Goal: Task Accomplishment & Management: Complete application form

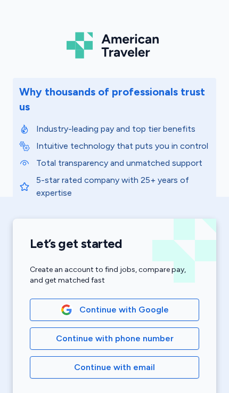
click at [85, 369] on span "Continue with email" at bounding box center [114, 367] width 81 height 13
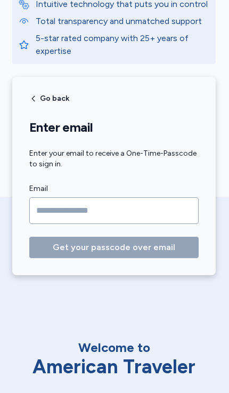
scroll to position [142, 1]
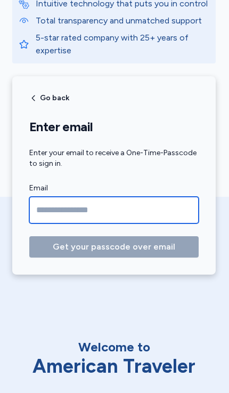
click at [49, 212] on input "Email" at bounding box center [114, 210] width 170 height 27
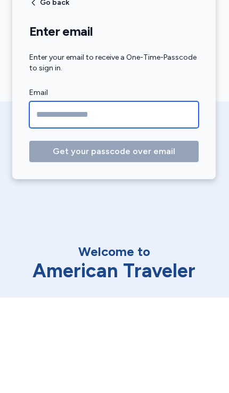
type input "**********"
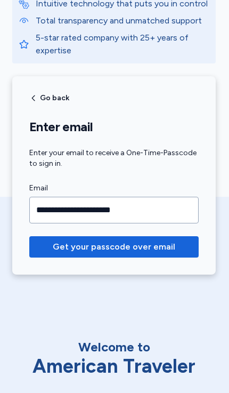
click at [69, 251] on span "Get your passcode over email" at bounding box center [114, 247] width 123 height 13
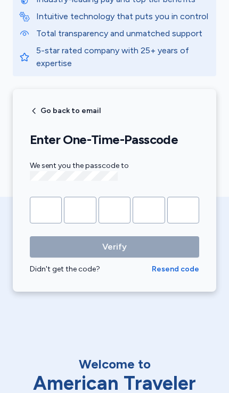
scroll to position [130, 0]
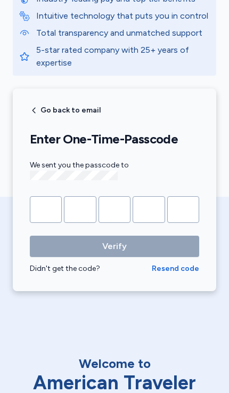
click at [44, 205] on input "Please enter OTP character 1" at bounding box center [46, 209] width 32 height 27
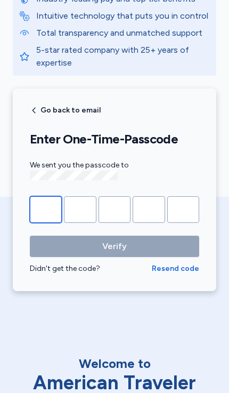
click at [38, 206] on input "Please enter OTP character 1" at bounding box center [46, 209] width 32 height 27
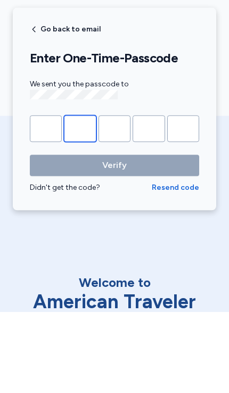
type input "*"
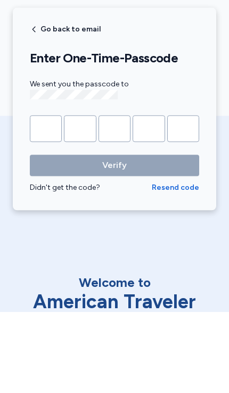
click at [115, 236] on button "Verify" at bounding box center [115, 246] width 170 height 21
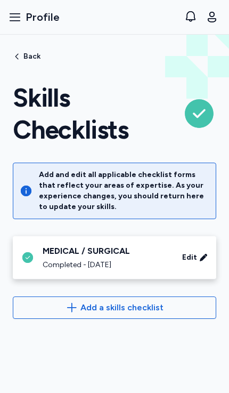
click at [192, 259] on span "Edit" at bounding box center [189, 257] width 15 height 11
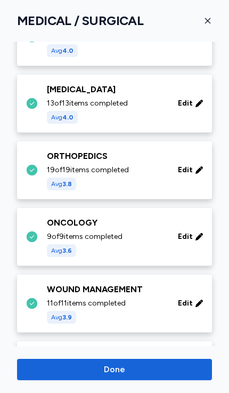
scroll to position [471, 0]
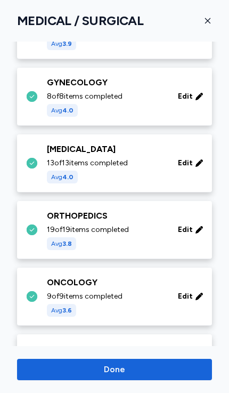
click at [208, 21] on icon "button" at bounding box center [207, 20] width 5 height 5
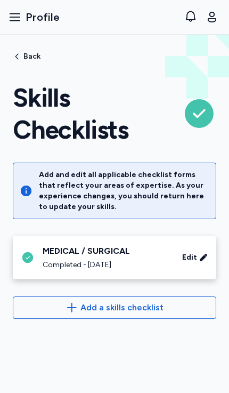
click at [96, 308] on span "Add a skills checklist" at bounding box center [122, 307] width 83 height 13
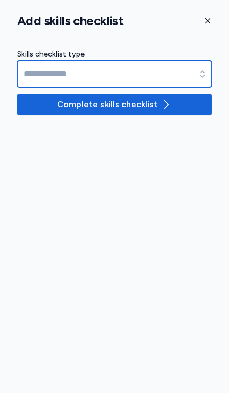
click at [55, 74] on input at bounding box center [114, 74] width 195 height 27
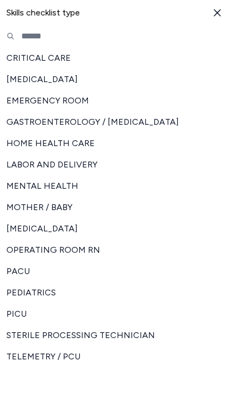
scroll to position [76, 0]
click at [40, 356] on span "TELEMETRY / PCU" at bounding box center [108, 357] width 204 height 13
type input "**********"
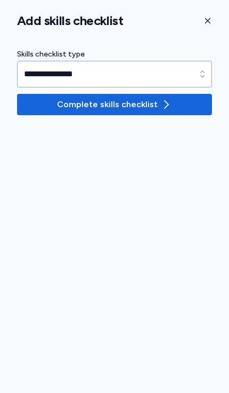
click at [102, 101] on span "Complete skills checklist" at bounding box center [107, 104] width 101 height 13
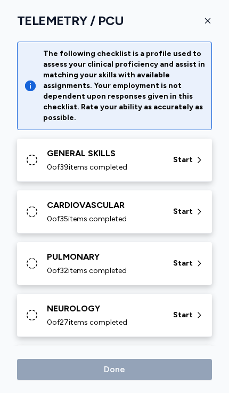
click at [71, 163] on span "0 of 39 items completed" at bounding box center [87, 167] width 81 height 11
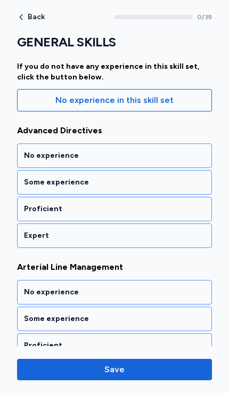
scroll to position [123, 0]
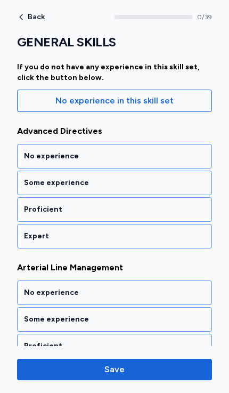
click at [31, 189] on div "Some experience" at bounding box center [114, 183] width 195 height 25
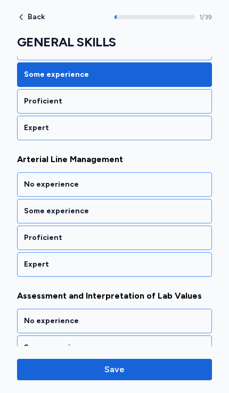
scroll to position [245, 0]
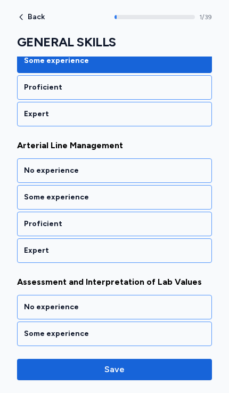
click at [31, 198] on div "Some experience" at bounding box center [114, 197] width 181 height 11
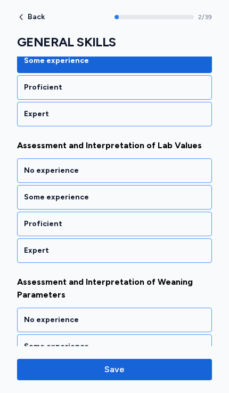
scroll to position [381, 0]
click at [23, 218] on div "Proficient" at bounding box center [114, 224] width 195 height 25
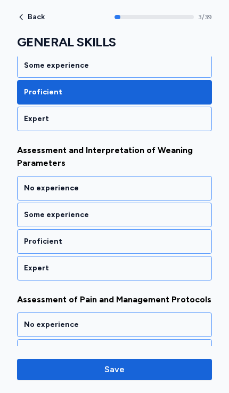
scroll to position [524, 0]
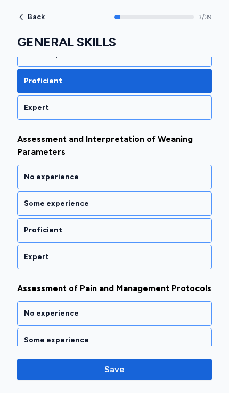
click at [27, 228] on div "Proficient" at bounding box center [114, 230] width 181 height 11
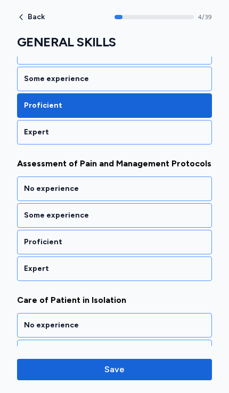
scroll to position [667, 0]
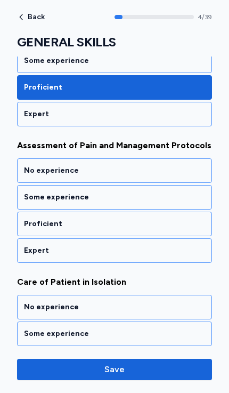
click at [35, 224] on div "Proficient" at bounding box center [114, 224] width 181 height 11
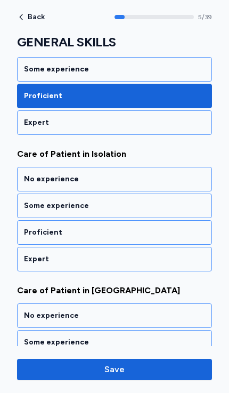
scroll to position [804, 0]
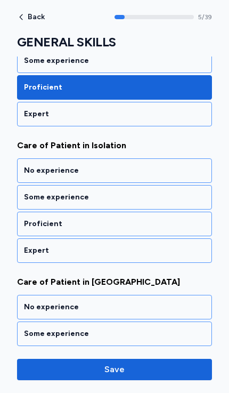
click at [31, 227] on div "Proficient" at bounding box center [114, 224] width 181 height 11
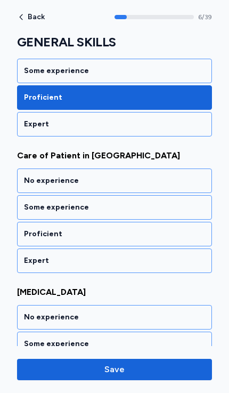
scroll to position [941, 0]
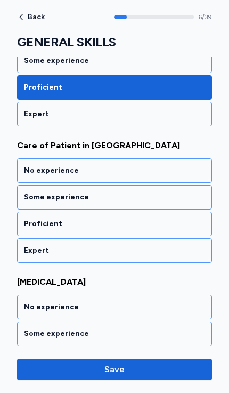
click at [39, 232] on div "Proficient" at bounding box center [114, 224] width 195 height 25
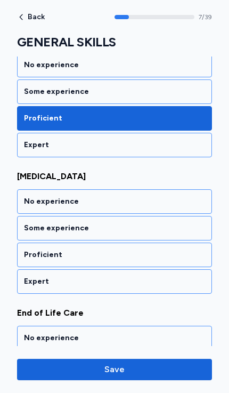
scroll to position [1077, 0]
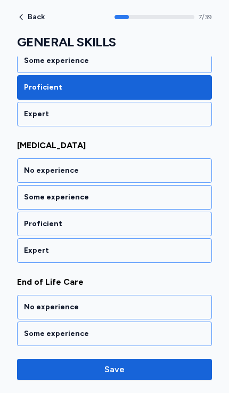
click at [33, 199] on div "Some experience" at bounding box center [114, 197] width 181 height 11
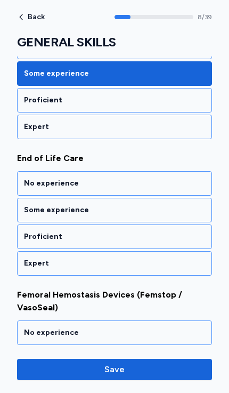
scroll to position [1214, 0]
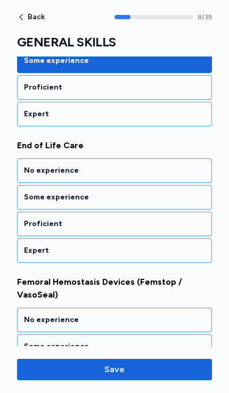
click at [32, 227] on div "Proficient" at bounding box center [114, 224] width 181 height 11
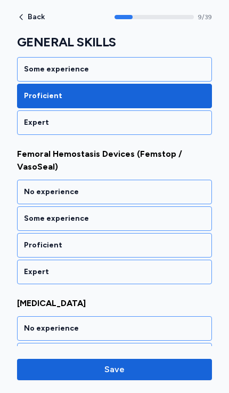
scroll to position [1357, 0]
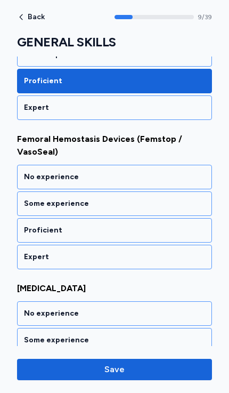
click at [31, 206] on div "Some experience" at bounding box center [114, 203] width 181 height 11
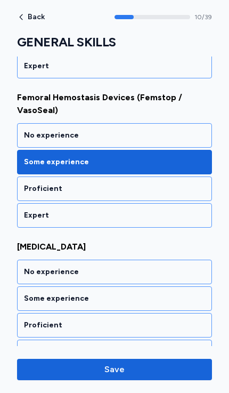
scroll to position [1398, 0]
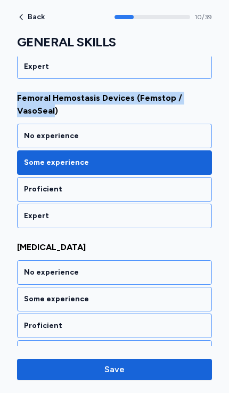
copy span "Femoral Hemostasis Devices (Femstop / VasoSeal"
click at [31, 322] on div "Proficient" at bounding box center [114, 326] width 181 height 11
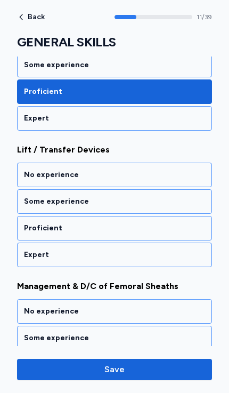
scroll to position [1636, 0]
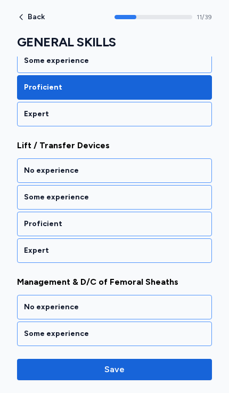
click at [28, 222] on div "Proficient" at bounding box center [114, 224] width 181 height 11
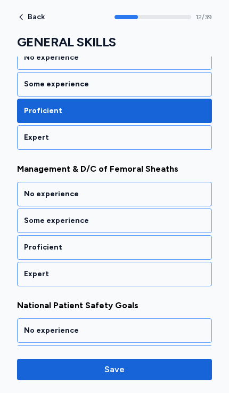
scroll to position [1773, 0]
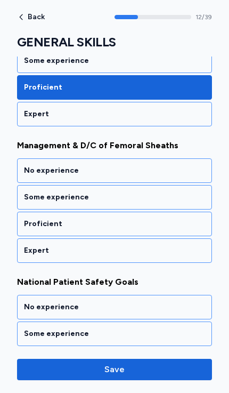
click at [33, 225] on div "Proficient" at bounding box center [114, 224] width 181 height 11
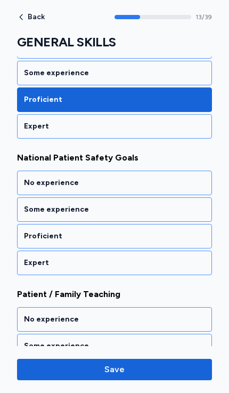
scroll to position [1909, 0]
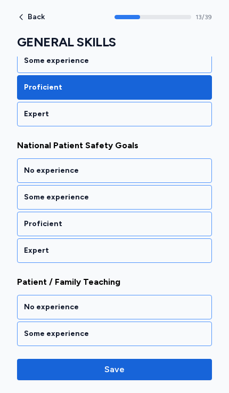
click at [31, 226] on div "Proficient" at bounding box center [114, 224] width 181 height 11
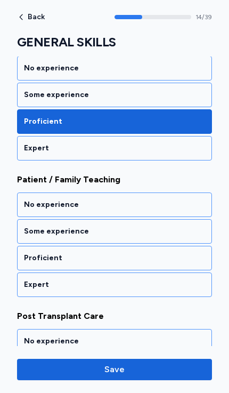
scroll to position [2046, 0]
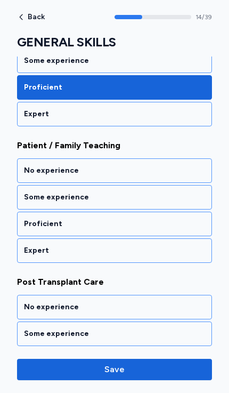
click at [30, 223] on div "Proficient" at bounding box center [114, 224] width 181 height 11
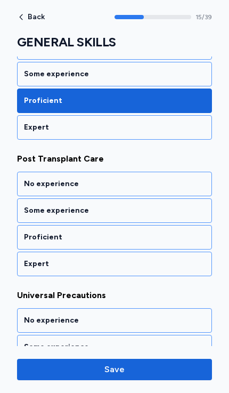
scroll to position [2183, 0]
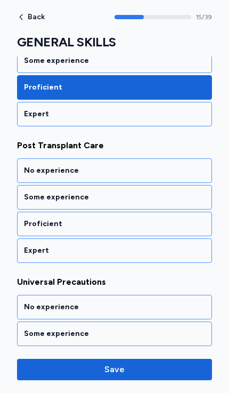
click at [36, 221] on div "Proficient" at bounding box center [114, 224] width 181 height 11
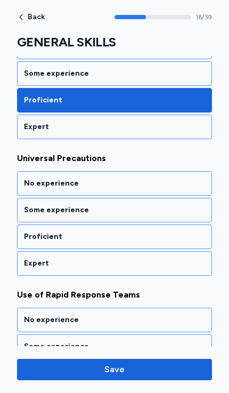
scroll to position [2319, 0]
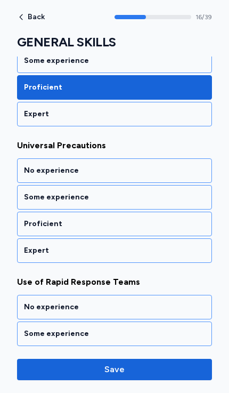
click at [31, 218] on div "Proficient" at bounding box center [114, 224] width 195 height 25
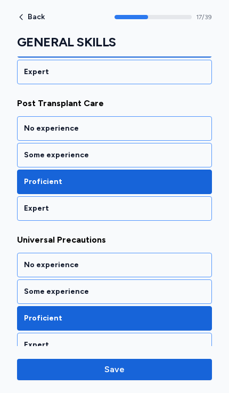
scroll to position [2225, 0]
click at [36, 157] on div "Some experience" at bounding box center [114, 155] width 181 height 11
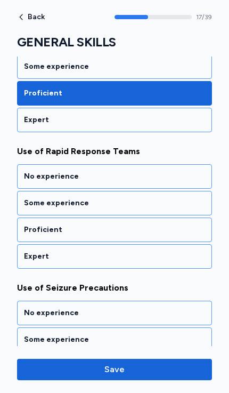
scroll to position [2456, 0]
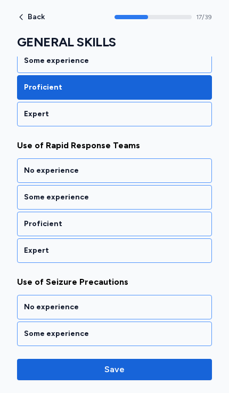
click at [32, 224] on div "Proficient" at bounding box center [114, 224] width 181 height 11
click at [27, 222] on div "Proficient" at bounding box center [114, 224] width 181 height 11
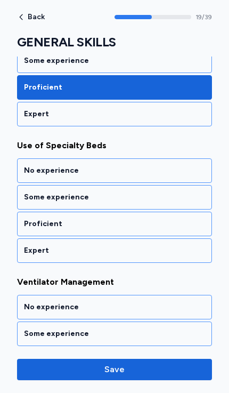
click at [29, 220] on div "Proficient" at bounding box center [114, 224] width 181 height 11
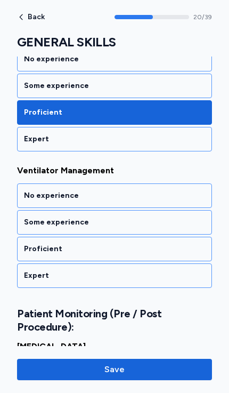
scroll to position [2865, 0]
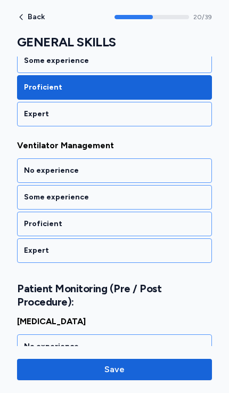
click at [39, 219] on div "Proficient" at bounding box center [114, 224] width 181 height 11
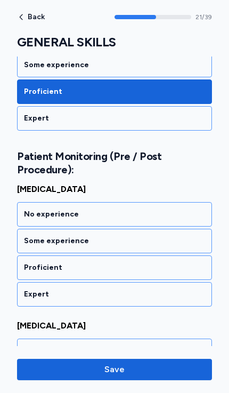
scroll to position [3022, 0]
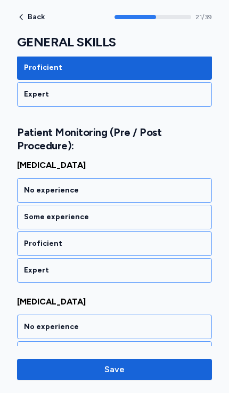
click at [27, 243] on div "Proficient" at bounding box center [114, 243] width 181 height 11
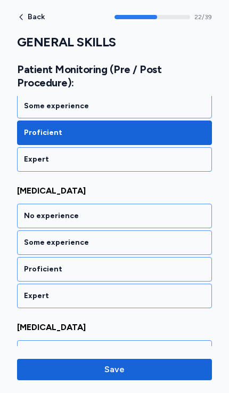
scroll to position [3158, 0]
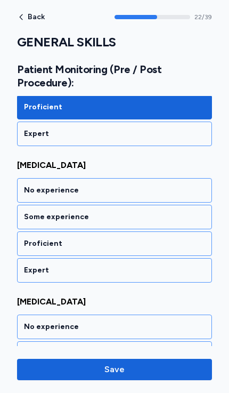
click at [29, 242] on div "Proficient" at bounding box center [114, 243] width 181 height 11
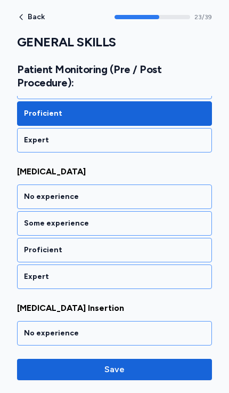
scroll to position [3295, 0]
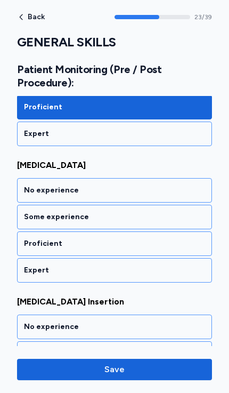
click at [23, 242] on div "Proficient" at bounding box center [114, 244] width 195 height 25
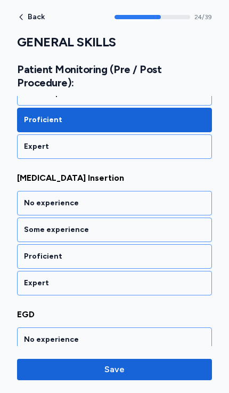
scroll to position [3431, 0]
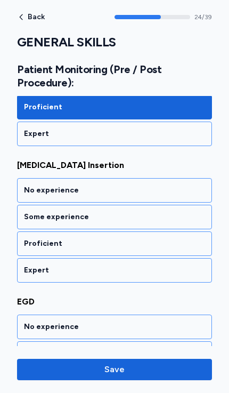
click at [29, 240] on div "Proficient" at bounding box center [114, 243] width 181 height 11
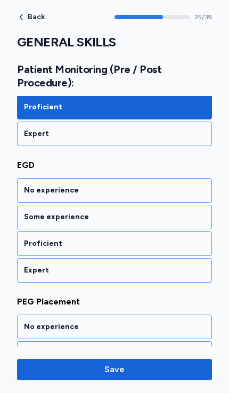
click at [28, 240] on div "Proficient" at bounding box center [114, 243] width 181 height 11
click at [29, 242] on div "Proficient" at bounding box center [114, 243] width 181 height 11
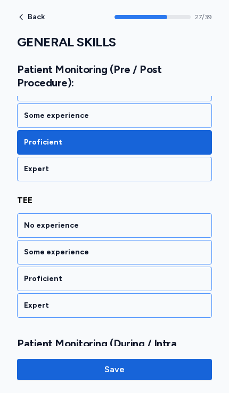
scroll to position [3841, 0]
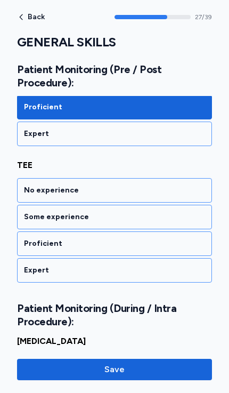
click at [26, 246] on div "Proficient" at bounding box center [114, 243] width 181 height 11
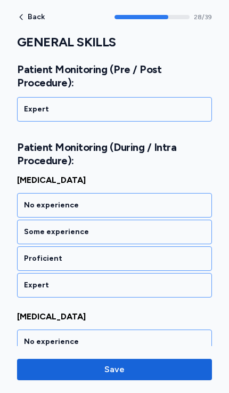
scroll to position [4017, 0]
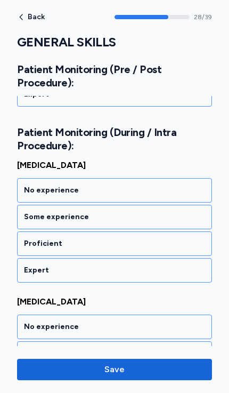
click at [22, 242] on div "Proficient" at bounding box center [114, 244] width 195 height 25
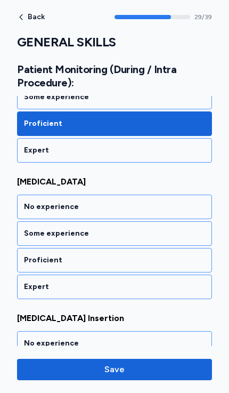
scroll to position [4154, 0]
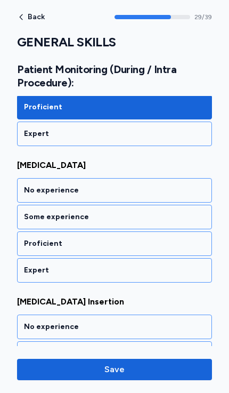
click at [23, 243] on div "Proficient" at bounding box center [114, 244] width 195 height 25
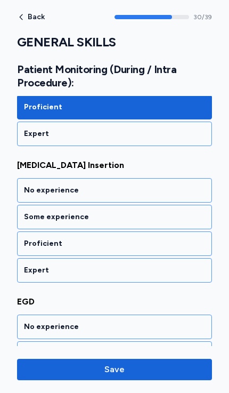
click at [25, 249] on div "Proficient" at bounding box center [114, 243] width 181 height 11
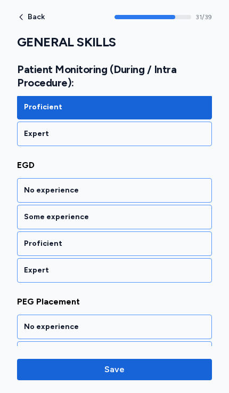
click at [28, 246] on div "Proficient" at bounding box center [114, 243] width 181 height 11
click at [29, 245] on div "Proficient" at bounding box center [114, 243] width 181 height 11
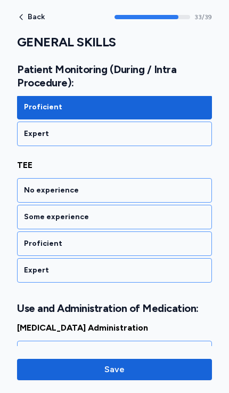
click at [23, 246] on div "Proficient" at bounding box center [114, 244] width 195 height 25
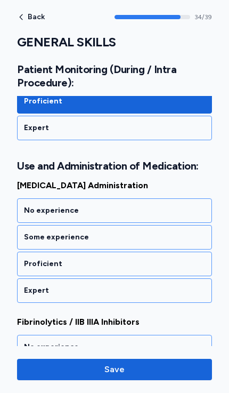
scroll to position [4869, 0]
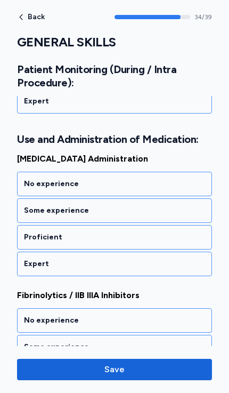
click at [29, 236] on div "Proficient" at bounding box center [114, 237] width 181 height 11
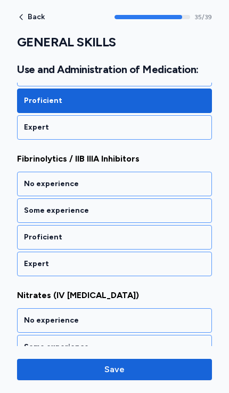
click at [26, 238] on div "Proficient" at bounding box center [114, 237] width 181 height 11
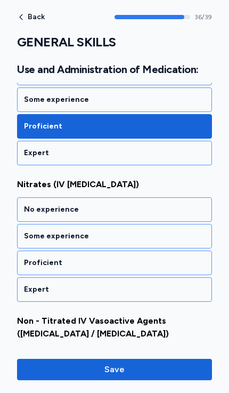
scroll to position [5142, 0]
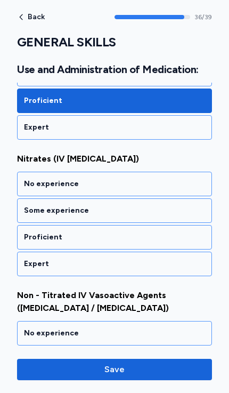
click at [29, 242] on div "Proficient" at bounding box center [114, 237] width 181 height 11
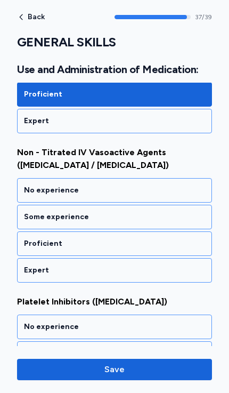
click at [28, 242] on div "Proficient" at bounding box center [114, 243] width 181 height 11
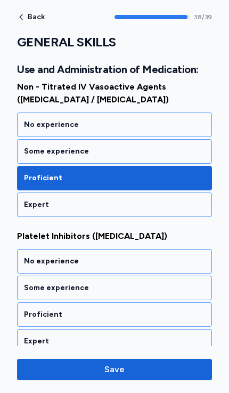
scroll to position [5361, 0]
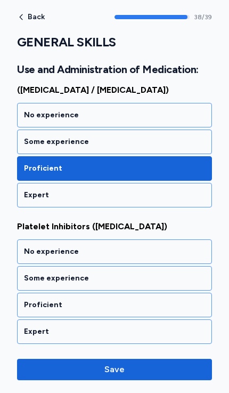
click at [29, 299] on div "Proficient" at bounding box center [114, 305] width 195 height 25
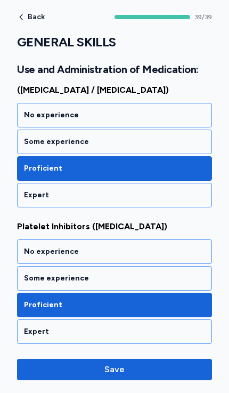
click at [114, 368] on span "Save" at bounding box center [115, 369] width 20 height 13
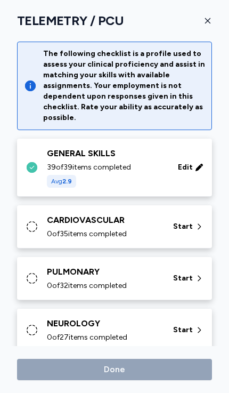
click at [68, 223] on div "CARDIOVASCULAR" at bounding box center [104, 220] width 114 height 13
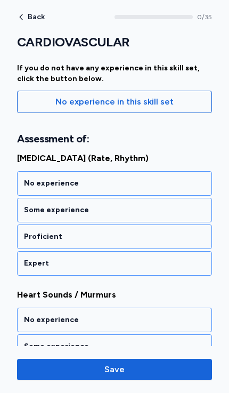
click at [33, 240] on div "Proficient" at bounding box center [114, 237] width 181 height 11
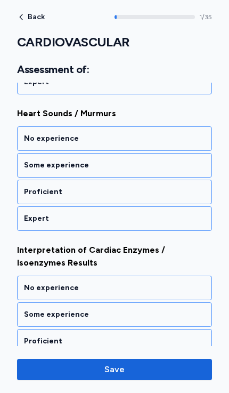
click at [31, 194] on div "Proficient" at bounding box center [114, 192] width 181 height 11
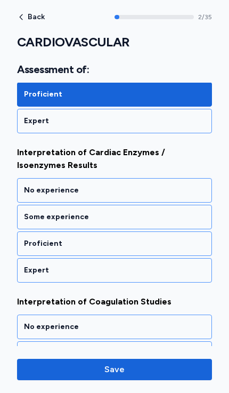
click at [28, 243] on div "Proficient" at bounding box center [114, 243] width 181 height 11
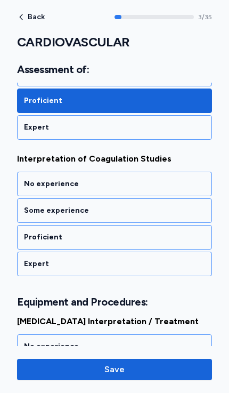
click at [29, 233] on div "Proficient" at bounding box center [114, 237] width 181 height 11
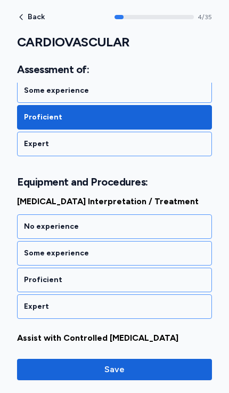
scroll to position [706, 0]
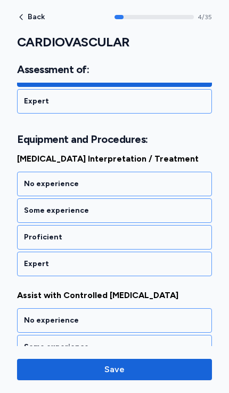
click at [31, 236] on div "Proficient" at bounding box center [114, 237] width 181 height 11
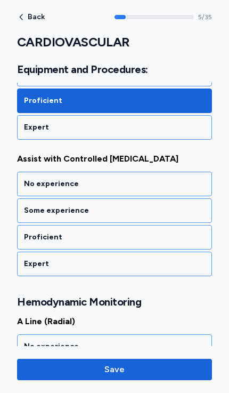
click at [31, 240] on div "Proficient" at bounding box center [114, 237] width 181 height 11
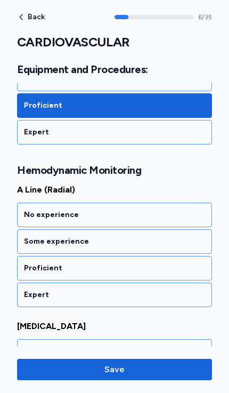
scroll to position [993, 0]
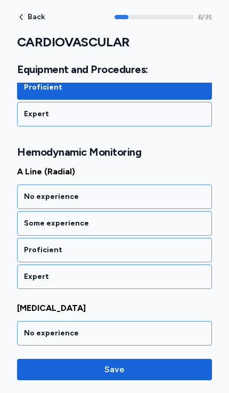
click at [31, 256] on div "Proficient" at bounding box center [114, 250] width 195 height 25
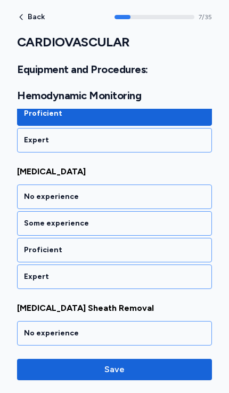
click at [34, 251] on div "Proficient" at bounding box center [114, 250] width 181 height 11
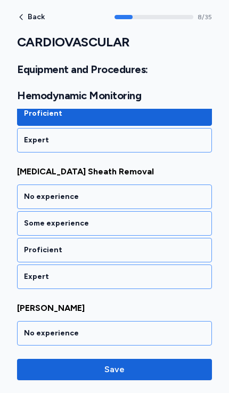
click at [33, 251] on div "Proficient" at bounding box center [114, 250] width 181 height 11
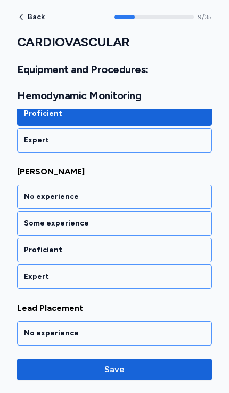
click at [34, 253] on div "Proficient" at bounding box center [114, 250] width 181 height 11
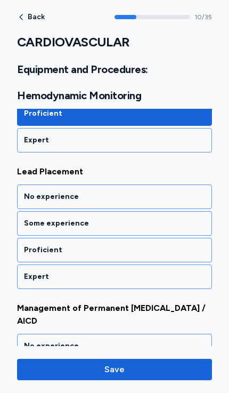
click at [34, 254] on div "Proficient" at bounding box center [114, 250] width 181 height 11
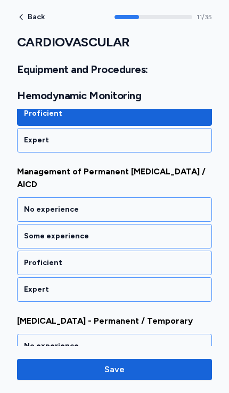
click at [34, 258] on div "Proficient" at bounding box center [114, 263] width 181 height 11
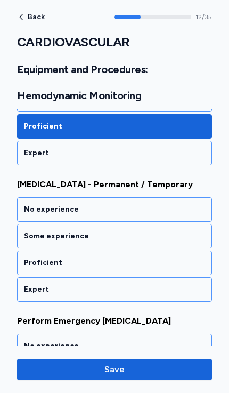
click at [34, 258] on div "Proficient" at bounding box center [114, 263] width 181 height 11
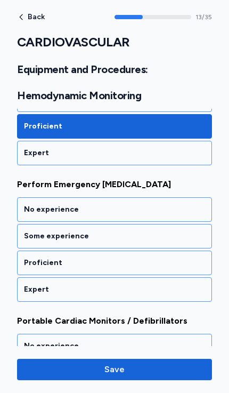
click at [33, 258] on div "Proficient" at bounding box center [114, 263] width 181 height 11
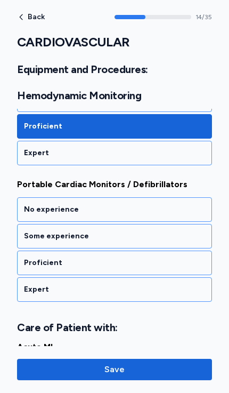
click at [36, 258] on div "Proficient" at bounding box center [114, 263] width 181 height 11
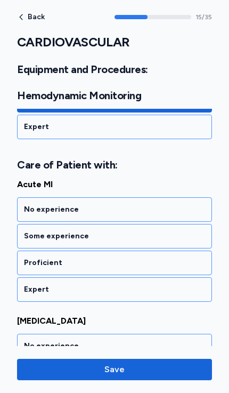
click at [33, 258] on div "Proficient" at bounding box center [114, 263] width 181 height 11
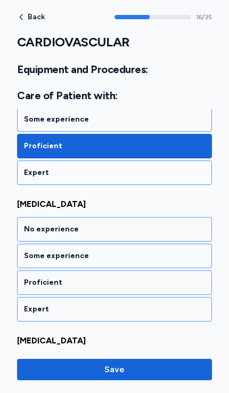
scroll to position [2385, 0]
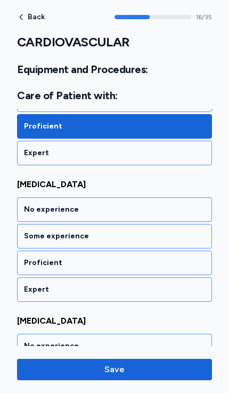
click at [35, 258] on div "Proficient" at bounding box center [114, 263] width 181 height 11
click at [34, 258] on div "Proficient" at bounding box center [114, 263] width 181 height 11
click at [33, 258] on div "Proficient" at bounding box center [114, 263] width 181 height 11
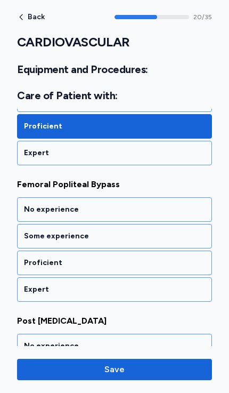
click at [35, 251] on div "Proficient" at bounding box center [114, 263] width 195 height 25
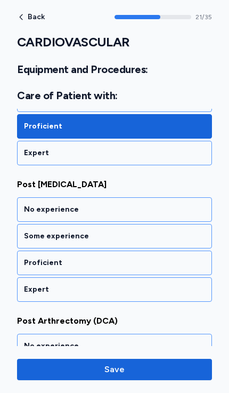
click at [34, 258] on div "Proficient" at bounding box center [114, 263] width 181 height 11
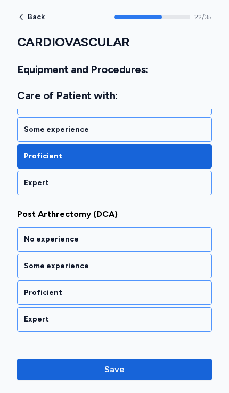
scroll to position [3204, 0]
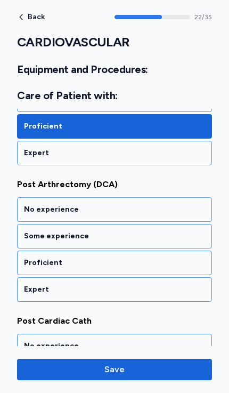
click at [37, 258] on div "Proficient" at bounding box center [114, 263] width 181 height 11
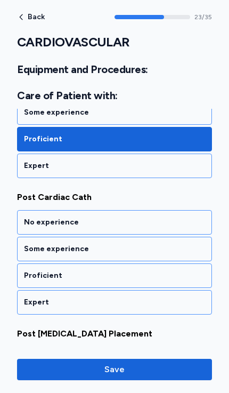
scroll to position [3341, 0]
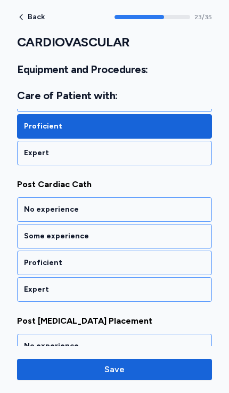
click at [33, 258] on div "Proficient" at bounding box center [114, 263] width 181 height 11
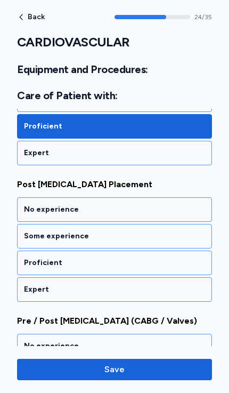
click at [33, 258] on div "Proficient" at bounding box center [114, 263] width 181 height 11
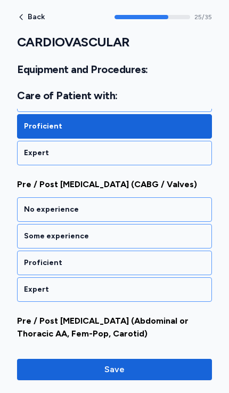
click at [33, 258] on div "Proficient" at bounding box center [114, 263] width 181 height 11
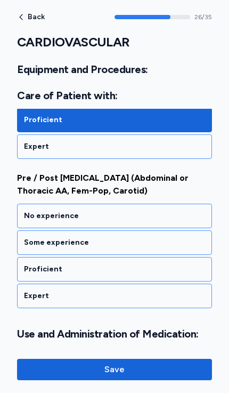
click at [31, 257] on div "Proficient" at bounding box center [114, 269] width 195 height 25
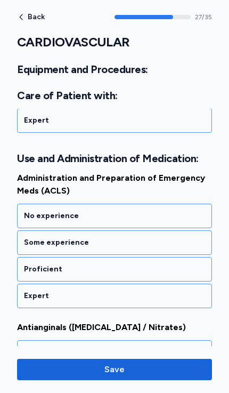
click at [31, 264] on div "Proficient" at bounding box center [114, 269] width 181 height 11
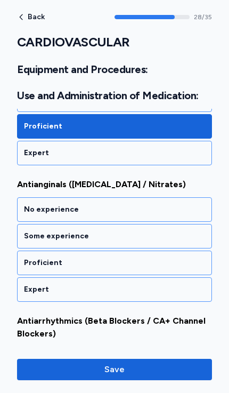
click at [34, 258] on div "Proficient" at bounding box center [114, 263] width 181 height 11
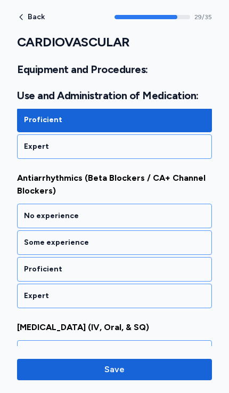
click at [31, 264] on div "Proficient" at bounding box center [114, 269] width 181 height 11
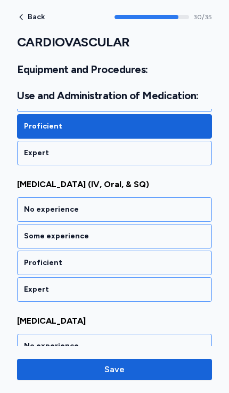
click at [31, 258] on div "Proficient" at bounding box center [114, 263] width 181 height 11
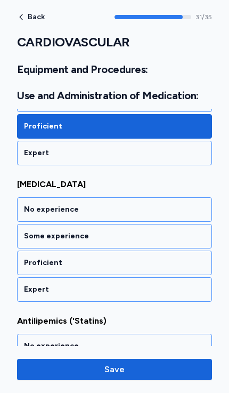
click at [35, 258] on div "Proficient" at bounding box center [114, 263] width 181 height 11
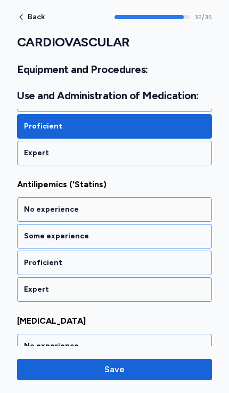
click at [33, 258] on div "Proficient" at bounding box center [114, 263] width 181 height 11
click at [31, 258] on div "Proficient" at bounding box center [114, 263] width 181 height 11
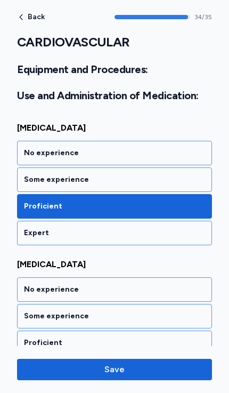
scroll to position [4853, 0]
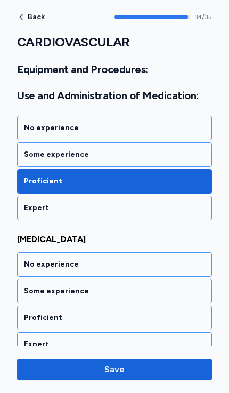
click at [35, 313] on div "Proficient" at bounding box center [114, 318] width 181 height 11
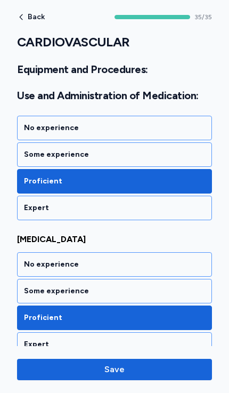
click at [107, 362] on button "Save" at bounding box center [114, 369] width 195 height 21
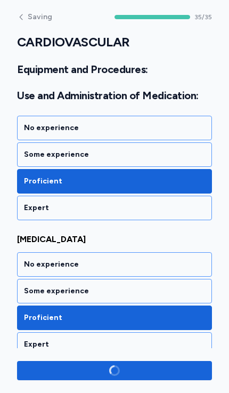
scroll to position [4850, 0]
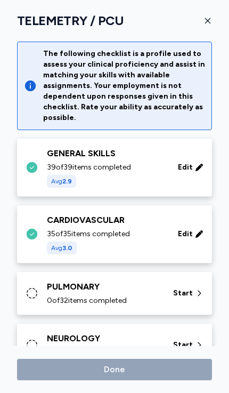
click at [59, 287] on div "PULMONARY" at bounding box center [104, 287] width 114 height 13
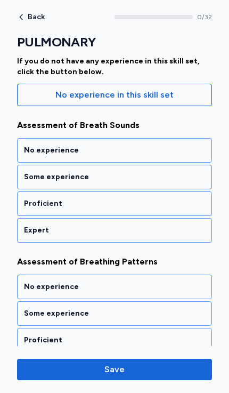
click at [34, 210] on div "Proficient" at bounding box center [114, 204] width 195 height 25
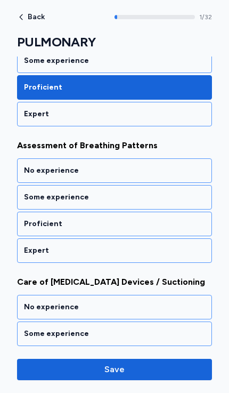
click at [29, 222] on div "Proficient" at bounding box center [114, 224] width 181 height 11
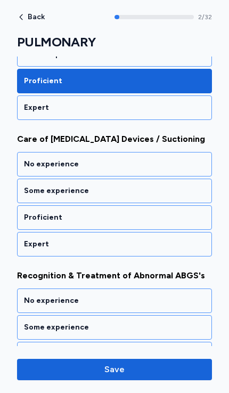
click at [31, 223] on div "Proficient" at bounding box center [114, 217] width 181 height 11
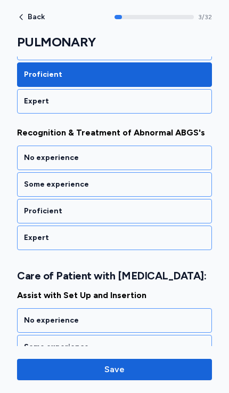
click at [34, 217] on div "Proficient" at bounding box center [114, 211] width 181 height 11
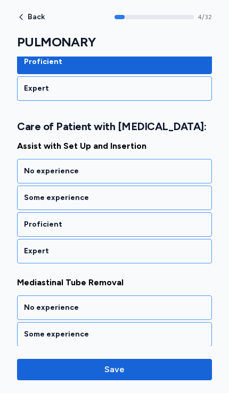
click at [31, 230] on div "Proficient" at bounding box center [114, 224] width 181 height 11
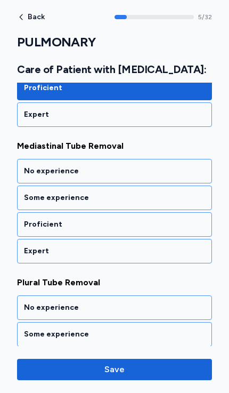
click at [34, 230] on div "Proficient" at bounding box center [114, 224] width 181 height 11
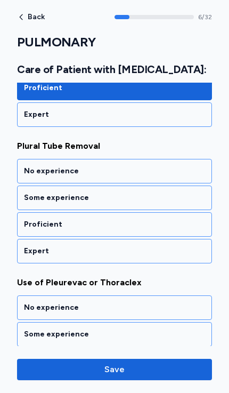
click at [35, 230] on div "Proficient" at bounding box center [114, 224] width 181 height 11
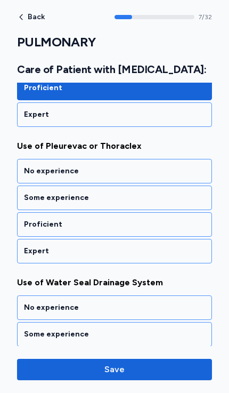
click at [38, 230] on div "Proficient" at bounding box center [114, 224] width 181 height 11
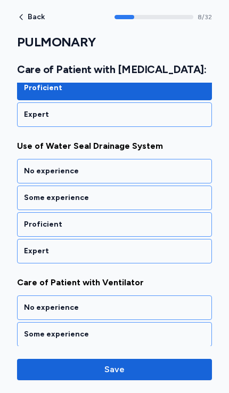
click at [35, 230] on div "Proficient" at bounding box center [114, 224] width 181 height 11
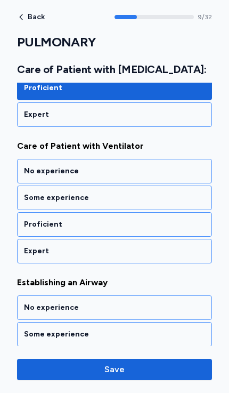
click at [35, 230] on div "Proficient" at bounding box center [114, 224] width 181 height 11
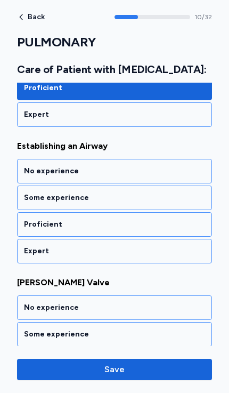
click at [34, 230] on div "Proficient" at bounding box center [114, 224] width 181 height 11
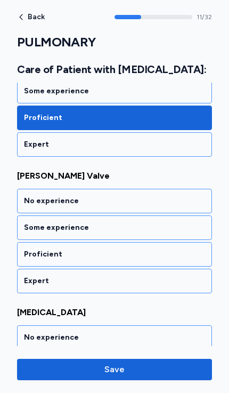
scroll to position [1636, 0]
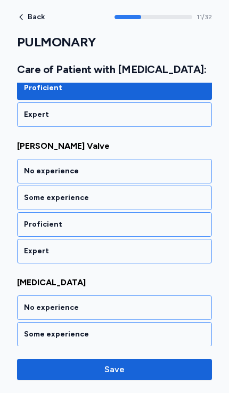
click at [35, 230] on div "Proficient" at bounding box center [114, 224] width 181 height 11
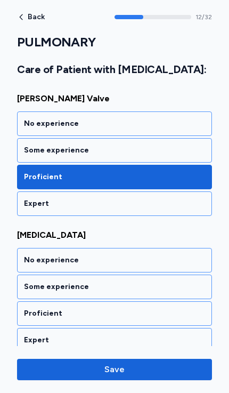
click at [32, 156] on div "Some experience" at bounding box center [114, 150] width 181 height 11
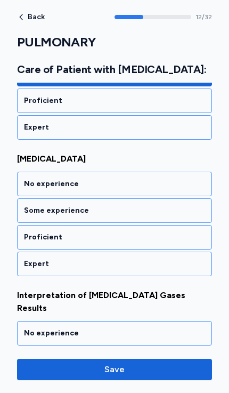
scroll to position [1773, 0]
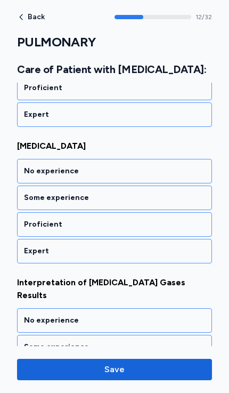
click at [29, 230] on div "Proficient" at bounding box center [114, 224] width 181 height 11
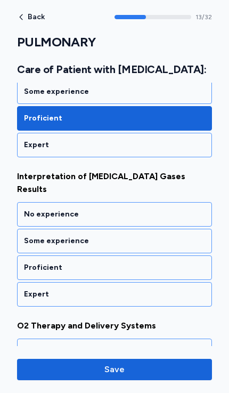
scroll to position [1909, 0]
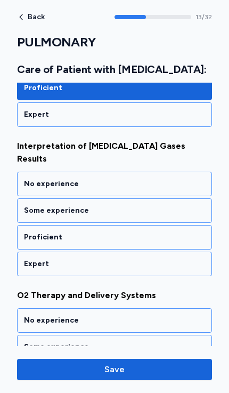
click at [30, 232] on div "Proficient" at bounding box center [114, 237] width 195 height 25
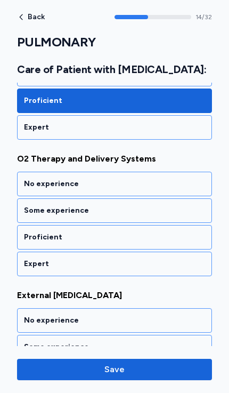
click at [30, 233] on div "Proficient" at bounding box center [114, 237] width 181 height 11
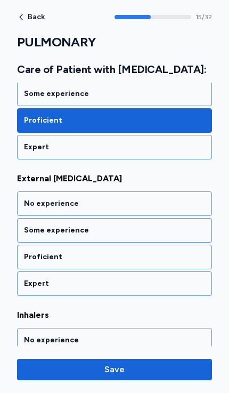
scroll to position [2183, 0]
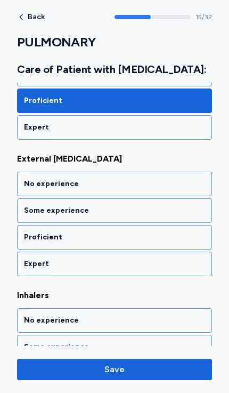
click at [31, 242] on div "Proficient" at bounding box center [114, 237] width 181 height 11
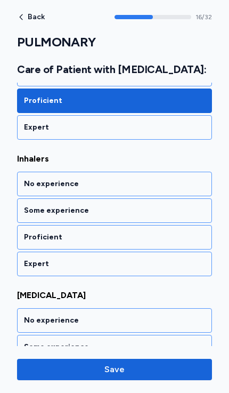
click at [27, 240] on div "Proficient" at bounding box center [114, 237] width 181 height 11
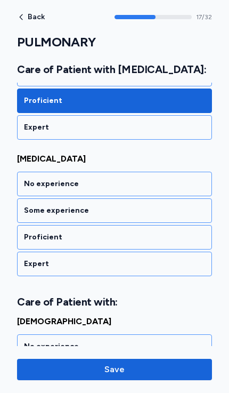
click at [33, 236] on div "Proficient" at bounding box center [114, 237] width 181 height 11
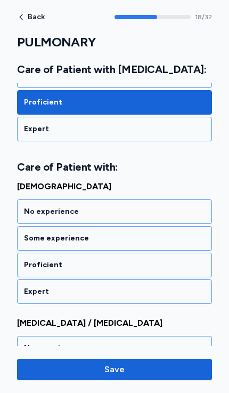
scroll to position [2618, 0]
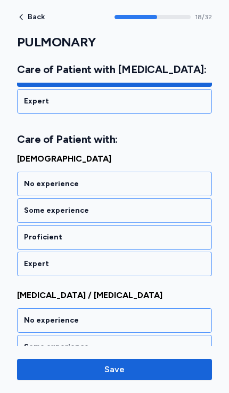
click at [28, 242] on div "Proficient" at bounding box center [114, 237] width 181 height 11
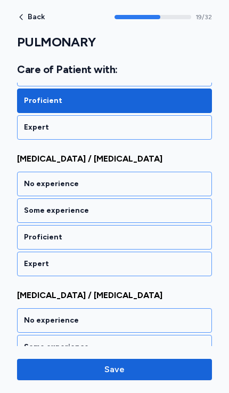
click at [31, 233] on div "Proficient" at bounding box center [114, 237] width 181 height 11
click at [34, 235] on div "Proficient" at bounding box center [114, 237] width 181 height 11
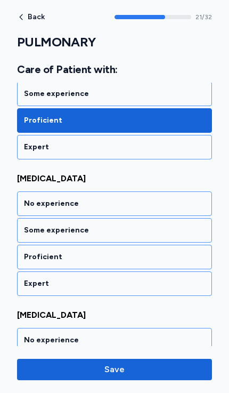
scroll to position [3028, 0]
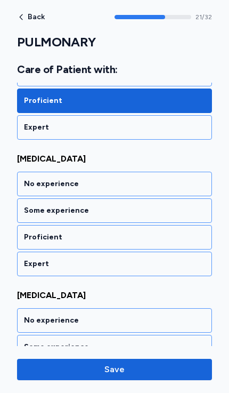
click at [33, 236] on div "Proficient" at bounding box center [114, 237] width 181 height 11
click at [34, 236] on div "Proficient" at bounding box center [114, 237] width 181 height 11
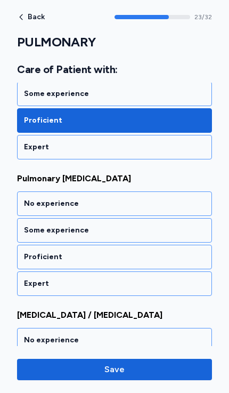
scroll to position [3301, 0]
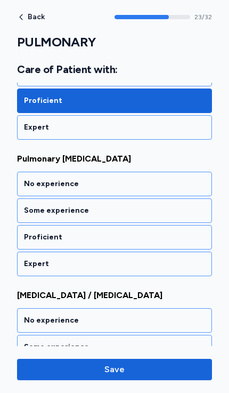
click at [27, 235] on div "Proficient" at bounding box center [114, 237] width 181 height 11
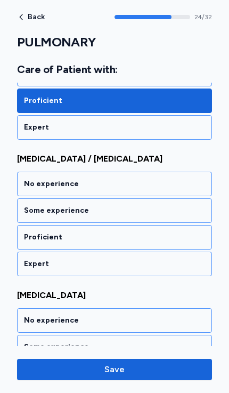
click at [30, 236] on div "Proficient" at bounding box center [114, 237] width 181 height 11
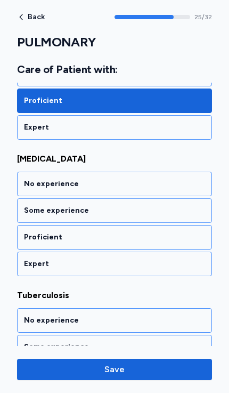
click at [29, 235] on div "Proficient" at bounding box center [114, 237] width 181 height 11
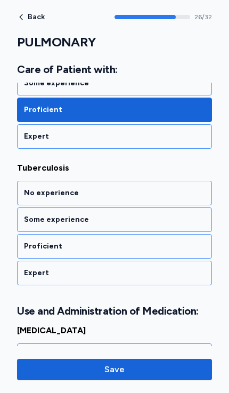
scroll to position [3711, 0]
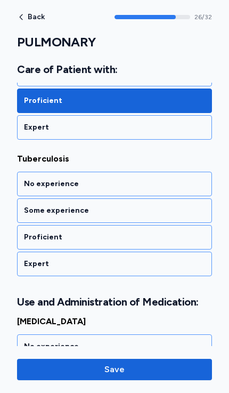
click at [34, 238] on div "Proficient" at bounding box center [114, 237] width 181 height 11
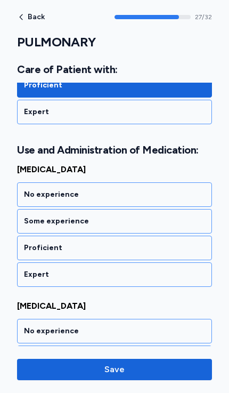
scroll to position [3874, 0]
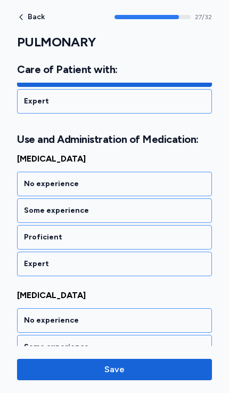
click at [32, 237] on div "Proficient" at bounding box center [114, 237] width 181 height 11
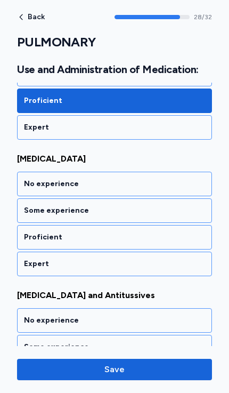
click at [30, 238] on div "Proficient" at bounding box center [114, 237] width 181 height 11
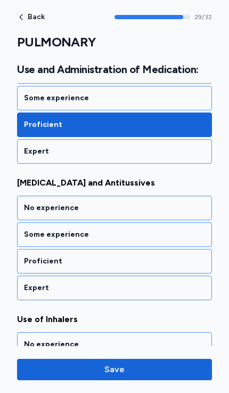
scroll to position [4147, 0]
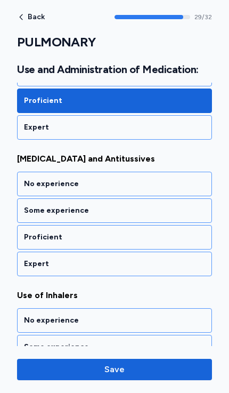
click at [30, 239] on div "Proficient" at bounding box center [114, 237] width 181 height 11
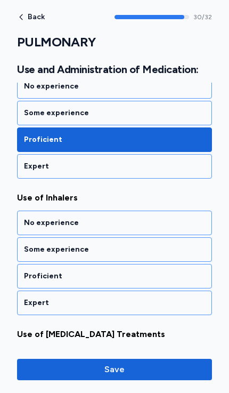
scroll to position [4283, 0]
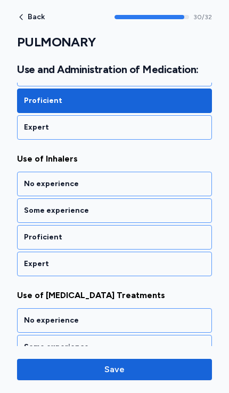
click at [30, 241] on div "Proficient" at bounding box center [114, 237] width 181 height 11
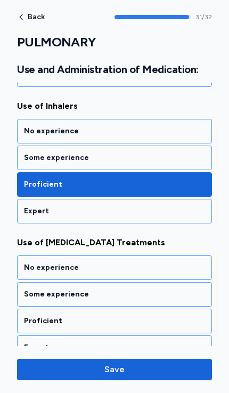
scroll to position [4352, 0]
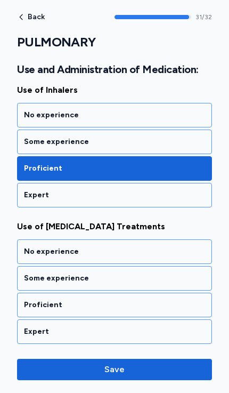
click at [33, 310] on div "Proficient" at bounding box center [114, 305] width 181 height 11
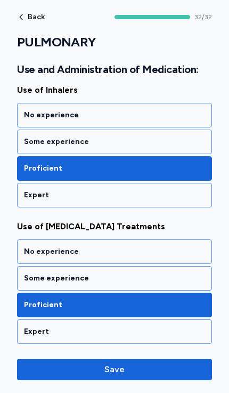
click at [106, 364] on span "Save" at bounding box center [115, 369] width 20 height 13
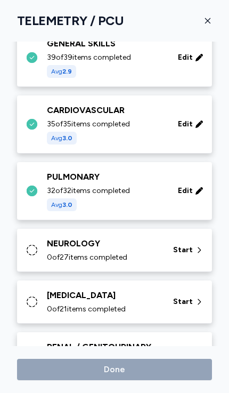
scroll to position [114, 0]
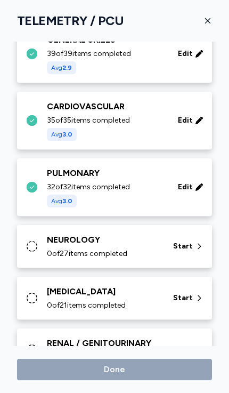
click at [54, 244] on div "NEUROLOGY" at bounding box center [104, 240] width 114 height 13
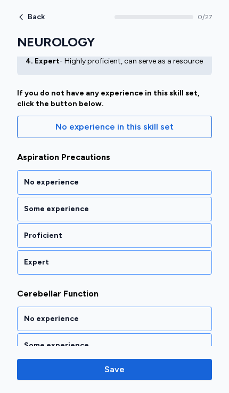
scroll to position [97, 0]
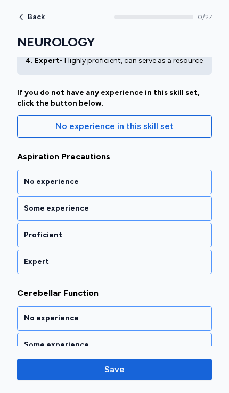
click at [35, 237] on div "Proficient" at bounding box center [114, 235] width 181 height 11
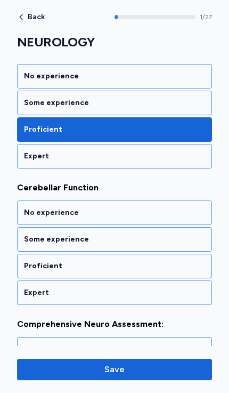
scroll to position [245, 0]
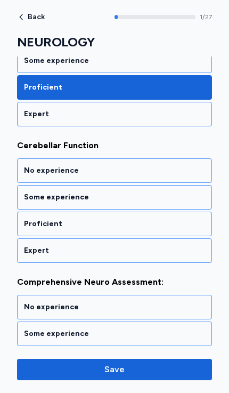
click at [31, 228] on div "Proficient" at bounding box center [114, 224] width 181 height 11
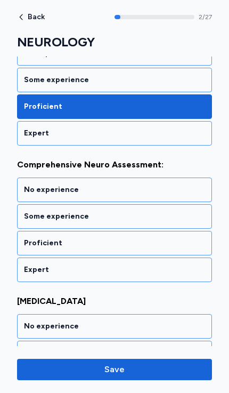
scroll to position [381, 0]
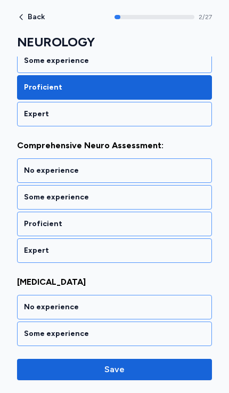
click at [30, 221] on div "Proficient" at bounding box center [114, 224] width 181 height 11
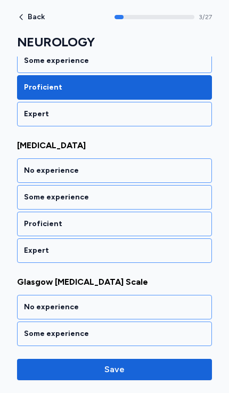
click at [29, 219] on div "Proficient" at bounding box center [114, 224] width 181 height 11
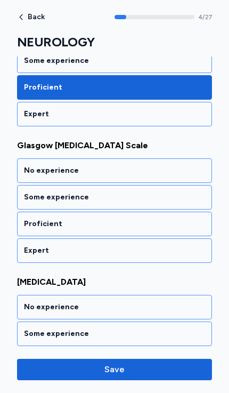
click at [32, 222] on div "Proficient" at bounding box center [114, 224] width 181 height 11
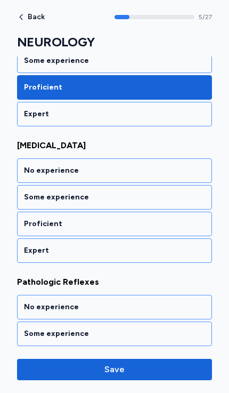
click at [30, 226] on div "Proficient" at bounding box center [114, 224] width 181 height 11
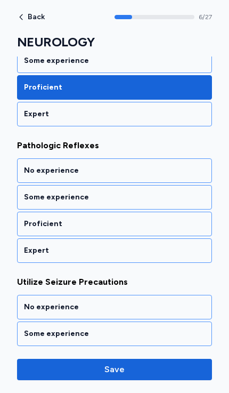
click at [35, 221] on div "Proficient" at bounding box center [114, 224] width 181 height 11
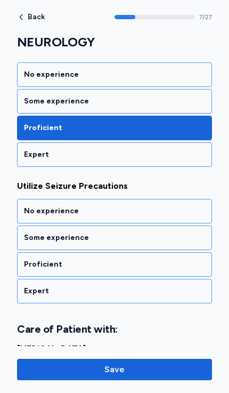
scroll to position [1064, 0]
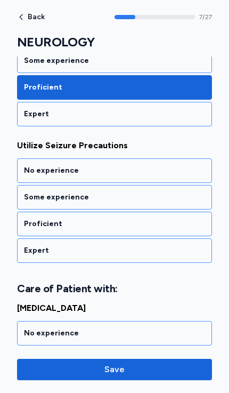
click at [34, 219] on div "Proficient" at bounding box center [114, 224] width 181 height 11
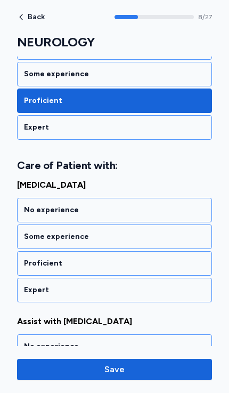
scroll to position [1214, 0]
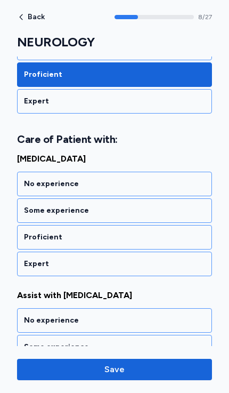
click at [33, 235] on div "Proficient" at bounding box center [114, 237] width 181 height 11
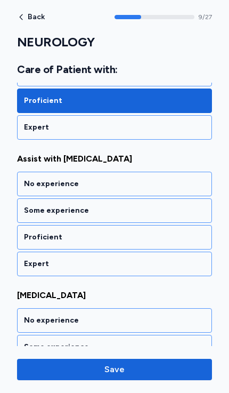
click at [35, 239] on div "Proficient" at bounding box center [114, 237] width 181 height 11
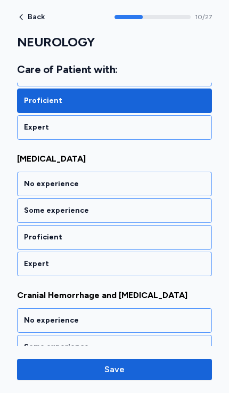
click at [29, 240] on div "Proficient" at bounding box center [114, 237] width 181 height 11
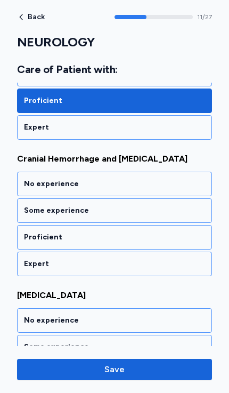
click at [34, 242] on div "Proficient" at bounding box center [114, 237] width 181 height 11
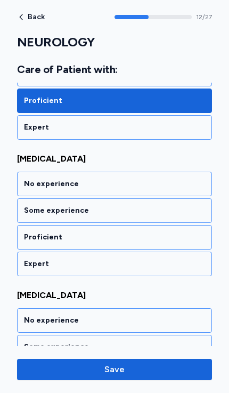
click at [34, 238] on div "Proficient" at bounding box center [114, 237] width 181 height 11
click at [40, 241] on div "Proficient" at bounding box center [114, 237] width 181 height 11
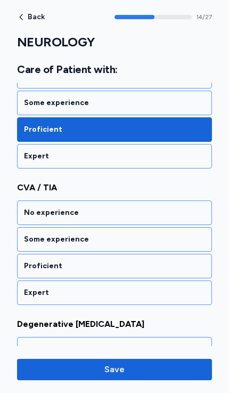
scroll to position [2033, 0]
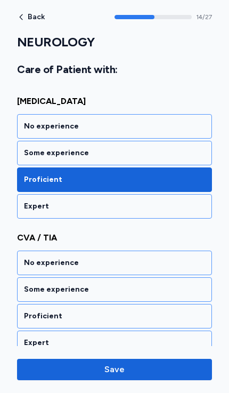
click at [37, 156] on div "Some experience" at bounding box center [114, 153] width 181 height 11
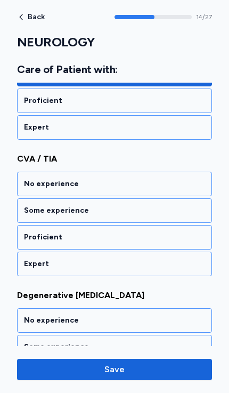
click at [29, 238] on div "Proficient" at bounding box center [114, 237] width 181 height 11
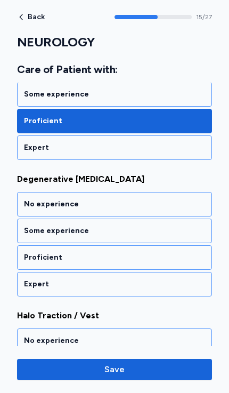
scroll to position [2170, 0]
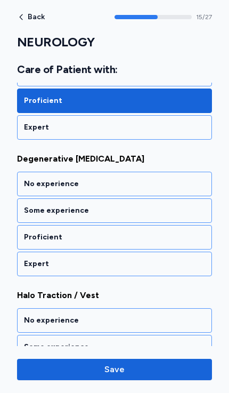
click at [30, 236] on div "Proficient" at bounding box center [114, 237] width 181 height 11
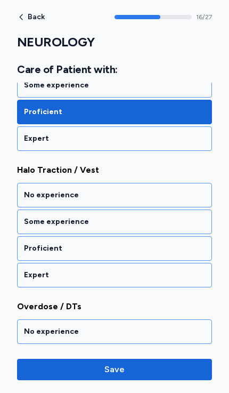
scroll to position [2295, 0]
click at [35, 221] on div "Some experience" at bounding box center [114, 222] width 181 height 11
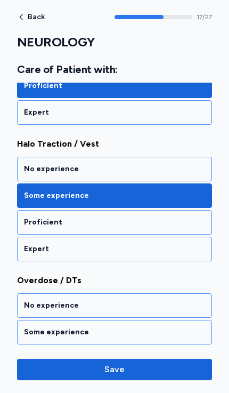
scroll to position [2322, 0]
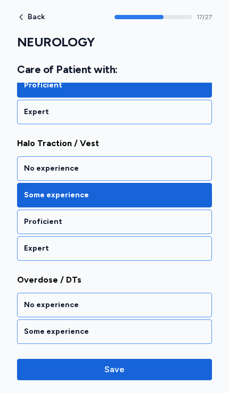
click at [33, 217] on div "Proficient" at bounding box center [114, 222] width 181 height 11
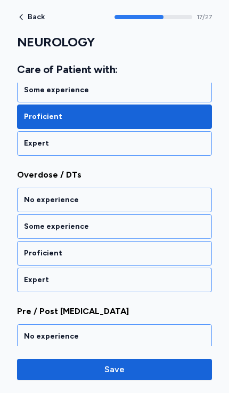
scroll to position [2443, 0]
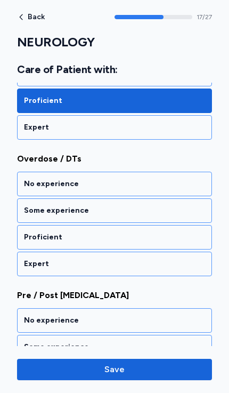
click at [33, 236] on div "Proficient" at bounding box center [114, 237] width 181 height 11
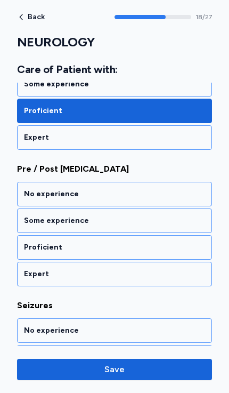
scroll to position [2579, 0]
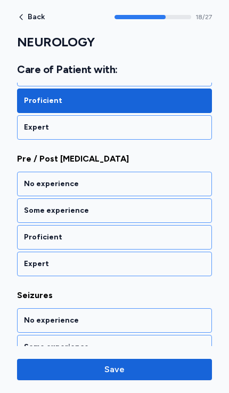
click at [34, 236] on div "Proficient" at bounding box center [114, 237] width 181 height 11
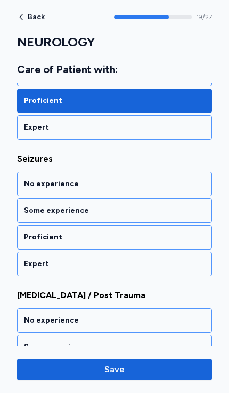
click at [33, 238] on div "Proficient" at bounding box center [114, 237] width 181 height 11
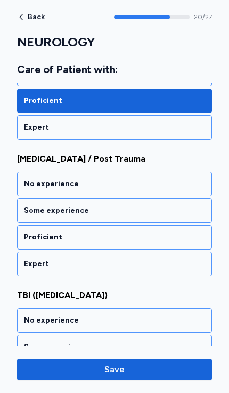
click at [35, 236] on div "Proficient" at bounding box center [114, 237] width 181 height 11
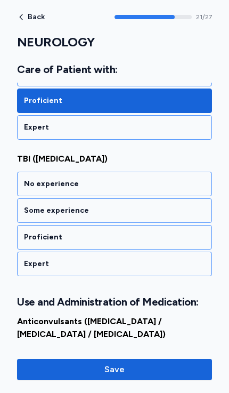
click at [31, 238] on div "Proficient" at bounding box center [114, 237] width 181 height 11
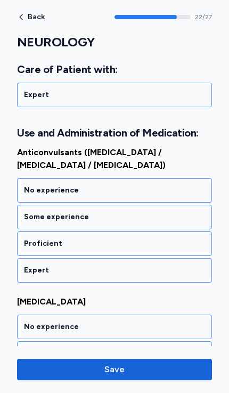
click at [32, 243] on div "Proficient" at bounding box center [114, 243] width 181 height 11
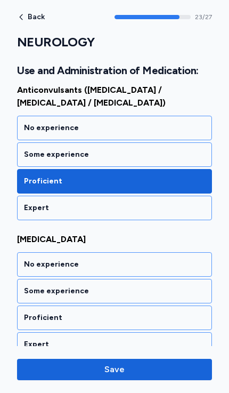
scroll to position [3217, 0]
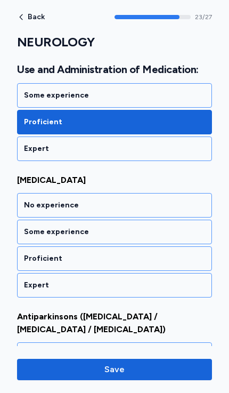
click at [37, 258] on div "Proficient" at bounding box center [114, 258] width 181 height 11
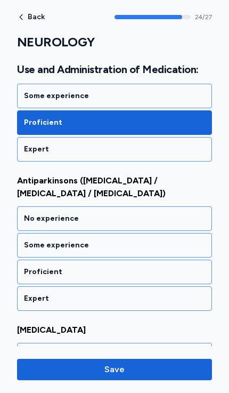
scroll to position [3438, 0]
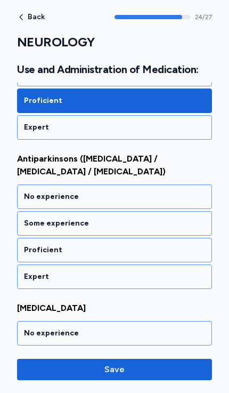
click at [36, 245] on div "Proficient" at bounding box center [114, 250] width 181 height 11
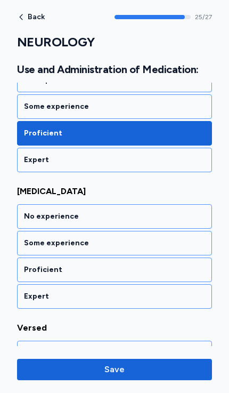
scroll to position [3574, 0]
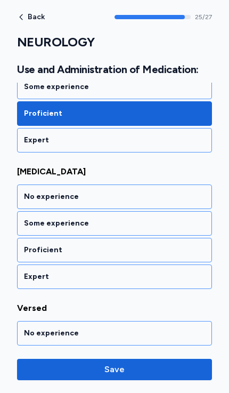
click at [33, 245] on div "Proficient" at bounding box center [114, 250] width 181 height 11
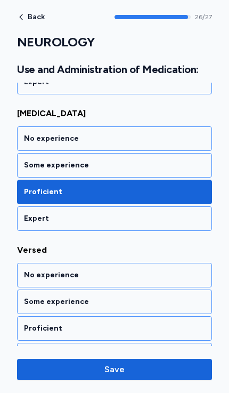
scroll to position [3643, 0]
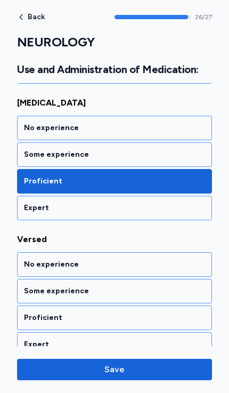
click at [32, 306] on div "Proficient" at bounding box center [114, 318] width 195 height 25
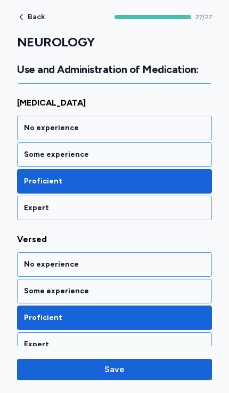
click at [110, 365] on span "Save" at bounding box center [115, 369] width 20 height 13
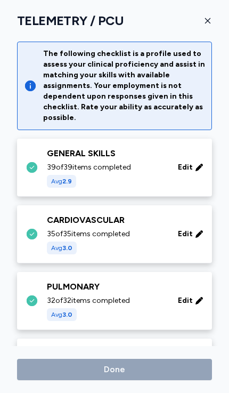
scroll to position [114, 0]
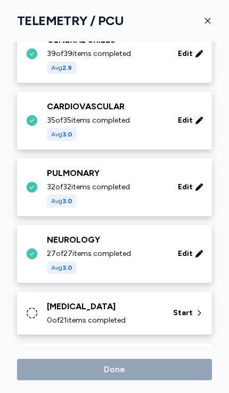
click at [63, 306] on div "[MEDICAL_DATA]" at bounding box center [104, 306] width 114 height 13
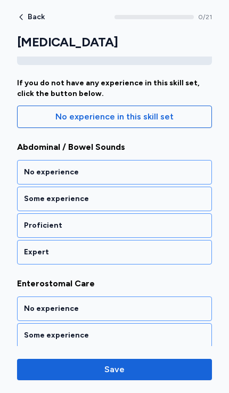
click at [36, 228] on div "Proficient" at bounding box center [114, 225] width 181 height 11
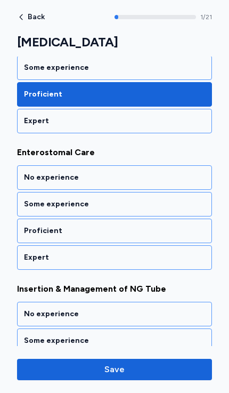
scroll to position [245, 0]
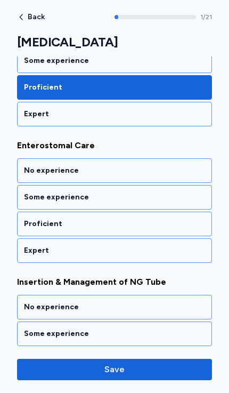
click at [33, 219] on div "Proficient" at bounding box center [114, 224] width 181 height 11
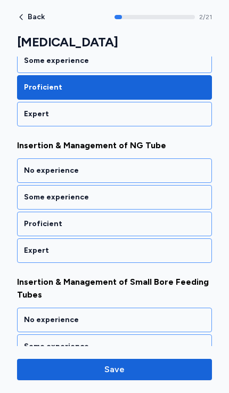
click at [38, 225] on div "Proficient" at bounding box center [114, 224] width 181 height 11
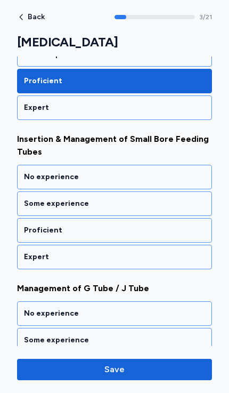
click at [34, 237] on div "Proficient" at bounding box center [114, 230] width 195 height 25
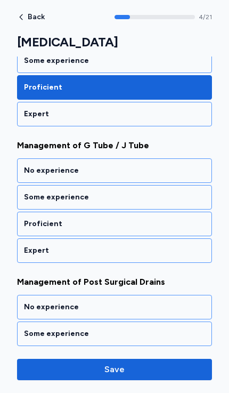
click at [35, 225] on div "Proficient" at bounding box center [114, 224] width 181 height 11
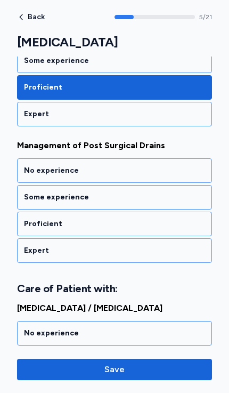
click at [32, 225] on div "Proficient" at bounding box center [114, 224] width 181 height 11
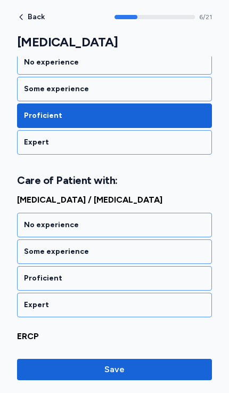
scroll to position [953, 0]
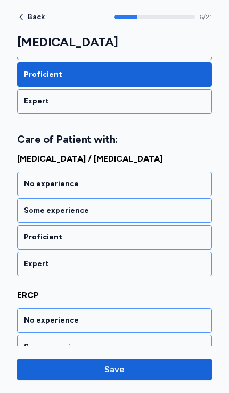
click at [33, 232] on div "Proficient" at bounding box center [114, 237] width 195 height 25
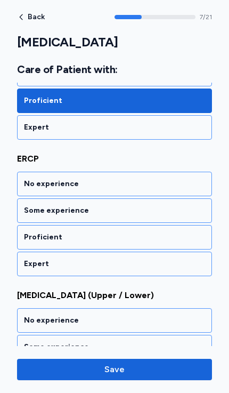
click at [35, 238] on div "Proficient" at bounding box center [114, 237] width 181 height 11
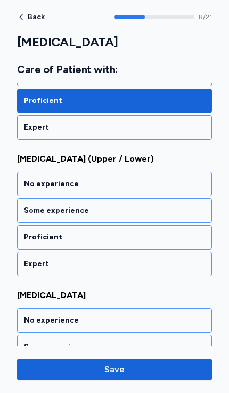
click at [32, 235] on div "Proficient" at bounding box center [114, 237] width 181 height 11
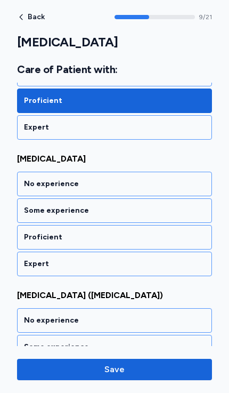
click at [33, 236] on div "Proficient" at bounding box center [114, 237] width 181 height 11
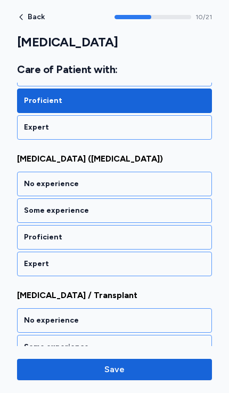
click at [37, 239] on div "Proficient" at bounding box center [114, 237] width 181 height 11
click at [31, 233] on div "Proficient" at bounding box center [114, 237] width 181 height 11
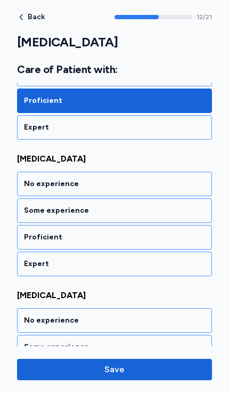
click at [35, 237] on div "Proficient" at bounding box center [114, 237] width 181 height 11
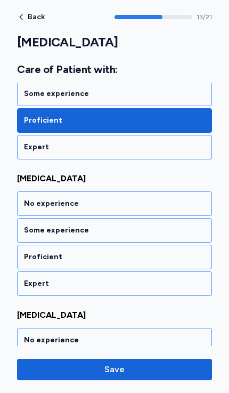
scroll to position [1909, 0]
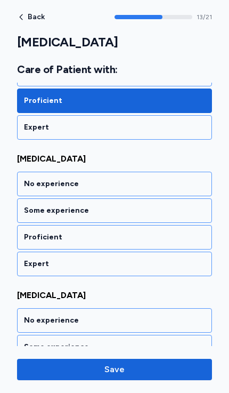
click at [31, 243] on div "Proficient" at bounding box center [114, 237] width 195 height 25
click at [36, 235] on div "Proficient" at bounding box center [114, 237] width 181 height 11
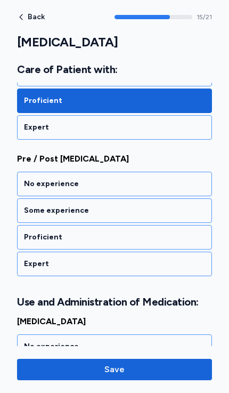
click at [35, 235] on div "Proficient" at bounding box center [114, 237] width 181 height 11
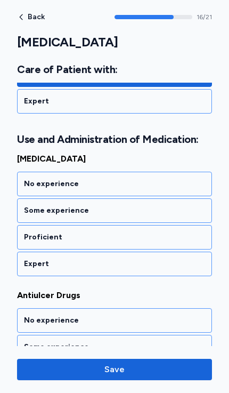
click at [38, 238] on div "Proficient" at bounding box center [114, 237] width 181 height 11
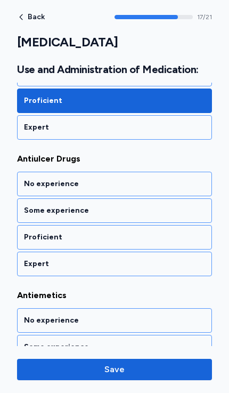
click at [39, 232] on div "Proficient" at bounding box center [114, 237] width 195 height 25
click at [33, 237] on div "Proficient" at bounding box center [114, 237] width 181 height 11
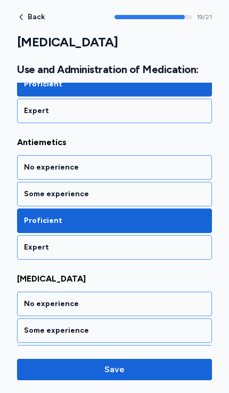
scroll to position [2633, 0]
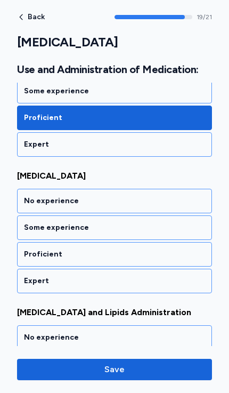
click at [38, 256] on div "Proficient" at bounding box center [114, 254] width 181 height 11
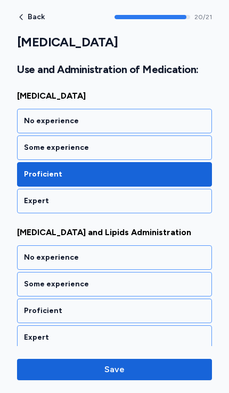
scroll to position [2824, 0]
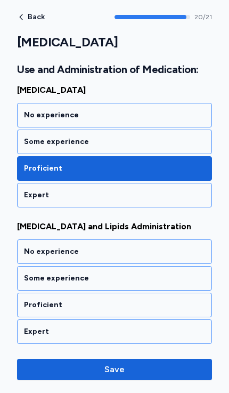
click at [32, 301] on div "Proficient" at bounding box center [114, 305] width 181 height 11
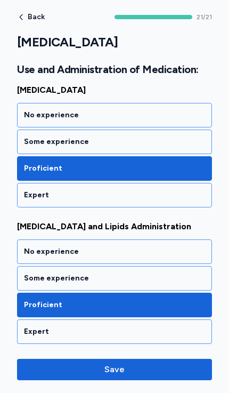
click at [111, 363] on button "Save" at bounding box center [114, 369] width 195 height 21
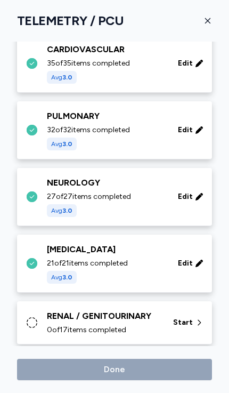
scroll to position [163, 0]
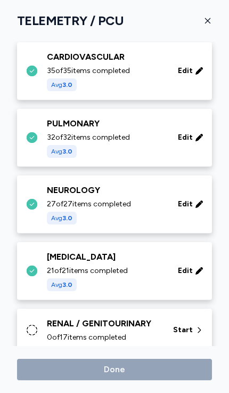
click at [74, 324] on div "RENAL / GENITOURINARY" at bounding box center [104, 323] width 114 height 13
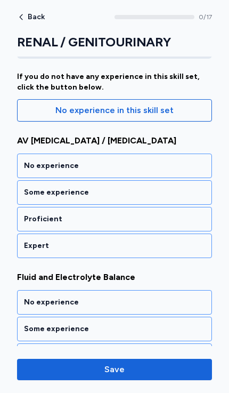
click at [34, 220] on div "Proficient" at bounding box center [114, 219] width 181 height 11
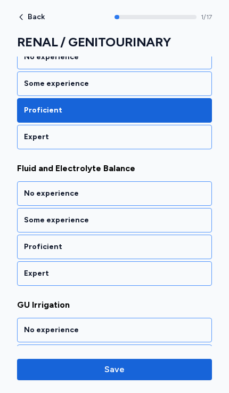
scroll to position [245, 0]
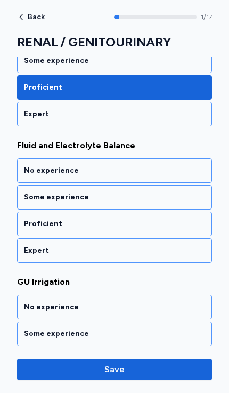
click at [34, 219] on div "Proficient" at bounding box center [114, 224] width 181 height 11
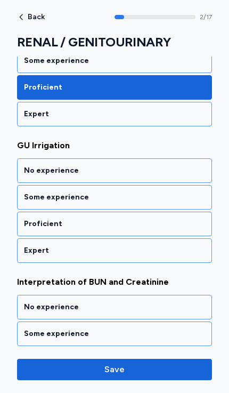
click at [36, 224] on div "Proficient" at bounding box center [114, 224] width 181 height 11
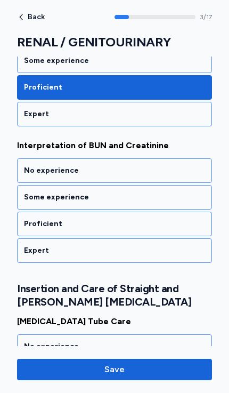
click at [37, 225] on div "Proficient" at bounding box center [114, 224] width 181 height 11
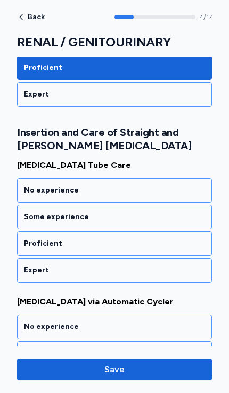
click at [35, 242] on div "Proficient" at bounding box center [114, 243] width 181 height 11
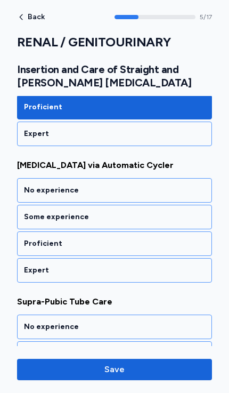
click at [38, 245] on div "Proficient" at bounding box center [114, 243] width 181 height 11
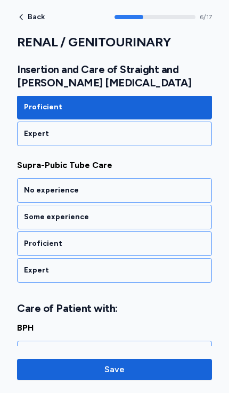
click at [34, 245] on div "Proficient" at bounding box center [114, 243] width 181 height 11
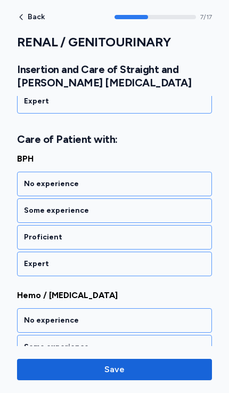
click at [37, 234] on div "Proficient" at bounding box center [114, 237] width 181 height 11
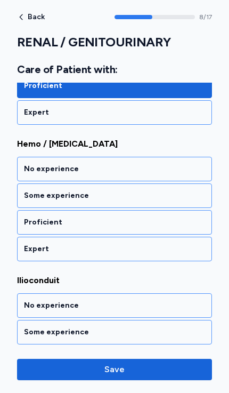
scroll to position [1267, 0]
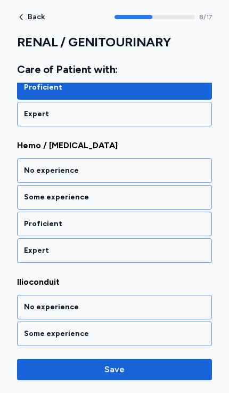
click at [35, 229] on div "Proficient" at bounding box center [114, 224] width 181 height 11
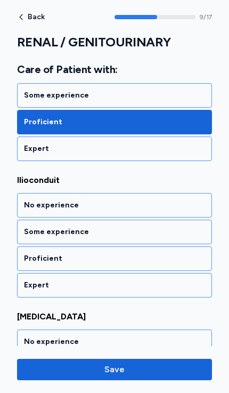
scroll to position [1390, 0]
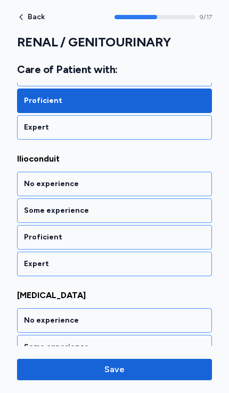
click at [43, 209] on div "Some experience" at bounding box center [114, 210] width 181 height 11
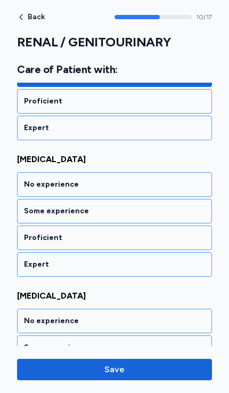
scroll to position [1526, 0]
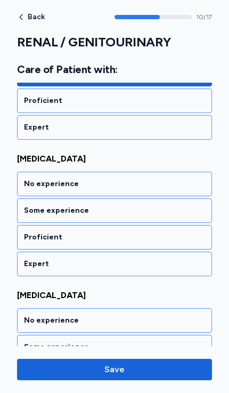
click at [46, 97] on div "Proficient" at bounding box center [114, 100] width 181 height 11
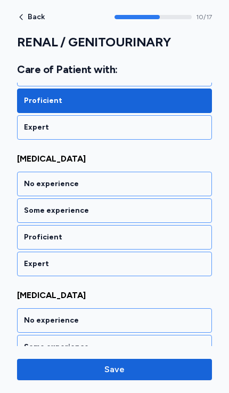
click at [35, 237] on div "Proficient" at bounding box center [114, 237] width 181 height 11
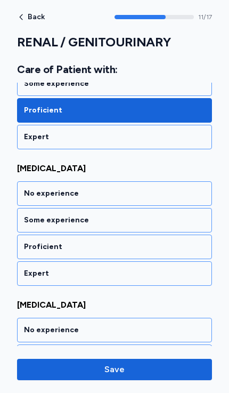
scroll to position [1663, 0]
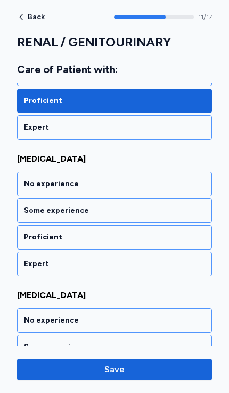
click at [31, 240] on div "Proficient" at bounding box center [114, 237] width 181 height 11
click at [34, 238] on div "Proficient" at bounding box center [114, 237] width 181 height 11
click at [36, 238] on div "Proficient" at bounding box center [114, 237] width 181 height 11
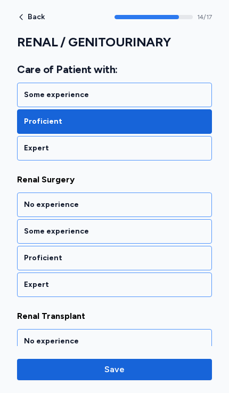
scroll to position [2073, 0]
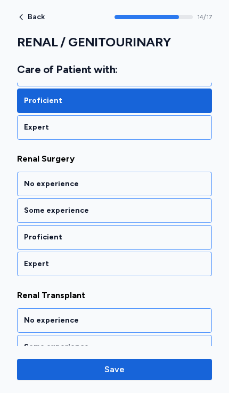
click at [40, 232] on div "Proficient" at bounding box center [114, 237] width 181 height 11
click at [31, 238] on div "Proficient" at bounding box center [114, 237] width 181 height 11
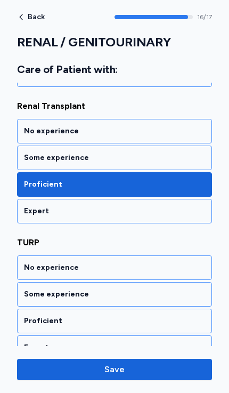
scroll to position [2278, 0]
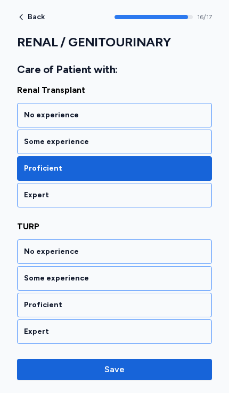
click at [33, 299] on div "Proficient" at bounding box center [114, 305] width 195 height 25
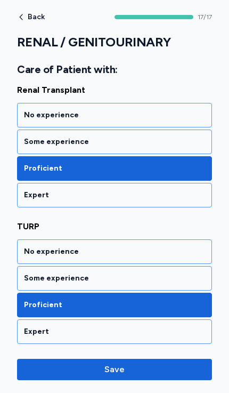
click at [120, 368] on span "Save" at bounding box center [115, 369] width 20 height 13
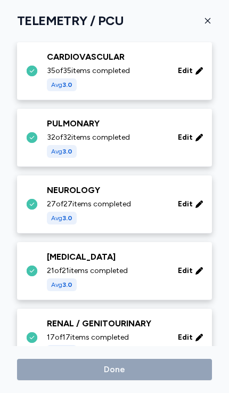
scroll to position [224, 0]
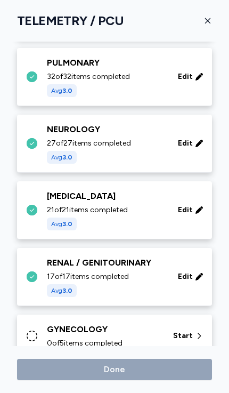
click at [64, 329] on div "GYNECOLOGY" at bounding box center [104, 329] width 114 height 13
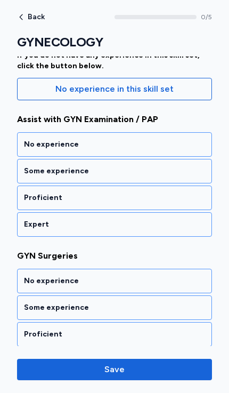
scroll to position [134, 0]
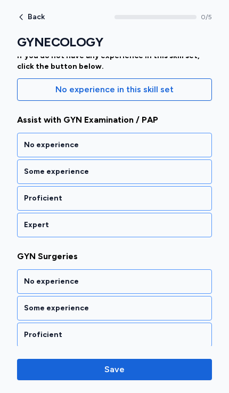
click at [37, 197] on div "Proficient" at bounding box center [114, 198] width 181 height 11
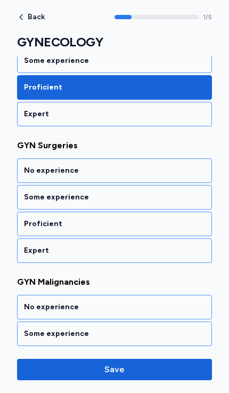
scroll to position [245, 0]
click at [35, 224] on div "Proficient" at bounding box center [114, 224] width 181 height 11
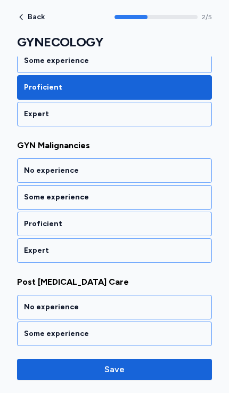
click at [33, 227] on div "Proficient" at bounding box center [114, 224] width 181 height 11
click at [31, 223] on div "Proficient" at bounding box center [114, 224] width 181 height 11
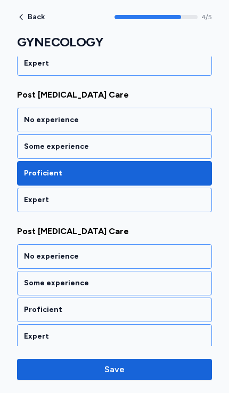
scroll to position [574, 0]
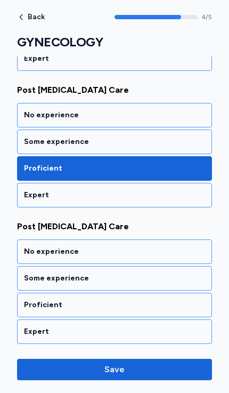
click at [35, 304] on div "Proficient" at bounding box center [114, 305] width 181 height 11
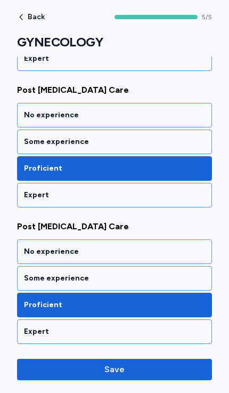
click at [103, 363] on span "Save" at bounding box center [115, 369] width 178 height 13
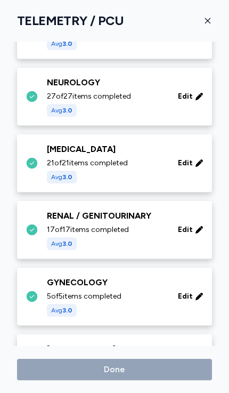
scroll to position [304, 0]
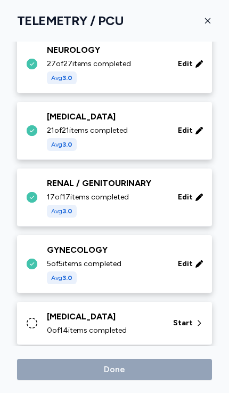
click at [50, 320] on div "[MEDICAL_DATA]" at bounding box center [104, 316] width 114 height 13
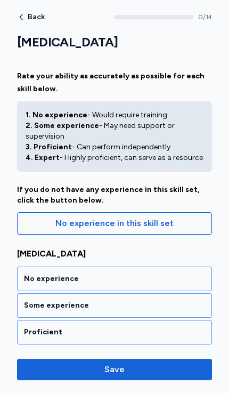
click at [44, 329] on div "Proficient" at bounding box center [114, 332] width 181 height 11
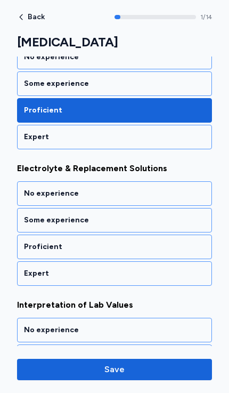
scroll to position [245, 0]
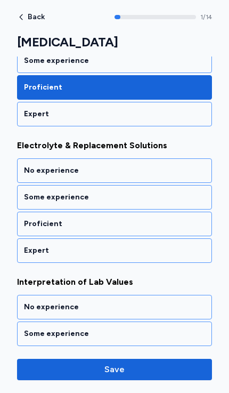
click at [39, 223] on div "Proficient" at bounding box center [114, 224] width 181 height 11
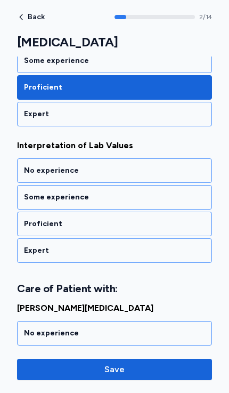
click at [36, 228] on div "Proficient" at bounding box center [114, 224] width 181 height 11
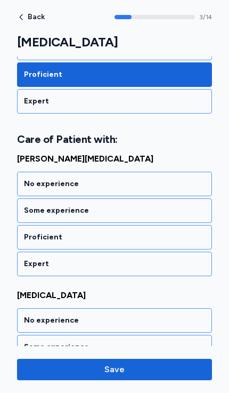
click at [36, 234] on div "Proficient" at bounding box center [114, 237] width 181 height 11
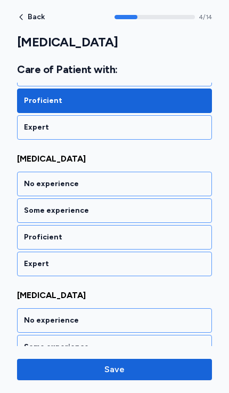
click at [37, 234] on div "Proficient" at bounding box center [114, 237] width 181 height 11
click at [33, 238] on div "Proficient" at bounding box center [114, 237] width 181 height 11
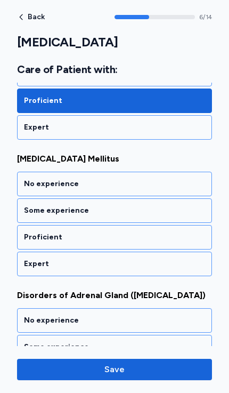
click at [43, 233] on div "Proficient" at bounding box center [114, 237] width 181 height 11
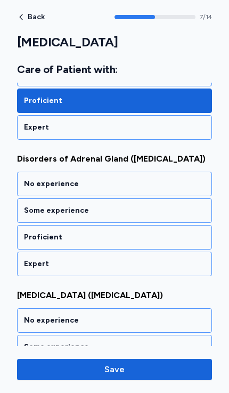
click at [40, 234] on div "Proficient" at bounding box center [114, 237] width 181 height 11
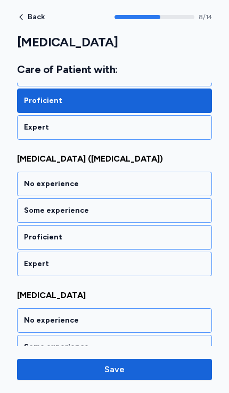
click at [35, 236] on div "Proficient" at bounding box center [114, 237] width 181 height 11
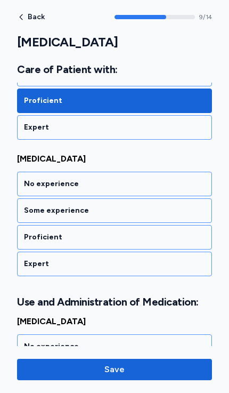
click at [34, 241] on div "Proficient" at bounding box center [114, 237] width 181 height 11
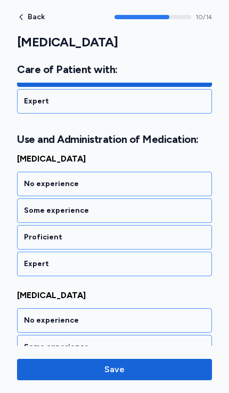
click at [35, 237] on div "Proficient" at bounding box center [114, 237] width 181 height 11
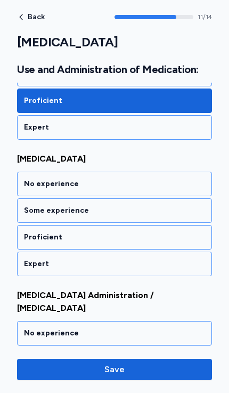
click at [39, 235] on div "Proficient" at bounding box center [114, 237] width 181 height 11
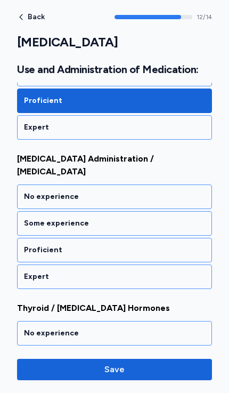
click at [37, 245] on div "Proficient" at bounding box center [114, 250] width 181 height 11
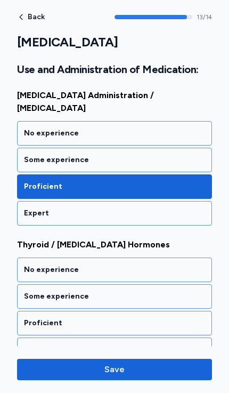
scroll to position [1855, 0]
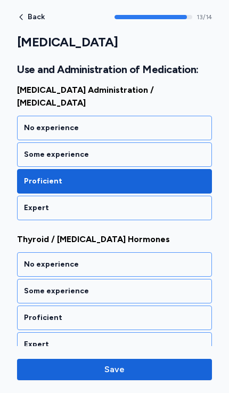
click at [34, 313] on div "Proficient" at bounding box center [114, 318] width 181 height 11
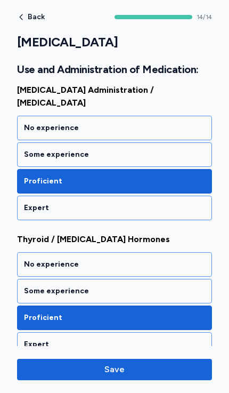
click at [114, 367] on span "Save" at bounding box center [115, 369] width 20 height 13
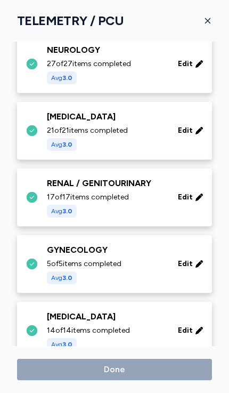
scroll to position [370, 0]
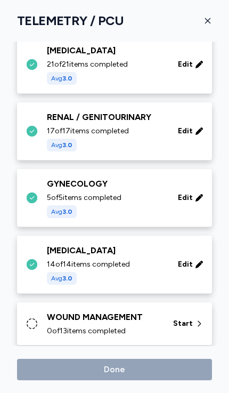
click at [68, 321] on div "WOUND MANAGEMENT" at bounding box center [104, 317] width 114 height 13
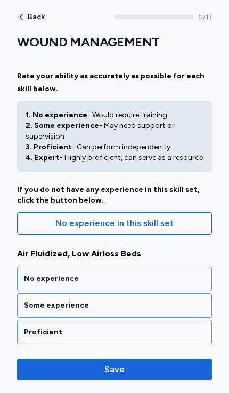
click at [39, 332] on div "Proficient" at bounding box center [114, 332] width 181 height 11
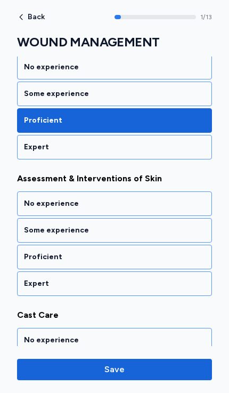
scroll to position [245, 0]
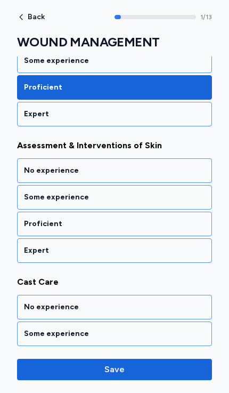
click at [36, 220] on div "Proficient" at bounding box center [114, 224] width 181 height 11
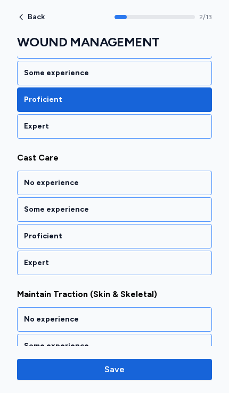
scroll to position [381, 0]
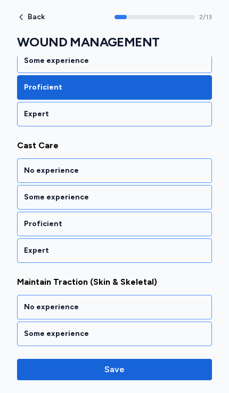
click at [35, 225] on div "Proficient" at bounding box center [114, 224] width 181 height 11
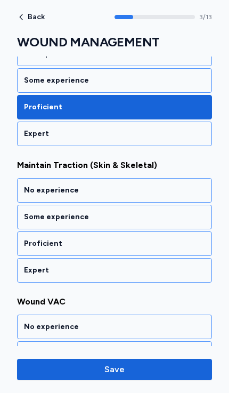
scroll to position [518, 0]
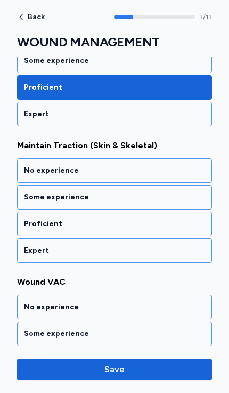
click at [34, 219] on div "Proficient" at bounding box center [114, 224] width 181 height 11
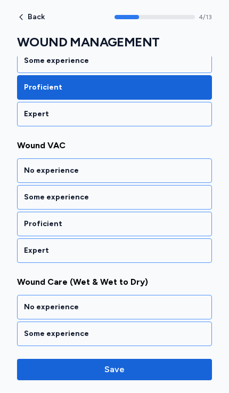
click at [37, 223] on div "Proficient" at bounding box center [114, 224] width 181 height 11
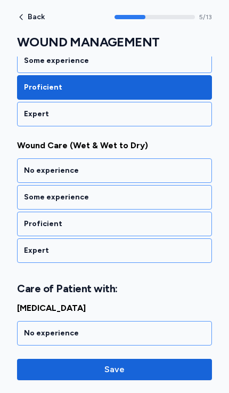
click at [29, 223] on div "Proficient" at bounding box center [114, 224] width 181 height 11
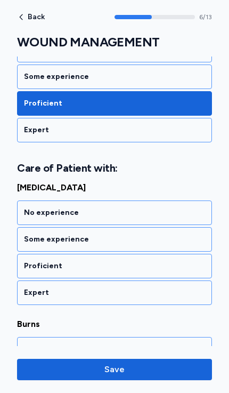
scroll to position [941, 0]
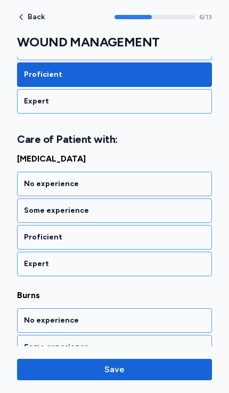
click at [37, 234] on div "Proficient" at bounding box center [114, 237] width 181 height 11
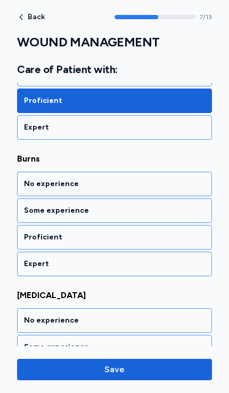
click at [33, 237] on div "Proficient" at bounding box center [114, 237] width 181 height 11
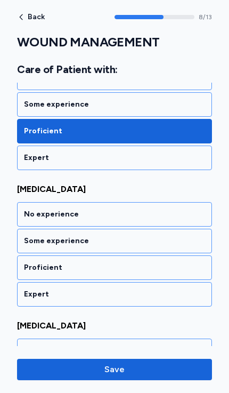
scroll to position [1214, 0]
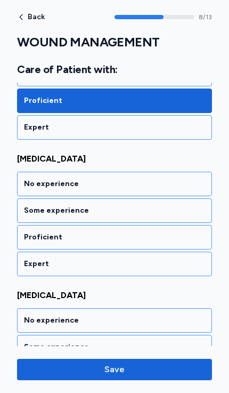
click at [35, 236] on div "Proficient" at bounding box center [114, 237] width 181 height 11
click at [33, 239] on div "Proficient" at bounding box center [114, 237] width 181 height 11
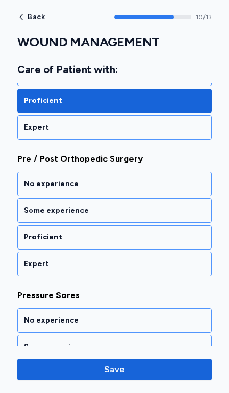
click at [35, 235] on div "Proficient" at bounding box center [114, 237] width 181 height 11
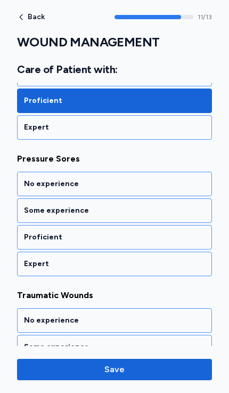
click at [38, 233] on div "Proficient" at bounding box center [114, 237] width 181 height 11
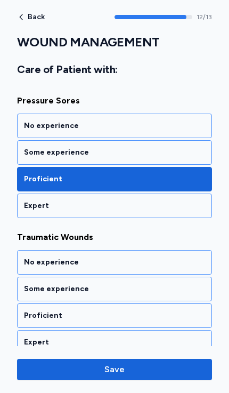
scroll to position [1692, 0]
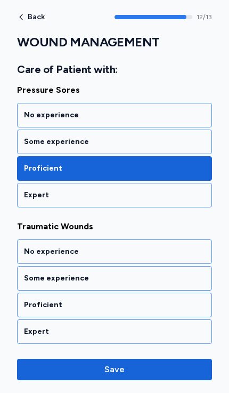
click at [37, 307] on div "Proficient" at bounding box center [114, 305] width 181 height 11
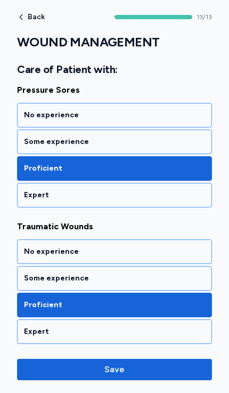
click at [111, 360] on button "Save" at bounding box center [114, 369] width 195 height 21
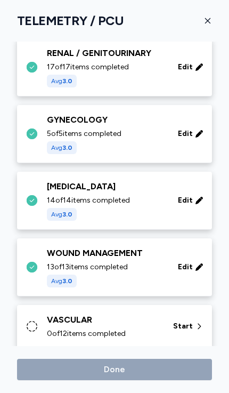
scroll to position [434, 0]
click at [62, 329] on span "0 of 12 items completed" at bounding box center [86, 334] width 79 height 11
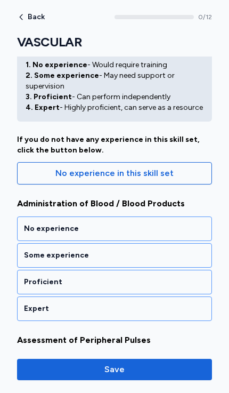
scroll to position [53, 0]
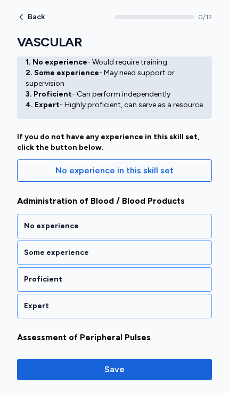
click at [38, 278] on div "Proficient" at bounding box center [114, 279] width 181 height 11
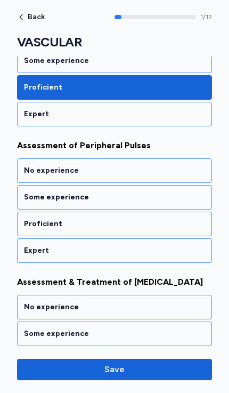
click at [32, 228] on div "Proficient" at bounding box center [114, 224] width 181 height 11
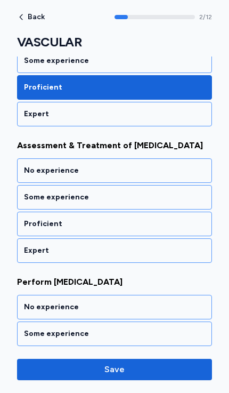
click at [35, 222] on div "Proficient" at bounding box center [114, 224] width 181 height 11
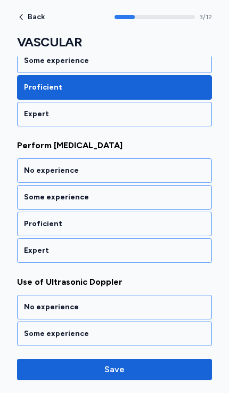
click at [35, 226] on div "Proficient" at bounding box center [114, 224] width 181 height 11
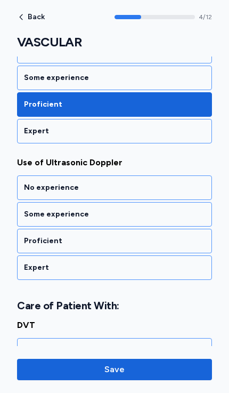
scroll to position [655, 0]
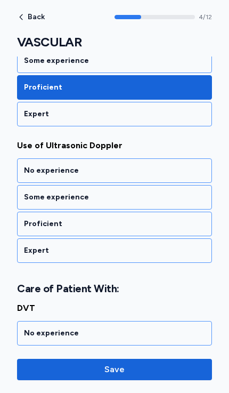
click at [34, 221] on div "Proficient" at bounding box center [114, 224] width 181 height 11
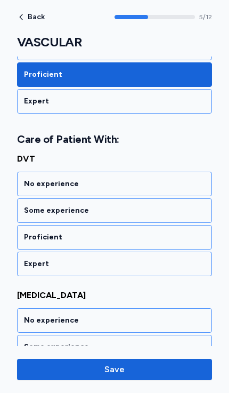
click at [33, 237] on div "Proficient" at bounding box center [114, 237] width 181 height 11
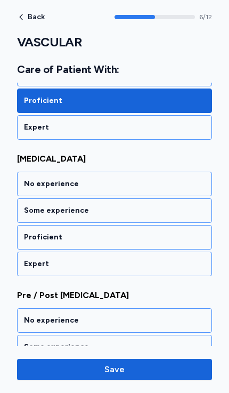
click at [34, 236] on div "Proficient" at bounding box center [114, 237] width 181 height 11
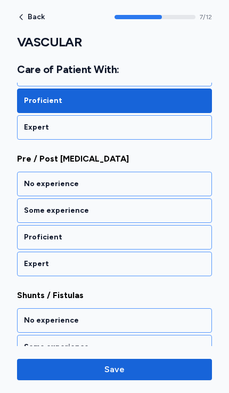
click at [33, 240] on div "Proficient" at bounding box center [114, 237] width 181 height 11
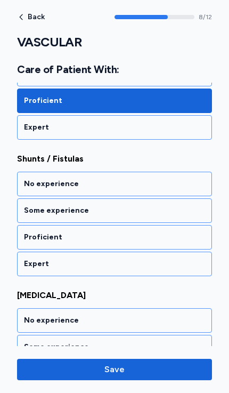
click at [30, 235] on div "Proficient" at bounding box center [114, 237] width 181 height 11
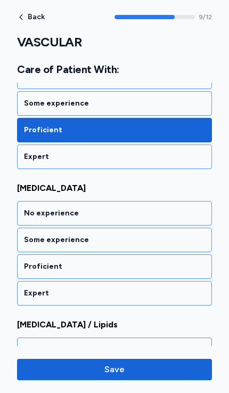
scroll to position [1350, 0]
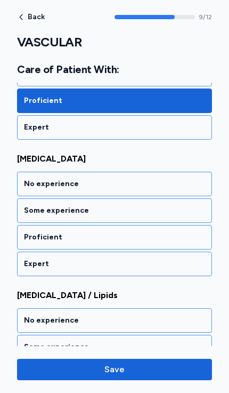
click at [35, 234] on div "Proficient" at bounding box center [114, 237] width 181 height 11
click at [30, 237] on div "Proficient" at bounding box center [114, 237] width 181 height 11
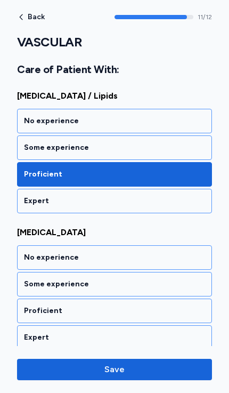
scroll to position [1556, 0]
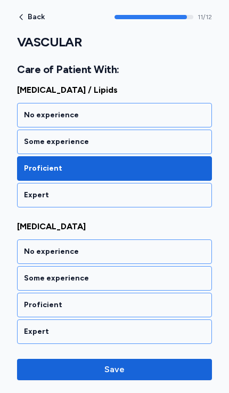
click at [29, 305] on div "Proficient" at bounding box center [114, 305] width 181 height 11
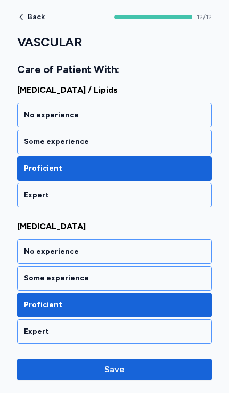
click at [101, 360] on button "Save" at bounding box center [114, 369] width 195 height 21
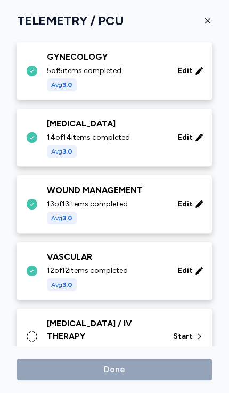
scroll to position [509, 0]
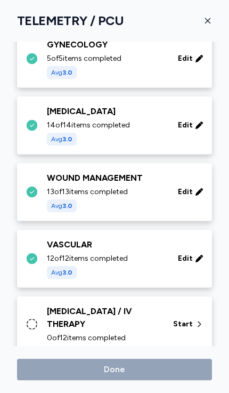
click at [59, 316] on div "[MEDICAL_DATA] / IV THERAPY" at bounding box center [104, 318] width 114 height 26
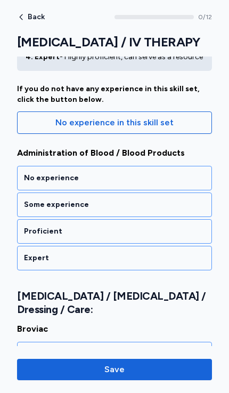
scroll to position [100, 0]
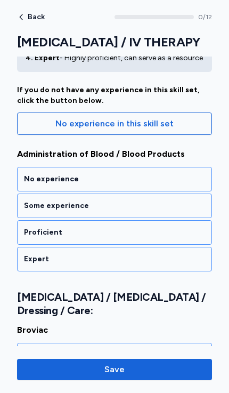
click at [34, 235] on div "Proficient" at bounding box center [114, 232] width 181 height 11
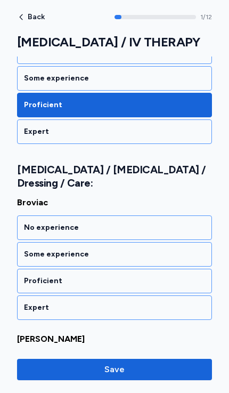
scroll to position [258, 0]
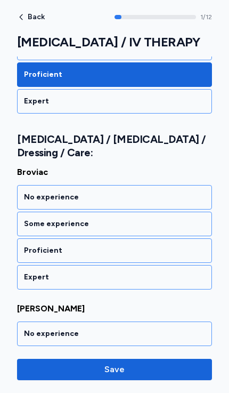
click at [31, 245] on div "Proficient" at bounding box center [114, 250] width 181 height 11
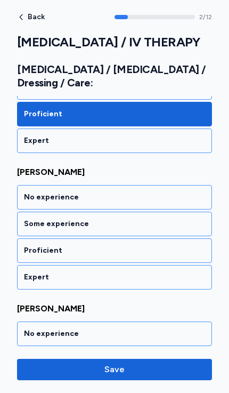
click at [33, 238] on div "Proficient" at bounding box center [114, 250] width 195 height 25
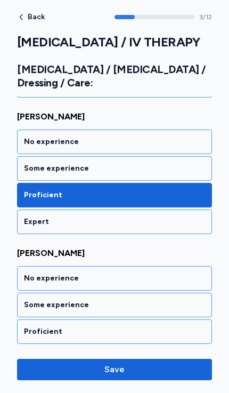
scroll to position [449, 0]
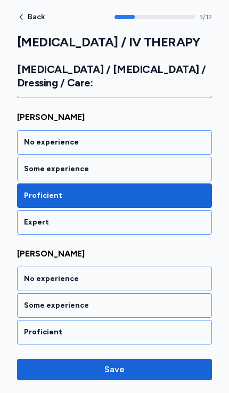
click at [36, 164] on div "Some experience" at bounding box center [114, 169] width 181 height 11
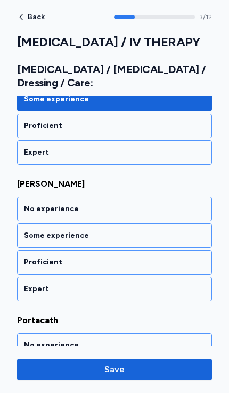
scroll to position [531, 0]
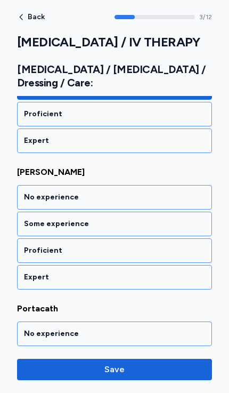
click at [29, 219] on div "Some experience" at bounding box center [114, 224] width 181 height 11
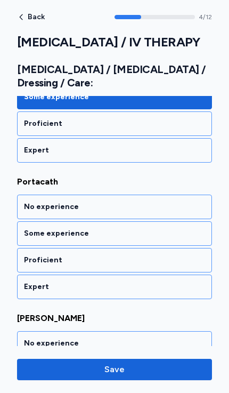
scroll to position [667, 0]
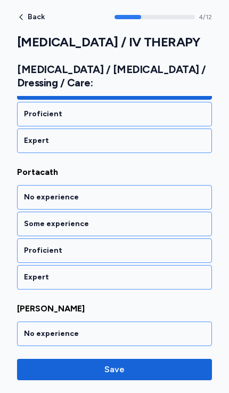
click at [29, 245] on div "Proficient" at bounding box center [114, 250] width 181 height 11
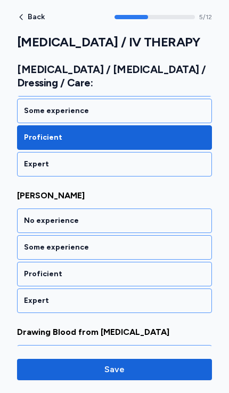
scroll to position [804, 0]
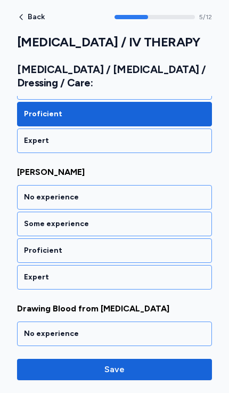
click at [25, 219] on div "Some experience" at bounding box center [114, 224] width 181 height 11
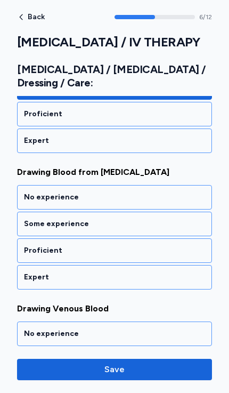
scroll to position [941, 0]
click at [28, 245] on div "Proficient" at bounding box center [114, 250] width 181 height 11
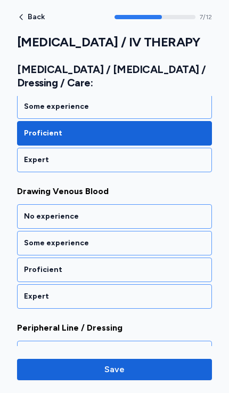
scroll to position [1077, 0]
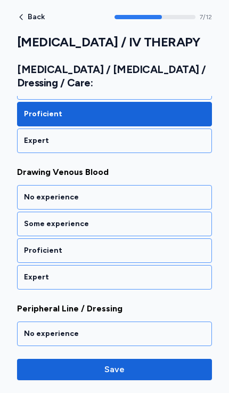
click at [30, 245] on div "Proficient" at bounding box center [114, 250] width 181 height 11
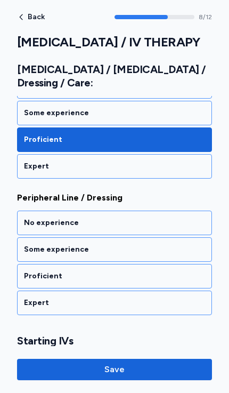
scroll to position [1214, 0]
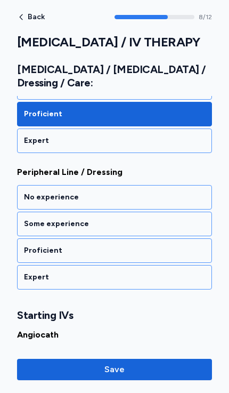
click at [31, 245] on div "Proficient" at bounding box center [114, 250] width 181 height 11
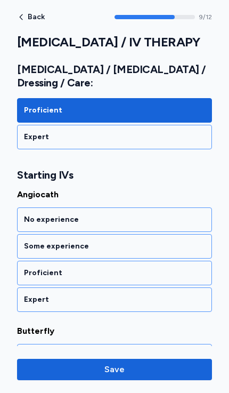
scroll to position [1376, 0]
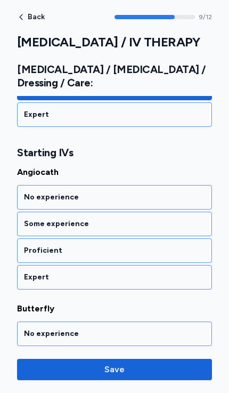
click at [33, 245] on div "Proficient" at bounding box center [114, 250] width 181 height 11
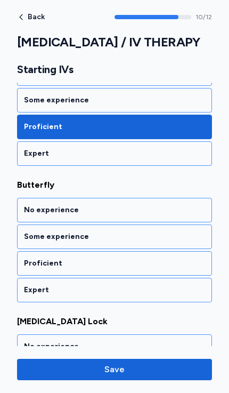
scroll to position [1513, 0]
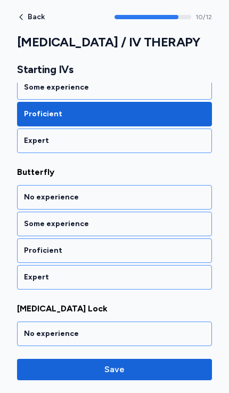
click at [30, 245] on div "Proficient" at bounding box center [114, 250] width 181 height 11
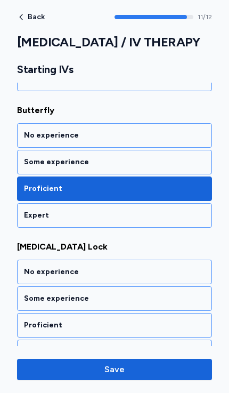
scroll to position [1582, 0]
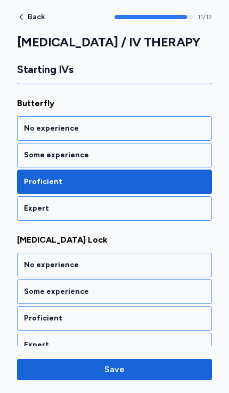
click at [33, 313] on div "Proficient" at bounding box center [114, 318] width 181 height 11
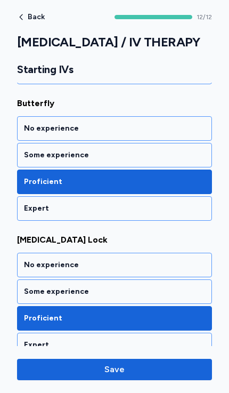
click at [113, 365] on span "Save" at bounding box center [115, 369] width 20 height 13
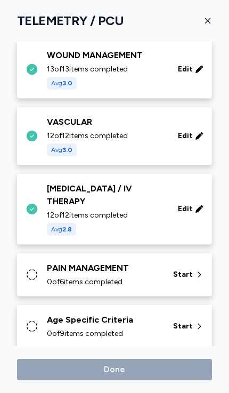
scroll to position [632, 0]
click at [43, 262] on div "PAIN MANAGEMENT 0 of 6 items completed Start" at bounding box center [117, 275] width 182 height 26
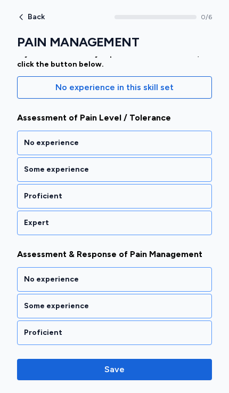
scroll to position [137, 0]
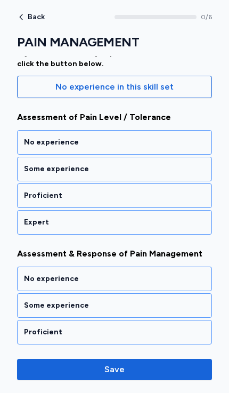
click at [33, 197] on div "Proficient" at bounding box center [114, 195] width 181 height 11
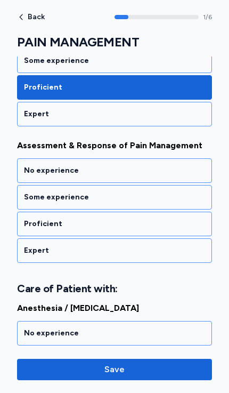
click at [31, 221] on div "Proficient" at bounding box center [114, 224] width 181 height 11
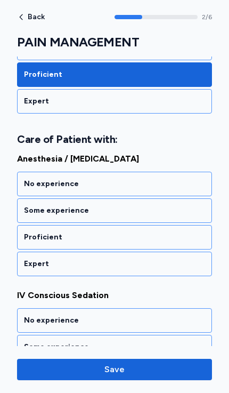
click at [31, 236] on div "Proficient" at bounding box center [114, 237] width 181 height 11
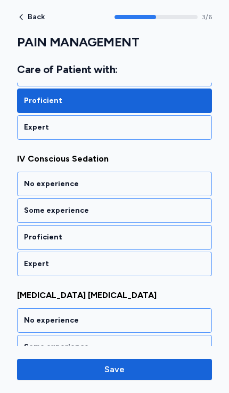
click at [34, 237] on div "Proficient" at bounding box center [114, 237] width 181 height 11
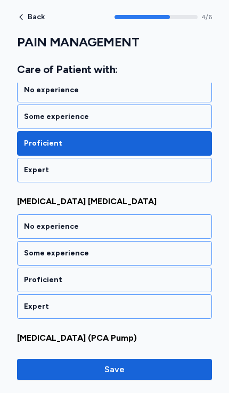
scroll to position [625, 0]
click at [37, 280] on div "Proficient" at bounding box center [114, 280] width 181 height 11
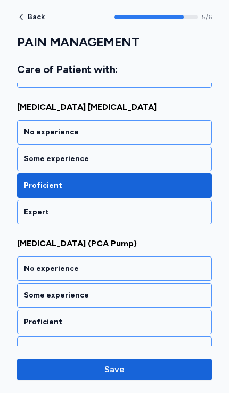
scroll to position [736, 0]
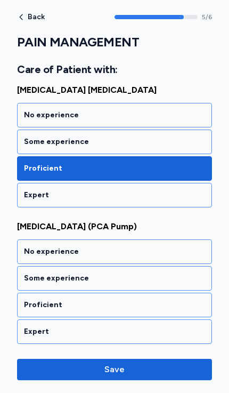
click at [32, 302] on div "Proficient" at bounding box center [114, 305] width 181 height 11
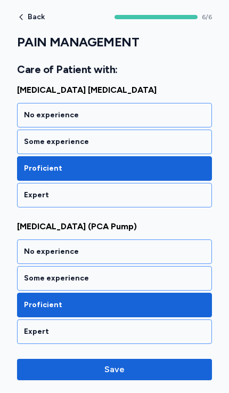
click at [112, 360] on button "Save" at bounding box center [114, 369] width 195 height 21
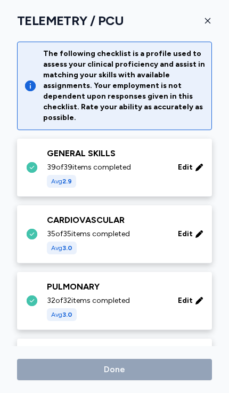
scroll to position [632, 0]
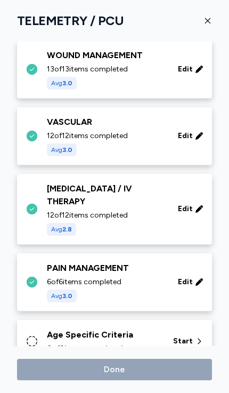
click at [67, 329] on div "Age Specific Criteria 0 of 9 items completed" at bounding box center [104, 342] width 114 height 26
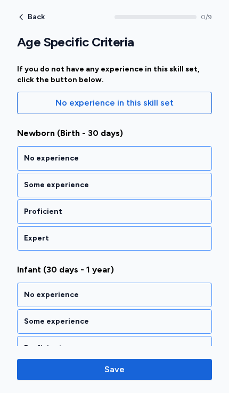
scroll to position [119, 0]
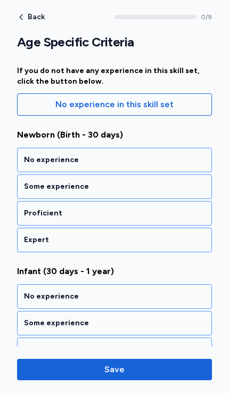
click at [25, 164] on div "No experience" at bounding box center [114, 160] width 181 height 11
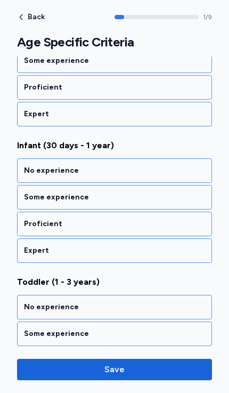
click at [34, 172] on div "No experience" at bounding box center [114, 170] width 181 height 11
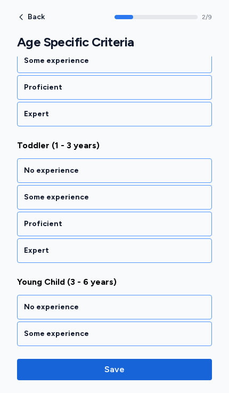
click at [36, 173] on div "No experience" at bounding box center [114, 170] width 181 height 11
click at [41, 169] on div "No experience" at bounding box center [114, 170] width 181 height 11
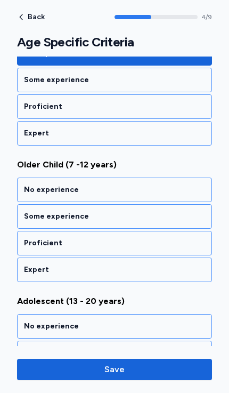
scroll to position [655, 0]
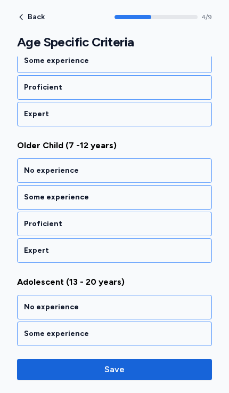
click at [39, 169] on div "No experience" at bounding box center [114, 170] width 181 height 11
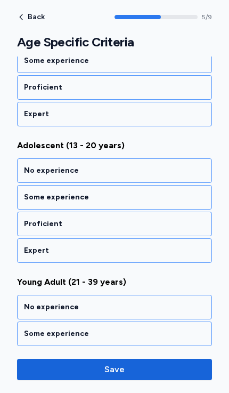
click at [31, 225] on div "Proficient" at bounding box center [114, 224] width 181 height 11
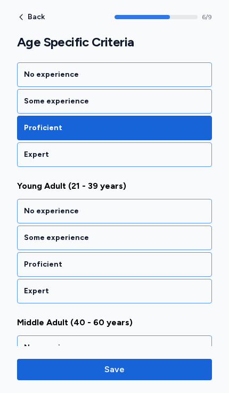
scroll to position [928, 0]
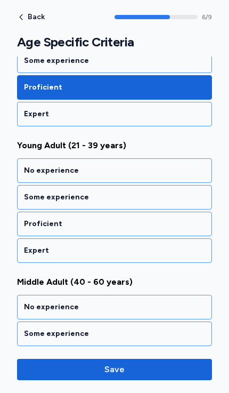
click at [35, 224] on div "Proficient" at bounding box center [114, 224] width 181 height 11
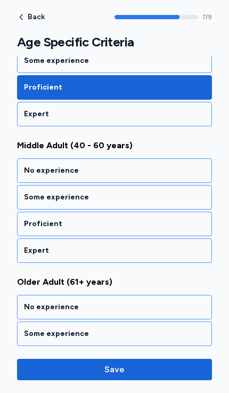
click at [34, 225] on div "Proficient" at bounding box center [114, 224] width 181 height 11
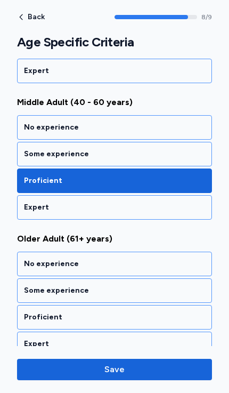
scroll to position [1120, 0]
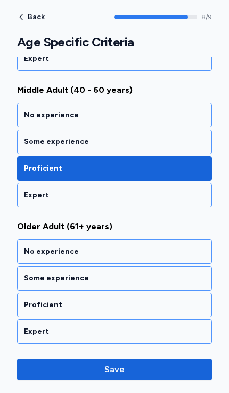
click at [33, 305] on div "Proficient" at bounding box center [114, 305] width 181 height 11
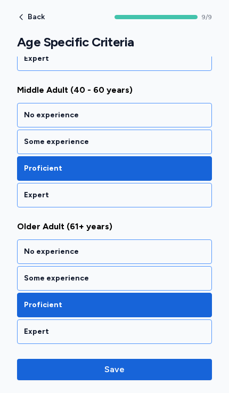
click at [110, 367] on span "Save" at bounding box center [115, 369] width 20 height 13
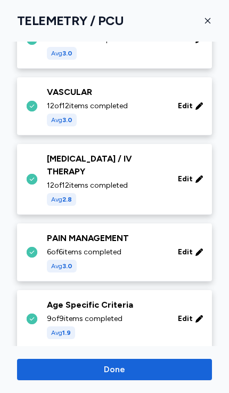
scroll to position [662, 0]
click at [189, 174] on span "Edit" at bounding box center [185, 179] width 15 height 11
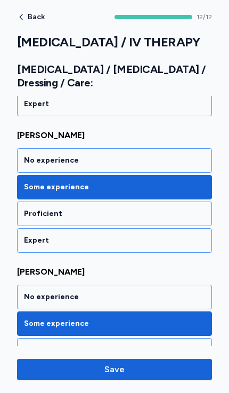
scroll to position [435, 0]
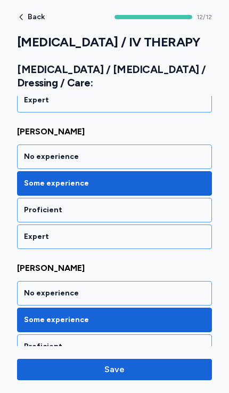
click at [35, 205] on div "Proficient" at bounding box center [114, 210] width 181 height 11
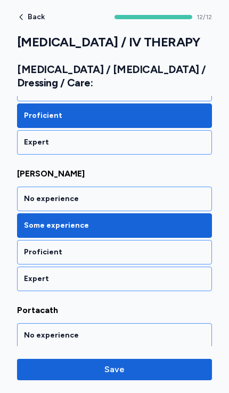
scroll to position [539, 0]
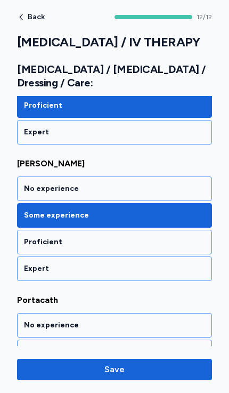
click at [35, 237] on div "Proficient" at bounding box center [114, 242] width 181 height 11
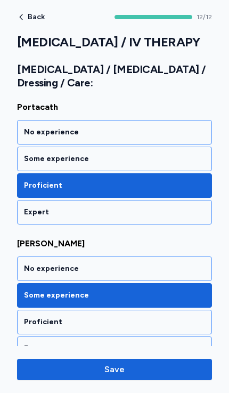
click at [115, 365] on span "Save" at bounding box center [115, 369] width 20 height 13
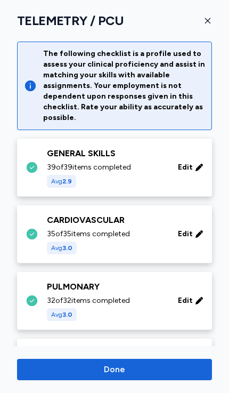
scroll to position [662, 0]
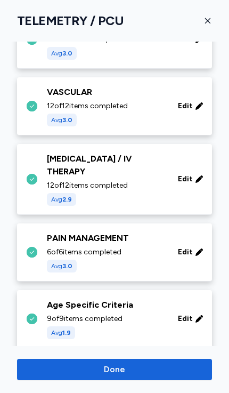
click at [188, 174] on span "Edit" at bounding box center [185, 179] width 15 height 11
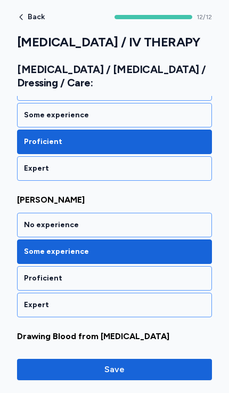
scroll to position [795, 0]
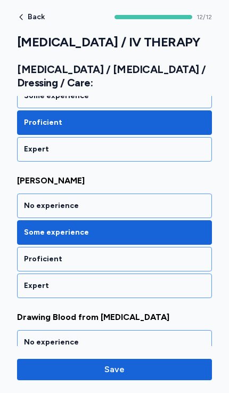
click at [34, 254] on div "Proficient" at bounding box center [114, 259] width 181 height 11
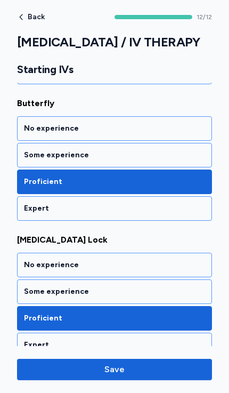
click at [109, 365] on span "Save" at bounding box center [115, 369] width 20 height 13
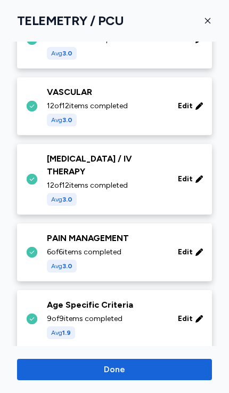
scroll to position [662, 0]
click at [107, 365] on span "Done" at bounding box center [114, 369] width 21 height 13
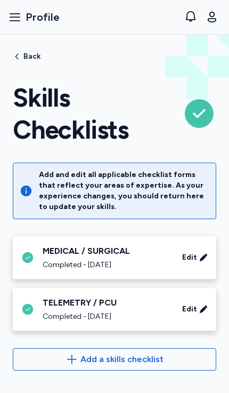
click at [21, 53] on icon "button" at bounding box center [17, 56] width 9 height 9
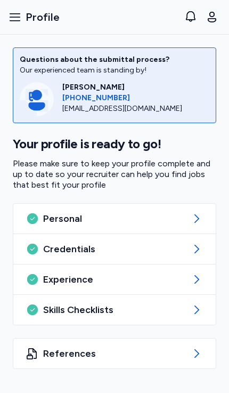
click at [44, 307] on span "Skills Checklists" at bounding box center [114, 310] width 143 height 13
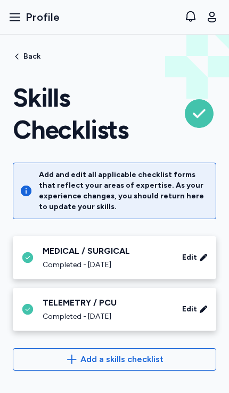
click at [71, 358] on icon "button" at bounding box center [72, 359] width 13 height 13
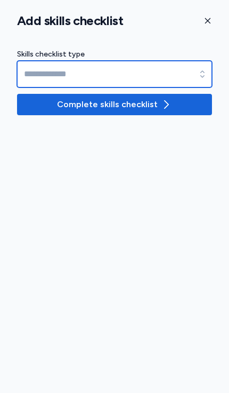
click at [43, 74] on input at bounding box center [114, 74] width 195 height 27
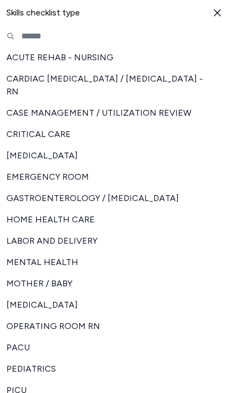
click at [46, 190] on div "GASTROENTEROLOGY / [MEDICAL_DATA]" at bounding box center [114, 198] width 229 height 21
type input "**********"
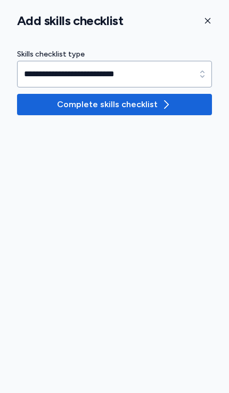
click at [63, 101] on span "Complete skills checklist" at bounding box center [107, 104] width 101 height 13
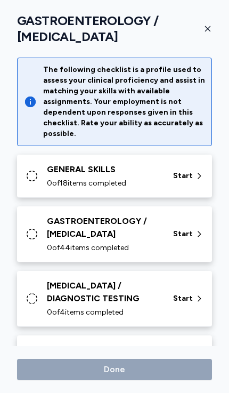
click at [57, 172] on div "GENERAL SKILLS" at bounding box center [104, 169] width 114 height 13
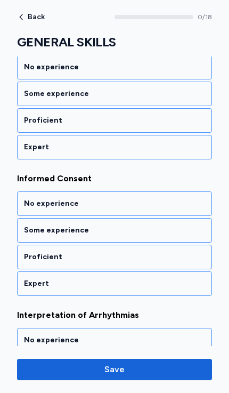
scroll to position [348, 0]
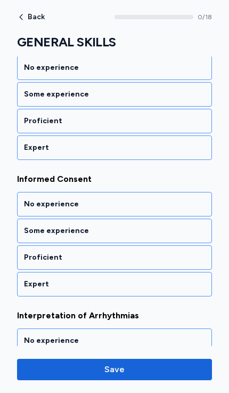
click at [33, 258] on div "Proficient" at bounding box center [114, 257] width 181 height 11
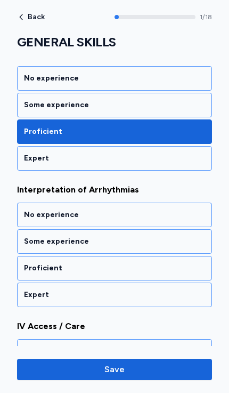
scroll to position [518, 0]
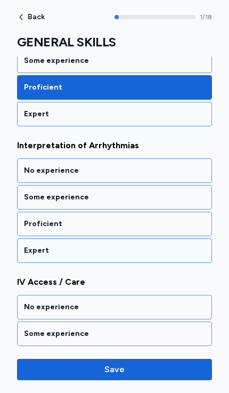
click at [34, 225] on div "Proficient" at bounding box center [114, 224] width 181 height 11
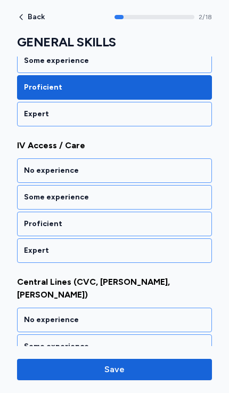
click at [34, 224] on div "Proficient" at bounding box center [114, 224] width 181 height 11
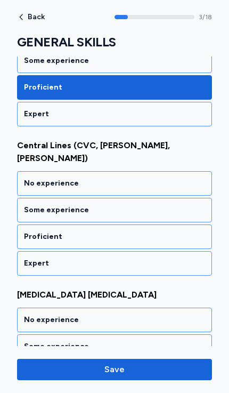
click at [32, 232] on div "Proficient" at bounding box center [114, 237] width 181 height 11
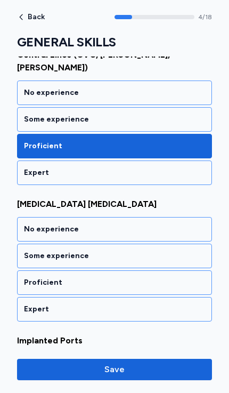
scroll to position [882, 0]
click at [34, 277] on div "Proficient" at bounding box center [114, 282] width 181 height 11
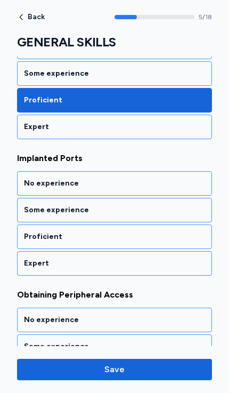
click at [34, 232] on div "Proficient" at bounding box center [114, 237] width 181 height 11
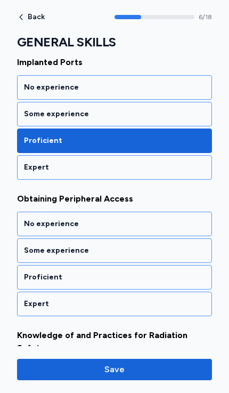
scroll to position [1201, 0]
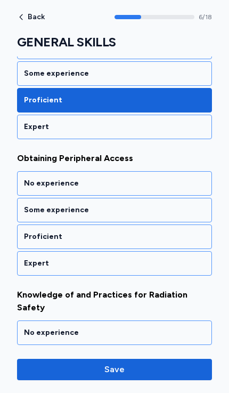
click at [35, 232] on div "Proficient" at bounding box center [114, 237] width 181 height 11
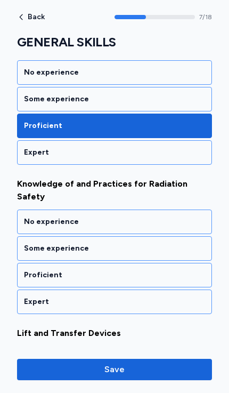
scroll to position [1337, 0]
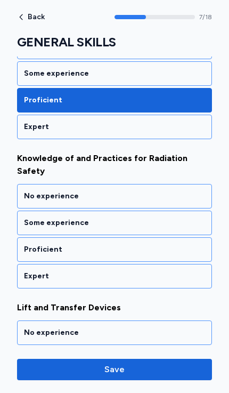
click at [34, 244] on div "Proficient" at bounding box center [114, 249] width 181 height 11
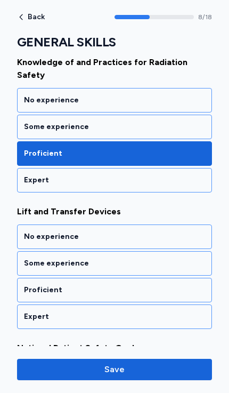
scroll to position [1474, 0]
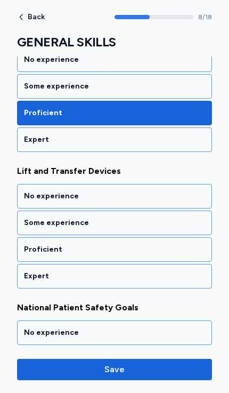
click at [31, 244] on div "Proficient" at bounding box center [114, 249] width 181 height 11
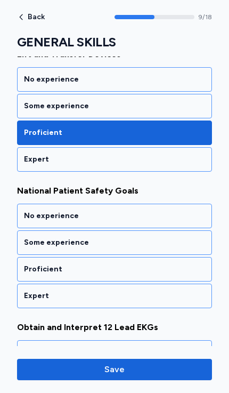
scroll to position [1611, 0]
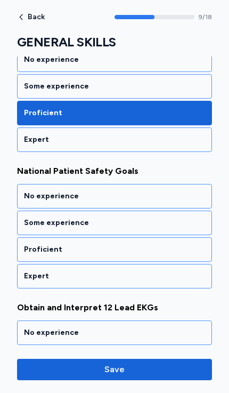
click at [27, 244] on div "Proficient" at bounding box center [114, 249] width 181 height 11
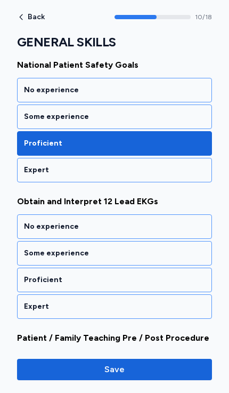
scroll to position [1747, 0]
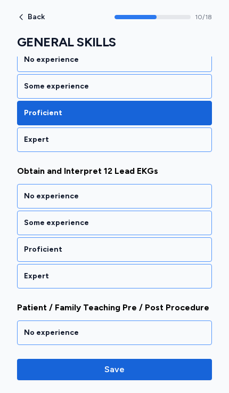
click at [31, 244] on div "Proficient" at bounding box center [114, 249] width 181 height 11
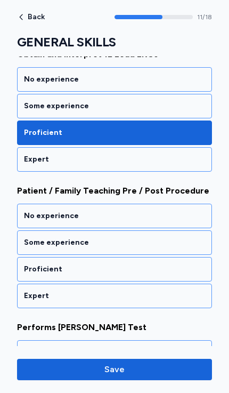
scroll to position [1884, 0]
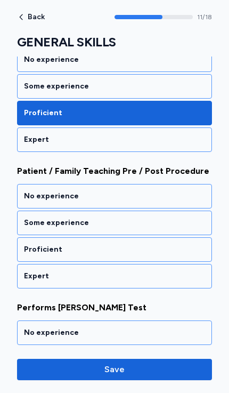
click at [33, 244] on div "Proficient" at bounding box center [114, 249] width 181 height 11
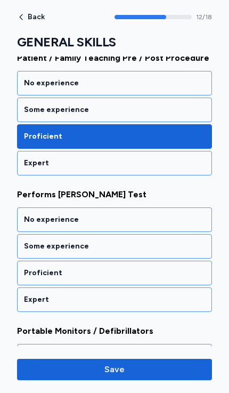
scroll to position [2020, 0]
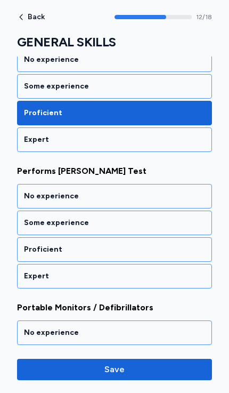
click at [33, 244] on div "Proficient" at bounding box center [114, 249] width 181 height 11
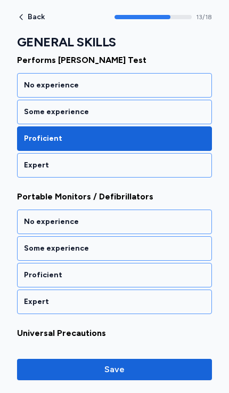
scroll to position [2157, 0]
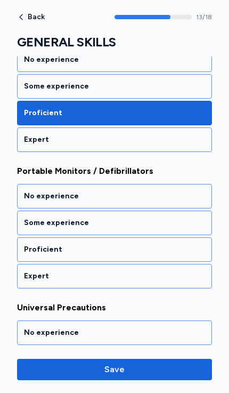
click at [34, 244] on div "Proficient" at bounding box center [114, 249] width 181 height 11
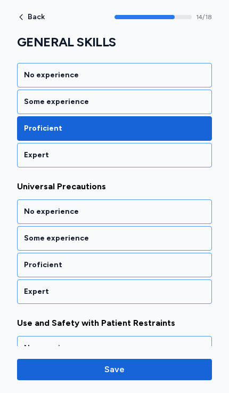
scroll to position [2293, 0]
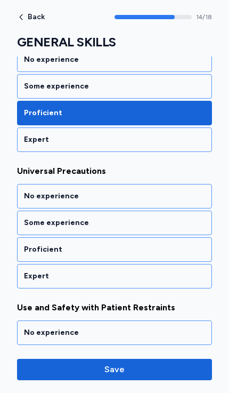
click at [28, 244] on div "Proficient" at bounding box center [114, 249] width 181 height 11
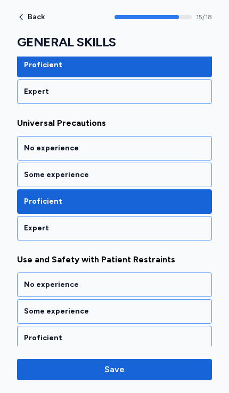
scroll to position [2349, 0]
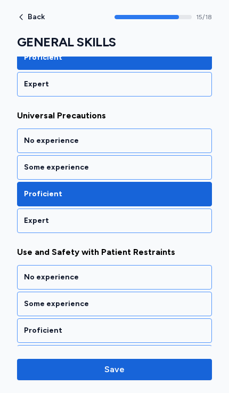
click at [31, 325] on div "Proficient" at bounding box center [114, 330] width 181 height 11
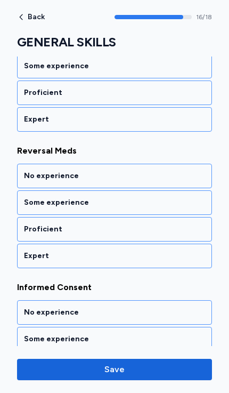
scroll to position [239, 0]
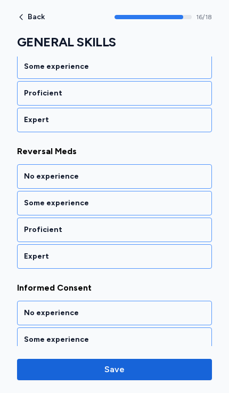
click at [36, 227] on div "Proficient" at bounding box center [114, 230] width 181 height 11
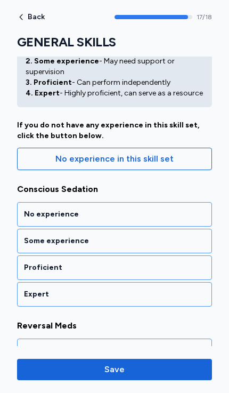
scroll to position [65, 0]
click at [32, 241] on div "Some experience" at bounding box center [114, 241] width 181 height 11
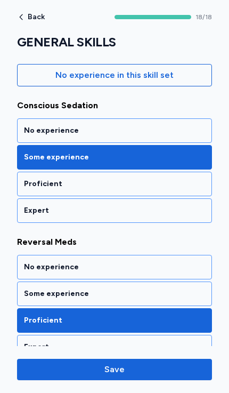
scroll to position [158, 0]
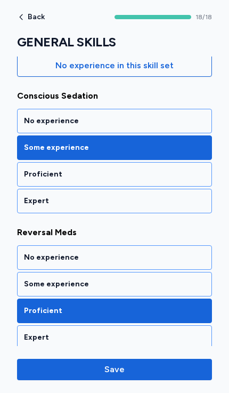
click at [115, 370] on span "Save" at bounding box center [115, 369] width 20 height 13
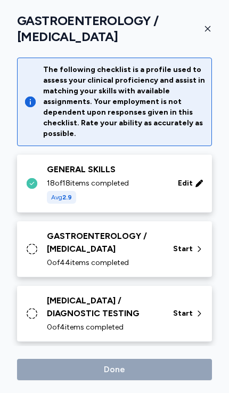
click at [56, 250] on div "GASTROENTEROLOGY / [MEDICAL_DATA]" at bounding box center [104, 243] width 114 height 26
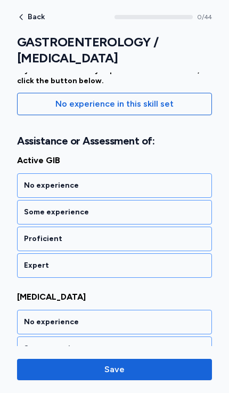
scroll to position [135, 0]
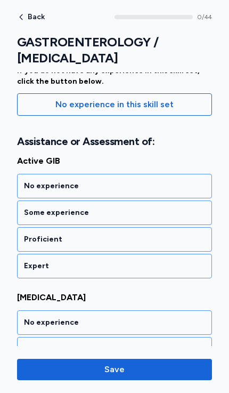
click at [34, 240] on div "Proficient" at bounding box center [114, 239] width 181 height 11
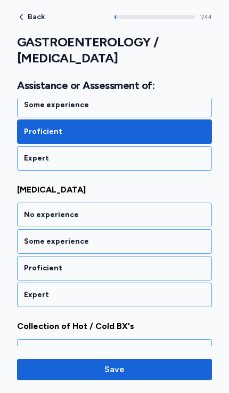
scroll to position [266, 0]
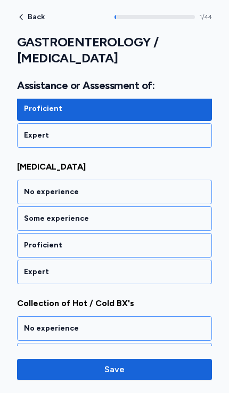
click at [29, 246] on div "Proficient" at bounding box center [114, 245] width 181 height 11
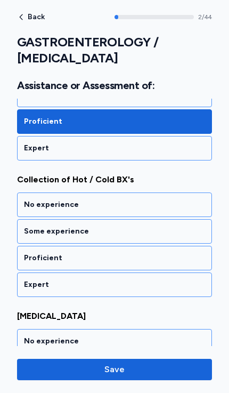
scroll to position [402, 0]
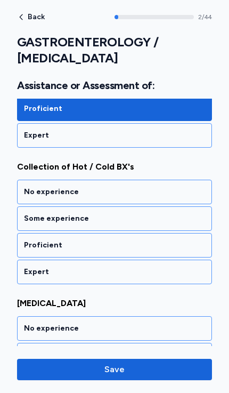
click at [34, 192] on div "No experience" at bounding box center [114, 192] width 181 height 11
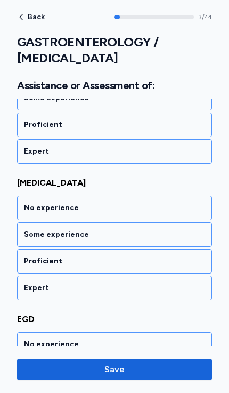
scroll to position [539, 0]
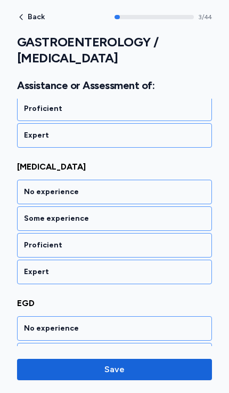
click at [33, 240] on div "Proficient" at bounding box center [114, 245] width 181 height 11
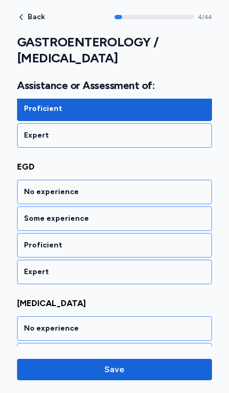
click at [33, 245] on div "Proficient" at bounding box center [114, 245] width 181 height 11
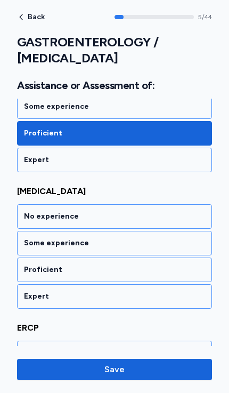
scroll to position [812, 0]
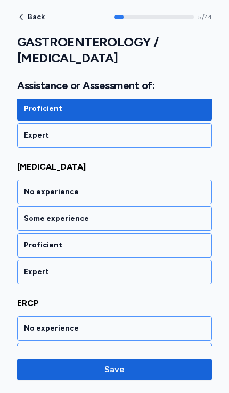
click at [33, 218] on div "Some experience" at bounding box center [114, 218] width 181 height 11
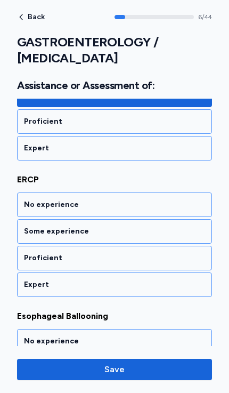
scroll to position [949, 0]
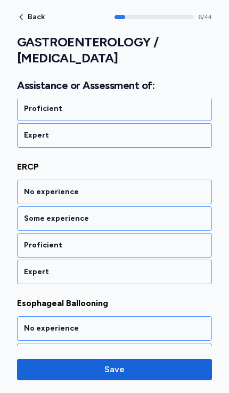
click at [37, 216] on div "Some experience" at bounding box center [114, 218] width 181 height 11
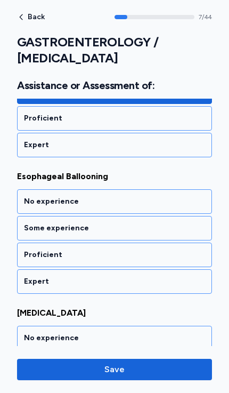
scroll to position [1085, 0]
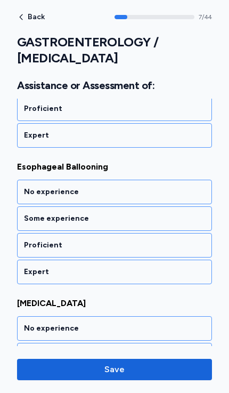
click at [37, 217] on div "Some experience" at bounding box center [114, 218] width 181 height 11
click at [38, 215] on div "Some experience" at bounding box center [114, 218] width 181 height 11
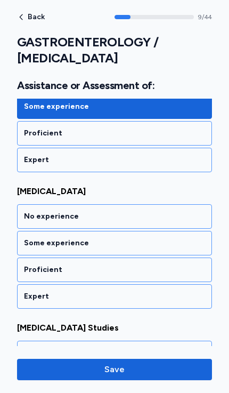
scroll to position [1358, 0]
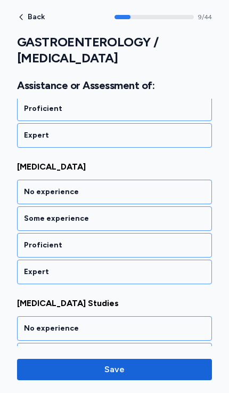
click at [37, 242] on div "Proficient" at bounding box center [114, 245] width 181 height 11
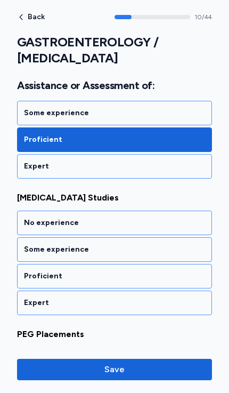
scroll to position [1495, 0]
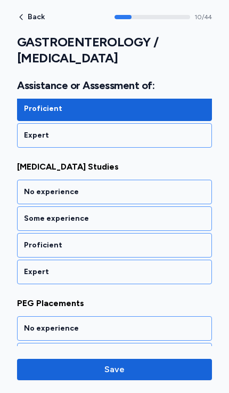
click at [38, 223] on div "Some experience" at bounding box center [114, 218] width 181 height 11
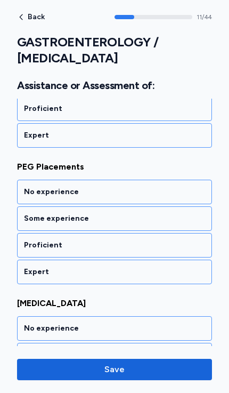
scroll to position [1631, 0]
click at [38, 217] on div "Some experience" at bounding box center [114, 218] width 181 height 11
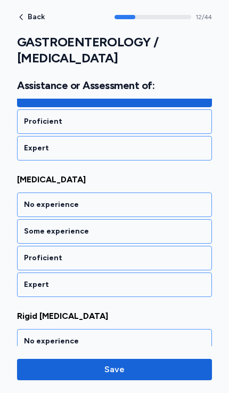
scroll to position [1768, 0]
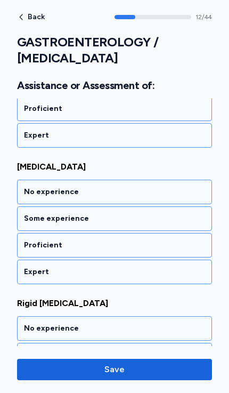
click at [36, 109] on div "Proficient" at bounding box center [114, 108] width 181 height 11
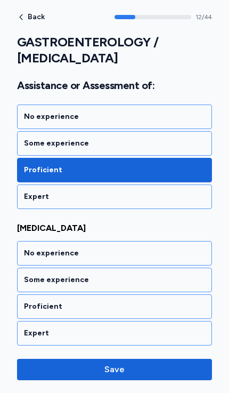
click at [43, 144] on div "Some experience" at bounding box center [114, 143] width 181 height 11
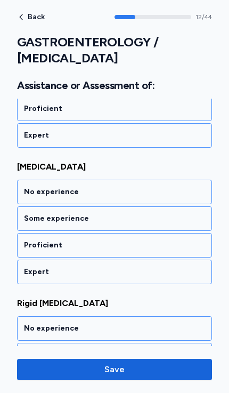
click at [32, 109] on div "Proficient" at bounding box center [114, 108] width 181 height 11
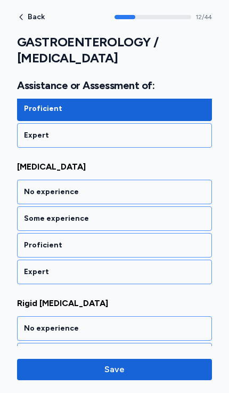
click at [35, 246] on div "Proficient" at bounding box center [114, 245] width 181 height 11
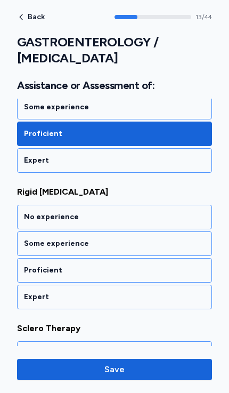
scroll to position [1905, 0]
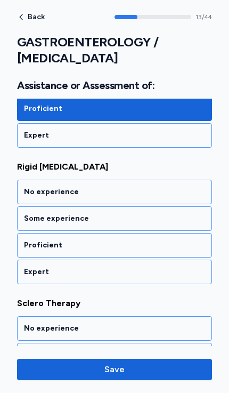
click at [36, 221] on div "Some experience" at bounding box center [114, 218] width 181 height 11
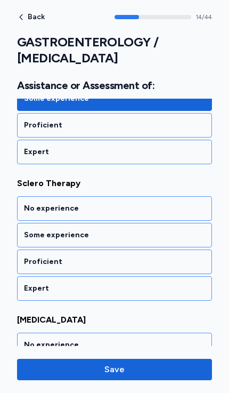
scroll to position [2041, 0]
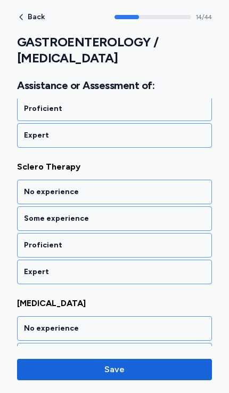
click at [34, 219] on div "Some experience" at bounding box center [114, 218] width 181 height 11
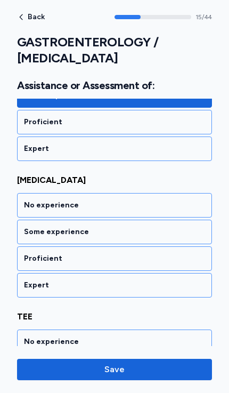
scroll to position [2178, 0]
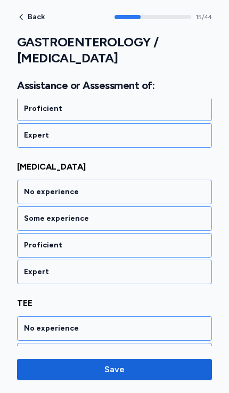
click at [33, 220] on div "Some experience" at bounding box center [114, 218] width 181 height 11
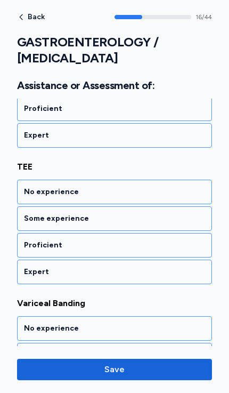
click at [30, 242] on div "Proficient" at bounding box center [114, 245] width 181 height 11
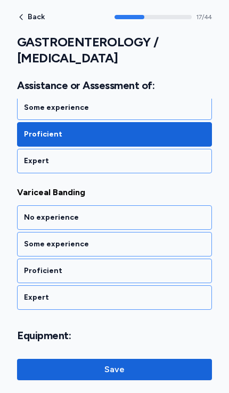
scroll to position [2451, 0]
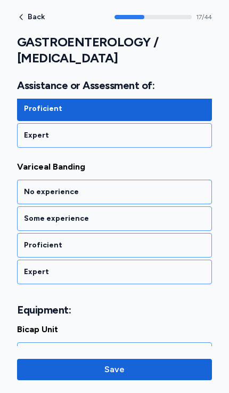
click at [36, 239] on div "Proficient" at bounding box center [114, 245] width 195 height 25
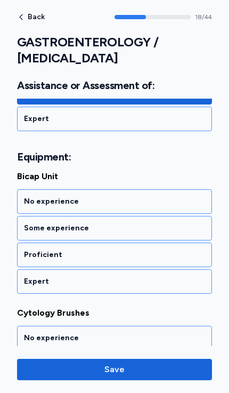
scroll to position [2614, 0]
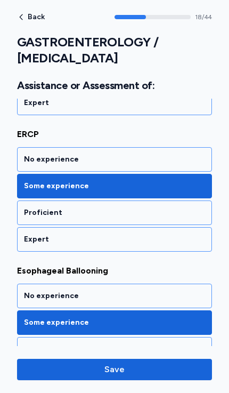
click at [31, 17] on span "Back" at bounding box center [36, 16] width 17 height 7
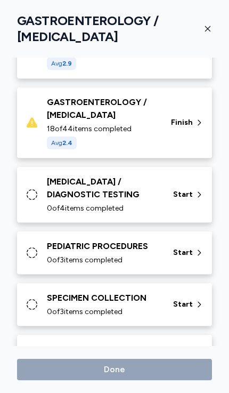
scroll to position [0, 0]
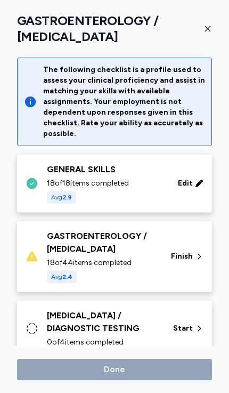
click at [207, 27] on icon "button" at bounding box center [208, 29] width 9 height 9
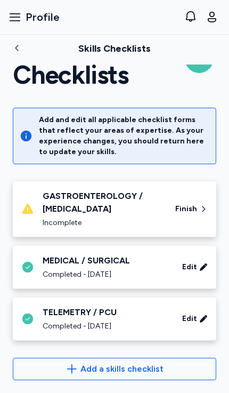
scroll to position [51, 0]
click at [93, 362] on button "Add a skills checklist" at bounding box center [115, 369] width 204 height 22
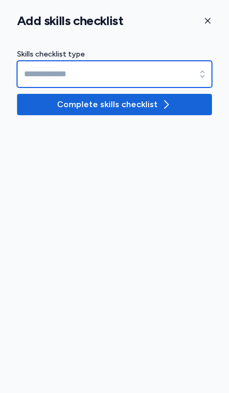
click at [50, 76] on input at bounding box center [114, 74] width 195 height 27
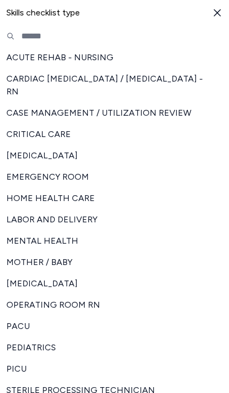
scroll to position [0, 0]
click at [37, 53] on span "ACUTE REHAB - NURSING" at bounding box center [108, 57] width 204 height 13
type input "**********"
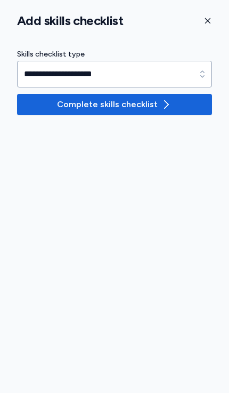
click at [69, 102] on span "Complete skills checklist" at bounding box center [107, 104] width 101 height 13
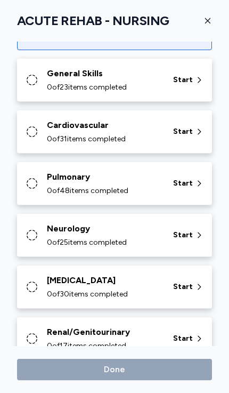
scroll to position [232, 0]
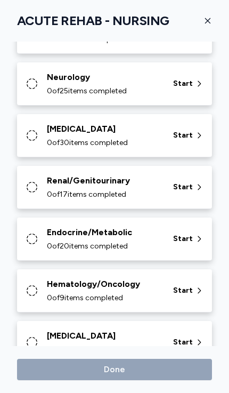
click at [206, 21] on icon "button" at bounding box center [208, 21] width 9 height 9
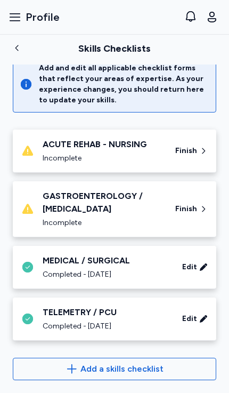
scroll to position [102, 0]
click at [103, 367] on span "Add a skills checklist" at bounding box center [122, 369] width 83 height 13
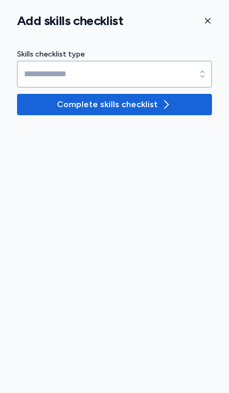
scroll to position [51, 0]
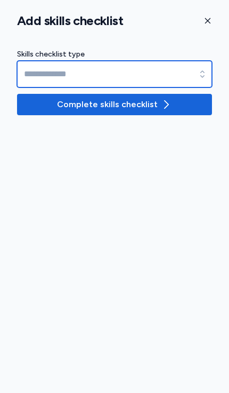
click at [45, 67] on input at bounding box center [114, 74] width 195 height 27
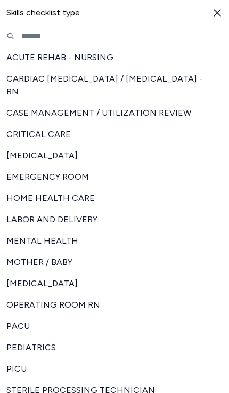
click at [45, 84] on span "CARDIAC [MEDICAL_DATA] / [MEDICAL_DATA] - RN" at bounding box center [108, 86] width 204 height 26
type input "**********"
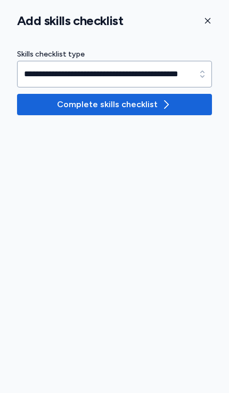
click at [75, 103] on span "Complete skills checklist" at bounding box center [107, 104] width 101 height 13
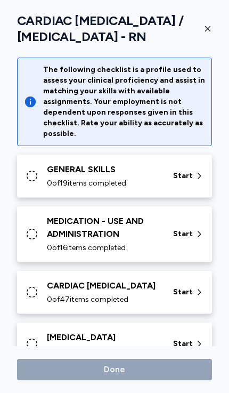
click at [49, 189] on div "GENERAL SKILLS 0 of 19 items completed" at bounding box center [104, 176] width 114 height 26
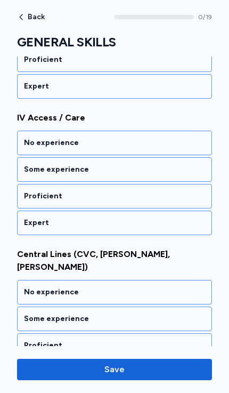
scroll to position [692, 0]
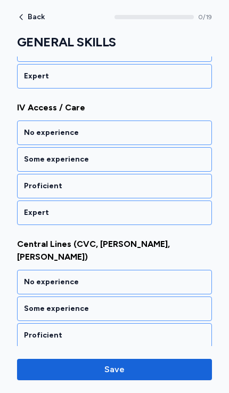
click at [28, 183] on div "Proficient" at bounding box center [114, 186] width 181 height 11
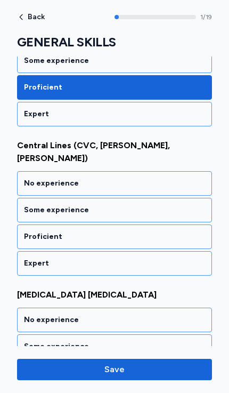
click at [24, 232] on div "Proficient" at bounding box center [114, 237] width 181 height 11
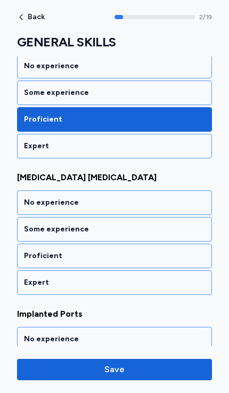
scroll to position [928, 0]
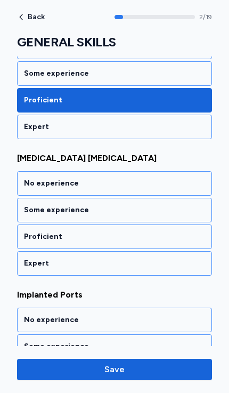
click at [25, 232] on div "Proficient" at bounding box center [114, 237] width 181 height 11
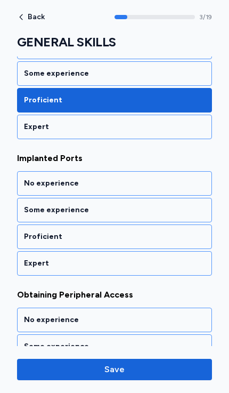
click at [30, 232] on div "Proficient" at bounding box center [114, 237] width 181 height 11
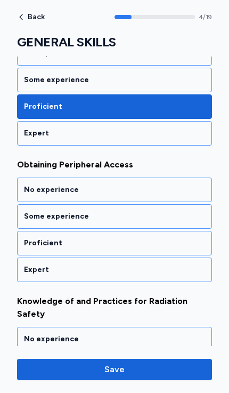
scroll to position [1201, 0]
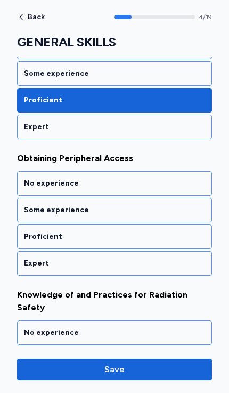
click at [30, 232] on div "Proficient" at bounding box center [114, 237] width 181 height 11
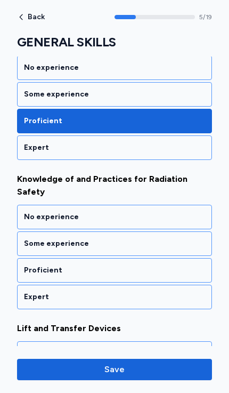
scroll to position [1337, 0]
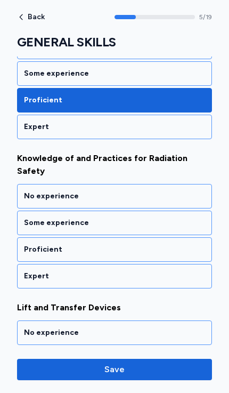
click at [30, 244] on div "Proficient" at bounding box center [114, 249] width 181 height 11
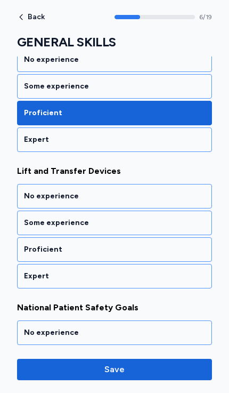
click at [33, 244] on div "Proficient" at bounding box center [114, 249] width 181 height 11
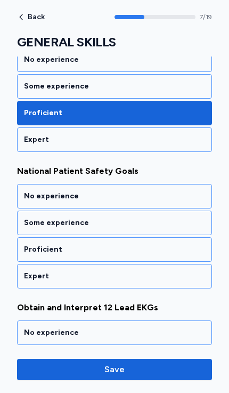
click at [30, 244] on div "Proficient" at bounding box center [114, 249] width 181 height 11
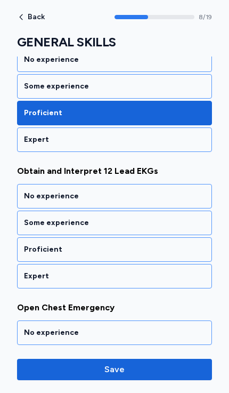
click at [31, 244] on div "Proficient" at bounding box center [114, 249] width 181 height 11
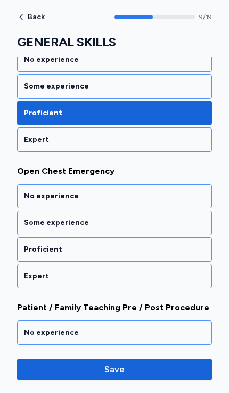
scroll to position [1884, 0]
click at [37, 191] on div "No experience" at bounding box center [114, 196] width 181 height 11
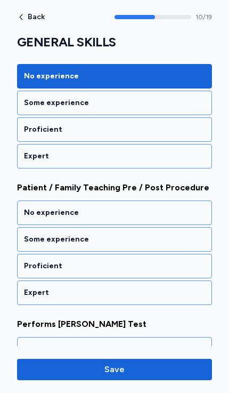
scroll to position [2020, 0]
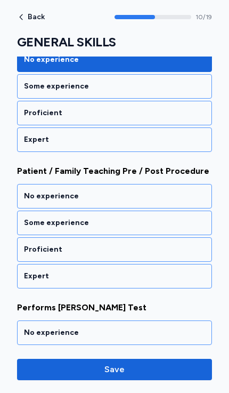
click at [30, 244] on div "Proficient" at bounding box center [114, 249] width 181 height 11
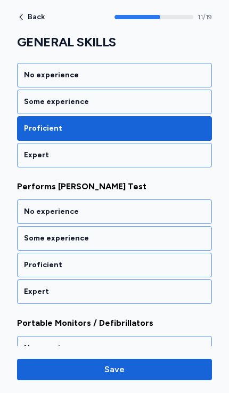
scroll to position [2157, 0]
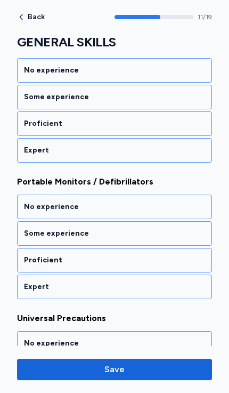
click at [30, 255] on div "Proficient" at bounding box center [114, 260] width 181 height 11
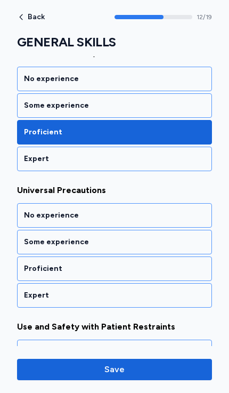
scroll to position [2430, 0]
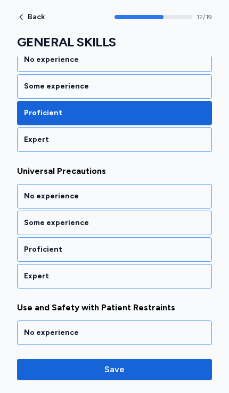
click at [27, 244] on div "Proficient" at bounding box center [114, 249] width 181 height 11
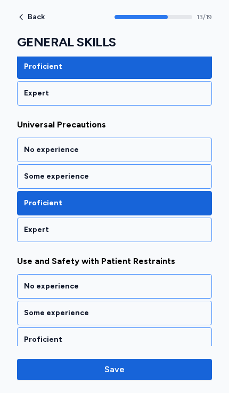
scroll to position [2486, 0]
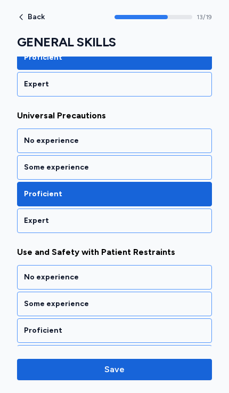
click at [30, 325] on div "Proficient" at bounding box center [114, 330] width 181 height 11
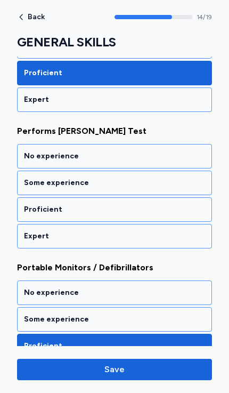
scroll to position [2197, 0]
click at [32, 204] on div "Proficient" at bounding box center [114, 209] width 181 height 11
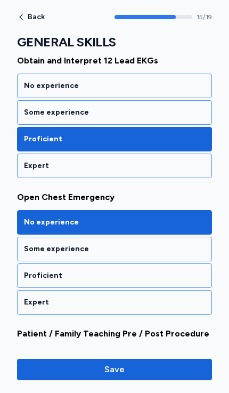
scroll to position [1857, 0]
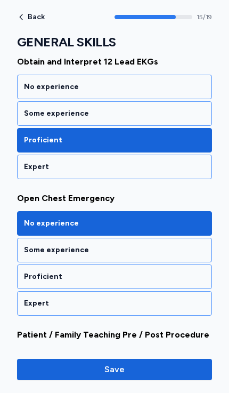
click at [33, 272] on div "Proficient" at bounding box center [114, 277] width 181 height 11
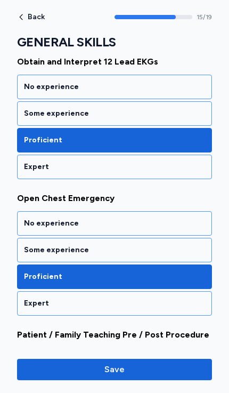
click at [33, 218] on div "No experience" at bounding box center [114, 223] width 181 height 11
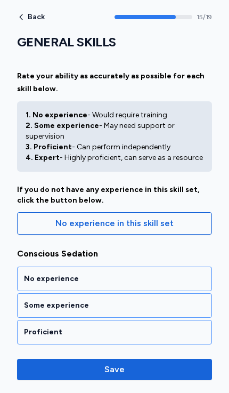
scroll to position [0, 0]
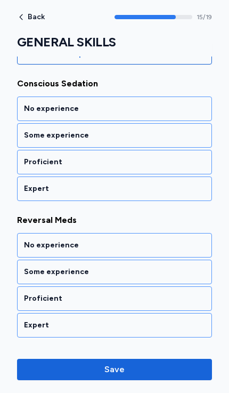
click at [28, 161] on div "Proficient" at bounding box center [114, 162] width 181 height 11
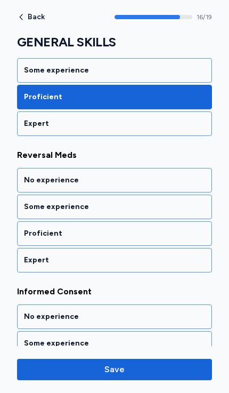
scroll to position [245, 0]
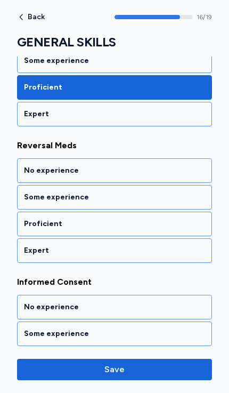
click at [31, 224] on div "Proficient" at bounding box center [114, 224] width 181 height 11
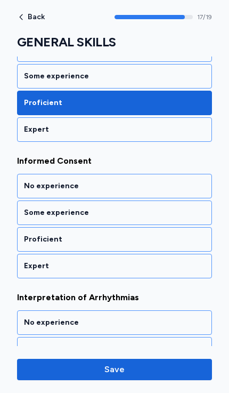
scroll to position [381, 0]
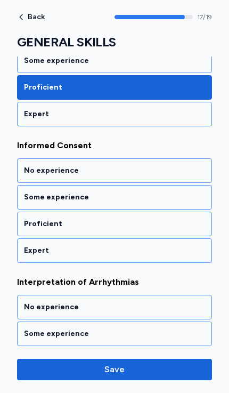
click at [33, 228] on div "Proficient" at bounding box center [114, 224] width 181 height 11
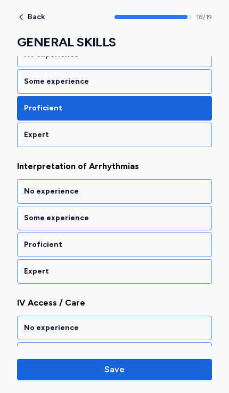
scroll to position [518, 0]
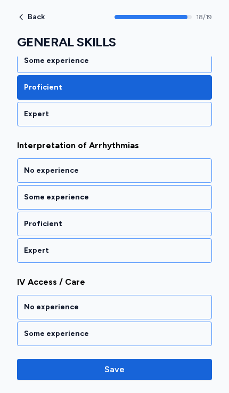
click at [32, 229] on div "Proficient" at bounding box center [114, 224] width 181 height 11
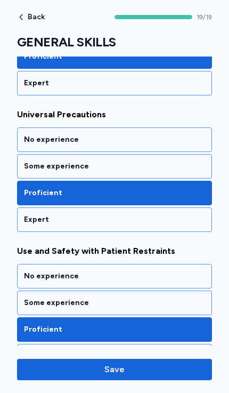
scroll to position [2486, 0]
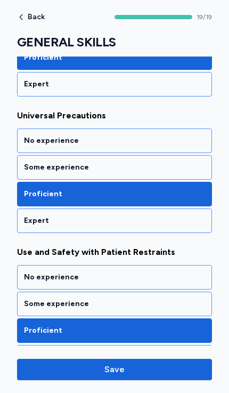
click at [119, 367] on span "Save" at bounding box center [115, 369] width 20 height 13
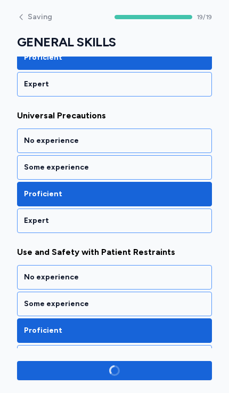
scroll to position [2483, 0]
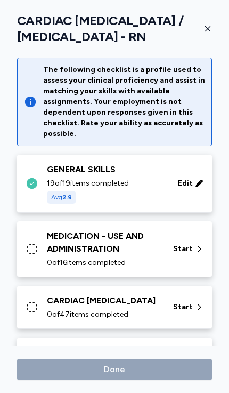
click at [70, 256] on div "MEDICATION - USE AND ADMINISTRATION" at bounding box center [104, 243] width 114 height 26
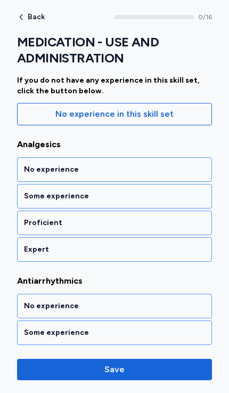
click at [34, 225] on div "Proficient" at bounding box center [114, 223] width 181 height 11
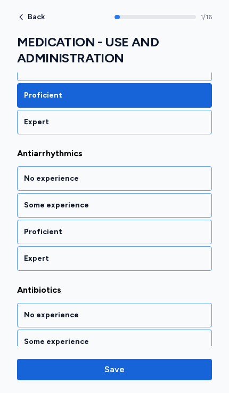
click at [30, 238] on div "Proficient" at bounding box center [114, 232] width 195 height 25
click at [30, 239] on div "Proficient" at bounding box center [114, 232] width 195 height 25
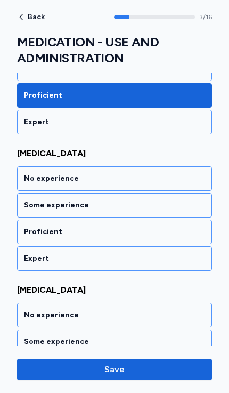
click at [32, 233] on div "Proficient" at bounding box center [114, 232] width 181 height 11
click at [29, 235] on div "Proficient" at bounding box center [114, 232] width 181 height 11
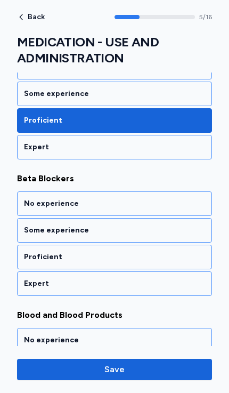
scroll to position [799, 0]
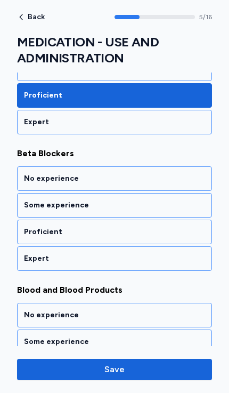
click at [29, 236] on div "Proficient" at bounding box center [114, 232] width 181 height 11
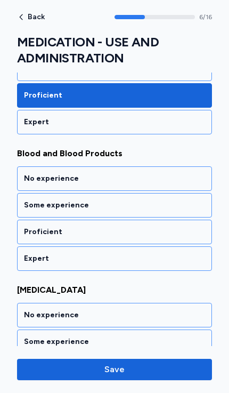
click at [28, 230] on div "Proficient" at bounding box center [114, 232] width 181 height 11
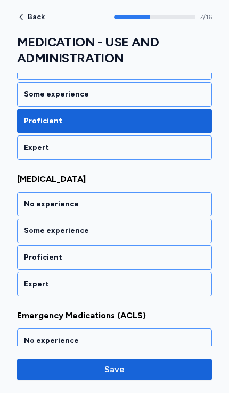
scroll to position [1072, 0]
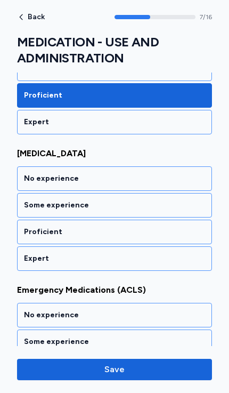
click at [28, 238] on div "Proficient" at bounding box center [114, 232] width 195 height 25
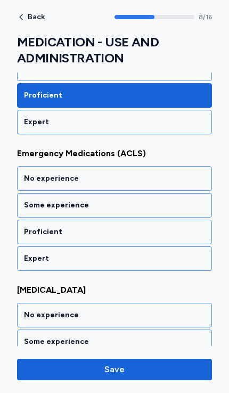
click at [30, 237] on div "Proficient" at bounding box center [114, 232] width 195 height 25
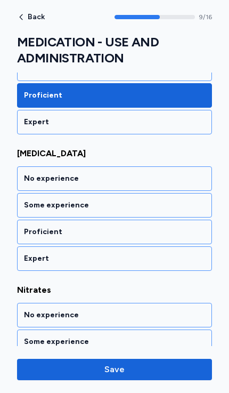
click at [28, 237] on div "Proficient" at bounding box center [114, 232] width 181 height 11
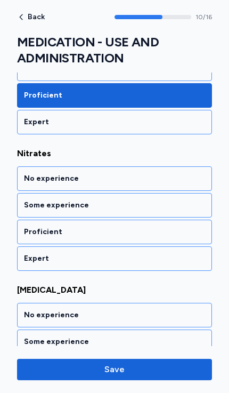
click at [33, 237] on div "Proficient" at bounding box center [114, 232] width 181 height 11
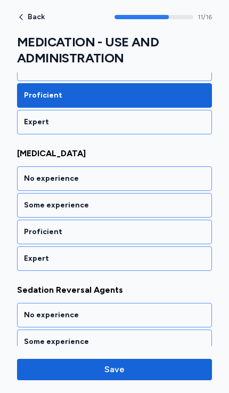
click at [28, 239] on div "Proficient" at bounding box center [114, 232] width 195 height 25
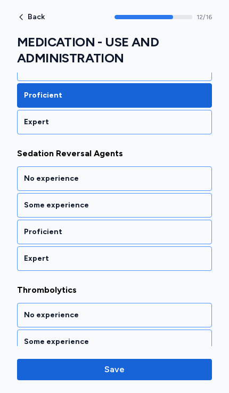
click at [27, 237] on div "Proficient" at bounding box center [114, 232] width 181 height 11
click at [29, 235] on div "Proficient" at bounding box center [114, 232] width 181 height 11
click at [34, 235] on div "Proficient" at bounding box center [114, 232] width 181 height 11
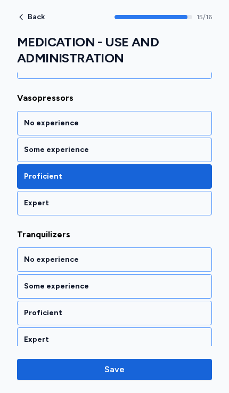
scroll to position [2092, 0]
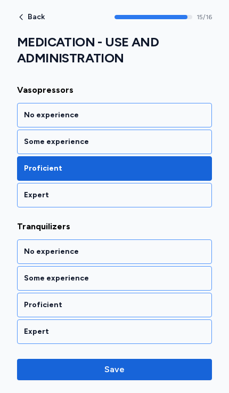
click at [31, 308] on div "Proficient" at bounding box center [114, 305] width 181 height 11
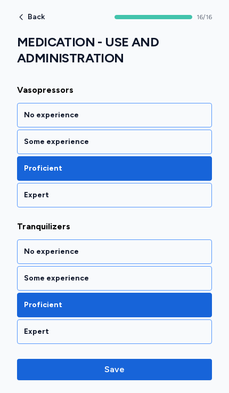
click at [107, 364] on span "Save" at bounding box center [115, 369] width 20 height 13
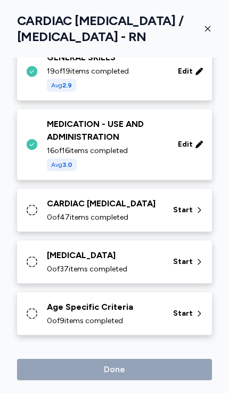
scroll to position [141, 0]
click at [53, 198] on div "CARDIAC [MEDICAL_DATA] 0 of 47 items completed" at bounding box center [104, 210] width 114 height 26
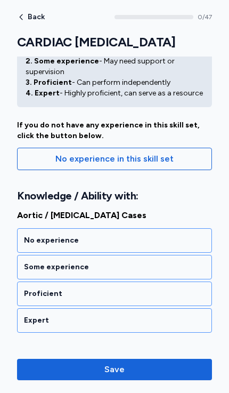
scroll to position [83, 0]
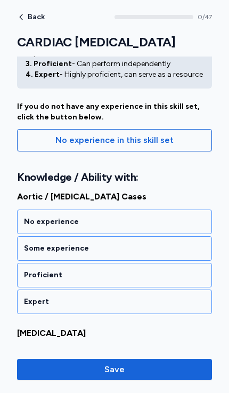
click at [30, 219] on div "No experience" at bounding box center [114, 222] width 181 height 11
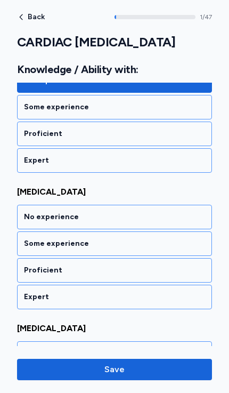
scroll to position [258, 0]
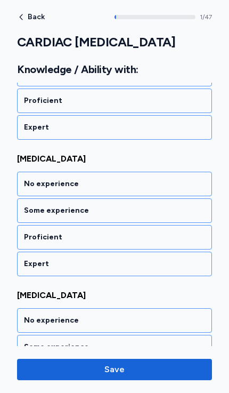
click at [31, 217] on div "Some experience" at bounding box center [114, 210] width 195 height 25
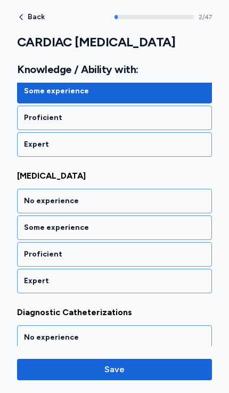
scroll to position [394, 0]
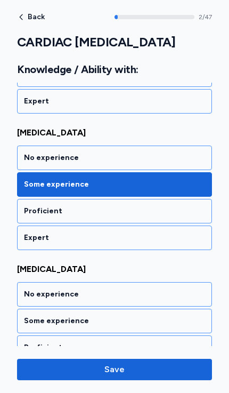
click at [32, 156] on div "No experience" at bounding box center [114, 158] width 181 height 11
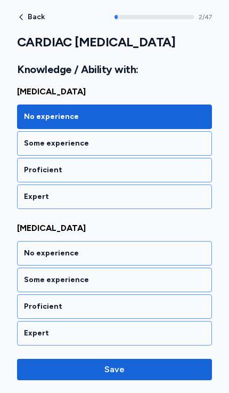
scroll to position [326, 0]
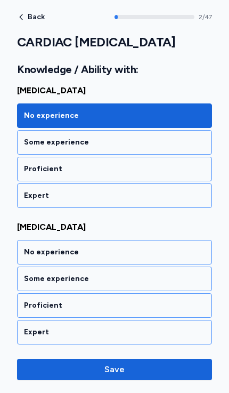
click at [33, 145] on div "Some experience" at bounding box center [114, 142] width 181 height 11
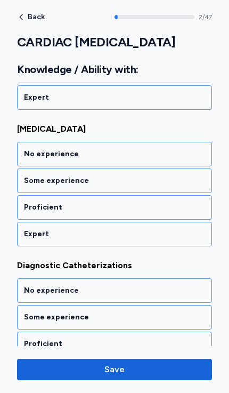
scroll to position [424, 0]
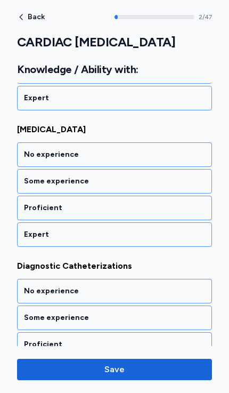
click at [32, 180] on div "Some experience" at bounding box center [114, 181] width 181 height 11
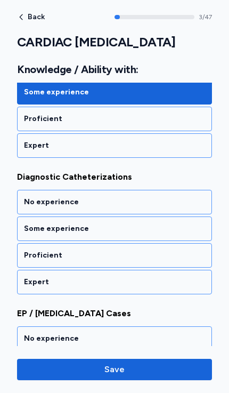
scroll to position [531, 0]
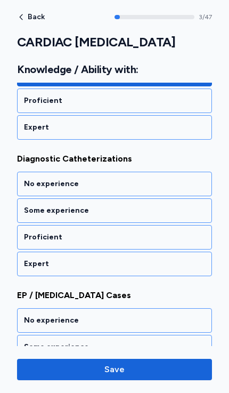
click at [29, 208] on div "Some experience" at bounding box center [114, 210] width 181 height 11
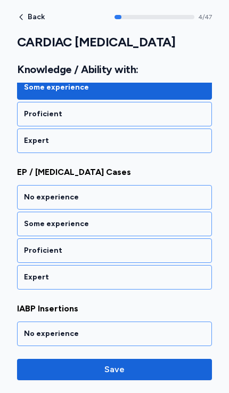
scroll to position [667, 0]
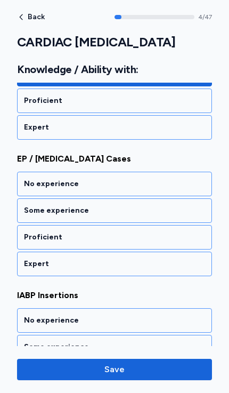
click at [32, 210] on div "Some experience" at bounding box center [114, 210] width 181 height 11
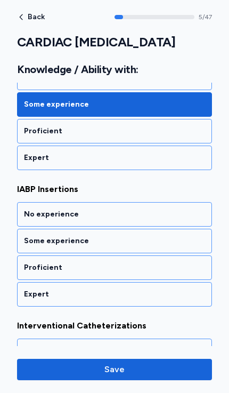
scroll to position [804, 0]
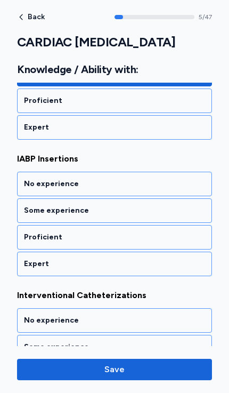
click at [23, 186] on div "No experience" at bounding box center [114, 184] width 195 height 25
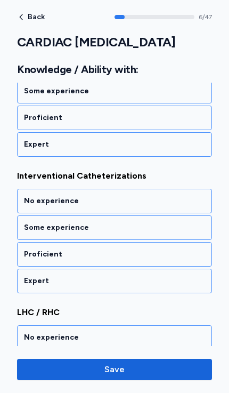
scroll to position [941, 0]
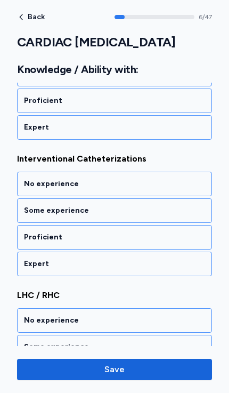
click at [23, 182] on div "No experience" at bounding box center [114, 184] width 195 height 25
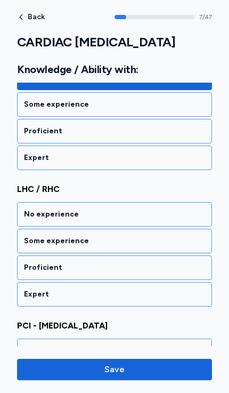
scroll to position [1077, 0]
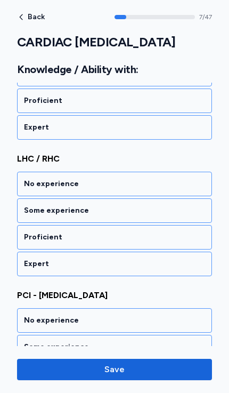
click at [26, 184] on div "No experience" at bounding box center [114, 184] width 181 height 11
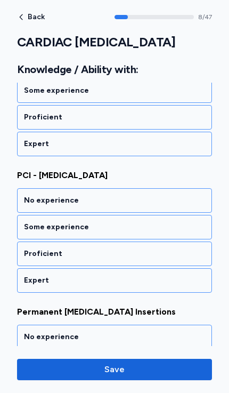
scroll to position [1214, 0]
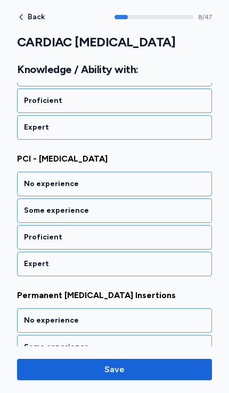
click at [27, 186] on div "No experience" at bounding box center [114, 184] width 181 height 11
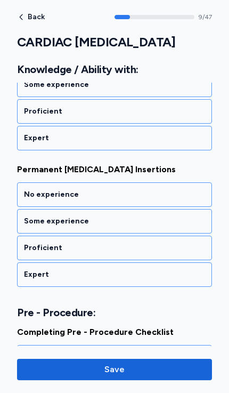
scroll to position [1350, 0]
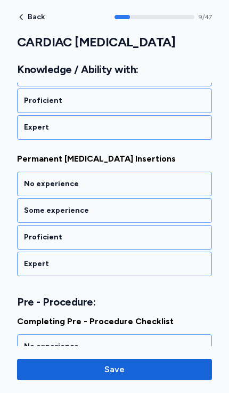
click at [27, 213] on div "Some experience" at bounding box center [114, 210] width 181 height 11
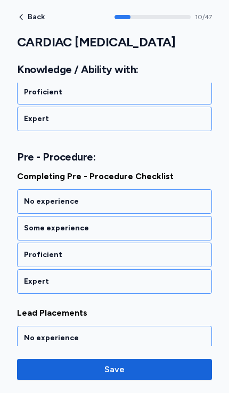
scroll to position [1513, 0]
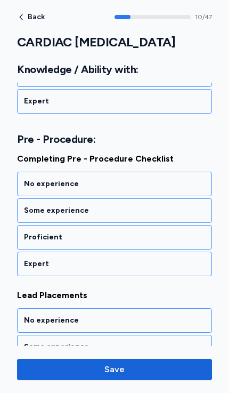
click at [30, 238] on div "Proficient" at bounding box center [114, 237] width 181 height 11
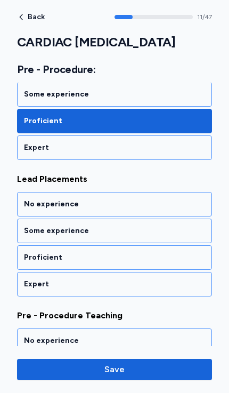
scroll to position [1650, 0]
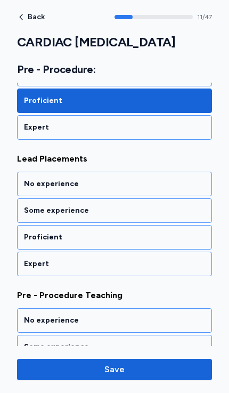
click at [26, 231] on div "Proficient" at bounding box center [114, 237] width 195 height 25
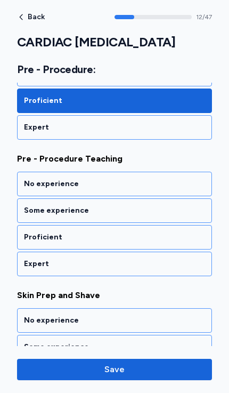
click at [23, 233] on div "Proficient" at bounding box center [114, 237] width 195 height 25
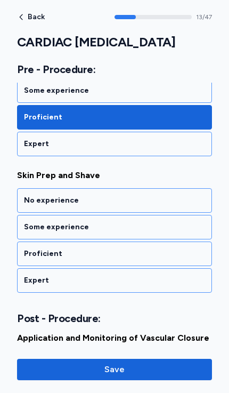
scroll to position [1923, 0]
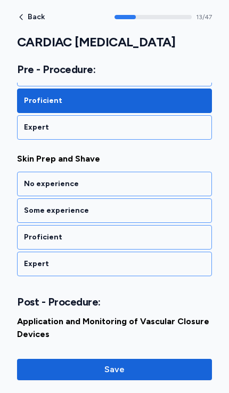
click at [22, 234] on div "Proficient" at bounding box center [114, 237] width 195 height 25
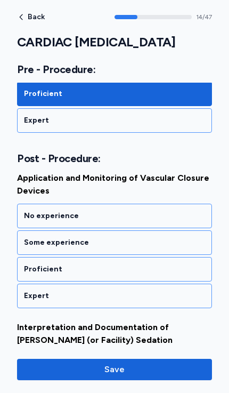
scroll to position [2092, 0]
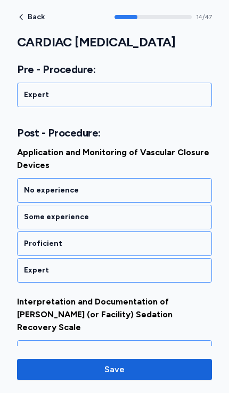
click at [27, 243] on div "Proficient" at bounding box center [114, 243] width 181 height 11
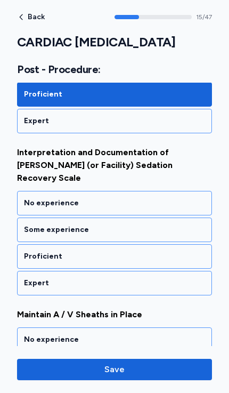
click at [24, 251] on div "Proficient" at bounding box center [114, 256] width 181 height 11
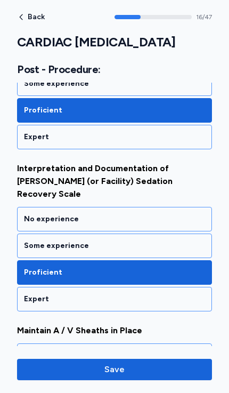
scroll to position [2225, 0]
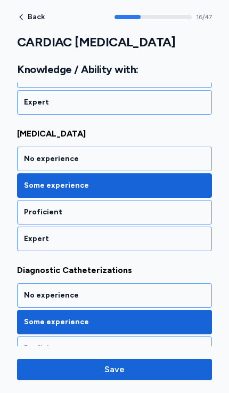
click at [23, 160] on div "No experience" at bounding box center [114, 159] width 195 height 25
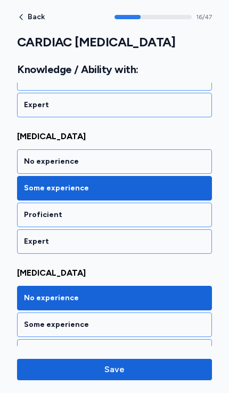
scroll to position [279, 0]
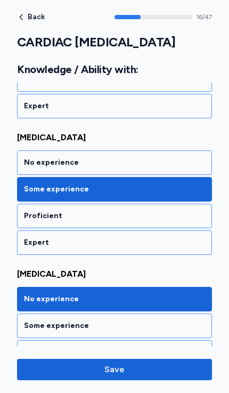
click at [28, 164] on div "No experience" at bounding box center [114, 162] width 181 height 11
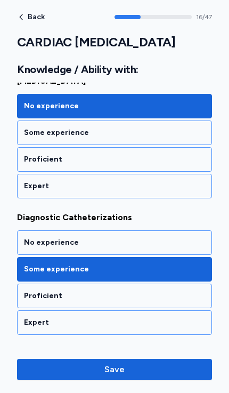
scroll to position [473, 0]
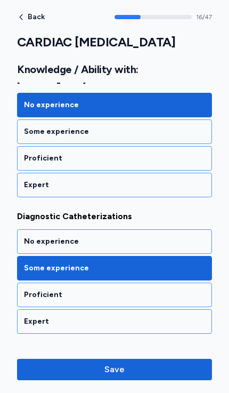
click at [37, 157] on div "Proficient" at bounding box center [114, 158] width 181 height 11
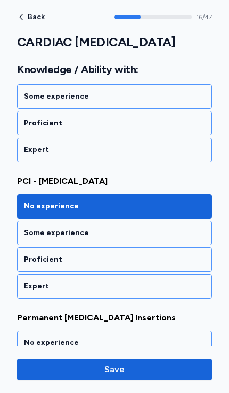
scroll to position [2384, 0]
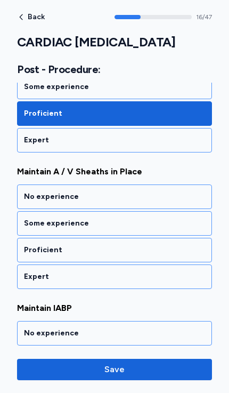
click at [31, 192] on div "No experience" at bounding box center [114, 197] width 181 height 11
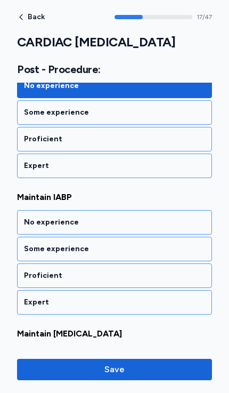
scroll to position [2521, 0]
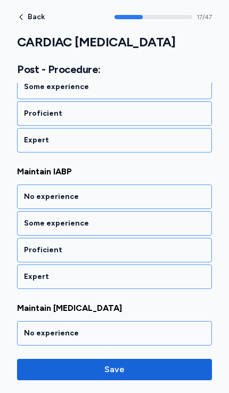
click at [29, 192] on div "No experience" at bounding box center [114, 197] width 181 height 11
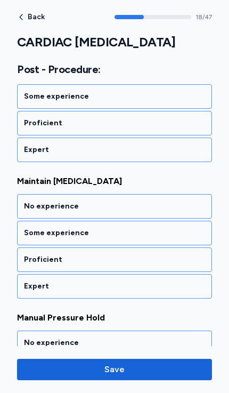
scroll to position [2657, 0]
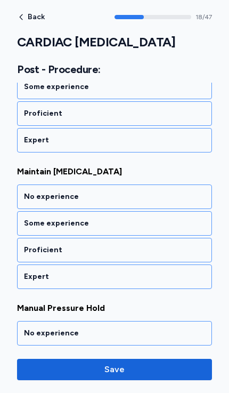
click at [30, 185] on div "No experience" at bounding box center [114, 197] width 195 height 25
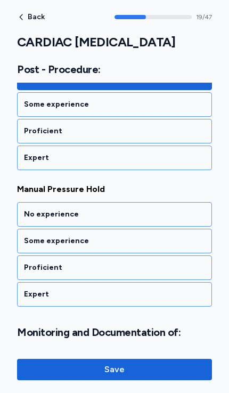
scroll to position [2794, 0]
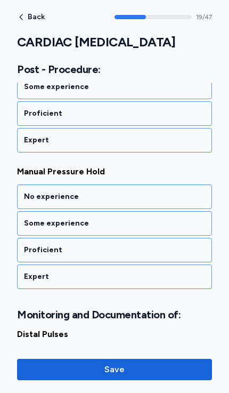
click at [35, 192] on div "No experience" at bounding box center [114, 197] width 181 height 11
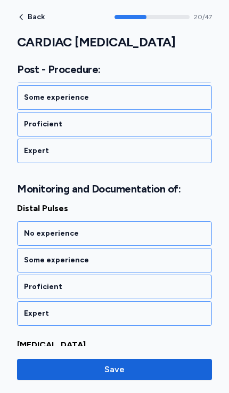
scroll to position [2944, 0]
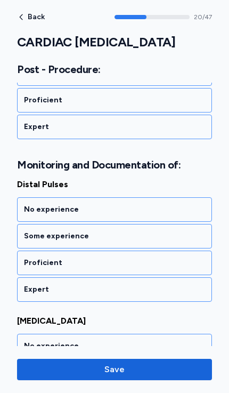
click at [28, 258] on div "Proficient" at bounding box center [114, 263] width 181 height 11
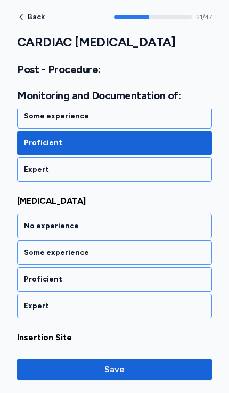
scroll to position [3080, 0]
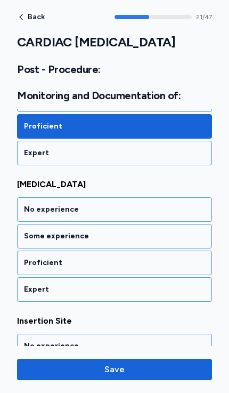
click at [29, 258] on div "Proficient" at bounding box center [114, 263] width 181 height 11
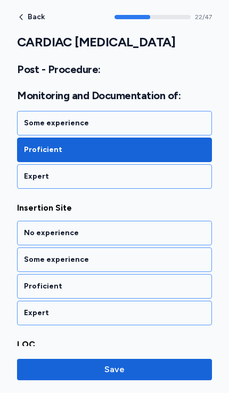
scroll to position [3217, 0]
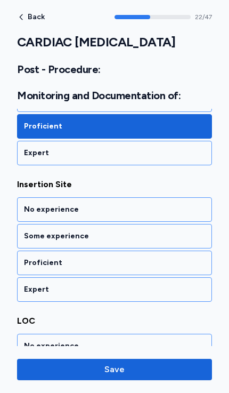
click at [29, 231] on div "Some experience" at bounding box center [114, 236] width 181 height 11
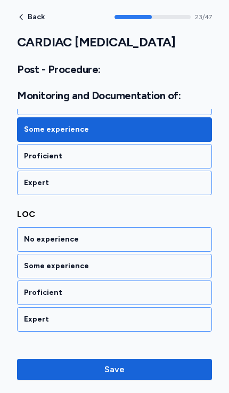
scroll to position [3354, 0]
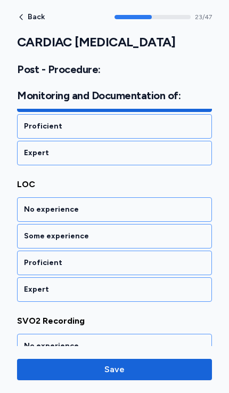
click at [31, 258] on div "Proficient" at bounding box center [114, 263] width 181 height 11
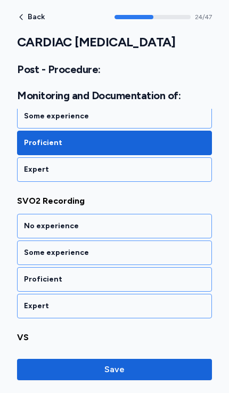
scroll to position [3490, 0]
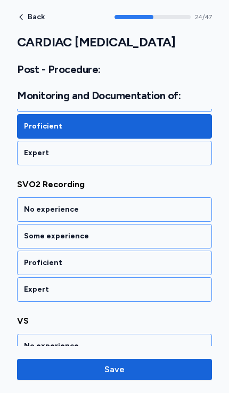
click at [26, 204] on div "No experience" at bounding box center [114, 209] width 181 height 11
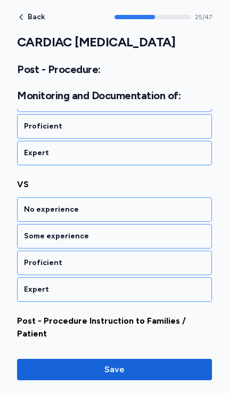
click at [31, 258] on div "Proficient" at bounding box center [114, 263] width 181 height 11
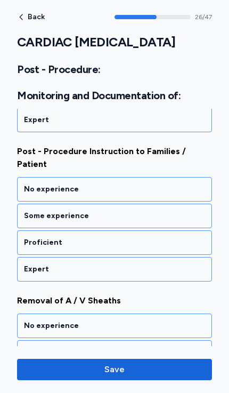
scroll to position [3797, 0]
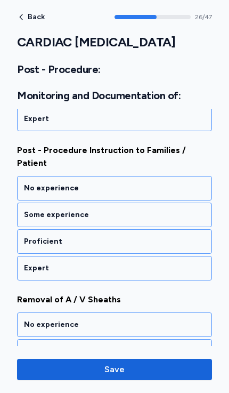
click at [30, 236] on div "Proficient" at bounding box center [114, 241] width 181 height 11
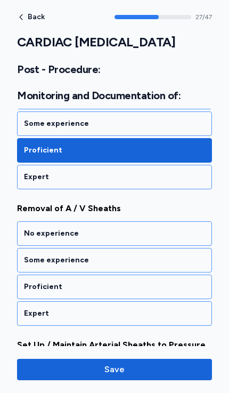
scroll to position [3900, 0]
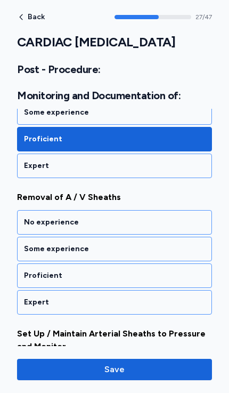
click at [30, 270] on div "Proficient" at bounding box center [114, 275] width 181 height 11
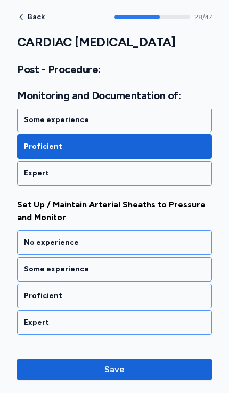
scroll to position [4043, 0]
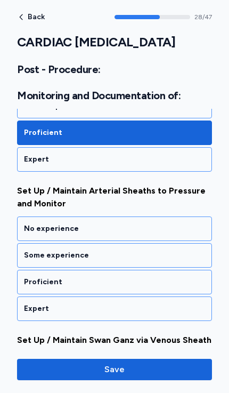
click at [31, 250] on div "Some experience" at bounding box center [114, 255] width 181 height 11
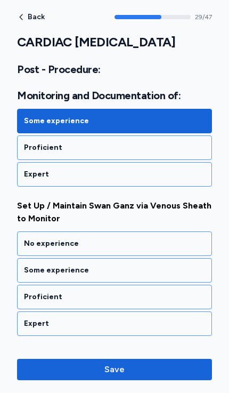
scroll to position [4192, 0]
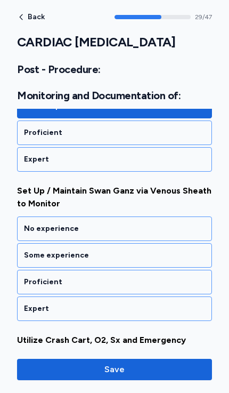
click at [28, 224] on div "No experience" at bounding box center [114, 229] width 181 height 11
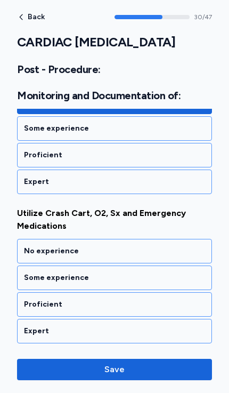
scroll to position [4342, 0]
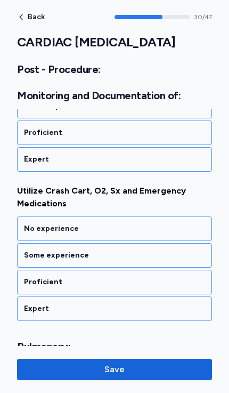
click at [28, 250] on div "Some experience" at bounding box center [114, 255] width 181 height 11
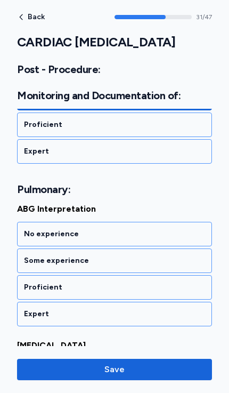
scroll to position [4511, 0]
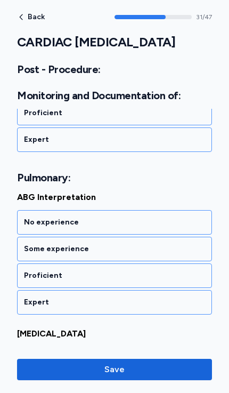
click at [27, 244] on div "Some experience" at bounding box center [114, 249] width 181 height 11
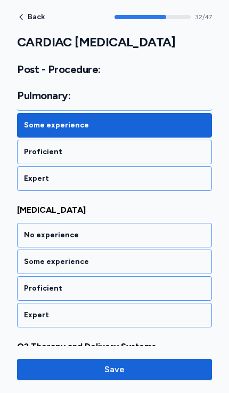
scroll to position [4647, 0]
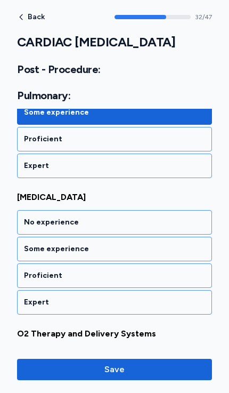
click at [22, 237] on div "Some experience" at bounding box center [114, 249] width 195 height 25
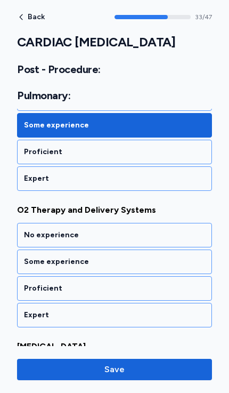
scroll to position [4784, 0]
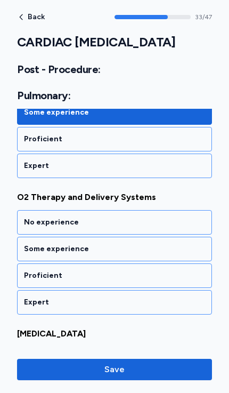
click at [25, 264] on div "Proficient" at bounding box center [114, 276] width 195 height 25
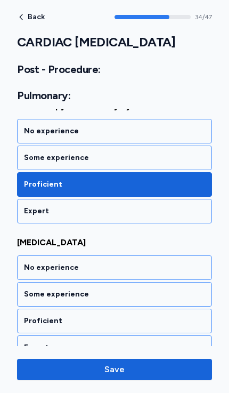
scroll to position [4920, 0]
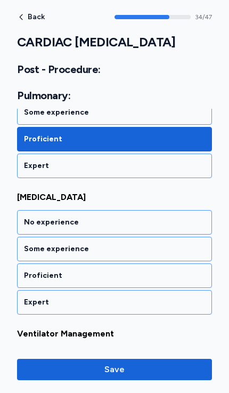
click at [27, 270] on div "Proficient" at bounding box center [114, 275] width 181 height 11
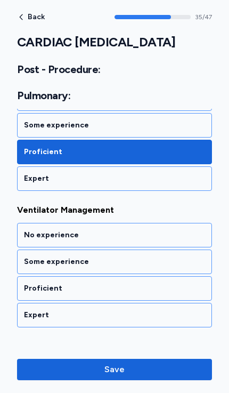
scroll to position [5057, 0]
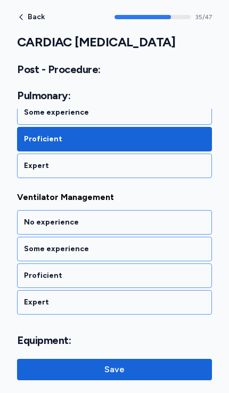
click at [32, 244] on div "Some experience" at bounding box center [114, 249] width 181 height 11
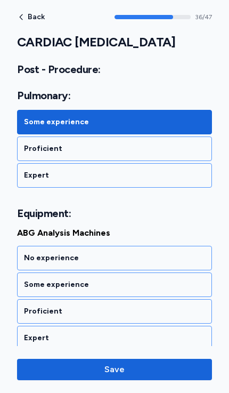
scroll to position [5220, 0]
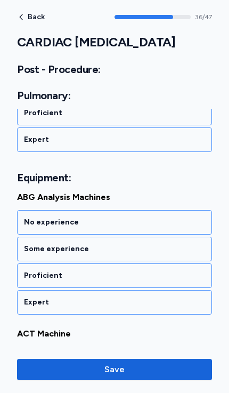
click at [23, 237] on div "Some experience" at bounding box center [114, 249] width 195 height 25
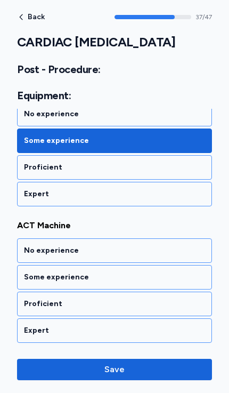
scroll to position [5356, 0]
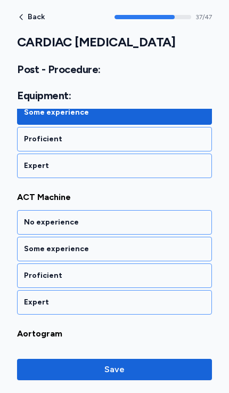
click at [23, 210] on div "No experience" at bounding box center [114, 222] width 195 height 25
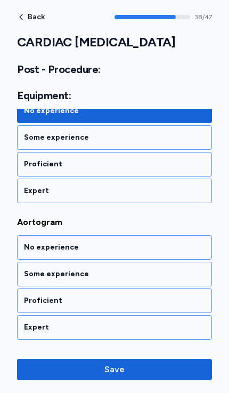
scroll to position [5493, 0]
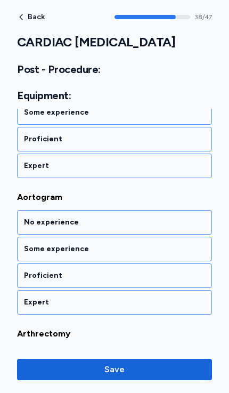
click at [27, 217] on div "No experience" at bounding box center [114, 222] width 181 height 11
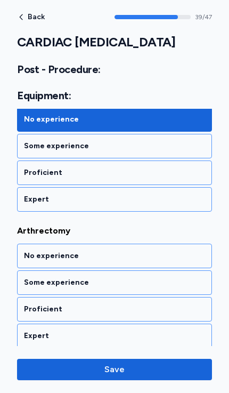
scroll to position [5629, 0]
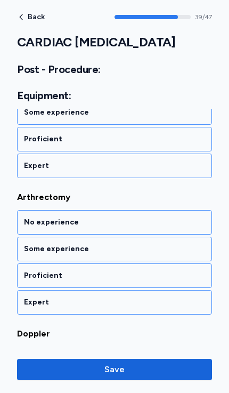
click at [22, 210] on div "No experience" at bounding box center [114, 222] width 195 height 25
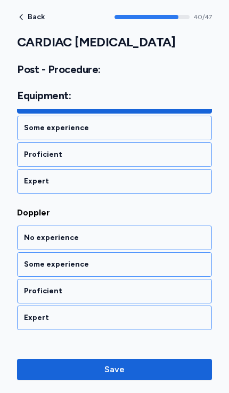
scroll to position [5766, 0]
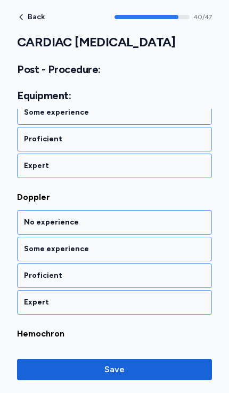
click at [29, 270] on div "Proficient" at bounding box center [114, 275] width 181 height 11
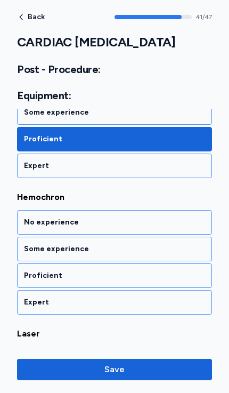
click at [23, 210] on div "No experience" at bounding box center [114, 222] width 195 height 25
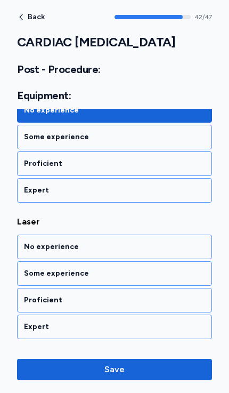
scroll to position [6039, 0]
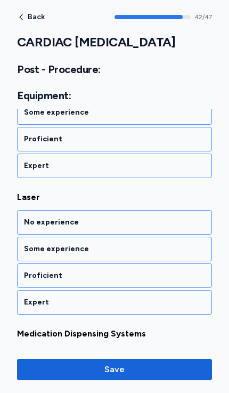
click at [25, 217] on div "No experience" at bounding box center [114, 222] width 181 height 11
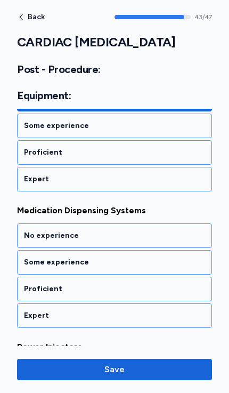
scroll to position [6176, 0]
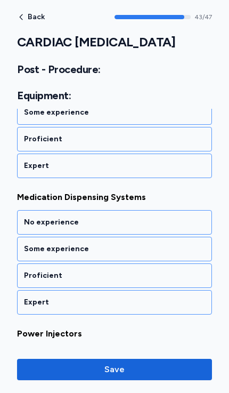
click at [30, 270] on div "Proficient" at bounding box center [114, 275] width 181 height 11
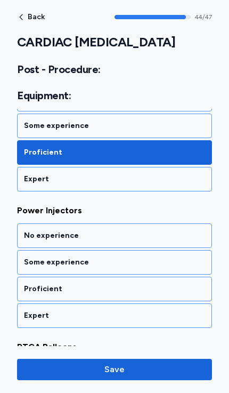
scroll to position [6312, 0]
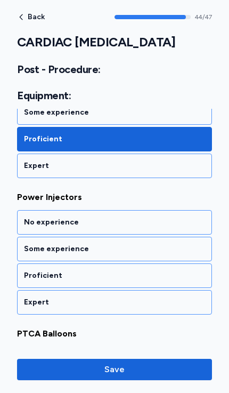
click at [23, 210] on div "No experience" at bounding box center [114, 222] width 195 height 25
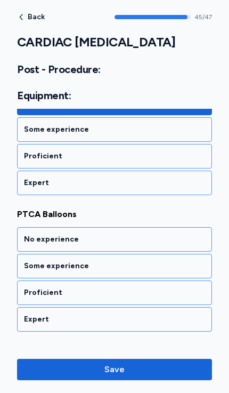
scroll to position [6449, 0]
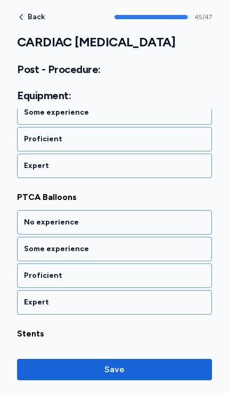
click at [25, 217] on div "No experience" at bounding box center [114, 222] width 181 height 11
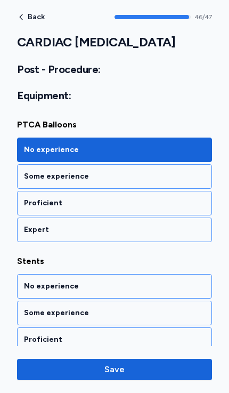
scroll to position [6530, 0]
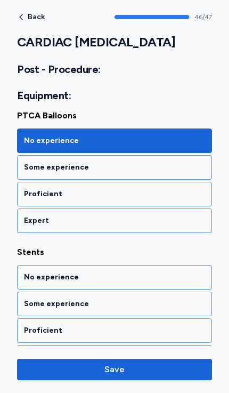
click at [29, 182] on div "Proficient" at bounding box center [114, 194] width 195 height 25
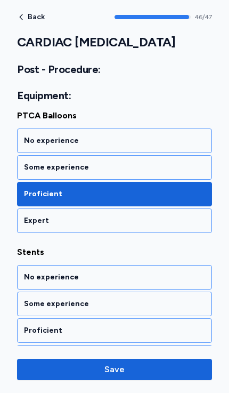
click at [33, 162] on div "Some experience" at bounding box center [114, 167] width 181 height 11
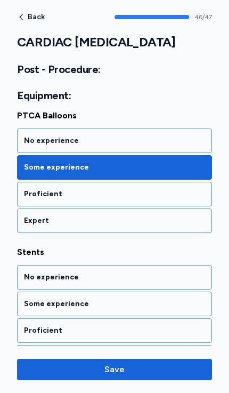
click at [30, 292] on div "Some experience" at bounding box center [114, 304] width 195 height 25
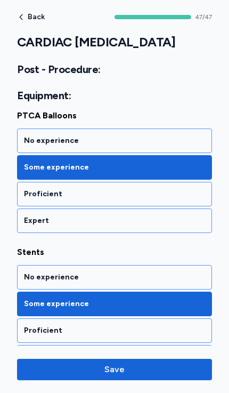
click at [31, 272] on div "No experience" at bounding box center [114, 277] width 181 height 11
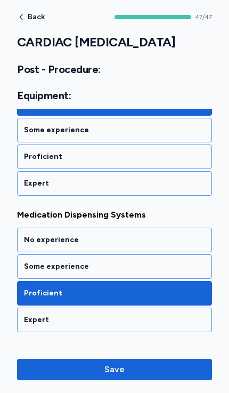
scroll to position [6158, 0]
click at [36, 261] on div "Some experience" at bounding box center [114, 266] width 181 height 11
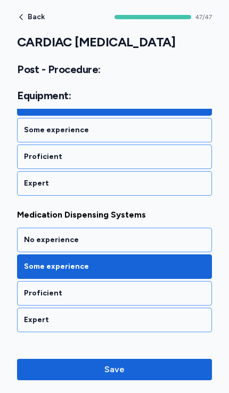
click at [30, 288] on div "Proficient" at bounding box center [114, 293] width 181 height 11
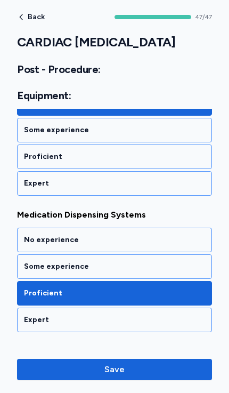
click at [102, 361] on button "Save" at bounding box center [114, 369] width 195 height 21
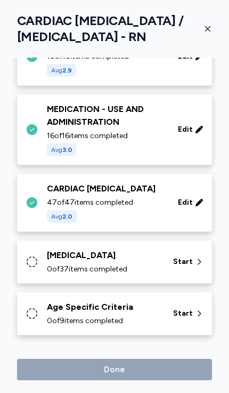
scroll to position [156, 0]
click at [63, 253] on div "[MEDICAL_DATA]" at bounding box center [104, 255] width 114 height 13
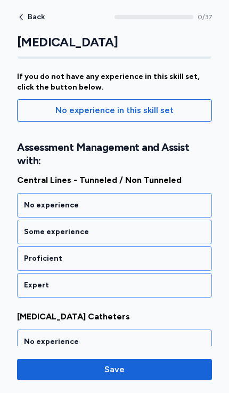
scroll to position [117, 0]
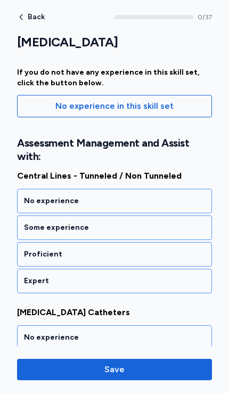
click at [36, 202] on div "No experience" at bounding box center [114, 201] width 181 height 11
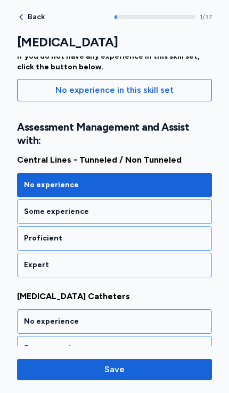
scroll to position [126, 0]
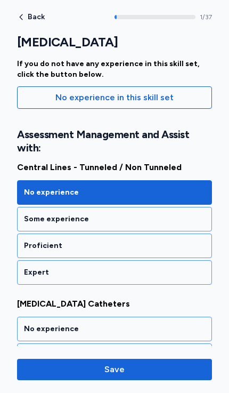
click at [35, 246] on div "Proficient" at bounding box center [114, 246] width 181 height 11
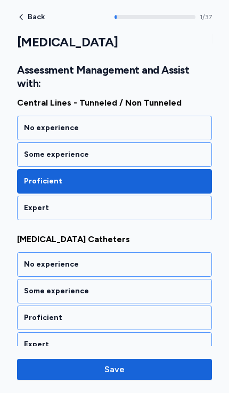
scroll to position [191, 0]
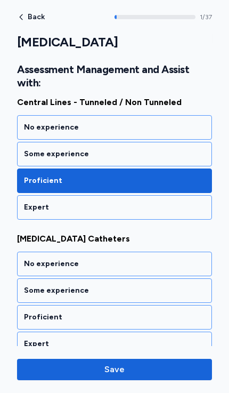
click at [26, 317] on div "Proficient" at bounding box center [114, 317] width 181 height 11
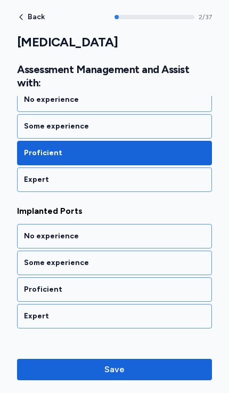
scroll to position [401, 0]
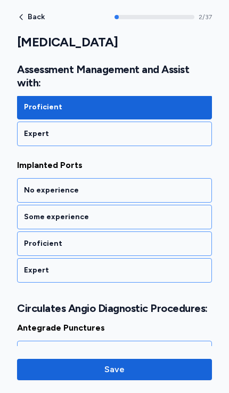
click at [27, 245] on div "Proficient" at bounding box center [114, 243] width 181 height 11
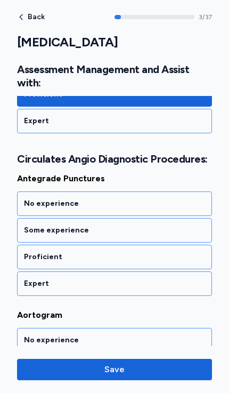
scroll to position [570, 0]
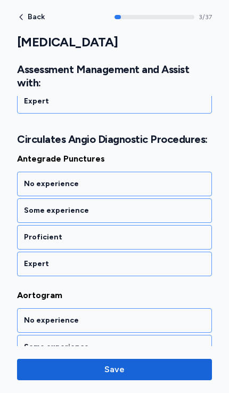
click at [23, 209] on div "Some experience" at bounding box center [114, 210] width 195 height 25
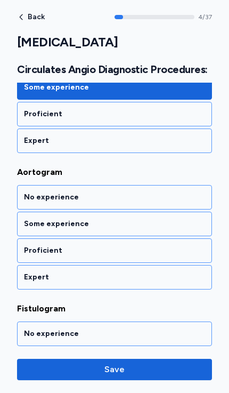
scroll to position [707, 0]
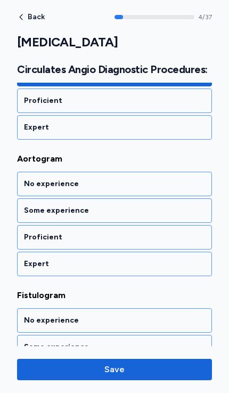
click at [27, 208] on div "Some experience" at bounding box center [114, 210] width 181 height 11
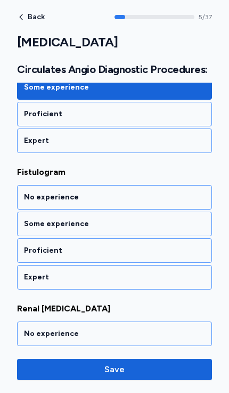
scroll to position [843, 0]
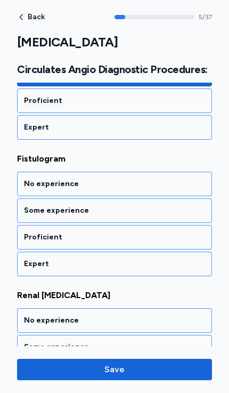
click at [22, 211] on div "Some experience" at bounding box center [114, 210] width 195 height 25
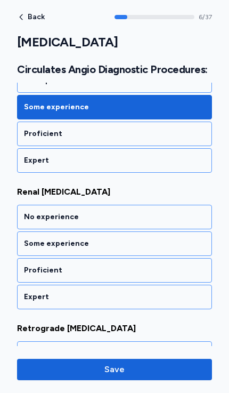
scroll to position [980, 0]
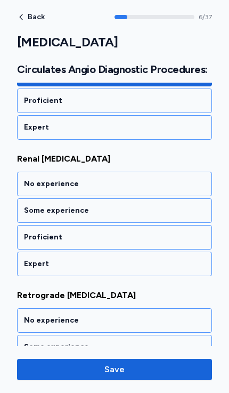
click at [23, 208] on div "Some experience" at bounding box center [114, 210] width 195 height 25
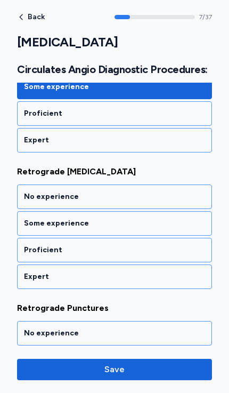
scroll to position [1117, 0]
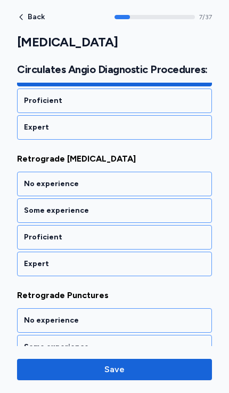
click at [27, 202] on div "Some experience" at bounding box center [114, 210] width 195 height 25
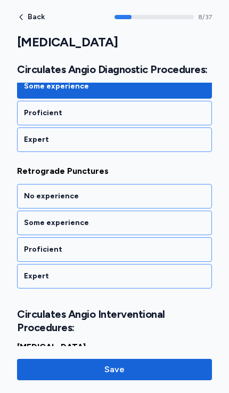
scroll to position [1253, 0]
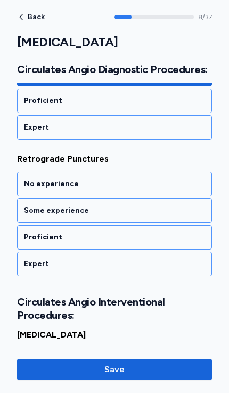
click at [22, 204] on div "Some experience" at bounding box center [114, 210] width 195 height 25
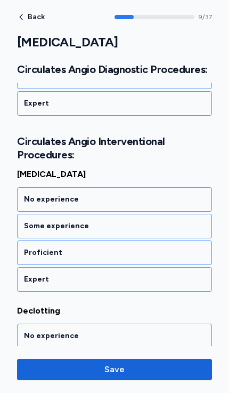
scroll to position [1423, 0]
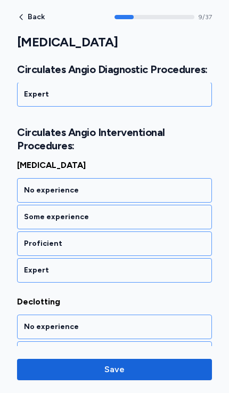
click at [27, 215] on div "Some experience" at bounding box center [114, 217] width 181 height 11
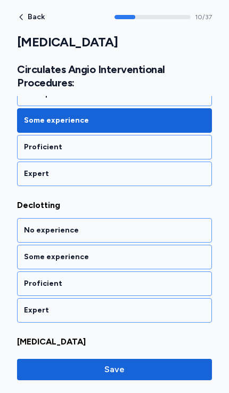
scroll to position [1559, 0]
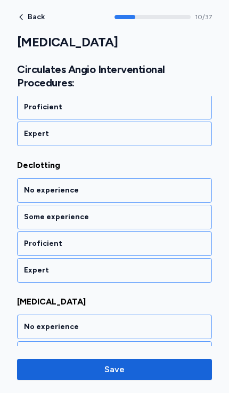
click at [23, 214] on div "Some experience" at bounding box center [114, 217] width 195 height 25
click at [28, 213] on div "Some experience" at bounding box center [114, 217] width 181 height 11
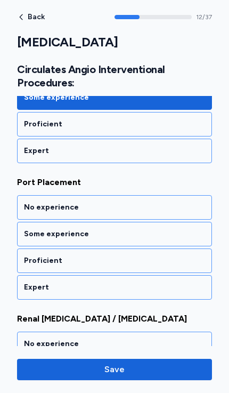
scroll to position [1833, 0]
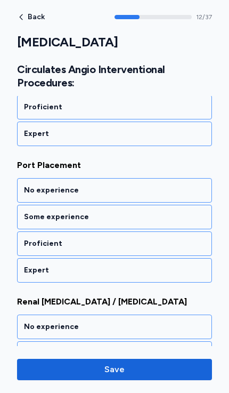
click at [25, 186] on div "No experience" at bounding box center [114, 190] width 181 height 11
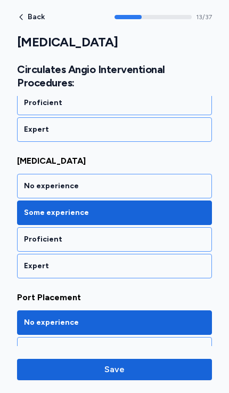
scroll to position [1700, 0]
click at [33, 181] on div "No experience" at bounding box center [114, 186] width 181 height 11
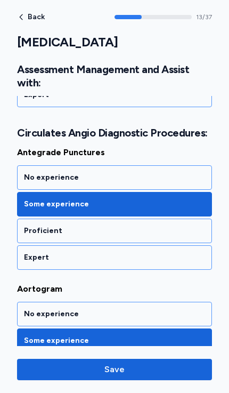
scroll to position [577, 0]
click at [28, 173] on div "No experience" at bounding box center [114, 177] width 181 height 11
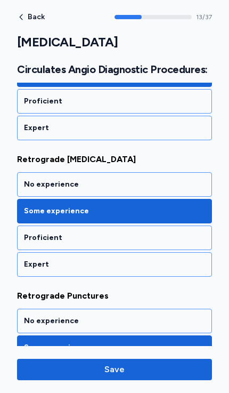
scroll to position [1969, 0]
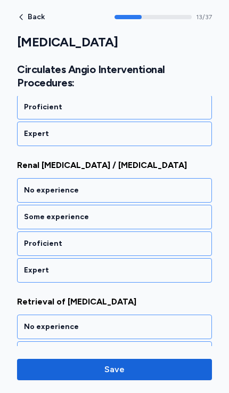
click at [28, 187] on div "No experience" at bounding box center [114, 190] width 181 height 11
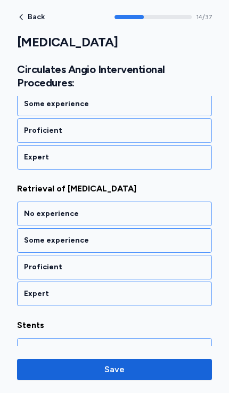
scroll to position [2106, 0]
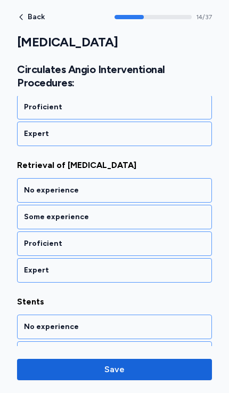
click at [29, 187] on div "No experience" at bounding box center [114, 190] width 181 height 11
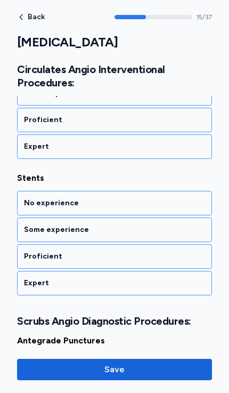
scroll to position [2242, 0]
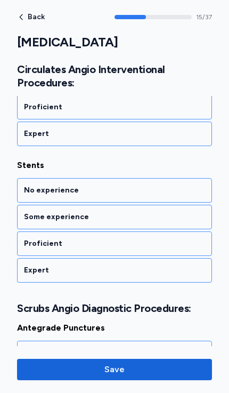
click at [31, 237] on div "Proficient" at bounding box center [114, 244] width 195 height 25
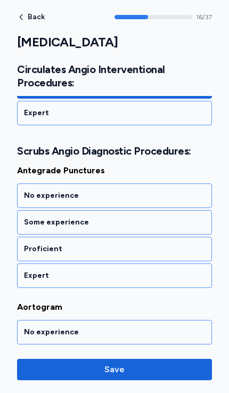
scroll to position [2411, 0]
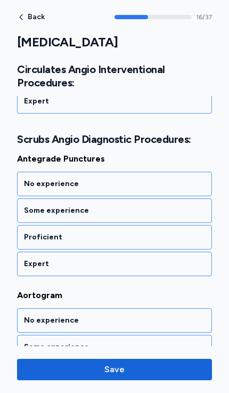
click at [30, 185] on div "No experience" at bounding box center [114, 184] width 181 height 11
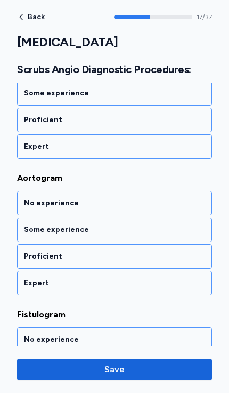
scroll to position [2548, 0]
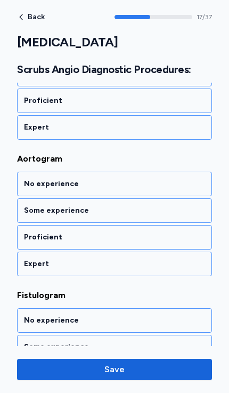
click at [25, 185] on div "No experience" at bounding box center [114, 184] width 181 height 11
click at [26, 184] on div "No experience" at bounding box center [114, 184] width 181 height 11
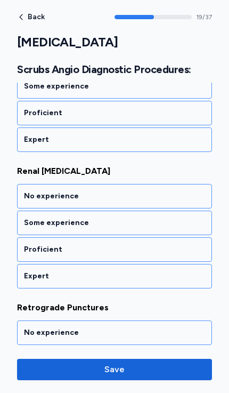
scroll to position [2821, 0]
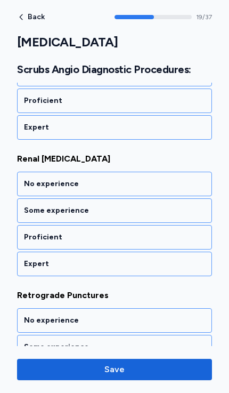
click at [25, 183] on div "No experience" at bounding box center [114, 184] width 181 height 11
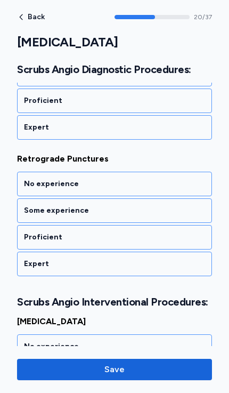
click at [30, 187] on div "No experience" at bounding box center [114, 184] width 181 height 11
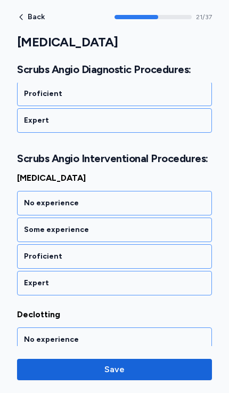
scroll to position [3120, 0]
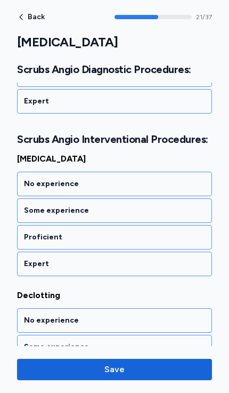
click at [22, 180] on div "No experience" at bounding box center [114, 184] width 195 height 25
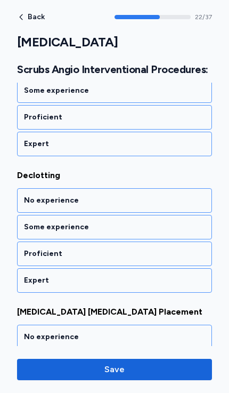
scroll to position [3257, 0]
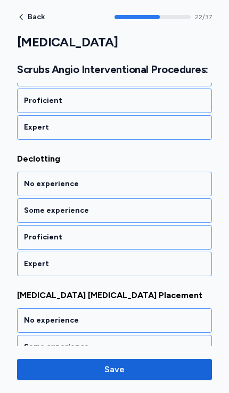
click at [31, 182] on div "No experience" at bounding box center [114, 184] width 181 height 11
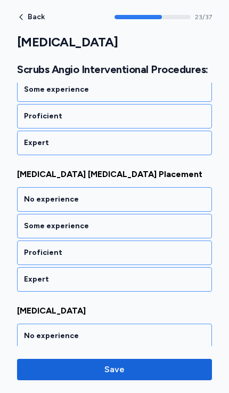
scroll to position [3394, 0]
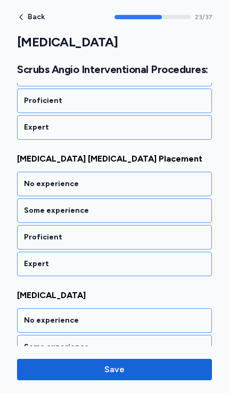
click at [34, 310] on div "No experience" at bounding box center [114, 320] width 195 height 25
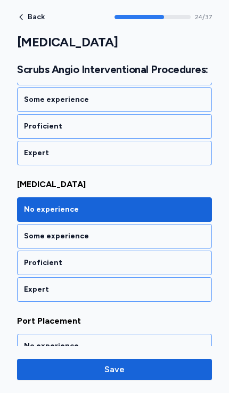
scroll to position [3667, 0]
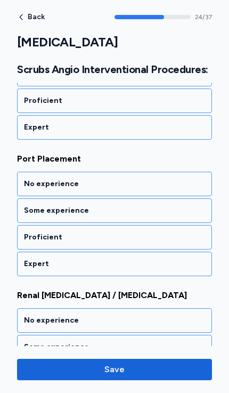
click at [32, 180] on div "No experience" at bounding box center [114, 184] width 181 height 11
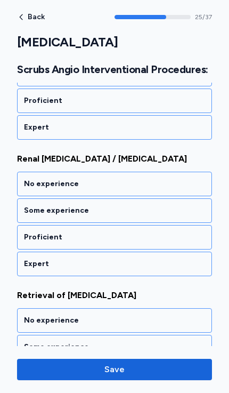
click at [28, 184] on div "No experience" at bounding box center [114, 184] width 181 height 11
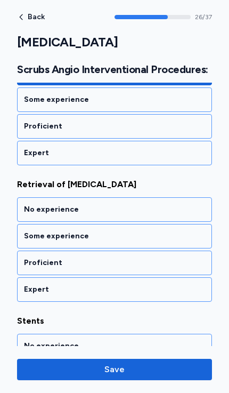
scroll to position [3940, 0]
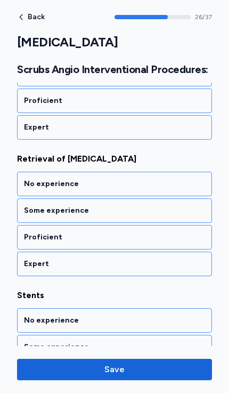
click at [38, 184] on div "No experience" at bounding box center [114, 184] width 181 height 11
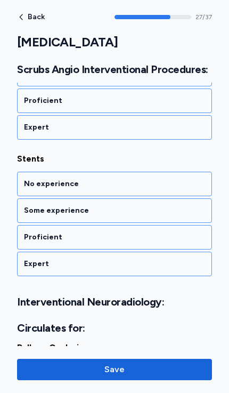
click at [34, 185] on div "No experience" at bounding box center [114, 184] width 181 height 11
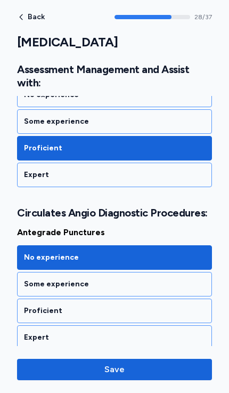
scroll to position [508, 0]
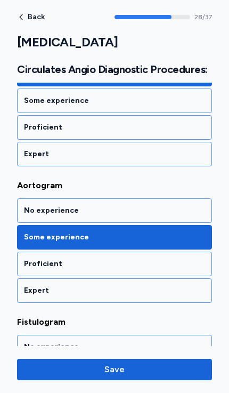
click at [30, 203] on div "No experience" at bounding box center [114, 210] width 195 height 25
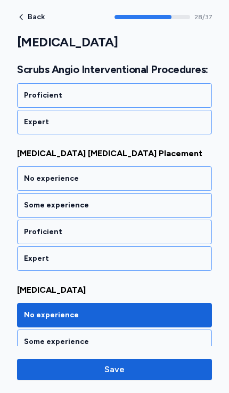
scroll to position [3399, 0]
click at [34, 172] on div "No experience" at bounding box center [114, 178] width 195 height 25
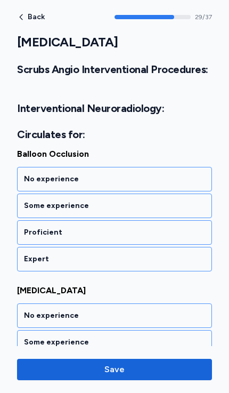
scroll to position [4272, 0]
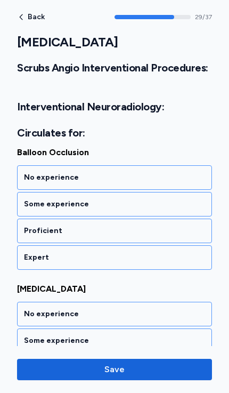
click at [34, 176] on div "No experience" at bounding box center [114, 177] width 181 height 11
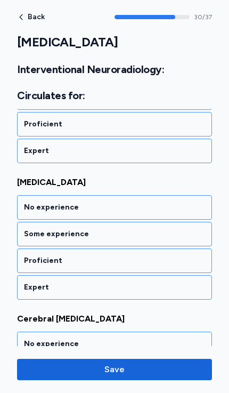
scroll to position [4389, 0]
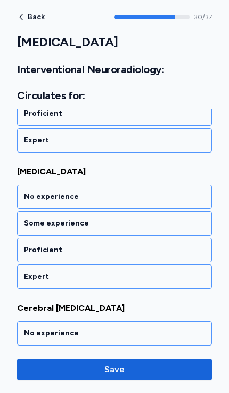
click at [30, 192] on div "No experience" at bounding box center [114, 197] width 181 height 11
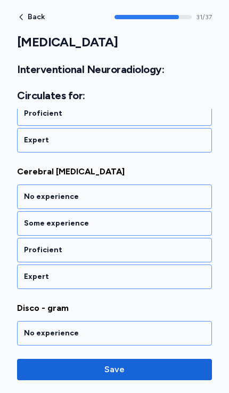
click at [29, 186] on div "No experience" at bounding box center [114, 197] width 195 height 25
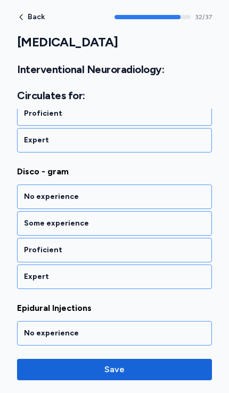
click at [31, 197] on div "No experience" at bounding box center [114, 197] width 181 height 11
click at [29, 190] on div "No experience" at bounding box center [114, 197] width 195 height 25
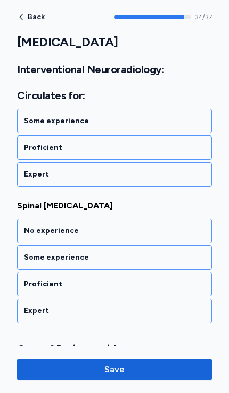
scroll to position [4935, 0]
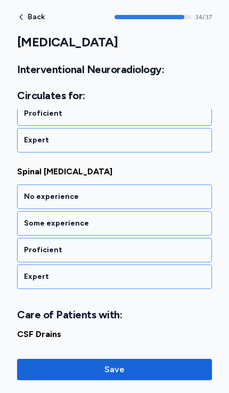
click at [28, 191] on div "No experience" at bounding box center [114, 197] width 195 height 25
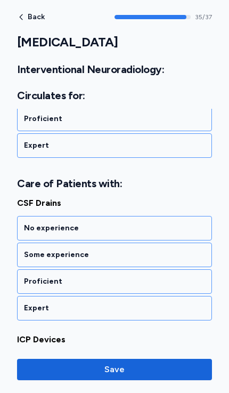
scroll to position [5098, 0]
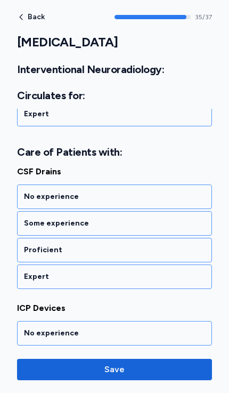
click at [27, 246] on div "Proficient" at bounding box center [114, 250] width 181 height 11
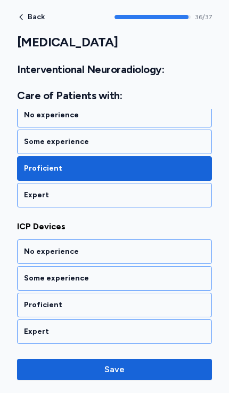
scroll to position [5180, 0]
click at [36, 299] on div "Proficient" at bounding box center [114, 305] width 195 height 25
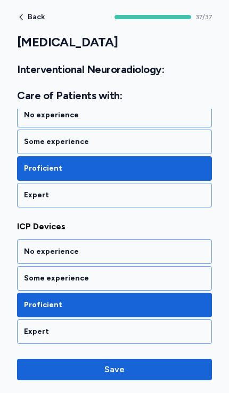
click at [116, 364] on span "Save" at bounding box center [115, 369] width 20 height 13
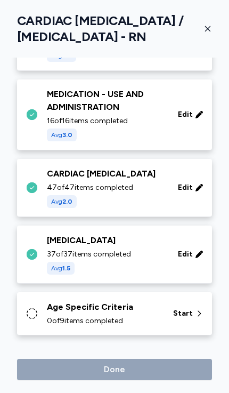
scroll to position [171, 0]
click at [63, 309] on div "Age Specific Criteria" at bounding box center [104, 307] width 114 height 13
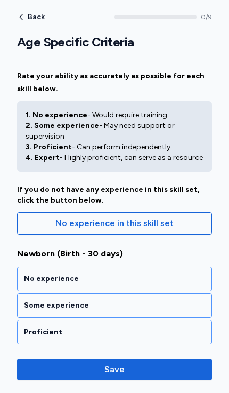
click at [41, 272] on div "No experience" at bounding box center [114, 279] width 195 height 25
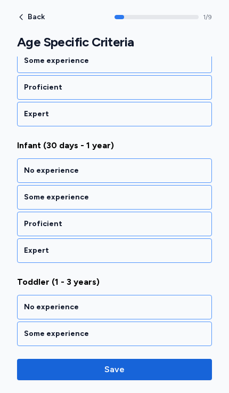
click at [33, 168] on div "No experience" at bounding box center [114, 170] width 181 height 11
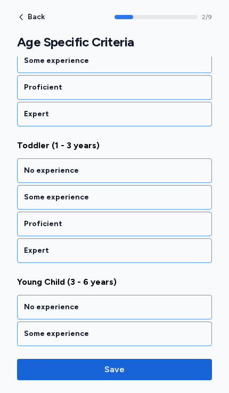
click at [34, 169] on div "No experience" at bounding box center [114, 170] width 181 height 11
click at [39, 168] on div "No experience" at bounding box center [114, 170] width 181 height 11
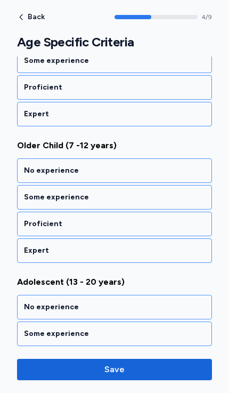
click at [39, 168] on div "No experience" at bounding box center [114, 170] width 181 height 11
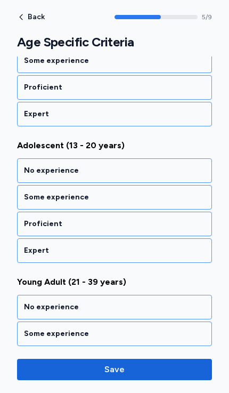
click at [39, 221] on div "Proficient" at bounding box center [114, 224] width 181 height 11
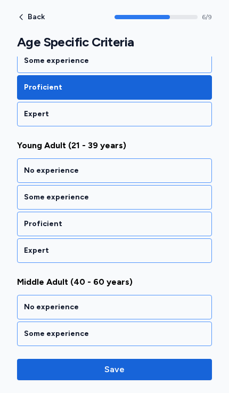
click at [39, 219] on div "Proficient" at bounding box center [114, 224] width 181 height 11
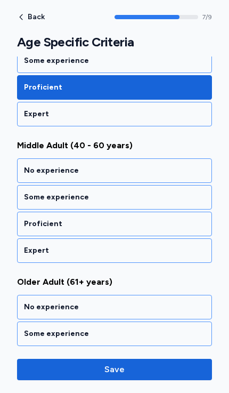
click at [31, 222] on div "Proficient" at bounding box center [114, 224] width 181 height 11
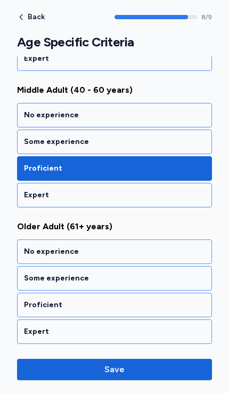
scroll to position [1120, 0]
click at [37, 301] on div "Proficient" at bounding box center [114, 305] width 181 height 11
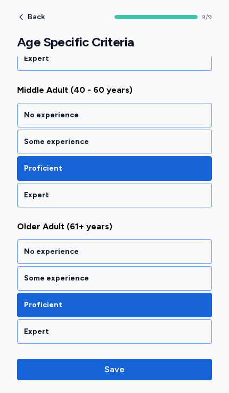
click at [110, 372] on span "Save" at bounding box center [115, 369] width 20 height 13
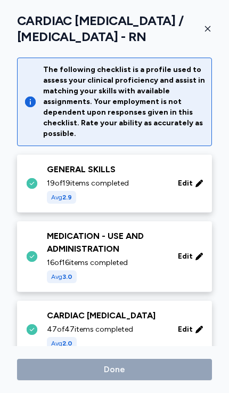
scroll to position [171, 0]
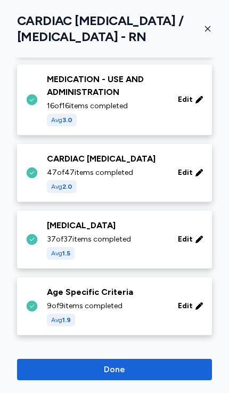
click at [105, 373] on span "Done" at bounding box center [114, 369] width 21 height 13
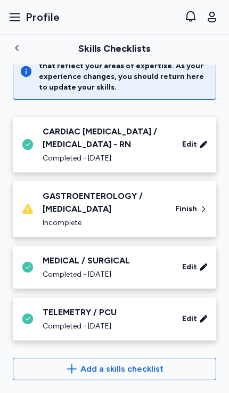
scroll to position [128, 0]
click at [71, 204] on div "GASTROENTEROLOGY / [MEDICAL_DATA]" at bounding box center [103, 203] width 120 height 26
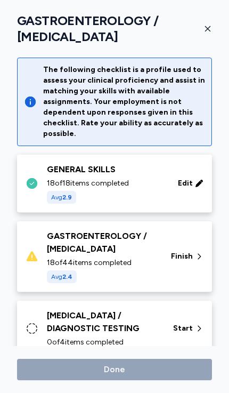
click at [62, 245] on div "GASTROENTEROLOGY / [MEDICAL_DATA]" at bounding box center [102, 243] width 111 height 26
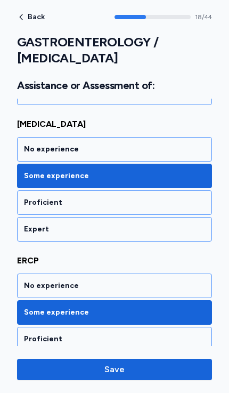
scroll to position [854, 0]
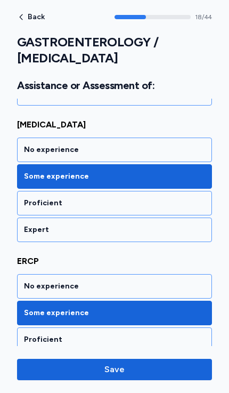
click at [31, 203] on div "Proficient" at bounding box center [114, 203] width 181 height 11
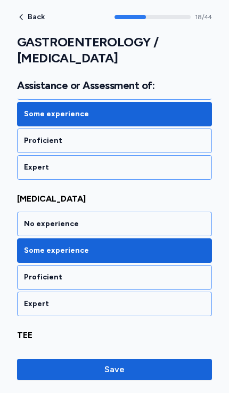
scroll to position [2148, 0]
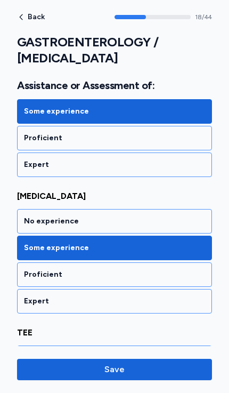
click at [33, 272] on div "Proficient" at bounding box center [114, 274] width 181 height 11
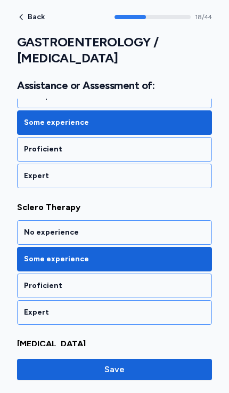
scroll to position [2001, 0]
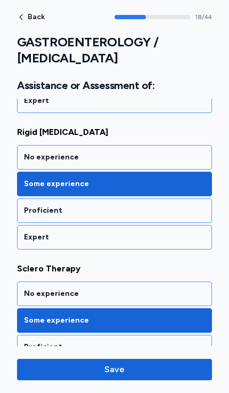
click at [34, 148] on div "No experience" at bounding box center [114, 157] width 195 height 25
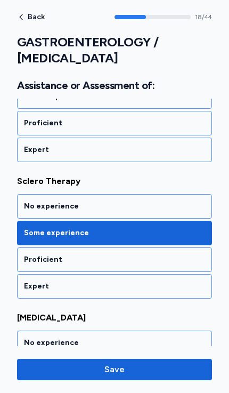
scroll to position [2027, 0]
click at [35, 201] on div "No experience" at bounding box center [114, 206] width 195 height 25
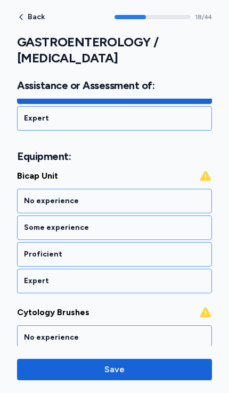
scroll to position [2614, 0]
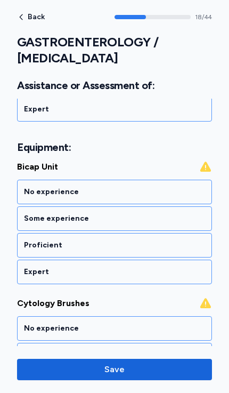
click at [29, 186] on div "No experience" at bounding box center [114, 192] width 195 height 25
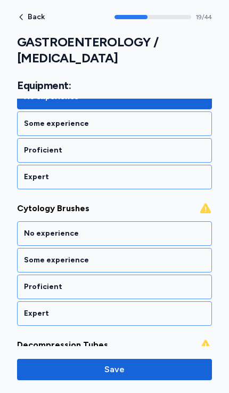
scroll to position [2750, 0]
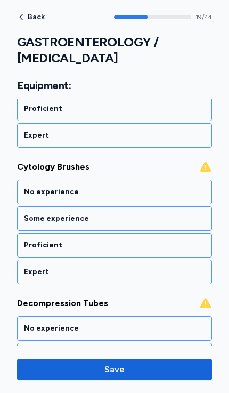
click at [25, 190] on div "No experience" at bounding box center [114, 192] width 181 height 11
click at [28, 188] on div "No experience" at bounding box center [114, 192] width 181 height 11
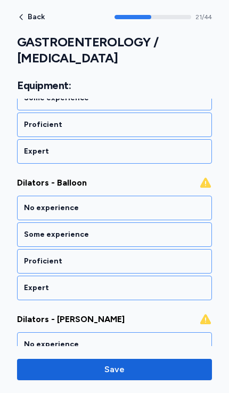
scroll to position [3023, 0]
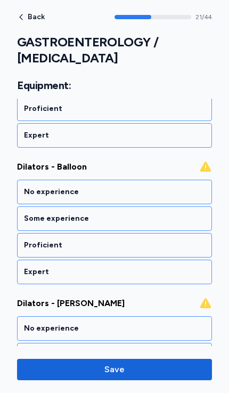
click at [26, 196] on div "No experience" at bounding box center [114, 192] width 181 height 11
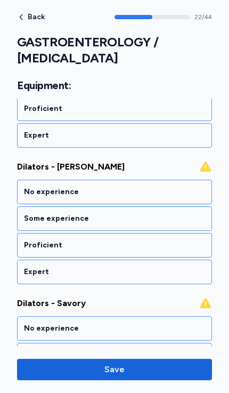
click at [29, 189] on div "No experience" at bounding box center [114, 192] width 181 height 11
click at [31, 191] on div "No experience" at bounding box center [114, 192] width 181 height 11
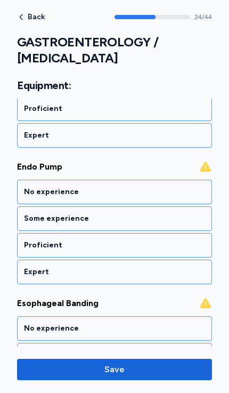
click at [27, 187] on div "No experience" at bounding box center [114, 192] width 181 height 11
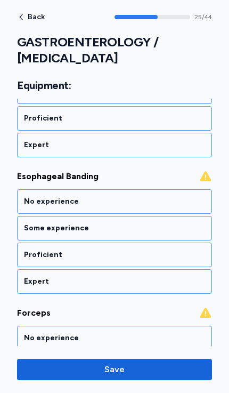
scroll to position [3570, 0]
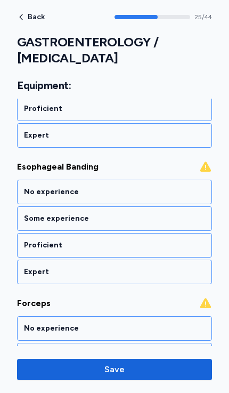
click at [31, 190] on div "No experience" at bounding box center [114, 192] width 181 height 11
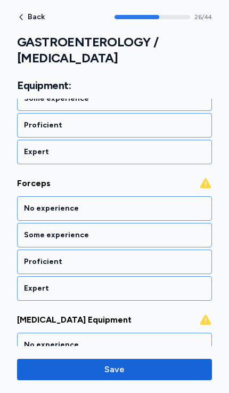
scroll to position [3706, 0]
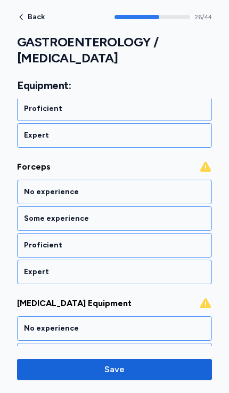
click at [31, 191] on div "No experience" at bounding box center [114, 192] width 181 height 11
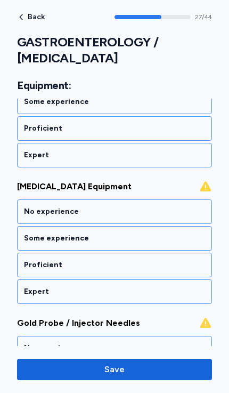
scroll to position [3843, 0]
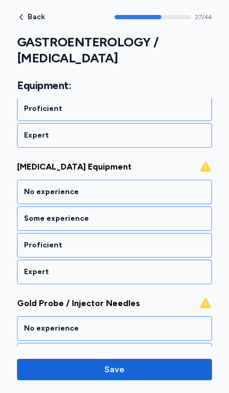
click at [28, 194] on div "No experience" at bounding box center [114, 192] width 181 height 11
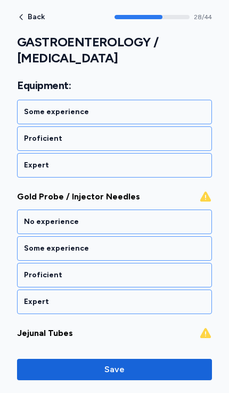
scroll to position [3979, 0]
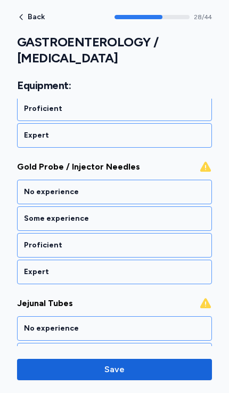
click at [28, 190] on div "No experience" at bounding box center [114, 192] width 181 height 11
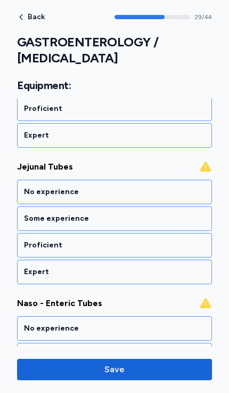
click at [27, 190] on div "No experience" at bounding box center [114, 192] width 181 height 11
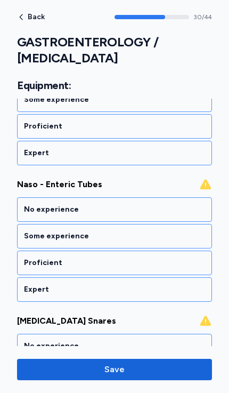
scroll to position [4252, 0]
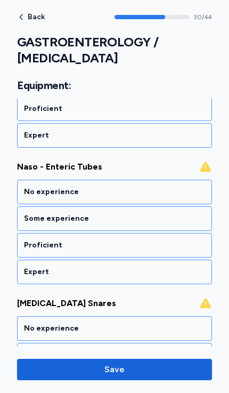
click at [29, 189] on div "No experience" at bounding box center [114, 192] width 181 height 11
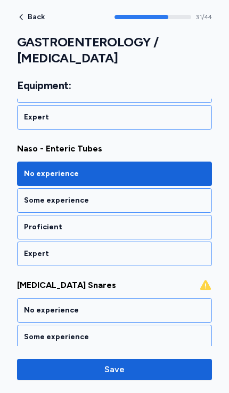
scroll to position [4271, 0]
click at [30, 302] on div "No experience" at bounding box center [114, 310] width 195 height 25
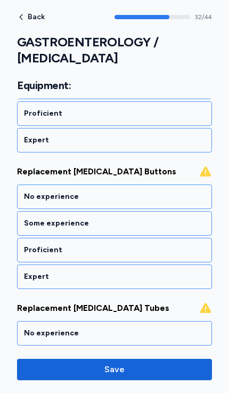
scroll to position [4526, 0]
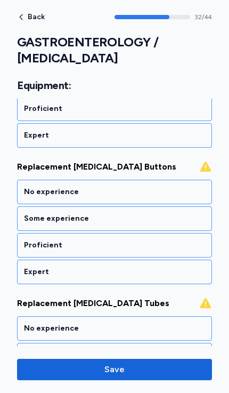
click at [39, 187] on div "No experience" at bounding box center [114, 192] width 181 height 11
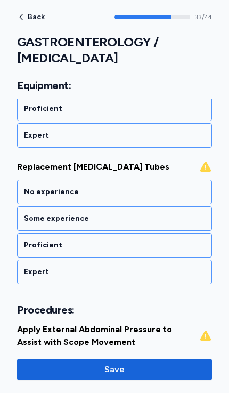
click at [39, 197] on div "No experience" at bounding box center [114, 192] width 195 height 25
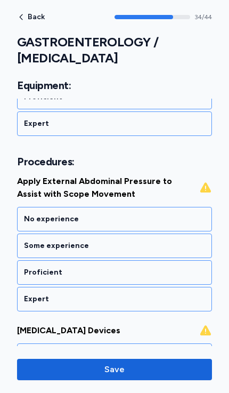
scroll to position [4831, 0]
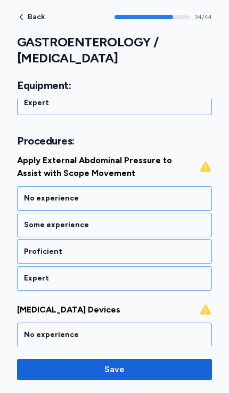
click at [34, 202] on div "No experience" at bounding box center [114, 198] width 181 height 11
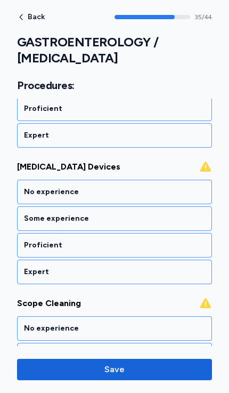
click at [32, 192] on div "No experience" at bounding box center [114, 192] width 181 height 11
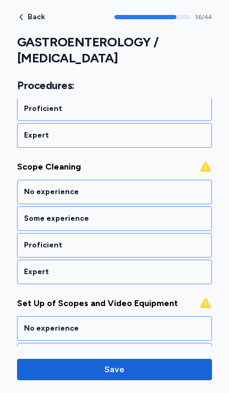
click at [29, 192] on div "No experience" at bounding box center [114, 192] width 181 height 11
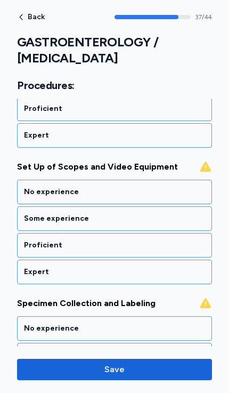
click at [32, 192] on div "No experience" at bounding box center [114, 192] width 181 height 11
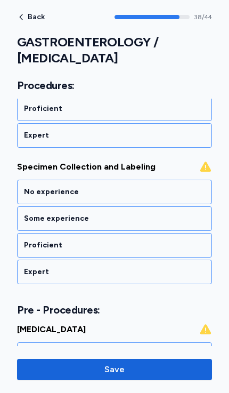
click at [29, 188] on div "No experience" at bounding box center [114, 192] width 181 height 11
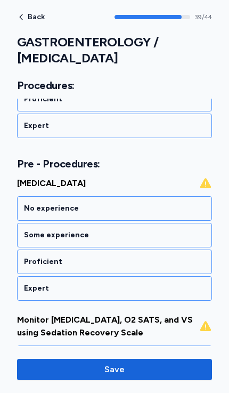
scroll to position [5547, 0]
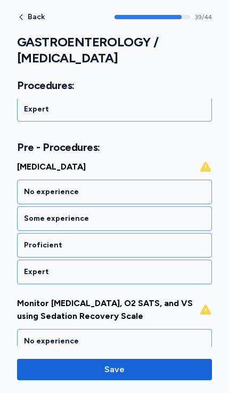
click at [35, 245] on div "Proficient" at bounding box center [114, 245] width 181 height 11
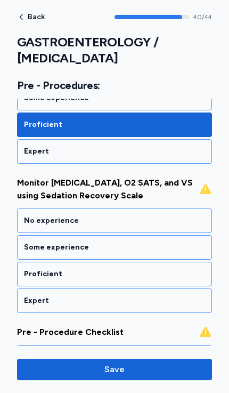
scroll to position [5690, 0]
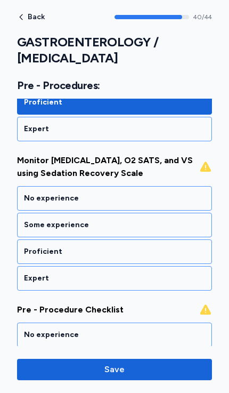
click at [28, 246] on div "Proficient" at bounding box center [114, 252] width 195 height 25
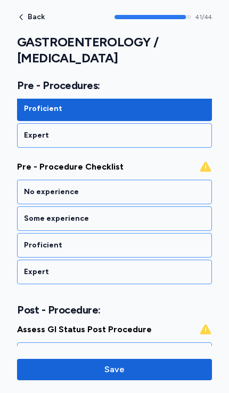
click at [31, 242] on div "Proficient" at bounding box center [114, 245] width 181 height 11
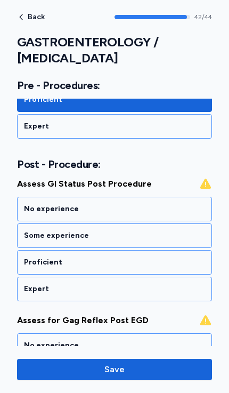
scroll to position [5995, 0]
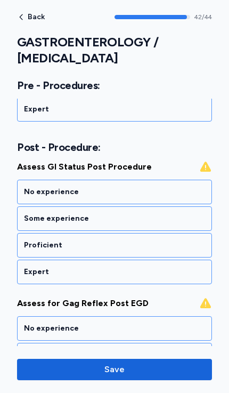
click at [31, 239] on div "Proficient" at bounding box center [114, 245] width 195 height 25
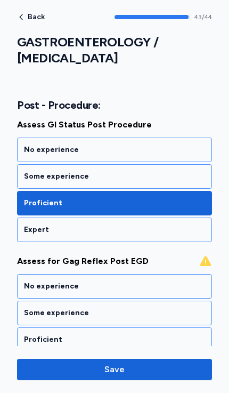
scroll to position [6072, 0]
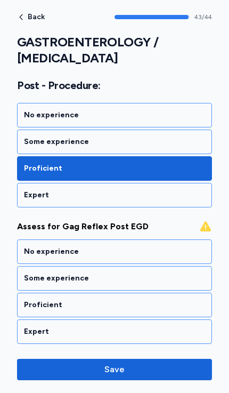
click at [44, 293] on div "Proficient" at bounding box center [114, 305] width 195 height 25
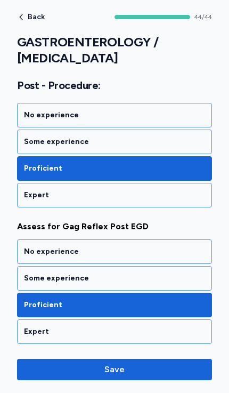
click at [106, 368] on span "Save" at bounding box center [115, 369] width 20 height 13
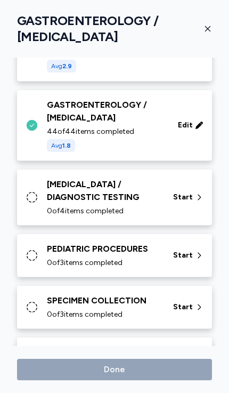
scroll to position [138, 0]
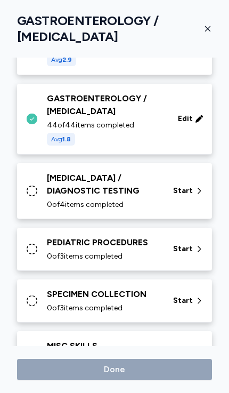
click at [58, 290] on div "SPECIMEN COLLECTION" at bounding box center [104, 294] width 114 height 13
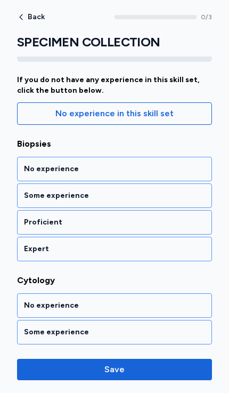
scroll to position [109, 0]
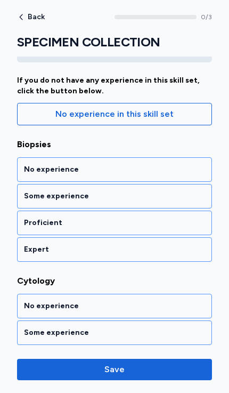
click at [27, 169] on div "No experience" at bounding box center [114, 169] width 181 height 11
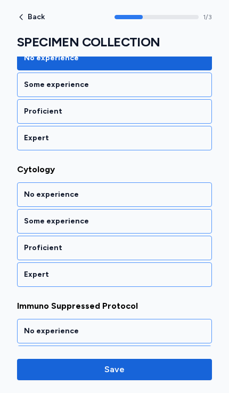
scroll to position [245, 0]
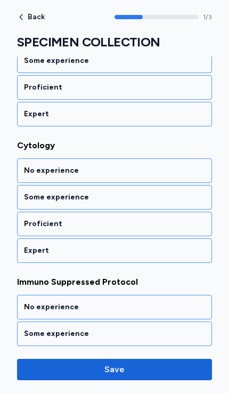
click at [29, 224] on div "Proficient" at bounding box center [114, 224] width 181 height 11
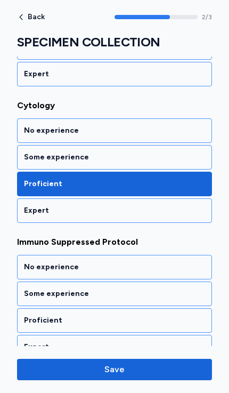
scroll to position [300, 0]
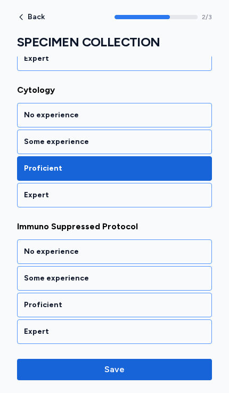
click at [37, 297] on div "Proficient" at bounding box center [114, 305] width 195 height 25
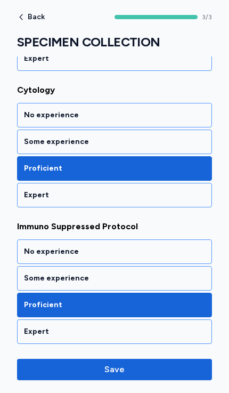
click at [107, 366] on span "Save" at bounding box center [115, 369] width 20 height 13
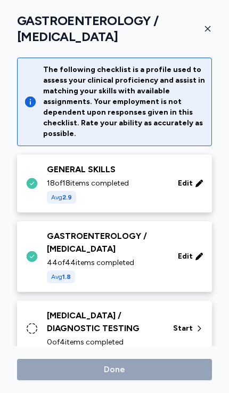
scroll to position [138, 0]
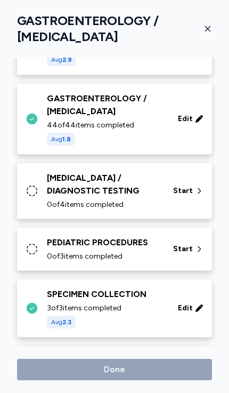
click at [50, 240] on div "PEDIATRIC PROCEDURES" at bounding box center [104, 242] width 114 height 13
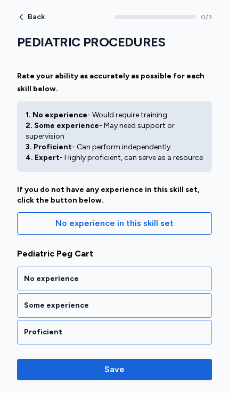
scroll to position [47, 0]
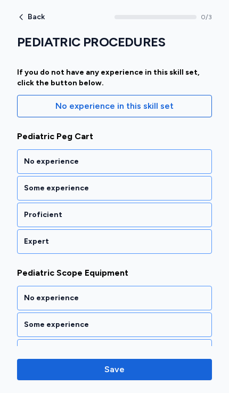
click at [35, 156] on div "No experience" at bounding box center [114, 161] width 181 height 11
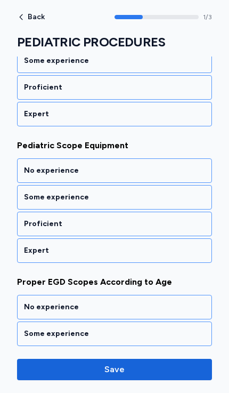
click at [28, 167] on div "No experience" at bounding box center [114, 170] width 181 height 11
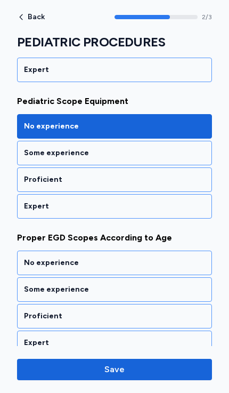
scroll to position [300, 0]
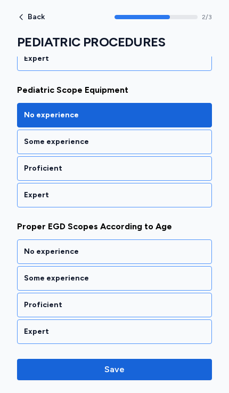
click at [33, 240] on div "No experience" at bounding box center [114, 252] width 195 height 25
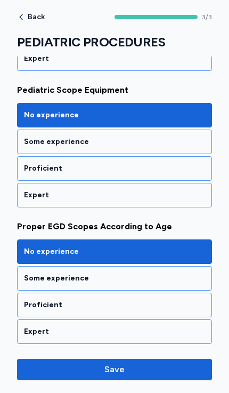
click at [116, 372] on span "Save" at bounding box center [115, 369] width 20 height 13
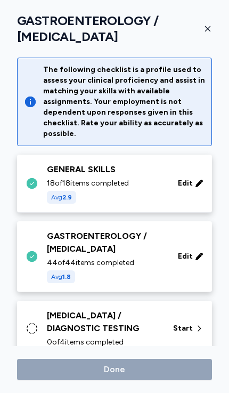
scroll to position [138, 0]
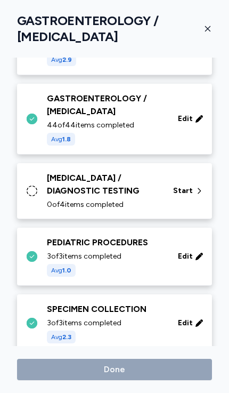
click at [54, 181] on div "[MEDICAL_DATA] / DIAGNOSTIC TESTING" at bounding box center [104, 185] width 114 height 26
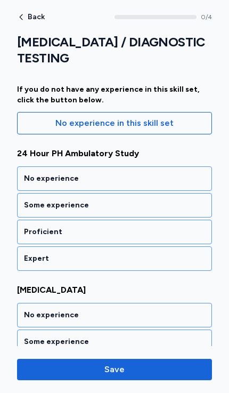
scroll to position [117, 0]
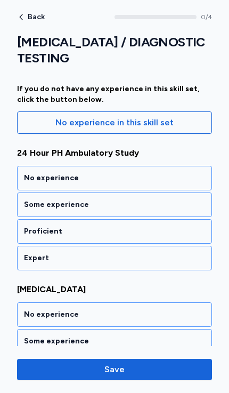
click at [31, 229] on div "Proficient" at bounding box center [114, 231] width 181 height 11
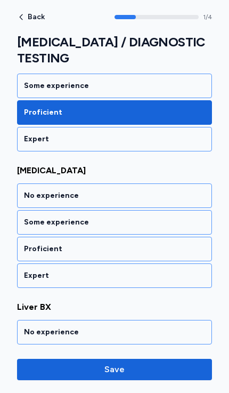
scroll to position [253, 0]
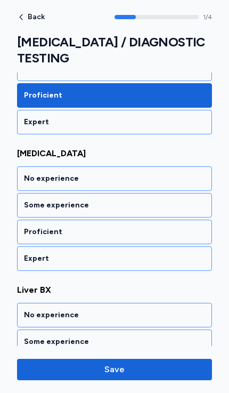
click at [29, 181] on div "No experience" at bounding box center [114, 178] width 181 height 11
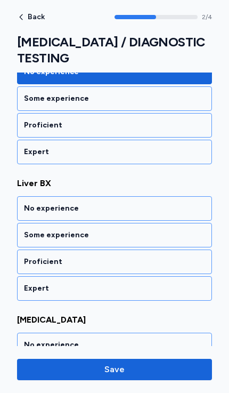
scroll to position [389, 0]
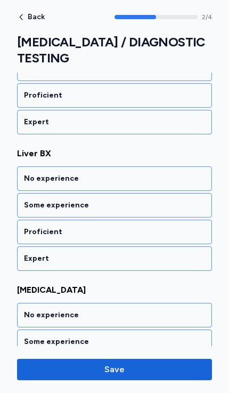
click at [29, 176] on div "No experience" at bounding box center [114, 178] width 181 height 11
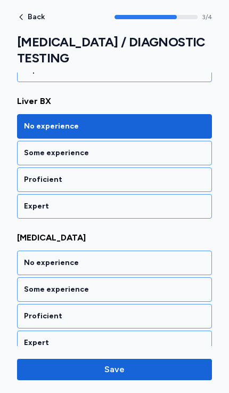
scroll to position [453, 0]
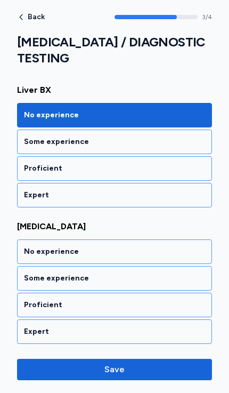
click at [35, 301] on div "Proficient" at bounding box center [114, 305] width 181 height 11
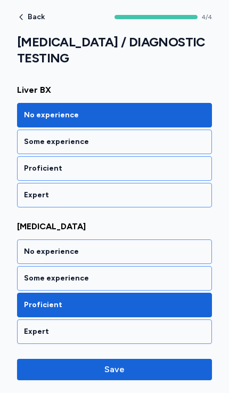
click at [122, 363] on button "Save" at bounding box center [114, 369] width 195 height 21
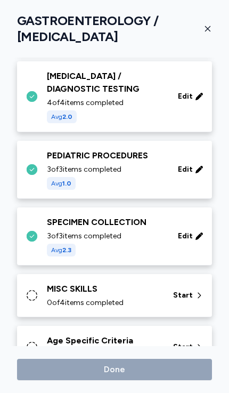
scroll to position [258, 0]
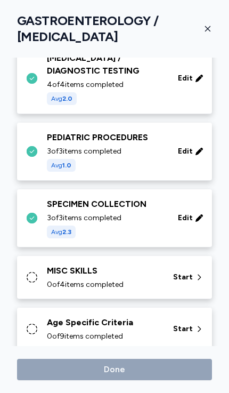
click at [65, 272] on div "MISC SKILLS" at bounding box center [104, 271] width 114 height 13
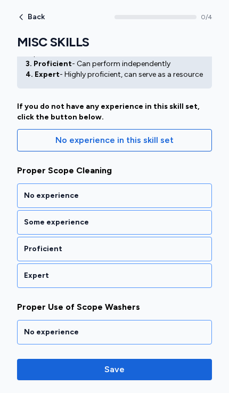
scroll to position [98, 0]
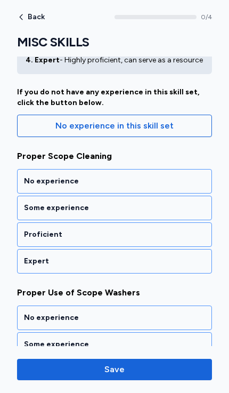
click at [35, 185] on div "No experience" at bounding box center [114, 181] width 181 height 11
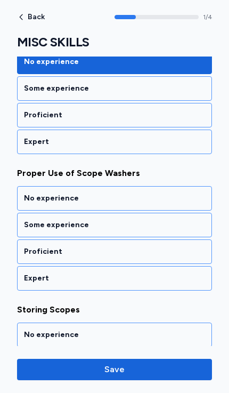
scroll to position [245, 0]
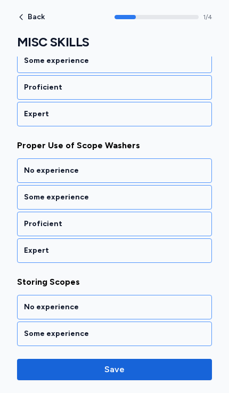
click at [41, 166] on div "No experience" at bounding box center [114, 170] width 181 height 11
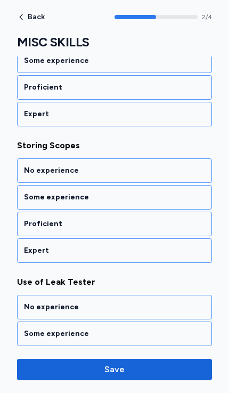
click at [33, 167] on div "No experience" at bounding box center [114, 170] width 181 height 11
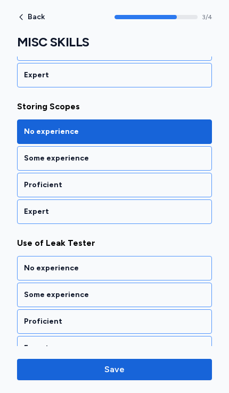
scroll to position [421, 0]
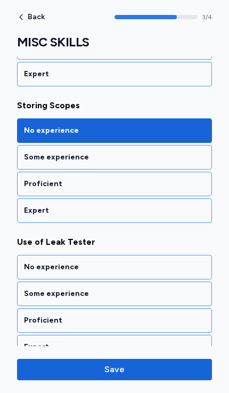
click at [49, 263] on div "No experience" at bounding box center [114, 267] width 181 height 11
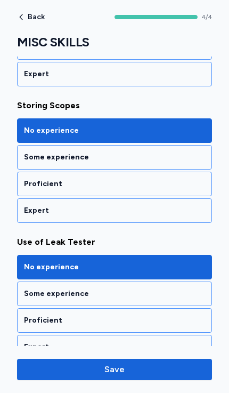
click at [111, 368] on span "Save" at bounding box center [115, 369] width 20 height 13
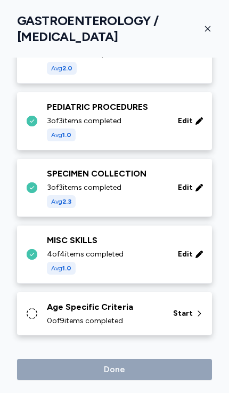
scroll to position [288, 0]
click at [86, 312] on div "Age Specific Criteria" at bounding box center [104, 307] width 114 height 13
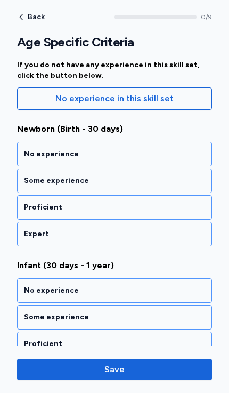
scroll to position [133, 0]
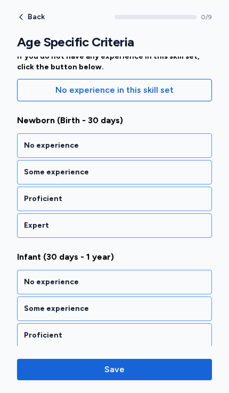
click at [36, 142] on div "No experience" at bounding box center [114, 145] width 181 height 11
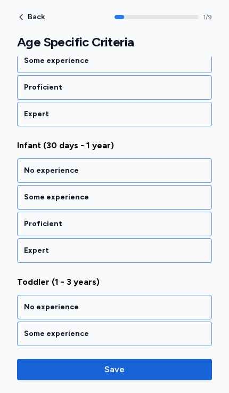
click at [33, 168] on div "No experience" at bounding box center [114, 170] width 181 height 11
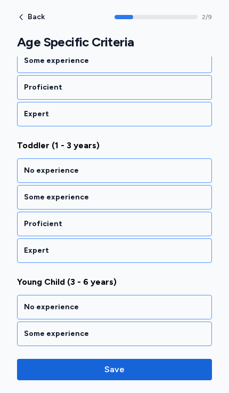
click at [36, 166] on div "No experience" at bounding box center [114, 170] width 181 height 11
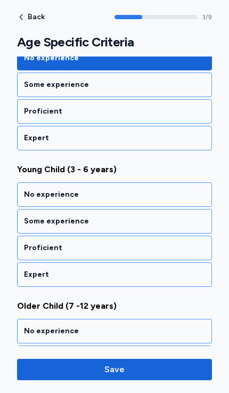
scroll to position [518, 0]
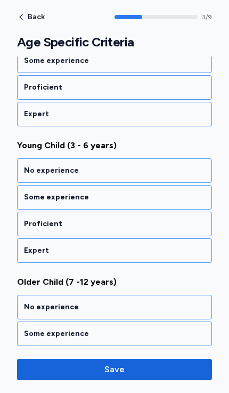
click at [37, 172] on div "No experience" at bounding box center [114, 170] width 181 height 11
click at [40, 168] on div "No experience" at bounding box center [114, 170] width 181 height 11
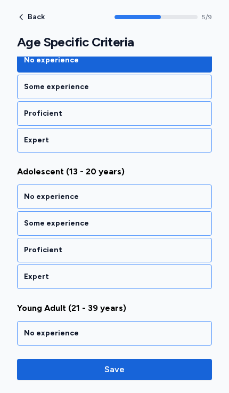
scroll to position [791, 0]
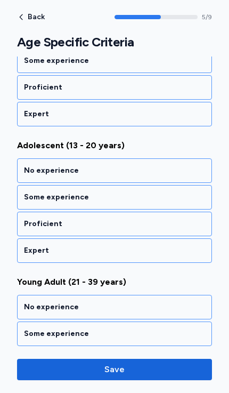
click at [37, 224] on div "Proficient" at bounding box center [114, 224] width 181 height 11
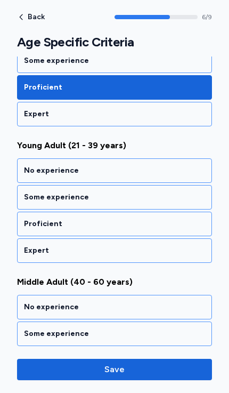
click at [28, 217] on div "Proficient" at bounding box center [114, 224] width 195 height 25
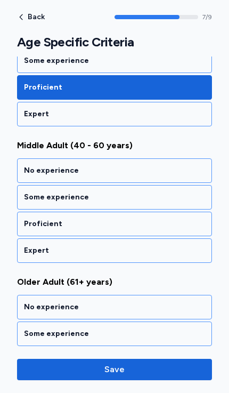
click at [32, 221] on div "Proficient" at bounding box center [114, 224] width 181 height 11
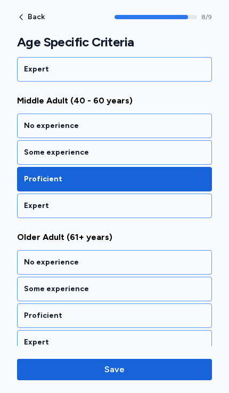
scroll to position [1120, 0]
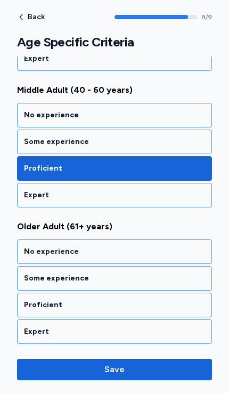
click at [42, 306] on div "Proficient" at bounding box center [114, 305] width 181 height 11
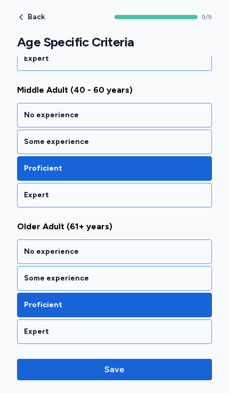
click at [106, 361] on button "Save" at bounding box center [114, 369] width 195 height 21
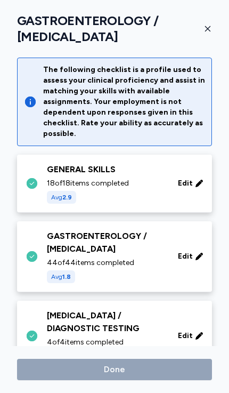
scroll to position [288, 0]
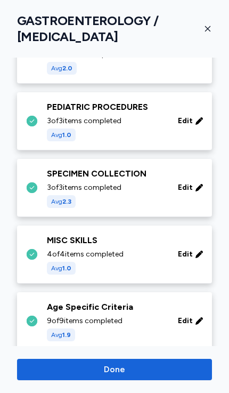
click at [110, 368] on span "Done" at bounding box center [114, 369] width 21 height 13
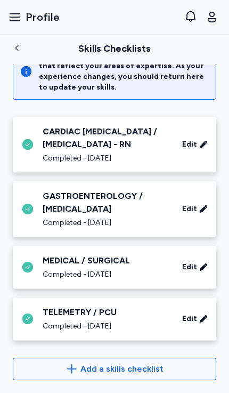
scroll to position [128, 0]
click at [99, 359] on button "Add a skills checklist" at bounding box center [115, 369] width 204 height 22
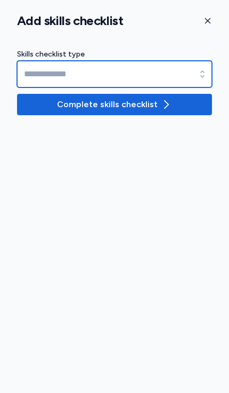
click at [42, 69] on input at bounding box center [114, 74] width 195 height 27
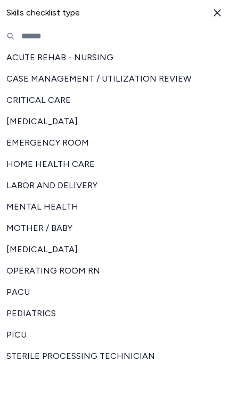
click at [15, 291] on span "PACU" at bounding box center [108, 292] width 204 height 13
type input "****"
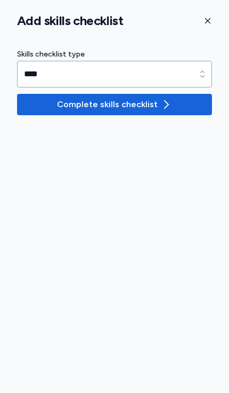
click at [49, 102] on span "Complete skills checklist" at bounding box center [115, 104] width 178 height 13
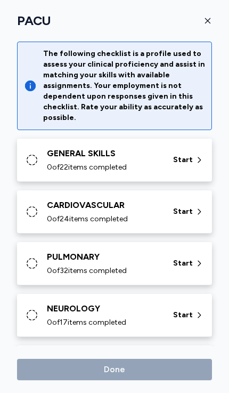
click at [52, 154] on div "GENERAL SKILLS" at bounding box center [104, 153] width 114 height 13
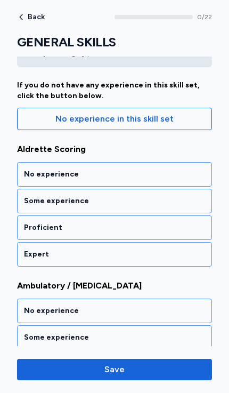
scroll to position [124, 0]
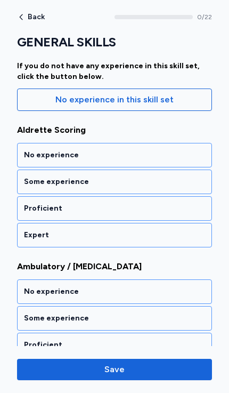
click at [30, 205] on div "Proficient" at bounding box center [114, 208] width 181 height 11
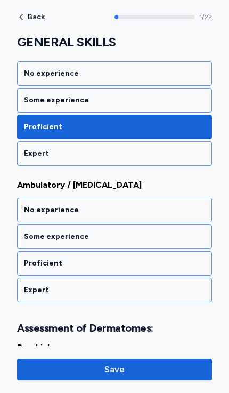
scroll to position [245, 0]
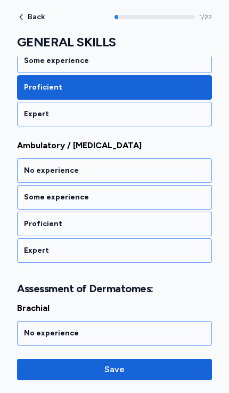
click at [42, 220] on div "Proficient" at bounding box center [114, 224] width 181 height 11
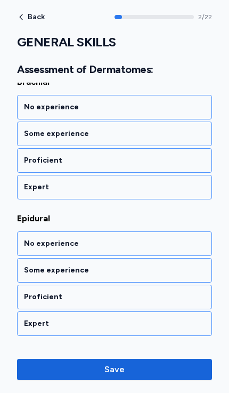
scroll to position [471, 0]
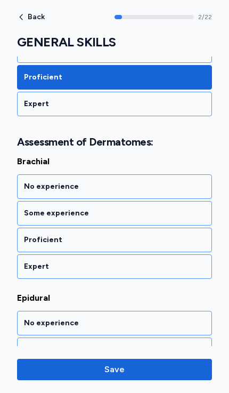
click at [30, 184] on div "No experience" at bounding box center [114, 186] width 181 height 11
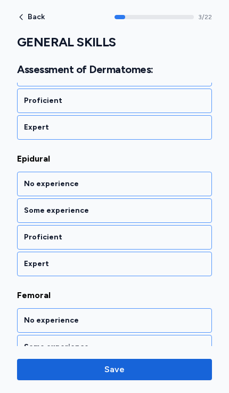
click at [26, 184] on div "No experience" at bounding box center [114, 184] width 181 height 11
click at [21, 183] on div "No experience" at bounding box center [114, 184] width 195 height 25
click at [29, 180] on div "No experience" at bounding box center [114, 184] width 181 height 11
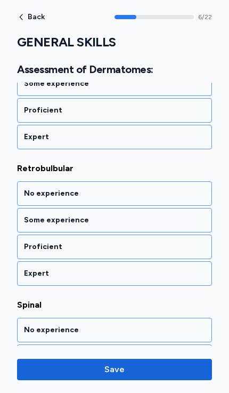
scroll to position [941, 0]
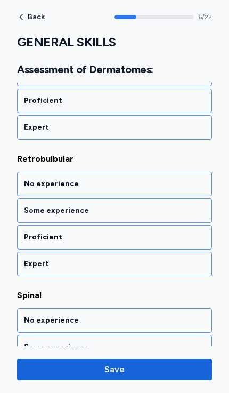
click at [25, 179] on div "No experience" at bounding box center [114, 184] width 181 height 11
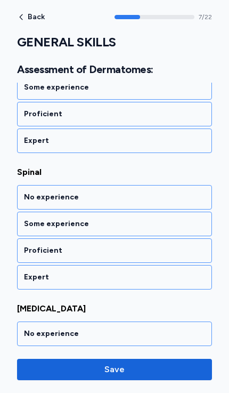
scroll to position [1077, 0]
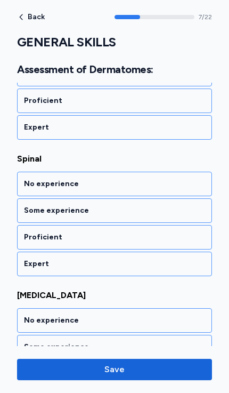
click at [32, 183] on div "No experience" at bounding box center [114, 184] width 181 height 11
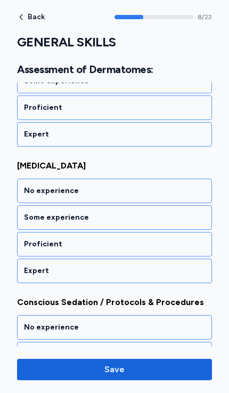
scroll to position [1214, 0]
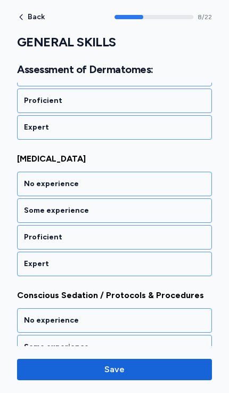
click at [32, 231] on div "Proficient" at bounding box center [114, 237] width 195 height 25
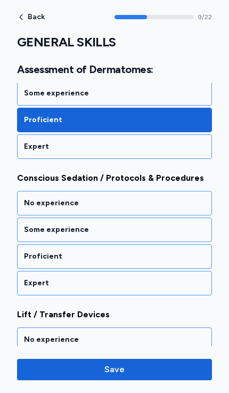
scroll to position [1350, 0]
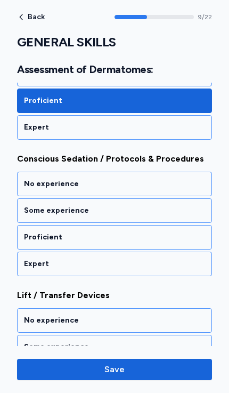
click at [31, 233] on div "Proficient" at bounding box center [114, 237] width 181 height 11
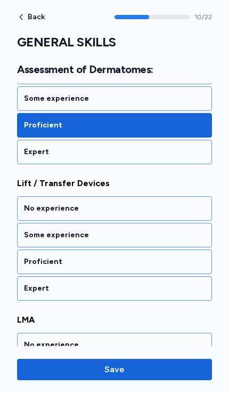
scroll to position [1487, 0]
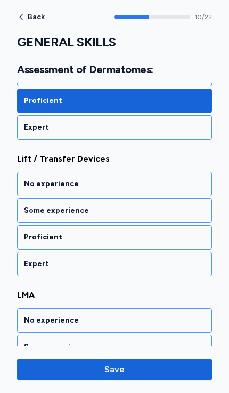
click at [28, 230] on div "Proficient" at bounding box center [114, 237] width 195 height 25
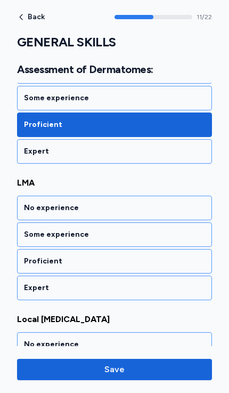
scroll to position [1623, 0]
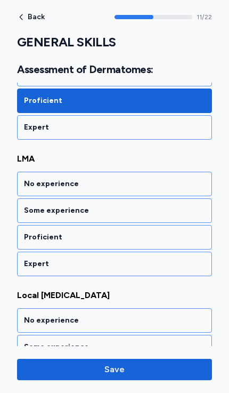
click at [26, 184] on div "No experience" at bounding box center [114, 184] width 181 height 11
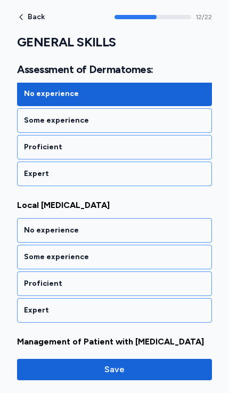
scroll to position [1760, 0]
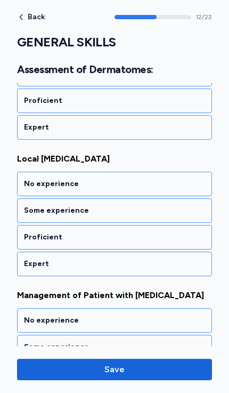
click at [29, 232] on div "Proficient" at bounding box center [114, 237] width 195 height 25
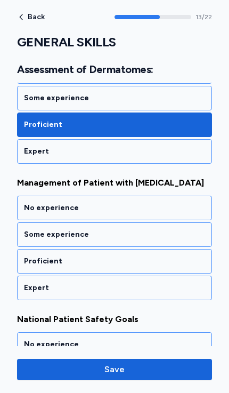
scroll to position [1903, 0]
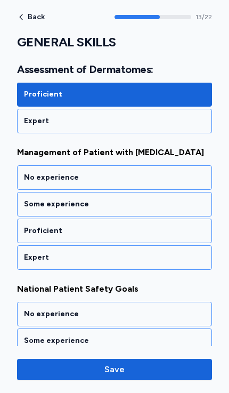
click at [34, 236] on div "Proficient" at bounding box center [114, 231] width 181 height 11
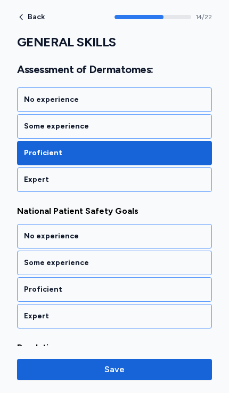
click at [43, 132] on div "Some experience" at bounding box center [114, 126] width 181 height 11
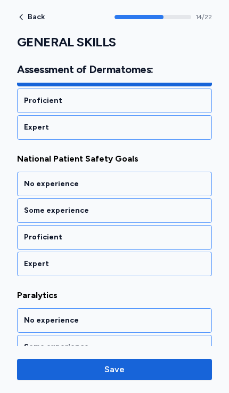
scroll to position [2046, 0]
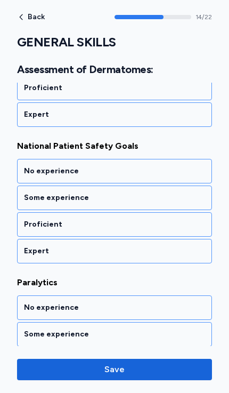
click at [34, 230] on div "Proficient" at bounding box center [114, 224] width 181 height 11
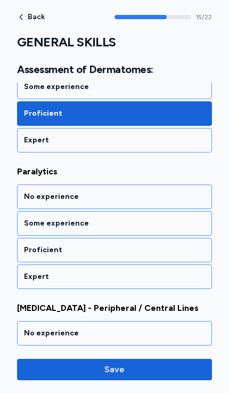
scroll to position [2183, 0]
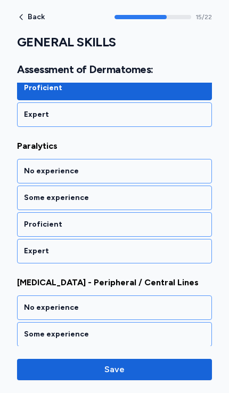
click at [29, 177] on div "No experience" at bounding box center [114, 171] width 181 height 11
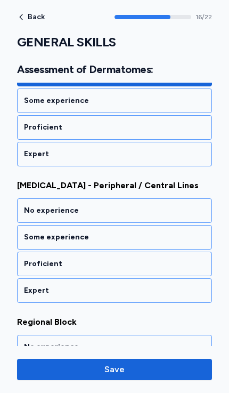
scroll to position [2319, 0]
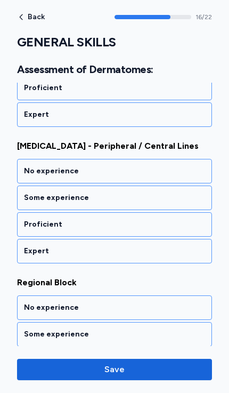
click at [35, 230] on div "Proficient" at bounding box center [114, 224] width 181 height 11
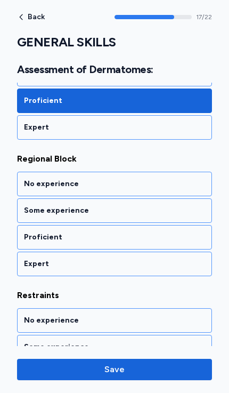
scroll to position [2456, 0]
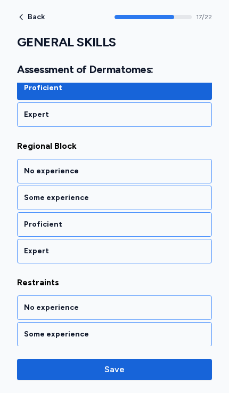
click at [43, 203] on div "Some experience" at bounding box center [114, 198] width 181 height 11
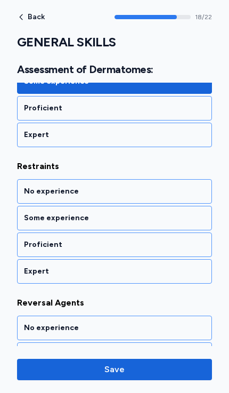
scroll to position [2592, 0]
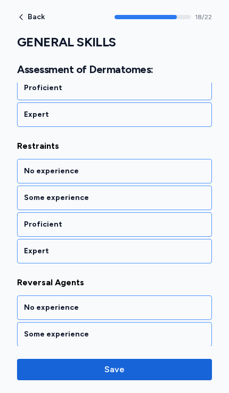
click at [35, 228] on div "Proficient" at bounding box center [114, 224] width 195 height 25
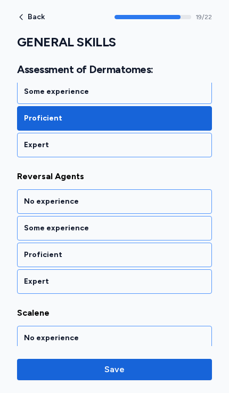
scroll to position [2729, 0]
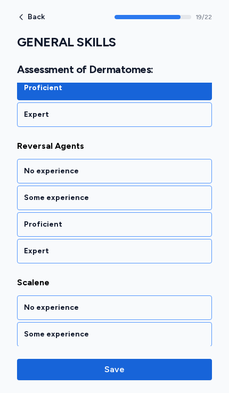
click at [39, 232] on div "Proficient" at bounding box center [114, 224] width 195 height 25
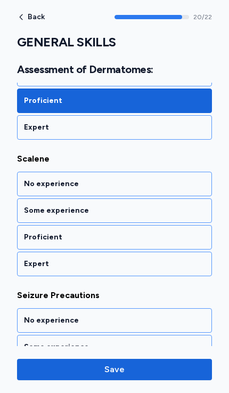
scroll to position [2865, 0]
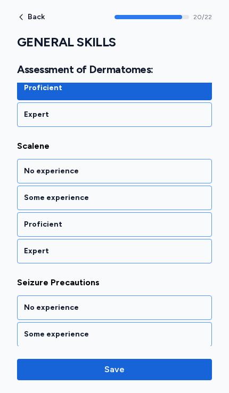
click at [26, 177] on div "No experience" at bounding box center [114, 171] width 181 height 11
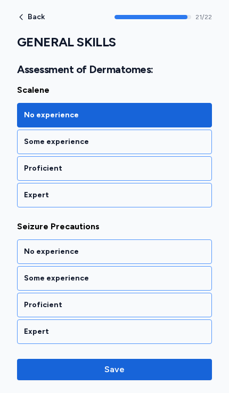
scroll to position [2934, 0]
click at [39, 296] on div "Proficient" at bounding box center [114, 305] width 195 height 25
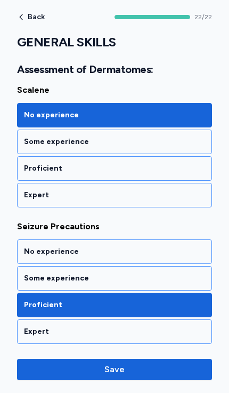
click at [117, 361] on button "Save" at bounding box center [114, 369] width 195 height 21
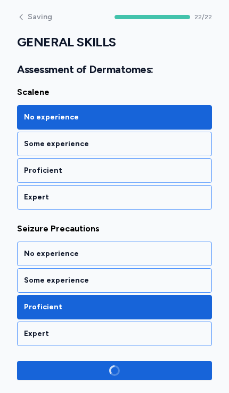
scroll to position [2932, 0]
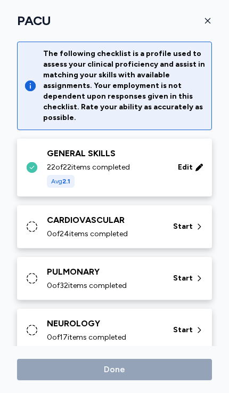
click at [58, 219] on div "CARDIOVASCULAR" at bounding box center [104, 220] width 114 height 13
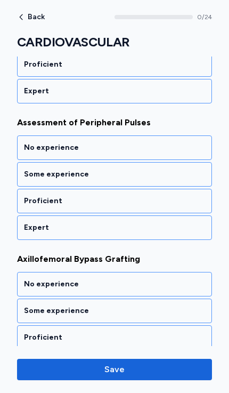
scroll to position [565, 0]
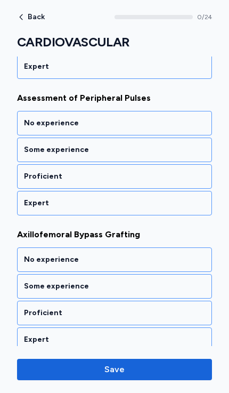
click at [26, 172] on div "Proficient" at bounding box center [114, 176] width 181 height 11
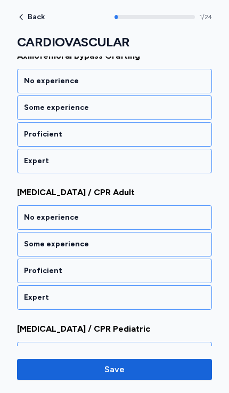
scroll to position [744, 0]
click at [34, 266] on div "Proficient" at bounding box center [114, 271] width 181 height 11
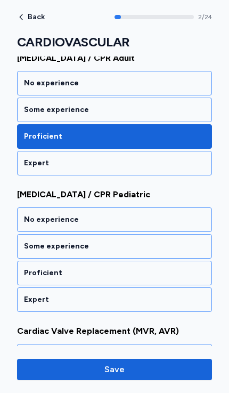
scroll to position [928, 0]
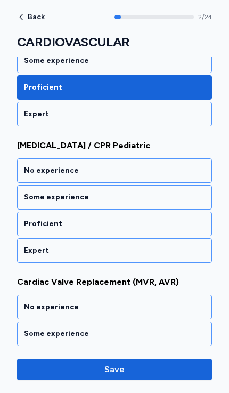
click at [36, 221] on div "Proficient" at bounding box center [114, 224] width 181 height 11
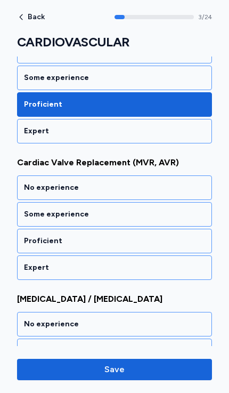
scroll to position [1064, 0]
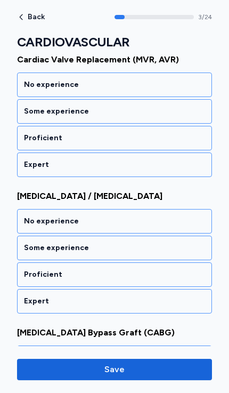
click at [38, 244] on div "Some experience" at bounding box center [114, 248] width 181 height 11
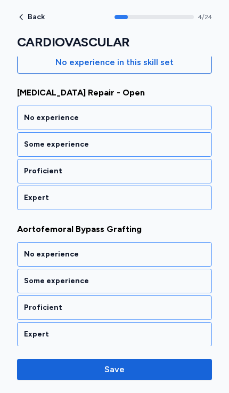
scroll to position [161, 0]
click at [32, 172] on div "Proficient" at bounding box center [114, 171] width 181 height 11
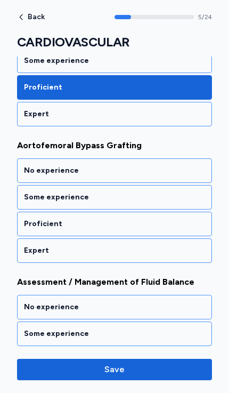
click at [32, 224] on div "Proficient" at bounding box center [114, 224] width 181 height 11
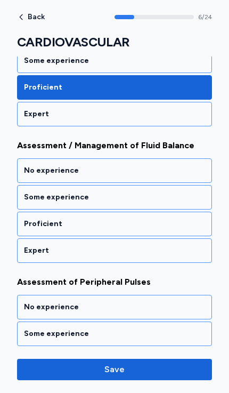
click at [35, 221] on div "Proficient" at bounding box center [114, 224] width 181 height 11
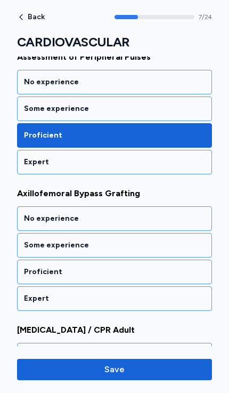
scroll to position [655, 0]
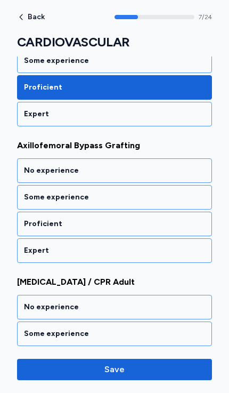
click at [30, 221] on div "Proficient" at bounding box center [114, 224] width 181 height 11
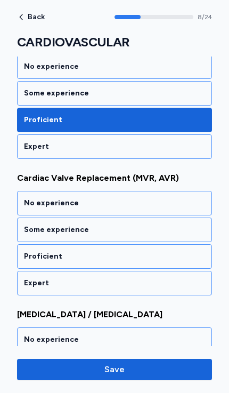
scroll to position [1064, 0]
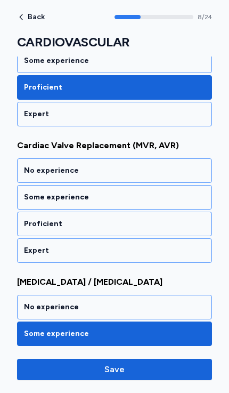
click at [35, 222] on div "Proficient" at bounding box center [114, 224] width 181 height 11
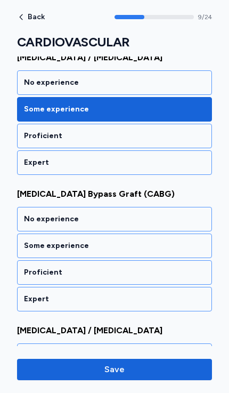
scroll to position [1337, 0]
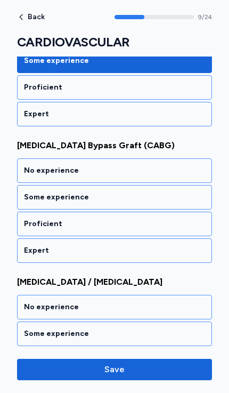
click at [36, 227] on div "Proficient" at bounding box center [114, 224] width 181 height 11
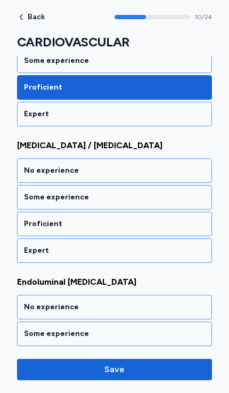
click at [30, 222] on div "Proficient" at bounding box center [114, 224] width 181 height 11
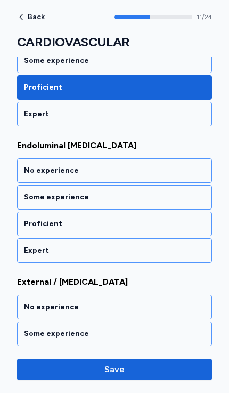
click at [33, 224] on div "Proficient" at bounding box center [114, 224] width 181 height 11
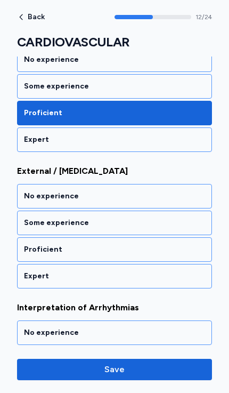
scroll to position [1747, 0]
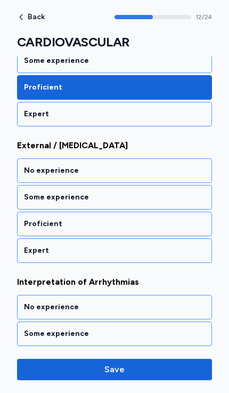
click at [41, 225] on div "Proficient" at bounding box center [114, 224] width 181 height 11
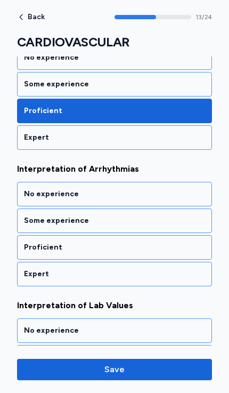
scroll to position [1884, 0]
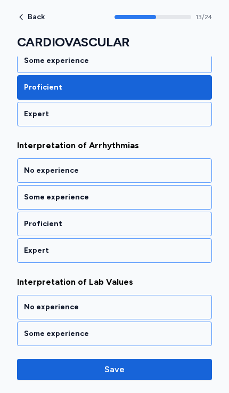
click at [35, 222] on div "Proficient" at bounding box center [114, 224] width 181 height 11
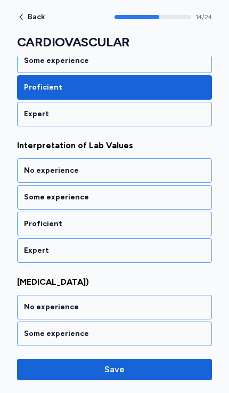
click at [37, 223] on div "Proficient" at bounding box center [114, 224] width 181 height 11
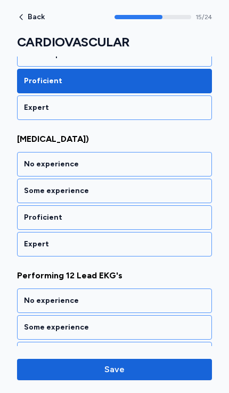
click at [39, 223] on div "Proficient" at bounding box center [114, 217] width 181 height 11
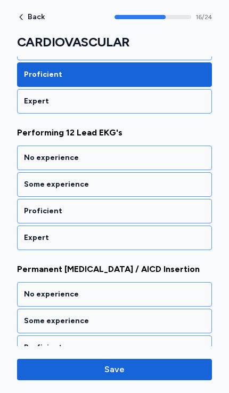
click at [38, 217] on div "Proficient" at bounding box center [114, 211] width 181 height 11
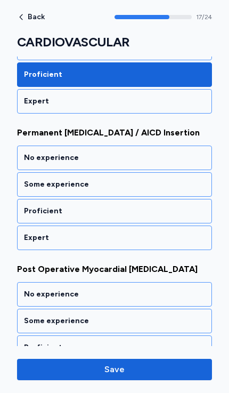
click at [39, 217] on div "Proficient" at bounding box center [114, 211] width 181 height 11
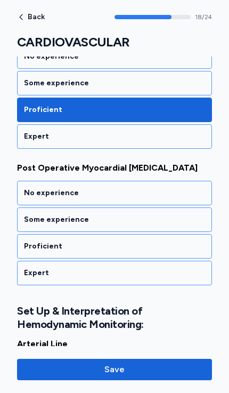
scroll to position [2579, 0]
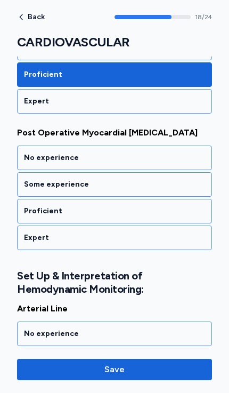
click at [39, 217] on div "Proficient" at bounding box center [114, 211] width 181 height 11
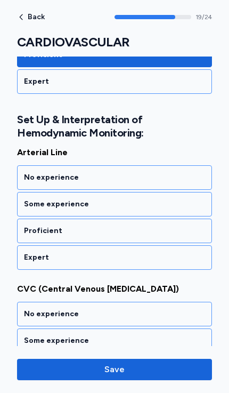
click at [39, 236] on div "Proficient" at bounding box center [114, 231] width 181 height 11
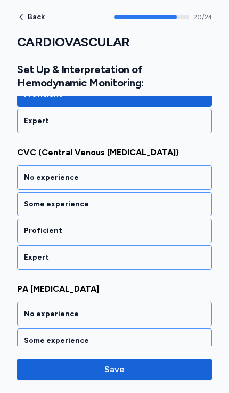
click at [42, 236] on div "Proficient" at bounding box center [114, 231] width 181 height 11
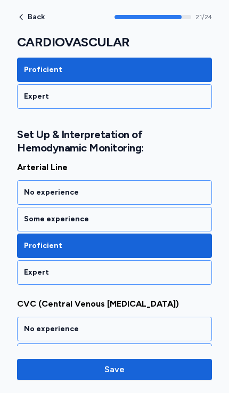
scroll to position [2721, 0]
click at [42, 198] on div "No experience" at bounding box center [114, 192] width 181 height 11
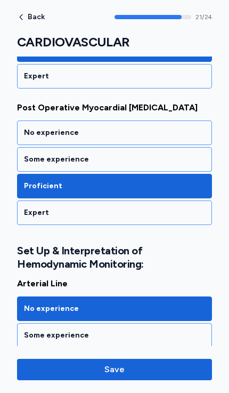
scroll to position [2604, 0]
click at [33, 138] on div "No experience" at bounding box center [114, 133] width 181 height 11
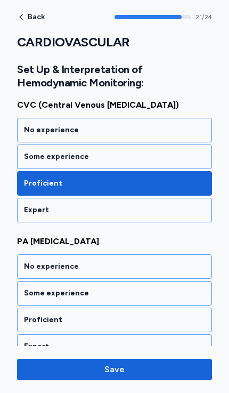
scroll to position [2920, 0]
click at [36, 299] on div "Some experience" at bounding box center [114, 293] width 181 height 11
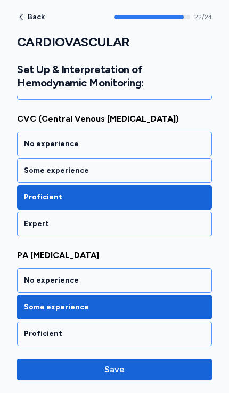
scroll to position [2905, 0]
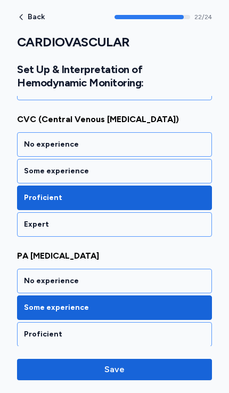
click at [41, 177] on div "Some experience" at bounding box center [114, 171] width 181 height 11
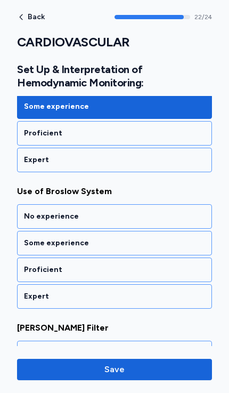
scroll to position [3145, 0]
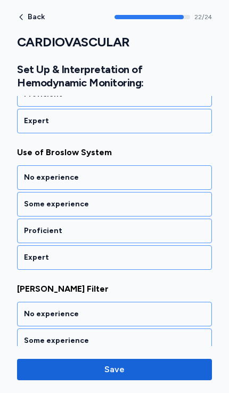
click at [32, 184] on div "No experience" at bounding box center [114, 177] width 195 height 25
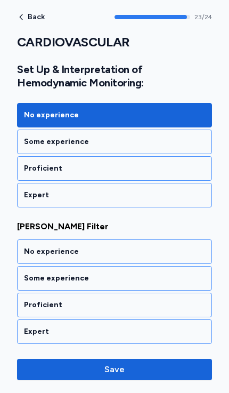
scroll to position [3221, 0]
click at [35, 251] on div "No experience" at bounding box center [114, 251] width 181 height 11
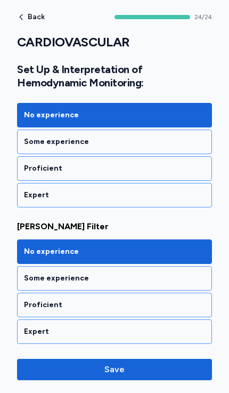
click at [117, 366] on span "Save" at bounding box center [115, 369] width 20 height 13
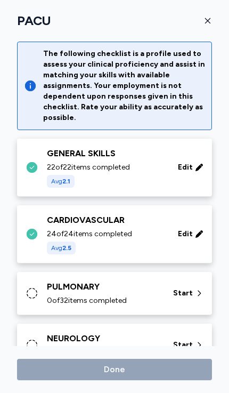
click at [61, 290] on div "PULMONARY" at bounding box center [104, 287] width 114 height 13
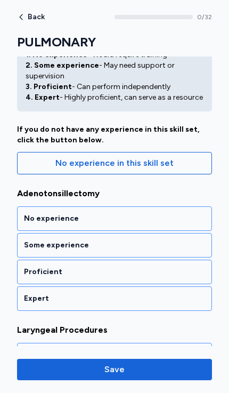
scroll to position [63, 0]
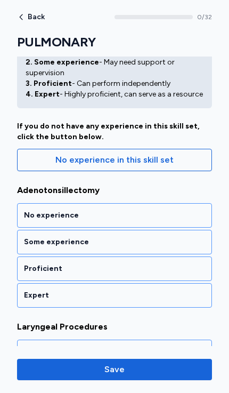
click at [34, 260] on div "Proficient" at bounding box center [114, 269] width 195 height 25
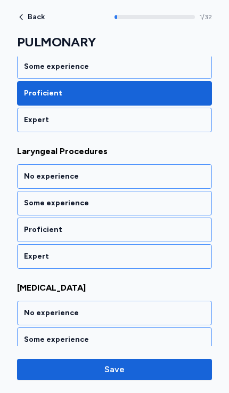
scroll to position [245, 0]
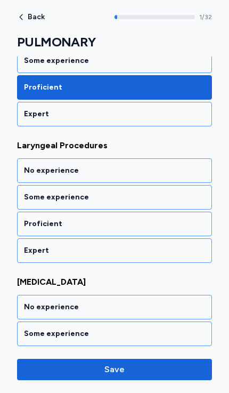
click at [30, 167] on div "No experience" at bounding box center [114, 170] width 181 height 11
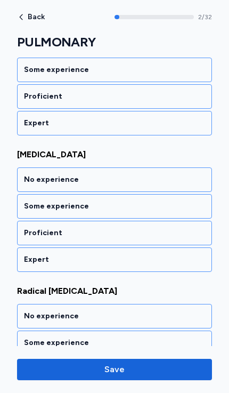
scroll to position [381, 0]
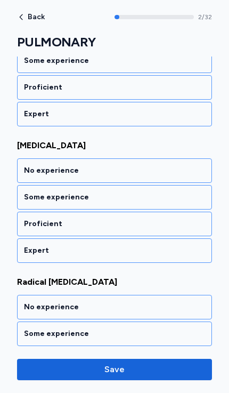
click at [32, 169] on div "No experience" at bounding box center [114, 170] width 181 height 11
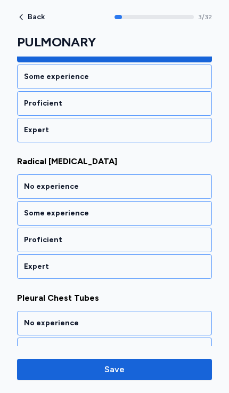
scroll to position [518, 0]
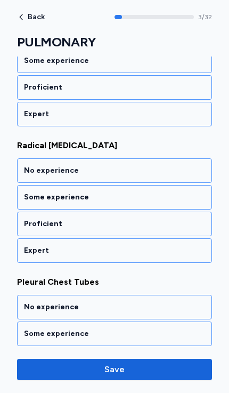
click at [28, 163] on div "No experience" at bounding box center [114, 170] width 195 height 25
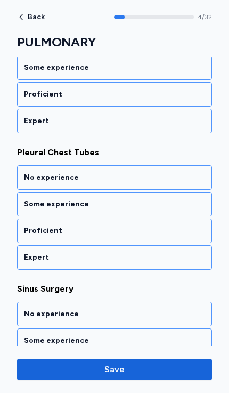
scroll to position [655, 0]
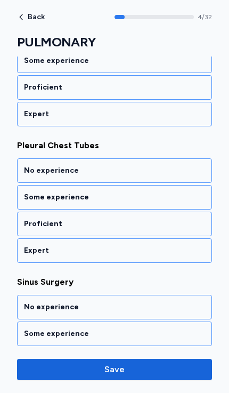
click at [35, 223] on div "Proficient" at bounding box center [114, 224] width 181 height 11
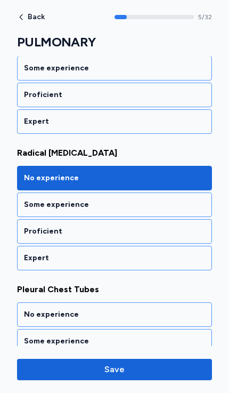
scroll to position [510, 0]
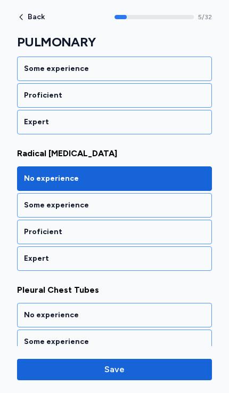
click at [29, 202] on div "Some experience" at bounding box center [114, 205] width 181 height 11
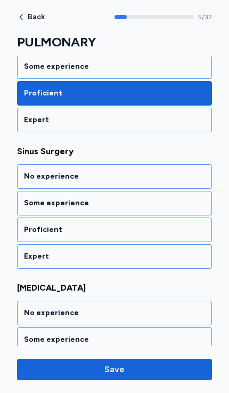
scroll to position [791, 0]
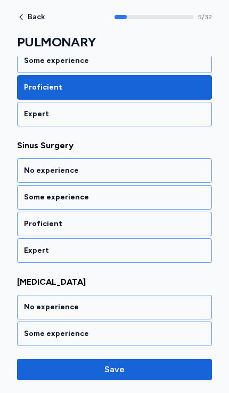
click at [31, 199] on div "Some experience" at bounding box center [114, 197] width 181 height 11
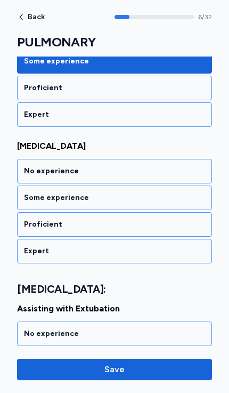
scroll to position [928, 0]
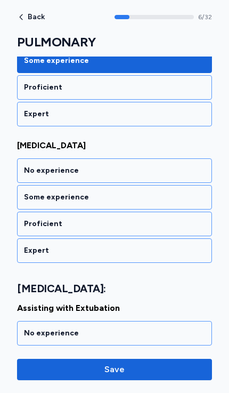
click at [30, 221] on div "Proficient" at bounding box center [114, 224] width 181 height 11
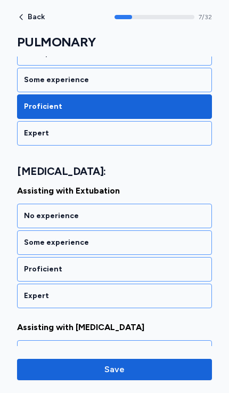
scroll to position [1077, 0]
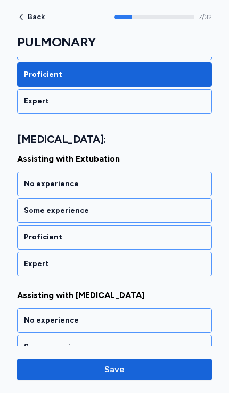
click at [33, 185] on div "No experience" at bounding box center [114, 184] width 181 height 11
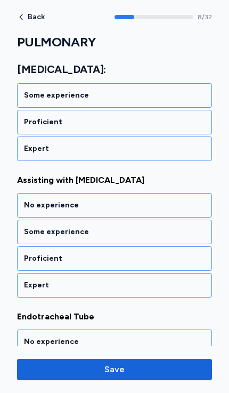
scroll to position [1214, 0]
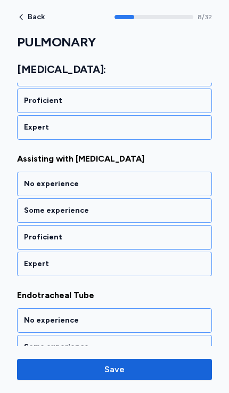
click at [36, 210] on div "Some experience" at bounding box center [114, 210] width 181 height 11
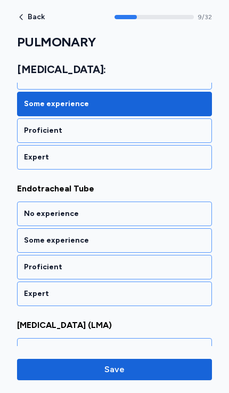
scroll to position [1350, 0]
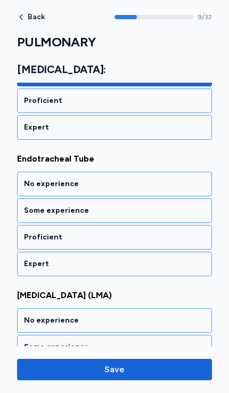
click at [29, 182] on div "No experience" at bounding box center [114, 184] width 181 height 11
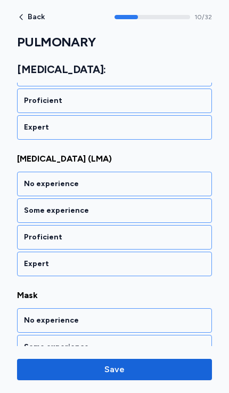
scroll to position [1487, 0]
click at [37, 231] on div "Proficient" at bounding box center [114, 237] width 195 height 25
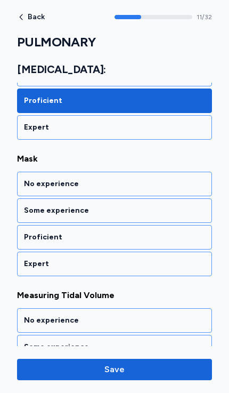
click at [34, 228] on div "Proficient" at bounding box center [114, 237] width 195 height 25
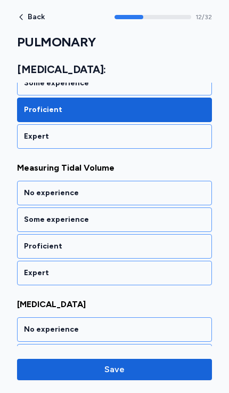
scroll to position [1760, 0]
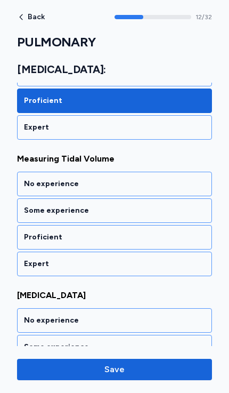
click at [27, 203] on div "Some experience" at bounding box center [114, 210] width 195 height 25
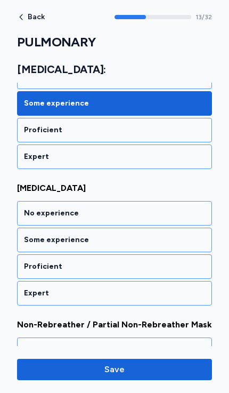
scroll to position [1897, 0]
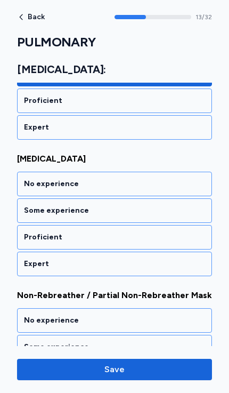
click at [37, 234] on div "Proficient" at bounding box center [114, 237] width 181 height 11
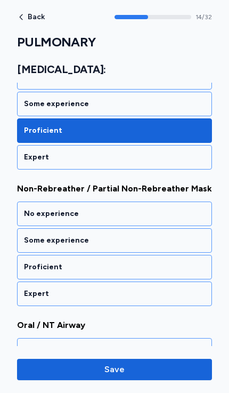
scroll to position [2033, 0]
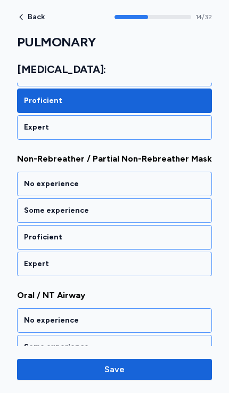
click at [33, 230] on div "Proficient" at bounding box center [114, 237] width 195 height 25
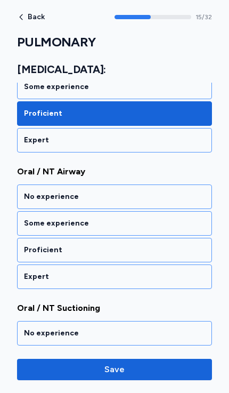
scroll to position [2170, 0]
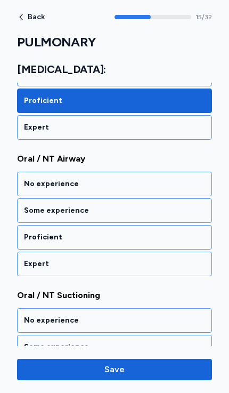
click at [34, 232] on div "Proficient" at bounding box center [114, 237] width 181 height 11
click at [31, 229] on div "Proficient" at bounding box center [114, 237] width 195 height 25
click at [36, 236] on div "Proficient" at bounding box center [114, 237] width 181 height 11
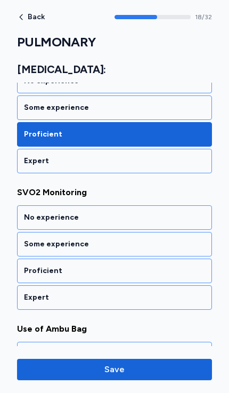
scroll to position [2579, 0]
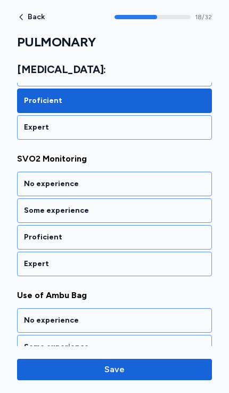
click at [33, 209] on div "Some experience" at bounding box center [114, 210] width 181 height 11
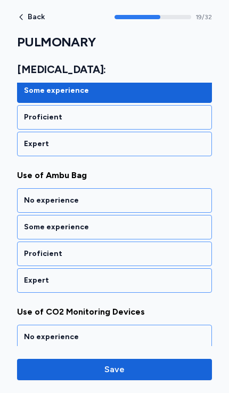
scroll to position [2716, 0]
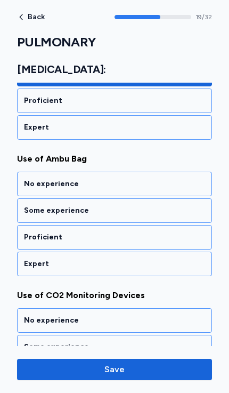
click at [32, 213] on div "Some experience" at bounding box center [114, 210] width 181 height 11
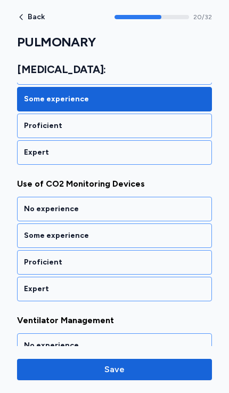
scroll to position [2853, 0]
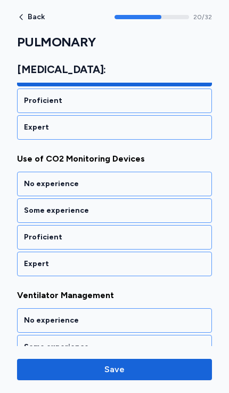
click at [35, 95] on div "Proficient" at bounding box center [114, 101] width 195 height 25
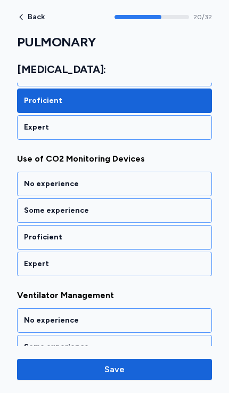
click at [33, 212] on div "Some experience" at bounding box center [114, 210] width 181 height 11
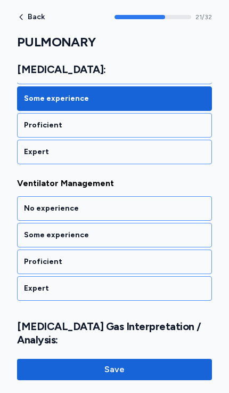
scroll to position [2989, 0]
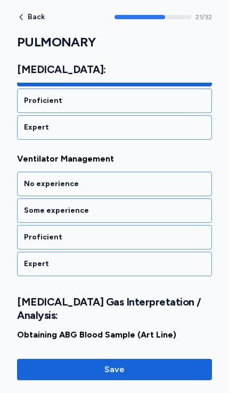
click at [33, 205] on div "Some experience" at bounding box center [114, 210] width 181 height 11
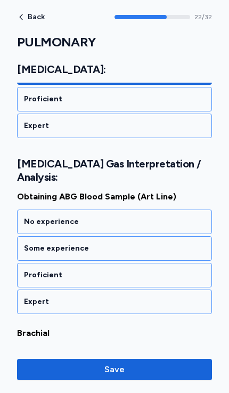
scroll to position [3159, 0]
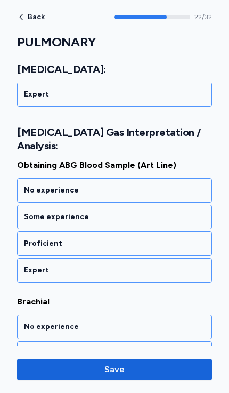
click at [33, 240] on div "Proficient" at bounding box center [114, 243] width 181 height 11
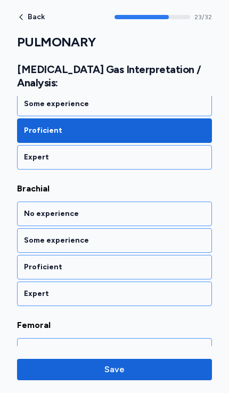
scroll to position [3295, 0]
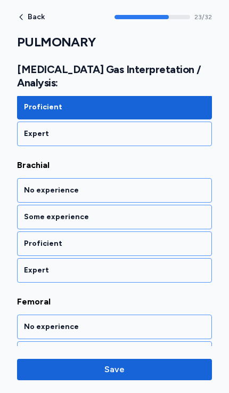
click at [32, 240] on div "Proficient" at bounding box center [114, 243] width 181 height 11
click at [27, 235] on div "Proficient" at bounding box center [114, 244] width 195 height 25
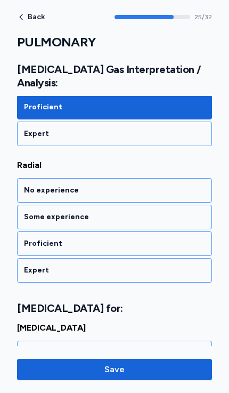
click at [29, 239] on div "Proficient" at bounding box center [114, 243] width 181 height 11
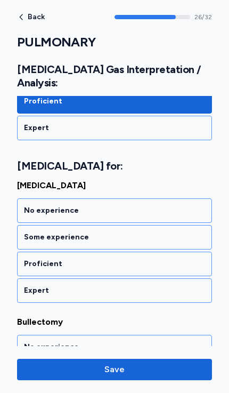
scroll to position [3738, 0]
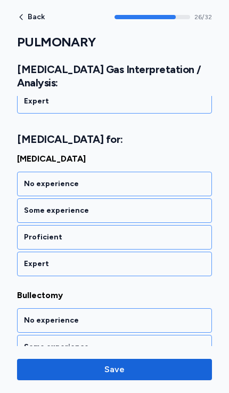
click at [27, 176] on div "No experience" at bounding box center [114, 184] width 195 height 25
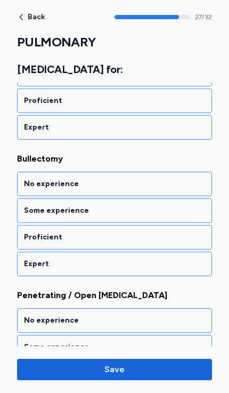
click at [28, 186] on div "No experience" at bounding box center [114, 184] width 181 height 11
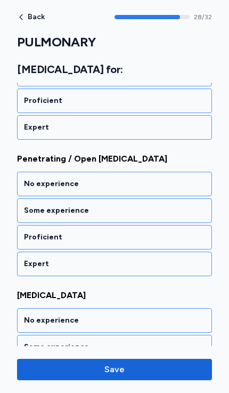
click at [33, 190] on div "No experience" at bounding box center [114, 184] width 195 height 25
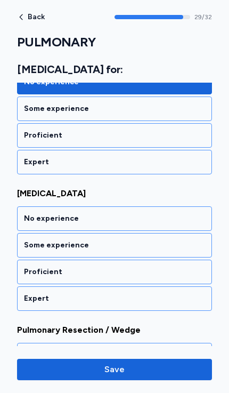
scroll to position [4147, 0]
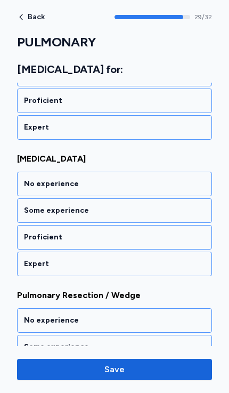
click at [26, 182] on div "No experience" at bounding box center [114, 184] width 181 height 11
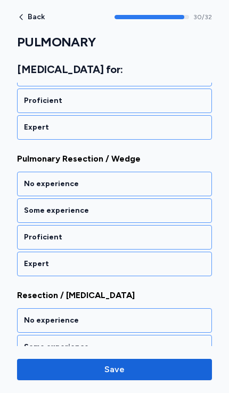
click at [27, 184] on div "No experience" at bounding box center [114, 184] width 181 height 11
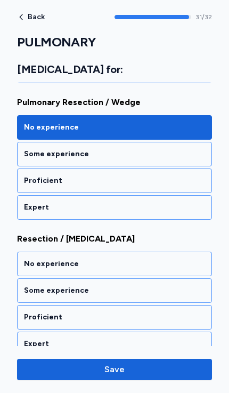
scroll to position [4353, 0]
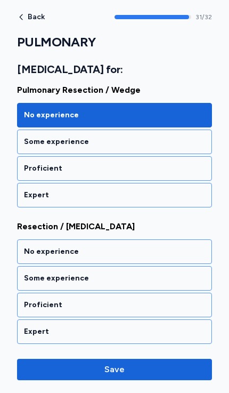
click at [31, 246] on div "No experience" at bounding box center [114, 252] width 195 height 25
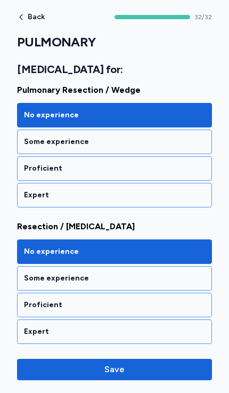
click at [114, 365] on span "Save" at bounding box center [115, 369] width 20 height 13
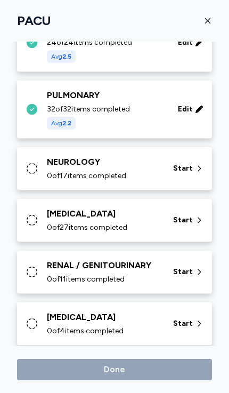
scroll to position [192, 0]
click at [51, 177] on span "0 of 17 items completed" at bounding box center [86, 176] width 79 height 11
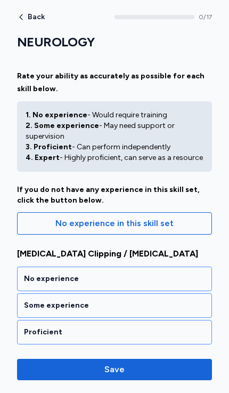
click at [36, 277] on div "No experience" at bounding box center [114, 279] width 181 height 11
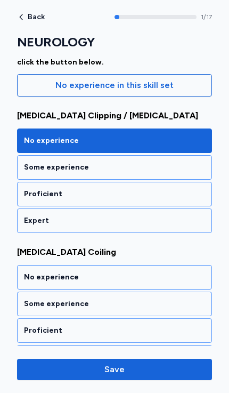
scroll to position [245, 0]
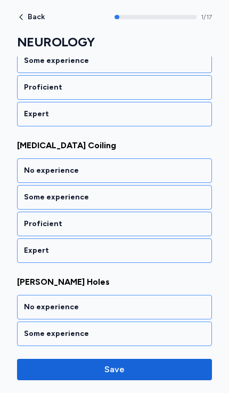
click at [36, 167] on div "No experience" at bounding box center [114, 170] width 181 height 11
click at [28, 168] on div "No experience" at bounding box center [114, 170] width 181 height 11
click at [34, 166] on div "No experience" at bounding box center [114, 170] width 181 height 11
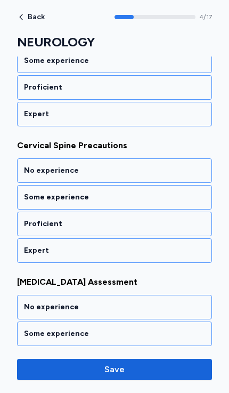
click at [34, 174] on div "No experience" at bounding box center [114, 170] width 181 height 11
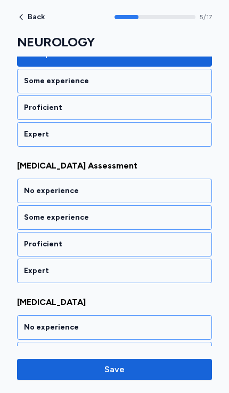
scroll to position [791, 0]
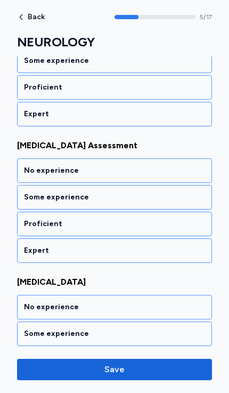
click at [29, 220] on div "Proficient" at bounding box center [114, 224] width 181 height 11
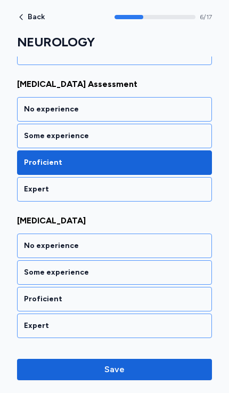
scroll to position [853, 0]
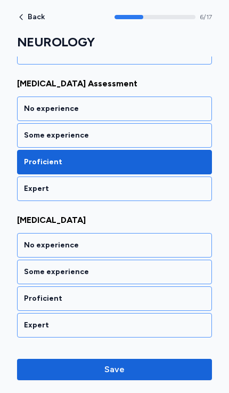
click at [34, 270] on div "Some experience" at bounding box center [114, 272] width 181 height 11
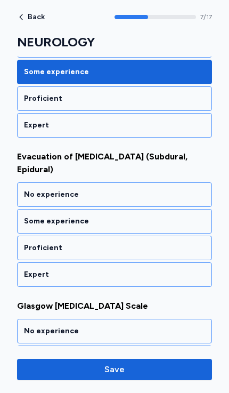
scroll to position [1064, 0]
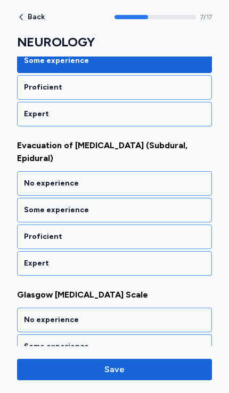
click at [31, 205] on div "Some experience" at bounding box center [114, 210] width 181 height 11
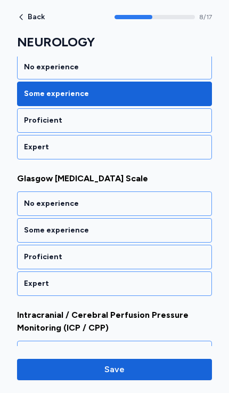
scroll to position [1201, 0]
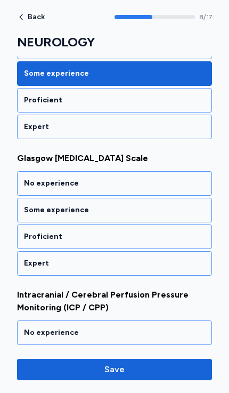
click at [35, 232] on div "Proficient" at bounding box center [114, 237] width 181 height 11
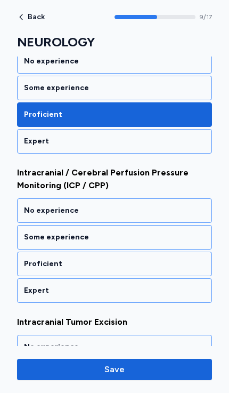
scroll to position [1344, 0]
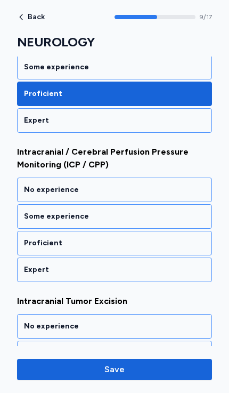
click at [35, 238] on div "Proficient" at bounding box center [114, 243] width 181 height 11
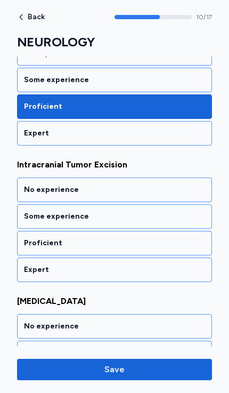
scroll to position [1487, 0]
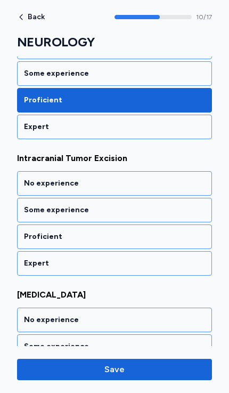
click at [36, 205] on div "Some experience" at bounding box center [114, 210] width 181 height 11
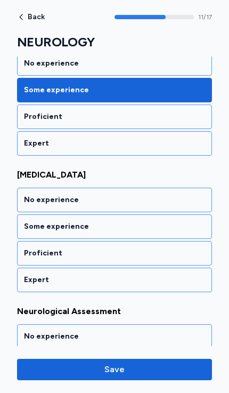
scroll to position [1623, 0]
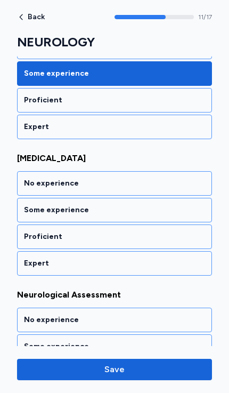
click at [37, 225] on div "Proficient" at bounding box center [114, 237] width 195 height 25
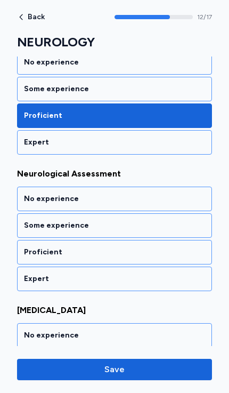
scroll to position [1760, 0]
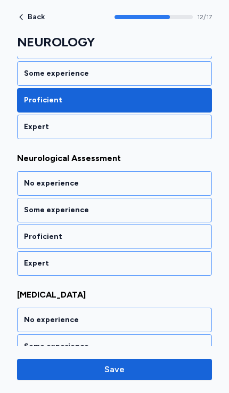
click at [31, 225] on div "Proficient" at bounding box center [114, 237] width 195 height 25
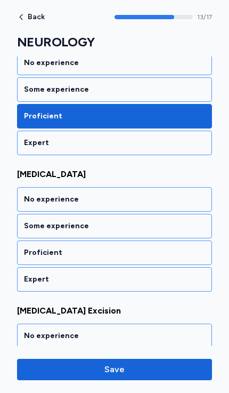
scroll to position [1897, 0]
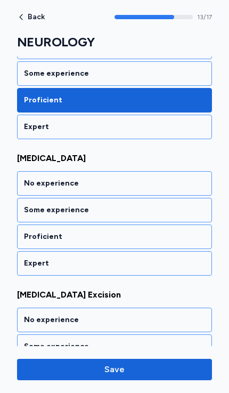
click at [34, 225] on div "Proficient" at bounding box center [114, 237] width 195 height 25
click at [36, 205] on div "Some experience" at bounding box center [114, 210] width 181 height 11
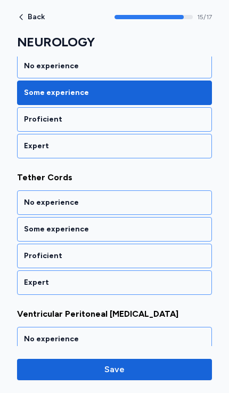
scroll to position [2170, 0]
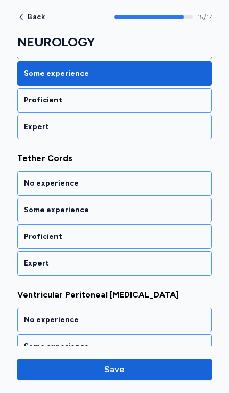
click at [30, 178] on div "No experience" at bounding box center [114, 183] width 181 height 11
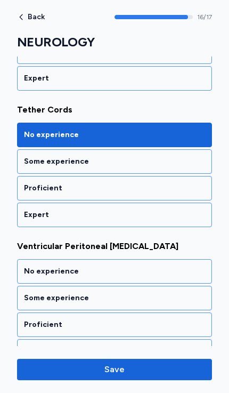
scroll to position [2225, 0]
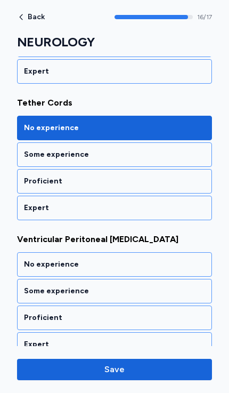
click at [37, 286] on div "Some experience" at bounding box center [114, 291] width 181 height 11
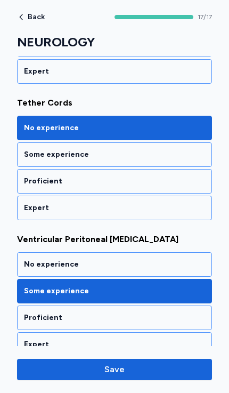
click at [114, 364] on span "Save" at bounding box center [115, 369] width 20 height 13
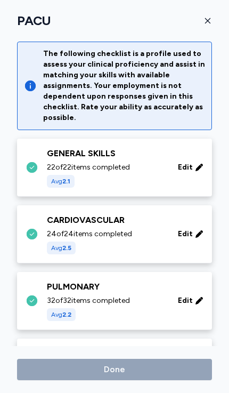
scroll to position [192, 0]
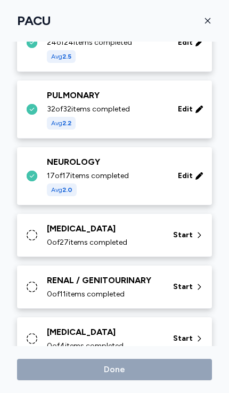
click at [63, 224] on div "[MEDICAL_DATA]" at bounding box center [104, 228] width 114 height 13
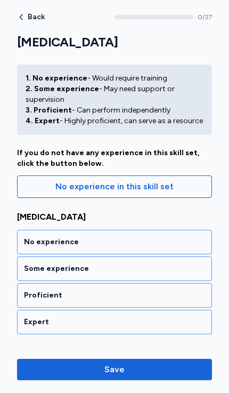
scroll to position [123, 0]
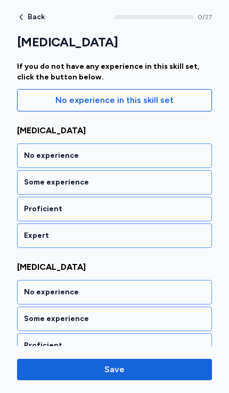
click at [32, 182] on div "Some experience" at bounding box center [114, 182] width 181 height 11
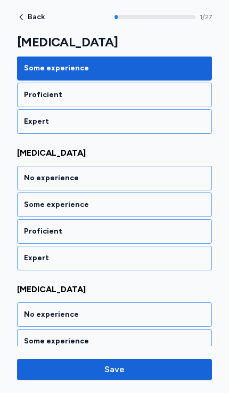
scroll to position [245, 0]
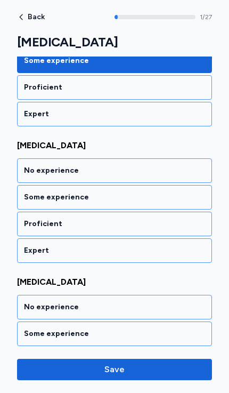
click at [33, 218] on div "Proficient" at bounding box center [114, 224] width 195 height 25
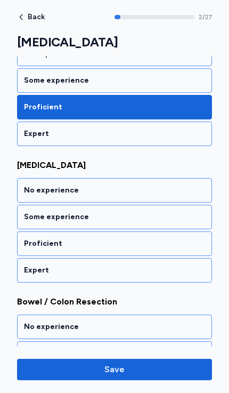
scroll to position [381, 0]
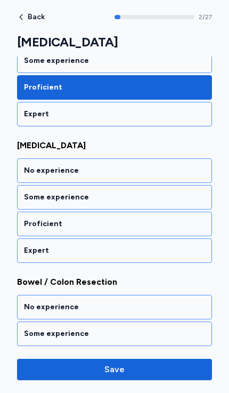
click at [30, 198] on div "Some experience" at bounding box center [114, 197] width 181 height 11
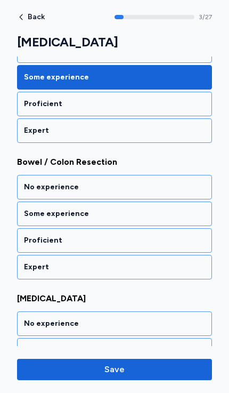
scroll to position [518, 0]
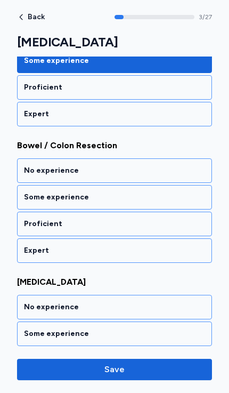
click at [31, 225] on div "Proficient" at bounding box center [114, 224] width 181 height 11
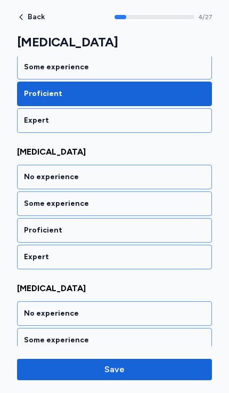
scroll to position [655, 0]
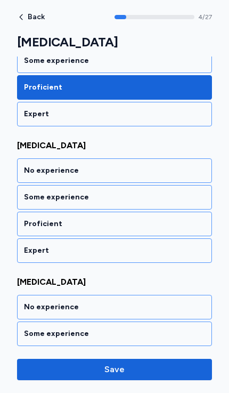
click at [31, 218] on div "Proficient" at bounding box center [114, 224] width 195 height 25
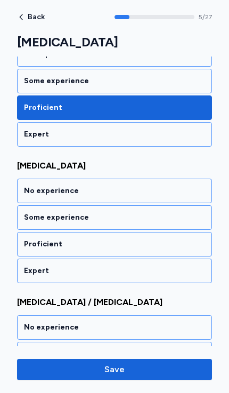
scroll to position [791, 0]
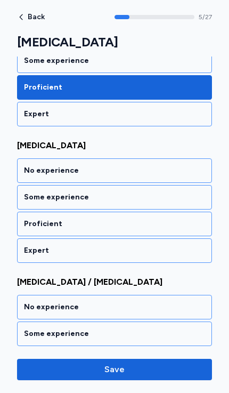
click at [30, 222] on div "Proficient" at bounding box center [114, 224] width 181 height 11
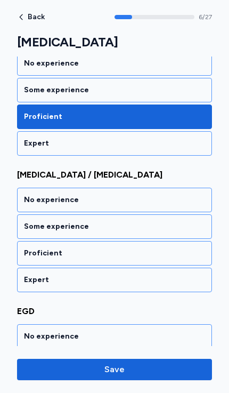
scroll to position [928, 0]
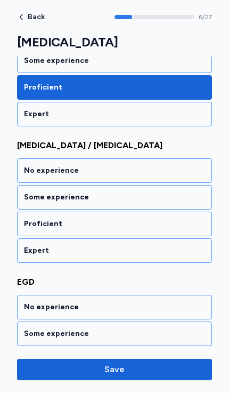
click at [30, 218] on div "Proficient" at bounding box center [114, 224] width 195 height 25
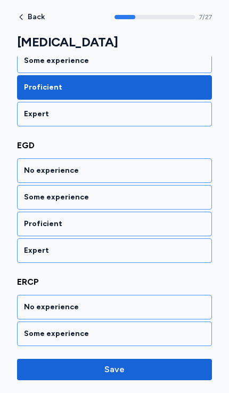
click at [33, 221] on div "Proficient" at bounding box center [114, 224] width 181 height 11
click at [29, 220] on div "Proficient" at bounding box center [114, 224] width 181 height 11
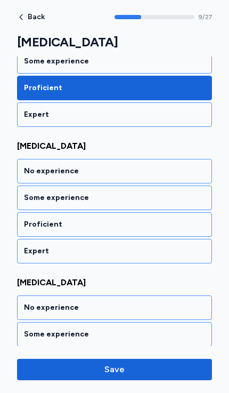
scroll to position [1337, 0]
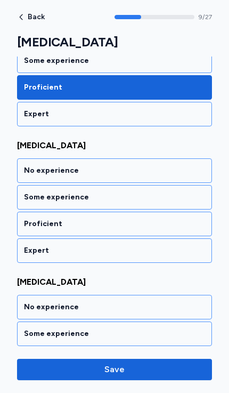
click at [33, 217] on div "Proficient" at bounding box center [114, 224] width 195 height 25
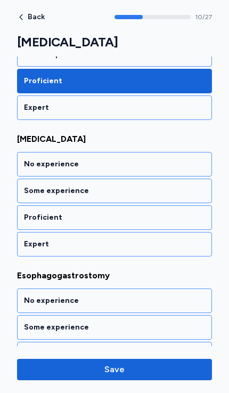
scroll to position [1480, 0]
click at [32, 209] on div "Proficient" at bounding box center [114, 217] width 195 height 25
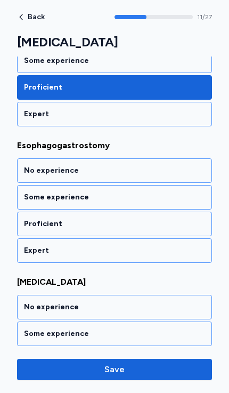
click at [30, 221] on div "Proficient" at bounding box center [114, 224] width 181 height 11
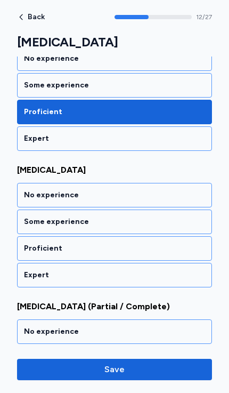
scroll to position [1747, 0]
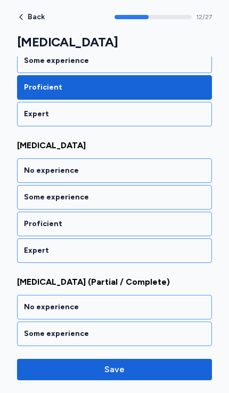
click at [33, 222] on div "Proficient" at bounding box center [114, 224] width 181 height 11
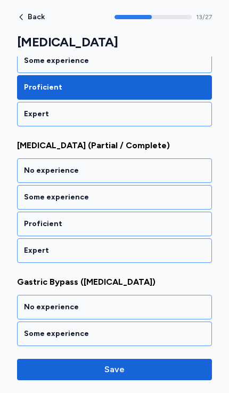
click at [32, 222] on div "Proficient" at bounding box center [114, 224] width 181 height 11
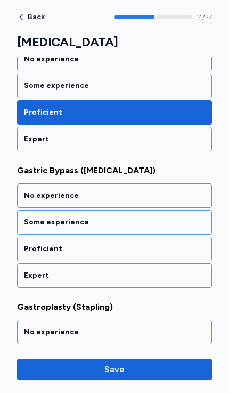
scroll to position [2020, 0]
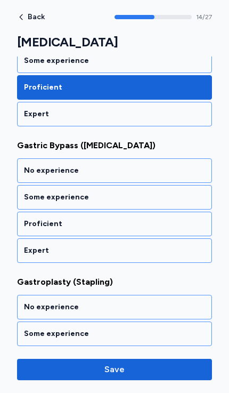
click at [35, 220] on div "Proficient" at bounding box center [114, 224] width 181 height 11
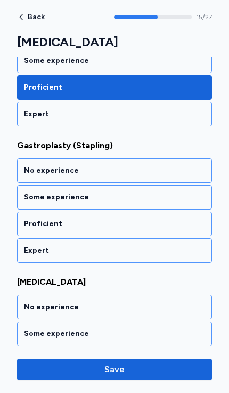
click at [35, 231] on div "Proficient" at bounding box center [114, 224] width 195 height 25
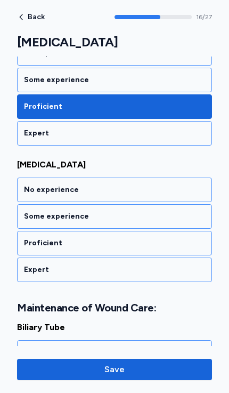
scroll to position [2293, 0]
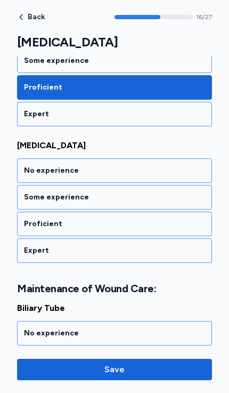
click at [31, 221] on div "Proficient" at bounding box center [114, 224] width 181 height 11
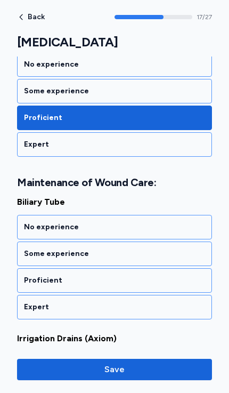
scroll to position [2443, 0]
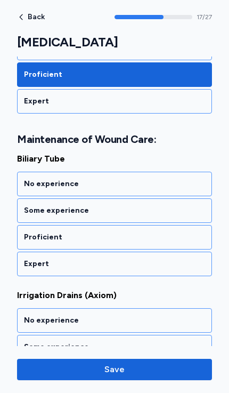
click at [38, 235] on div "Proficient" at bounding box center [114, 237] width 181 height 11
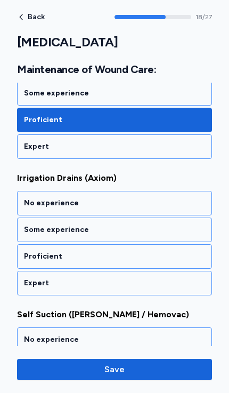
scroll to position [2579, 0]
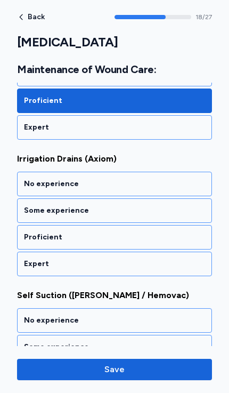
click at [35, 238] on div "Proficient" at bounding box center [114, 237] width 181 height 11
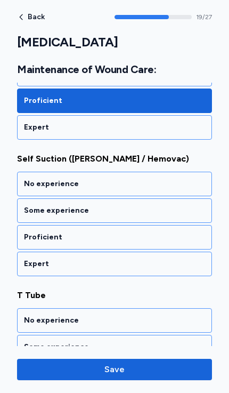
click at [38, 238] on div "Proficient" at bounding box center [114, 237] width 181 height 11
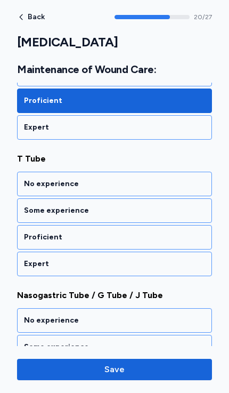
click at [34, 238] on div "Proficient" at bounding box center [114, 237] width 181 height 11
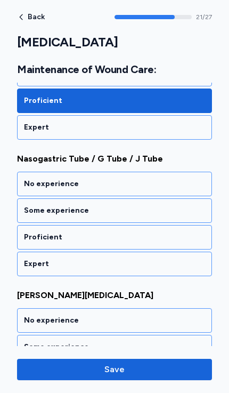
click at [36, 236] on div "Proficient" at bounding box center [114, 237] width 181 height 11
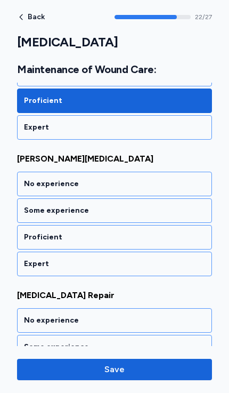
click at [34, 235] on div "Proficient" at bounding box center [114, 237] width 181 height 11
click at [34, 238] on div "Proficient" at bounding box center [114, 237] width 181 height 11
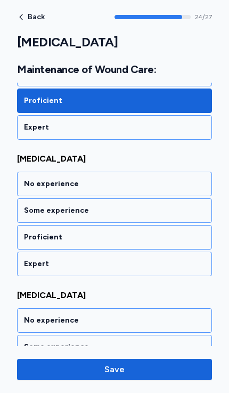
click at [35, 237] on div "Proficient" at bounding box center [114, 237] width 181 height 11
click at [39, 237] on div "Proficient" at bounding box center [114, 237] width 181 height 11
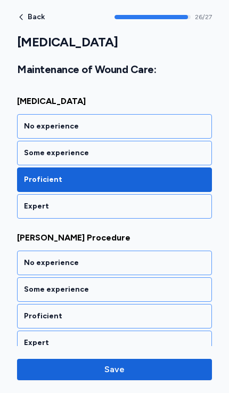
scroll to position [3604, 0]
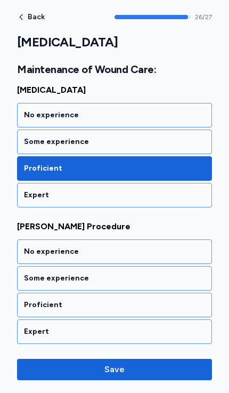
click at [43, 299] on div "Proficient" at bounding box center [114, 305] width 195 height 25
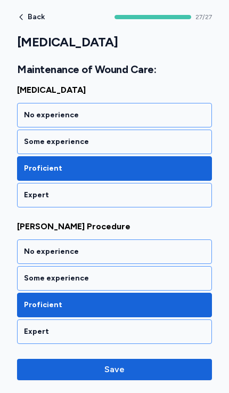
click at [116, 364] on span "Save" at bounding box center [115, 369] width 20 height 13
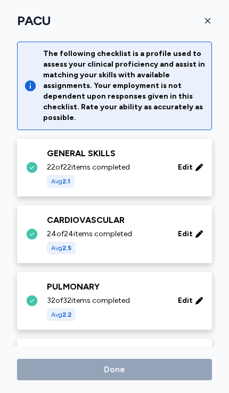
scroll to position [192, 0]
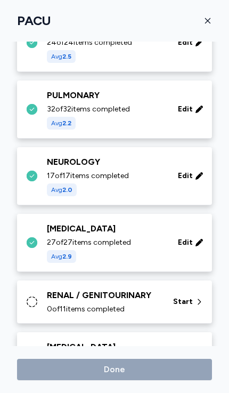
click at [68, 304] on span "0 of 11 items completed" at bounding box center [86, 309] width 78 height 11
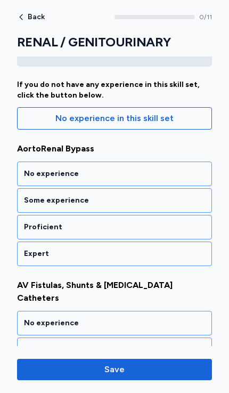
scroll to position [107, 0]
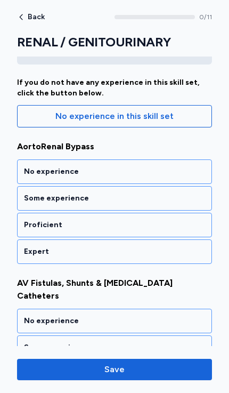
click at [26, 172] on div "No experience" at bounding box center [114, 171] width 181 height 11
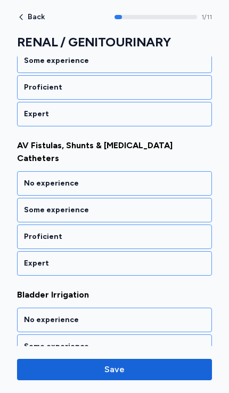
click at [32, 232] on div "Proficient" at bounding box center [114, 237] width 181 height 11
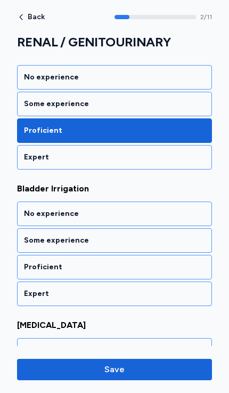
scroll to position [381, 0]
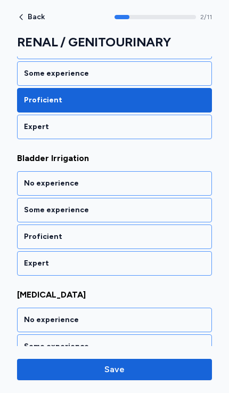
click at [29, 225] on div "Proficient" at bounding box center [114, 237] width 195 height 25
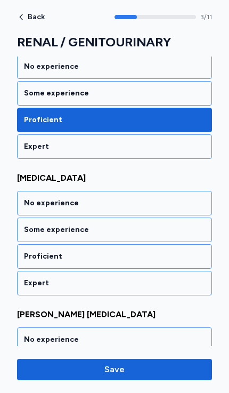
scroll to position [518, 0]
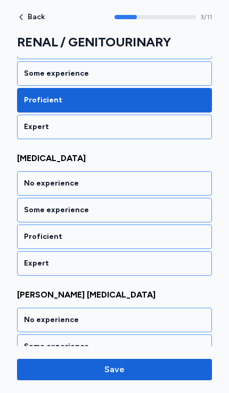
click at [30, 232] on div "Proficient" at bounding box center [114, 237] width 181 height 11
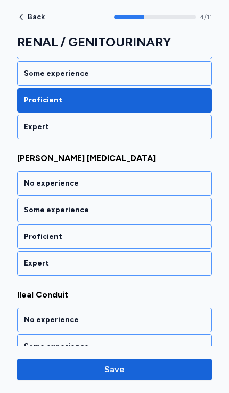
click at [31, 225] on div "Proficient" at bounding box center [114, 237] width 195 height 25
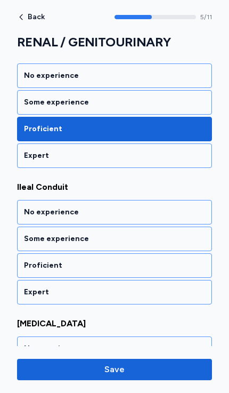
scroll to position [791, 0]
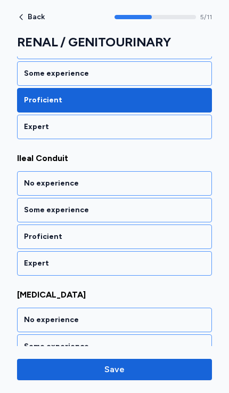
click at [33, 232] on div "Proficient" at bounding box center [114, 237] width 181 height 11
click at [30, 225] on div "Proficient" at bounding box center [114, 237] width 195 height 25
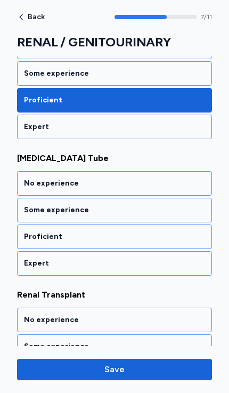
click at [34, 232] on div "Proficient" at bounding box center [114, 237] width 181 height 11
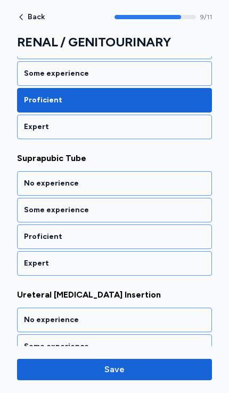
click at [32, 232] on div "Proficient" at bounding box center [114, 237] width 181 height 11
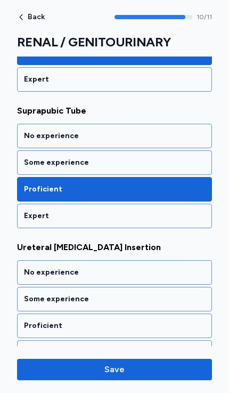
scroll to position [1393, 0]
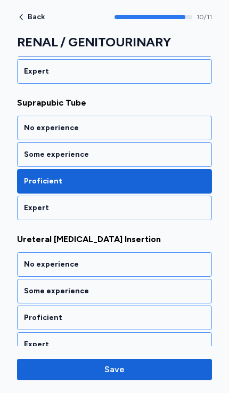
click at [43, 306] on div "Proficient" at bounding box center [114, 318] width 195 height 25
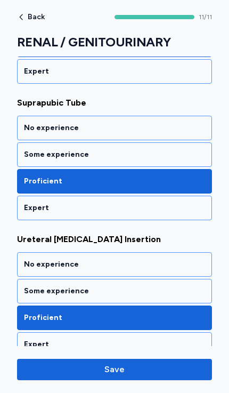
click at [105, 368] on span "Save" at bounding box center [115, 369] width 20 height 13
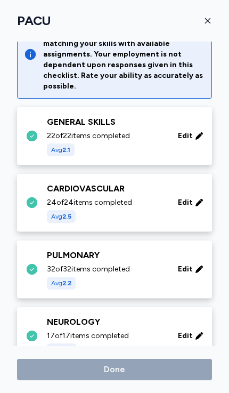
scroll to position [279, 0]
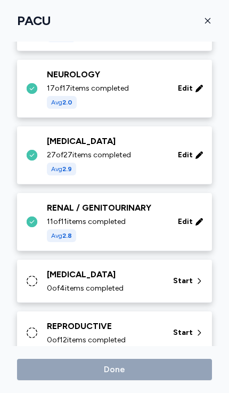
click at [57, 275] on div "[MEDICAL_DATA]" at bounding box center [104, 274] width 114 height 13
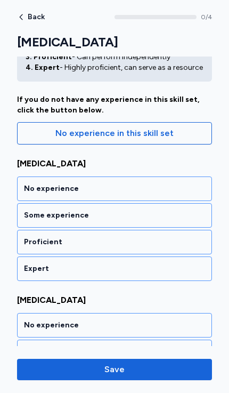
scroll to position [95, 0]
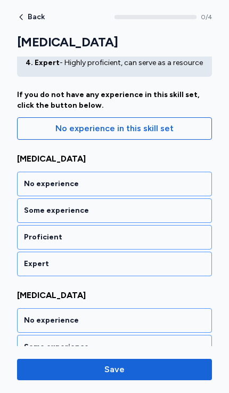
click at [38, 236] on div "Proficient" at bounding box center [114, 237] width 181 height 11
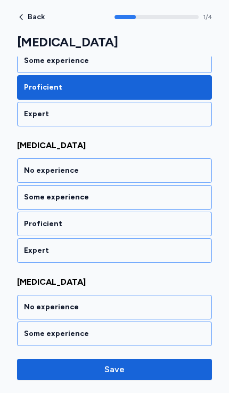
click at [37, 221] on div "Proficient" at bounding box center [114, 224] width 181 height 11
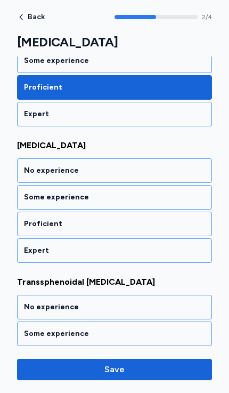
click at [35, 218] on div "Proficient" at bounding box center [114, 224] width 195 height 25
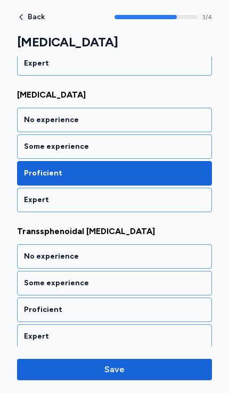
scroll to position [437, 0]
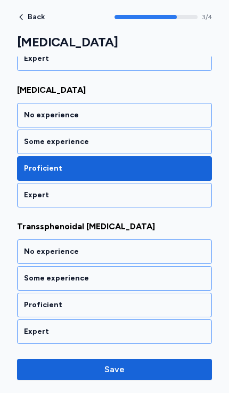
click at [49, 297] on div "Proficient" at bounding box center [114, 305] width 195 height 25
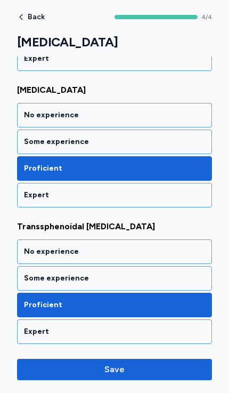
click at [36, 251] on div "No experience" at bounding box center [114, 251] width 181 height 11
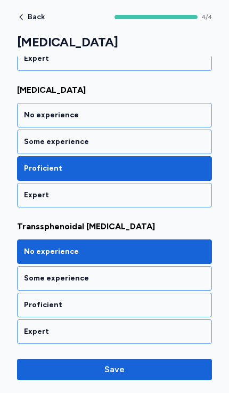
click at [115, 362] on button "Save" at bounding box center [114, 369] width 195 height 21
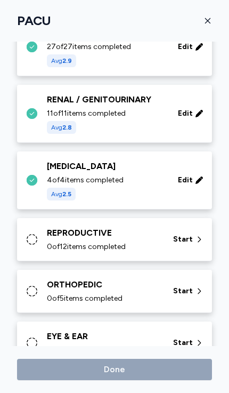
scroll to position [421, 0]
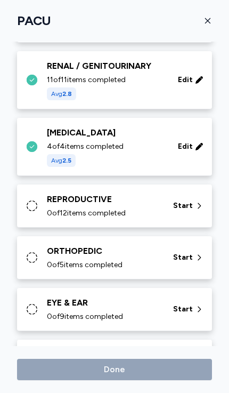
click at [58, 203] on div "REPRODUCTIVE" at bounding box center [104, 199] width 114 height 13
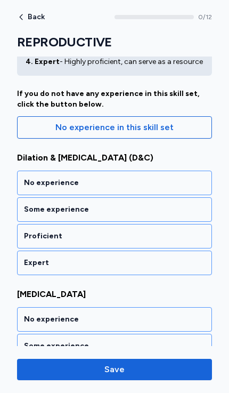
scroll to position [108, 0]
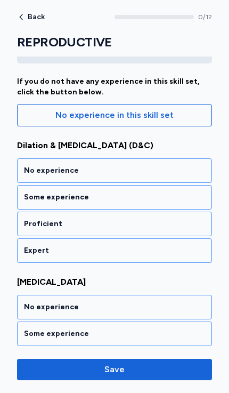
click at [33, 221] on div "Proficient" at bounding box center [114, 224] width 181 height 11
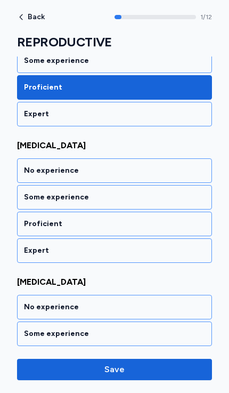
click at [31, 221] on div "Proficient" at bounding box center [114, 224] width 181 height 11
click at [37, 221] on div "Proficient" at bounding box center [114, 224] width 181 height 11
click at [33, 223] on div "Proficient" at bounding box center [114, 224] width 181 height 11
click at [35, 221] on div "Proficient" at bounding box center [114, 224] width 181 height 11
click at [35, 217] on div "Proficient" at bounding box center [114, 224] width 195 height 25
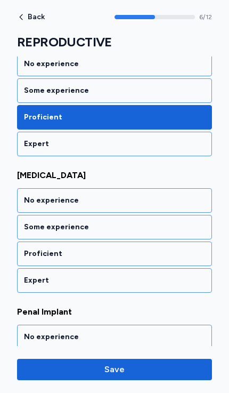
scroll to position [928, 0]
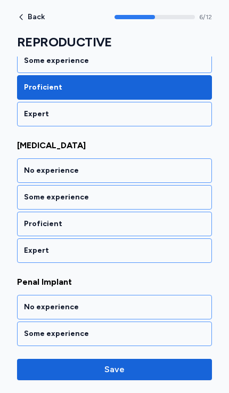
click at [32, 195] on div "Some experience" at bounding box center [114, 197] width 181 height 11
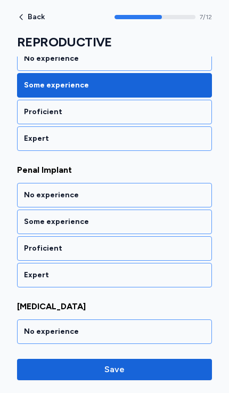
scroll to position [1064, 0]
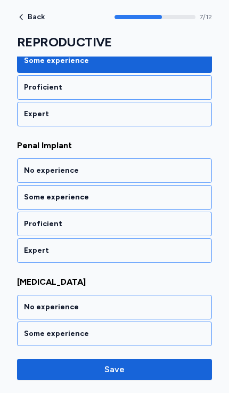
click at [43, 83] on div "Proficient" at bounding box center [114, 87] width 181 height 11
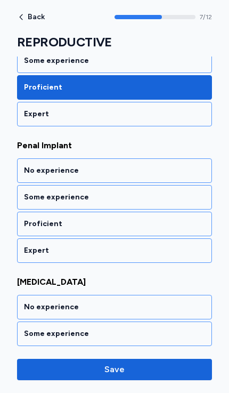
click at [26, 146] on span "Penal Implant" at bounding box center [114, 145] width 195 height 13
click at [32, 169] on div "No experience" at bounding box center [114, 170] width 181 height 11
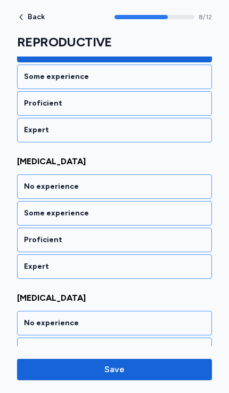
scroll to position [1201, 0]
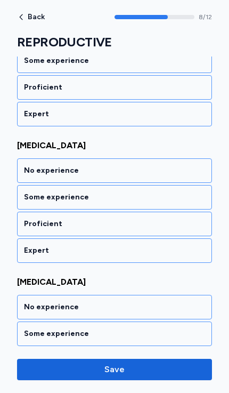
click at [31, 162] on div "No experience" at bounding box center [114, 170] width 195 height 25
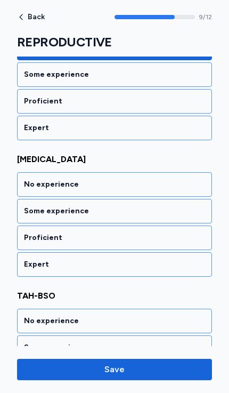
scroll to position [1337, 0]
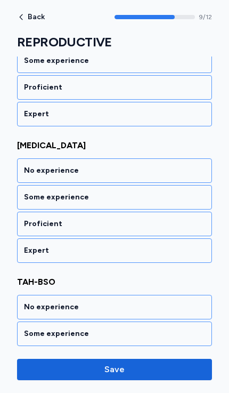
click at [30, 216] on div "Proficient" at bounding box center [114, 224] width 195 height 25
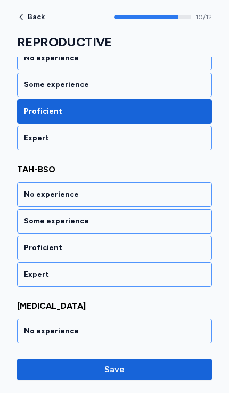
scroll to position [1474, 0]
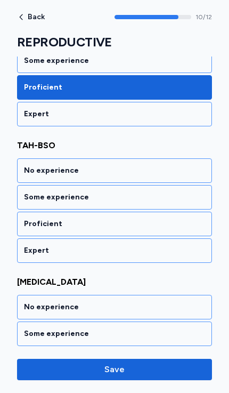
click at [31, 171] on div "No experience" at bounding box center [114, 170] width 181 height 11
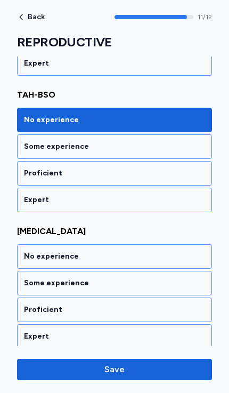
scroll to position [1530, 0]
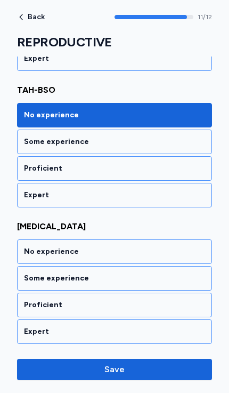
click at [33, 255] on div "No experience" at bounding box center [114, 251] width 181 height 11
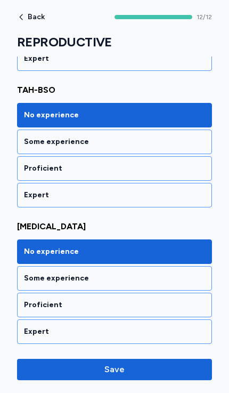
click at [116, 366] on span "Save" at bounding box center [115, 369] width 20 height 13
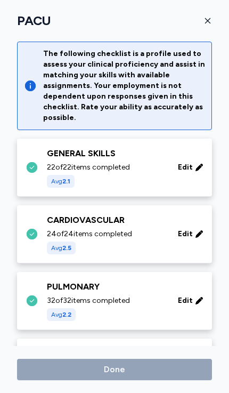
scroll to position [421, 0]
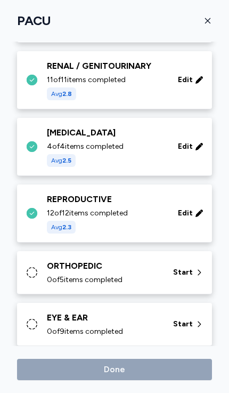
click at [66, 261] on div "ORTHOPEDIC" at bounding box center [104, 266] width 114 height 13
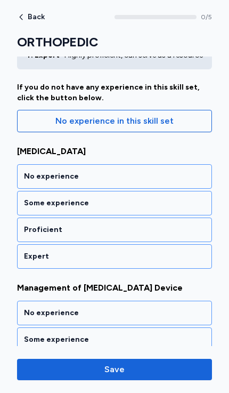
scroll to position [152, 0]
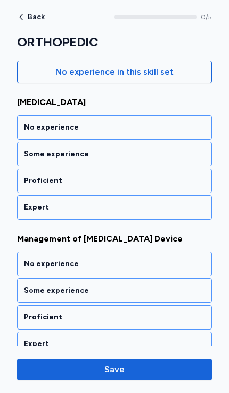
click at [36, 182] on div "Proficient" at bounding box center [114, 181] width 181 height 11
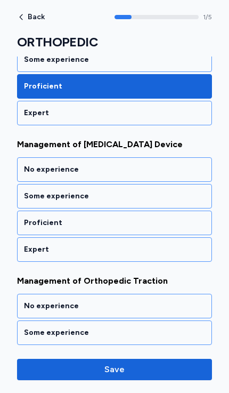
scroll to position [251, 0]
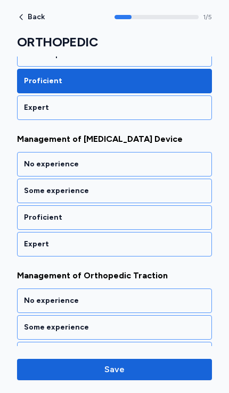
click at [37, 223] on div "Proficient" at bounding box center [114, 217] width 181 height 11
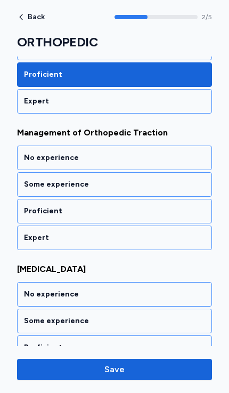
click at [39, 217] on div "Proficient" at bounding box center [114, 211] width 181 height 11
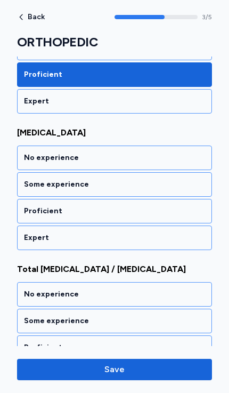
click at [39, 217] on div "Proficient" at bounding box center [114, 211] width 181 height 11
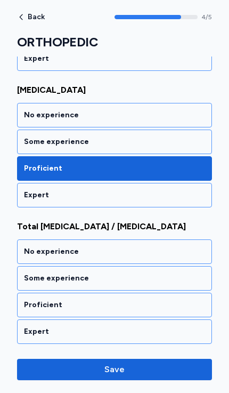
scroll to position [586, 0]
click at [45, 300] on div "Proficient" at bounding box center [114, 305] width 181 height 11
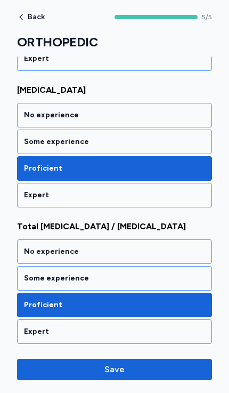
click at [112, 370] on span "Save" at bounding box center [115, 369] width 20 height 13
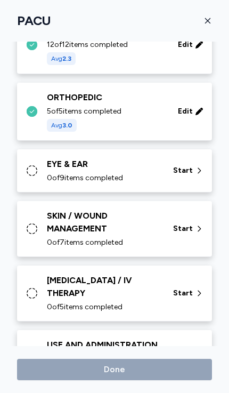
scroll to position [590, 0]
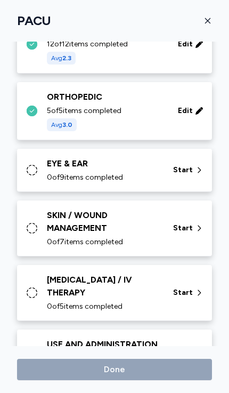
click at [49, 166] on div "EYE & EAR" at bounding box center [104, 163] width 114 height 13
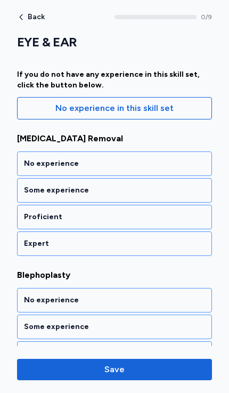
scroll to position [115, 0]
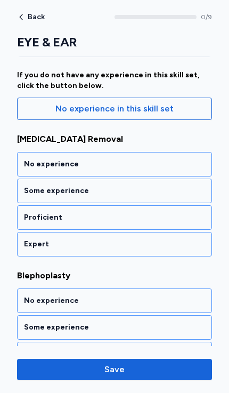
click at [36, 160] on div "No experience" at bounding box center [114, 164] width 181 height 11
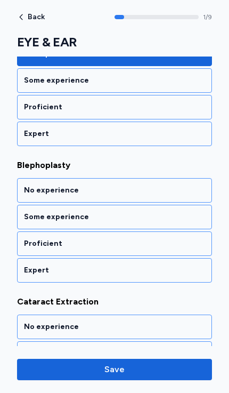
scroll to position [245, 0]
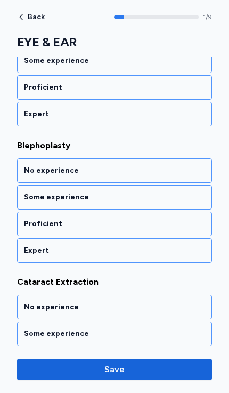
click at [31, 216] on div "Proficient" at bounding box center [114, 224] width 195 height 25
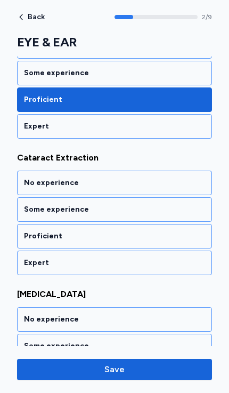
scroll to position [381, 0]
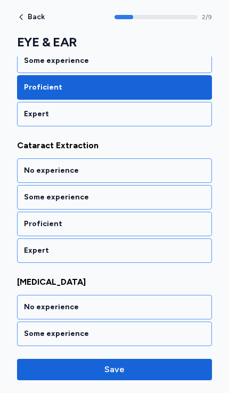
click at [30, 217] on div "Proficient" at bounding box center [114, 224] width 195 height 25
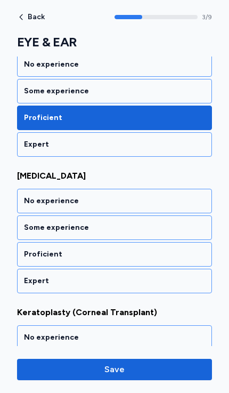
scroll to position [518, 0]
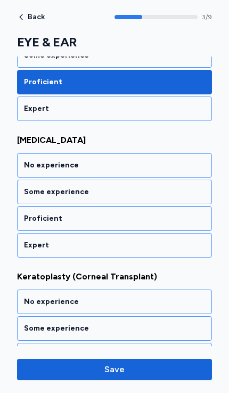
click at [29, 217] on div "Proficient" at bounding box center [114, 218] width 181 height 11
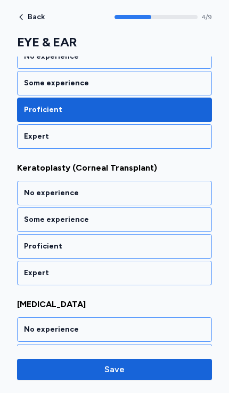
scroll to position [655, 0]
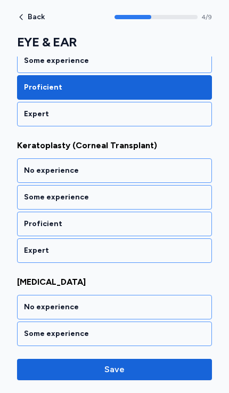
click at [24, 163] on div "No experience" at bounding box center [114, 170] width 195 height 25
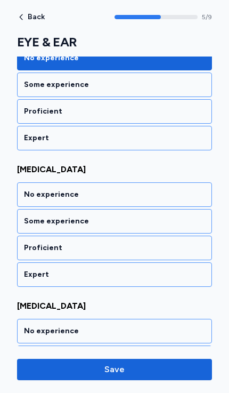
scroll to position [791, 0]
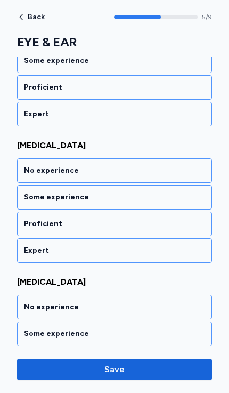
click at [29, 221] on div "Proficient" at bounding box center [114, 224] width 181 height 11
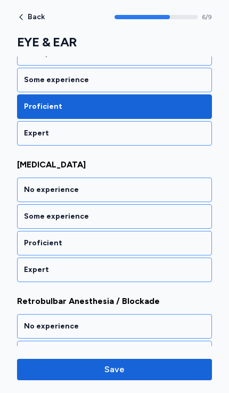
scroll to position [928, 0]
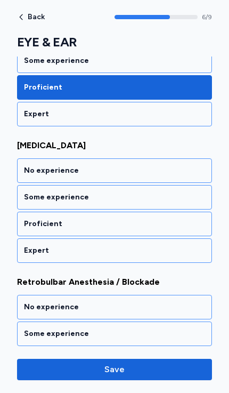
click at [28, 168] on div "No experience" at bounding box center [114, 170] width 181 height 11
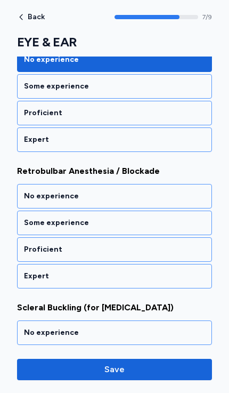
scroll to position [1064, 0]
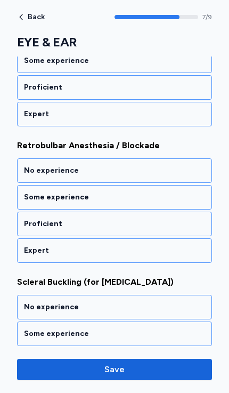
click at [27, 168] on div "No experience" at bounding box center [114, 170] width 181 height 11
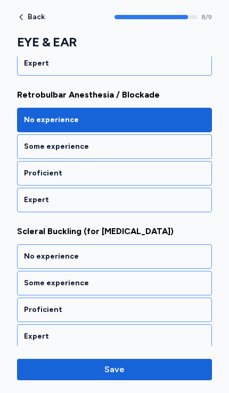
scroll to position [1120, 0]
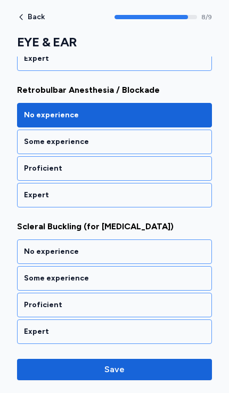
click at [34, 245] on div "No experience" at bounding box center [114, 252] width 195 height 25
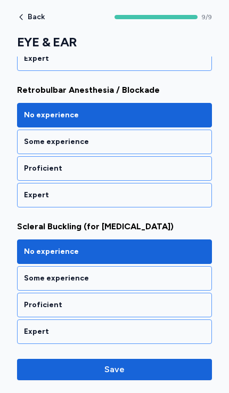
click at [120, 364] on span "Save" at bounding box center [115, 369] width 20 height 13
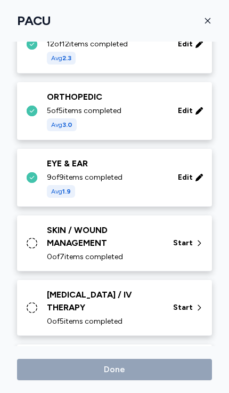
scroll to position [584, 0]
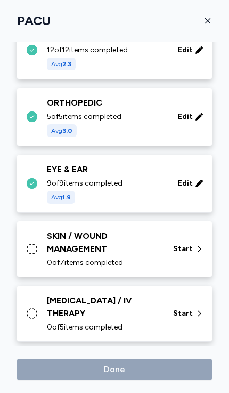
click at [64, 245] on div "SKIN / WOUND MANAGEMENT" at bounding box center [104, 243] width 114 height 26
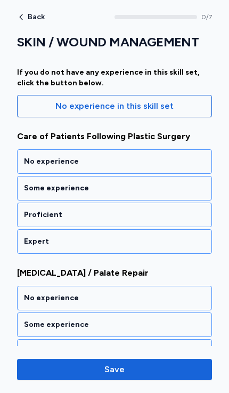
scroll to position [120, 0]
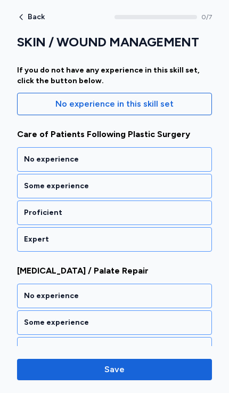
click at [30, 212] on div "Proficient" at bounding box center [114, 213] width 181 height 11
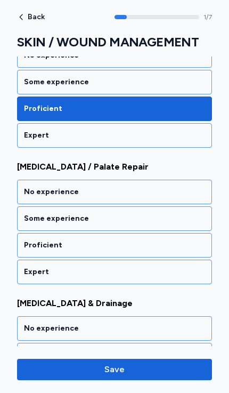
scroll to position [245, 0]
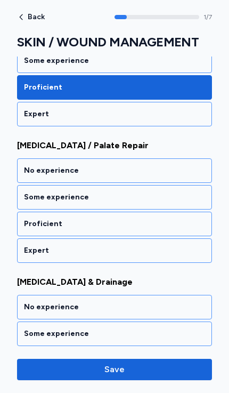
click at [30, 220] on div "Proficient" at bounding box center [114, 224] width 181 height 11
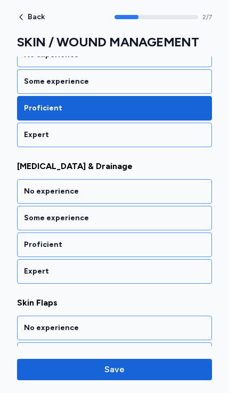
scroll to position [381, 0]
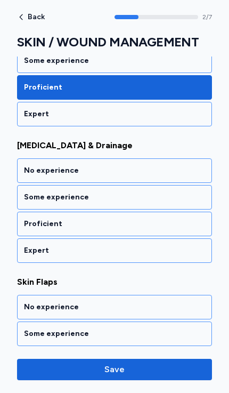
click at [29, 220] on div "Proficient" at bounding box center [114, 224] width 181 height 11
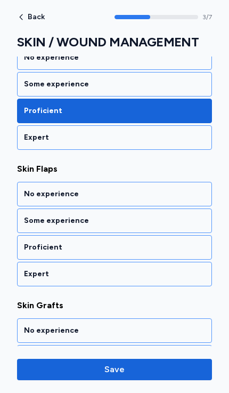
scroll to position [518, 0]
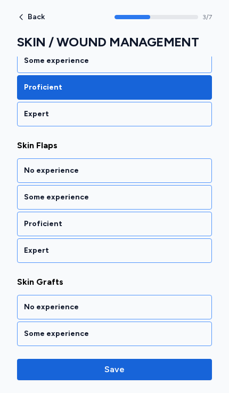
click at [31, 198] on div "Some experience" at bounding box center [114, 197] width 181 height 11
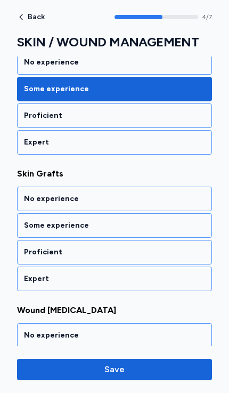
scroll to position [655, 0]
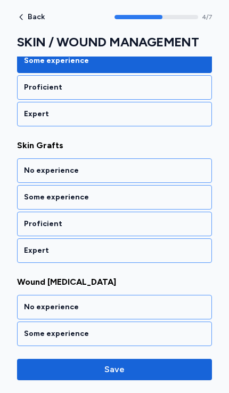
click at [30, 82] on div "Proficient" at bounding box center [114, 87] width 181 height 11
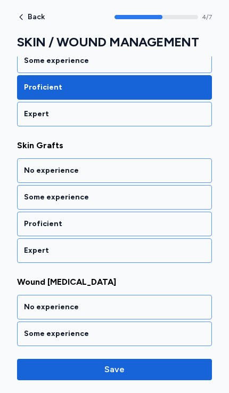
click at [34, 221] on div "Proficient" at bounding box center [114, 224] width 181 height 11
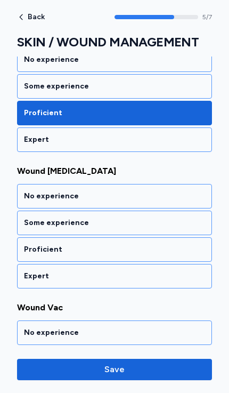
scroll to position [791, 0]
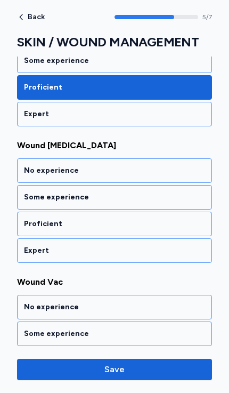
click at [29, 217] on div "Proficient" at bounding box center [114, 224] width 195 height 25
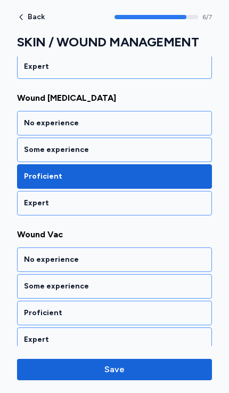
scroll to position [847, 0]
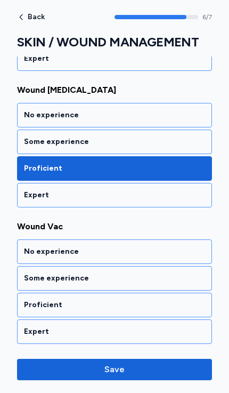
click at [41, 274] on div "Some experience" at bounding box center [114, 278] width 181 height 11
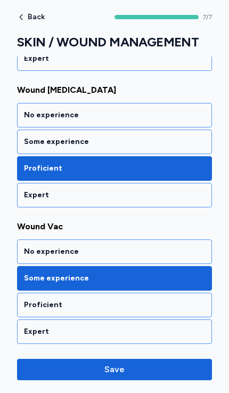
click at [40, 299] on div "Proficient" at bounding box center [114, 305] width 195 height 25
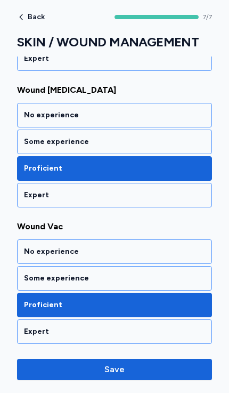
click at [122, 370] on span "Save" at bounding box center [115, 369] width 20 height 13
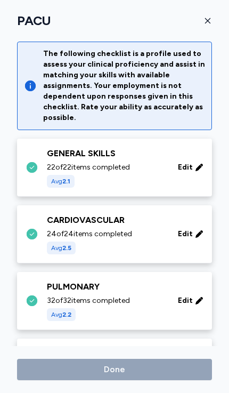
scroll to position [584, 0]
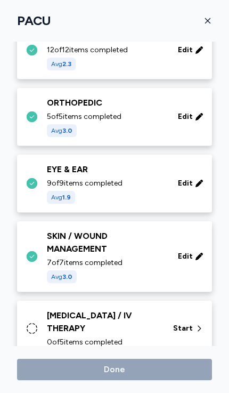
click at [69, 322] on div "[MEDICAL_DATA] / IV THERAPY 0 of 5 items completed" at bounding box center [104, 328] width 114 height 38
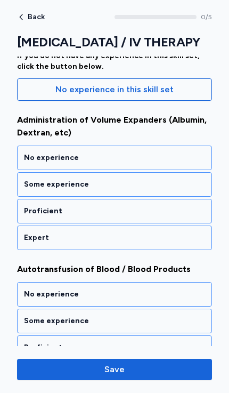
scroll to position [133, 0]
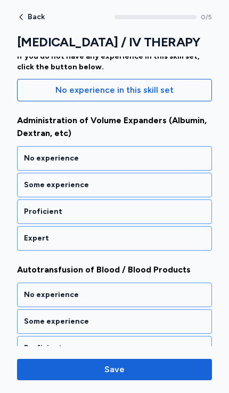
click at [34, 212] on div "Proficient" at bounding box center [114, 211] width 181 height 11
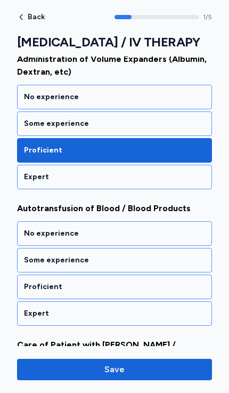
scroll to position [195, 0]
click at [35, 291] on div "Proficient" at bounding box center [114, 287] width 181 height 11
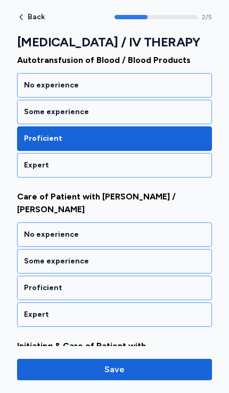
scroll to position [394, 0]
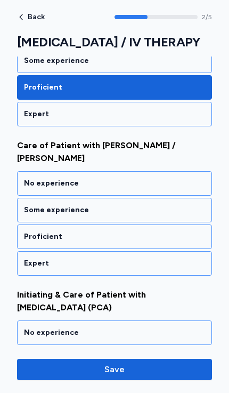
click at [34, 231] on div "Proficient" at bounding box center [114, 237] width 195 height 25
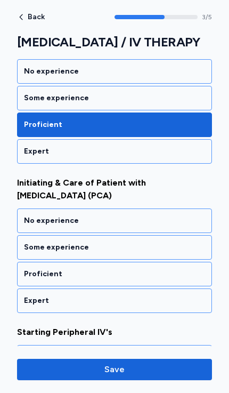
scroll to position [537, 0]
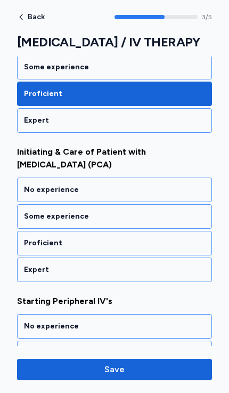
click at [31, 238] on div "Proficient" at bounding box center [114, 243] width 181 height 11
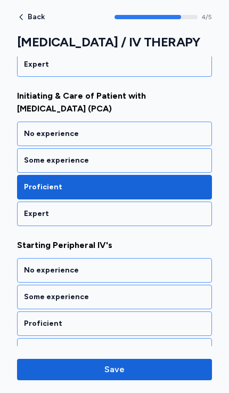
scroll to position [599, 0]
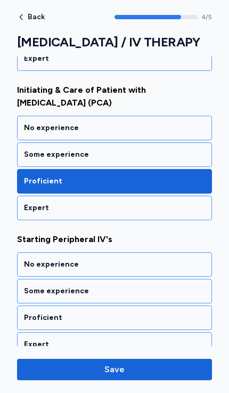
click at [34, 313] on div "Proficient" at bounding box center [114, 318] width 181 height 11
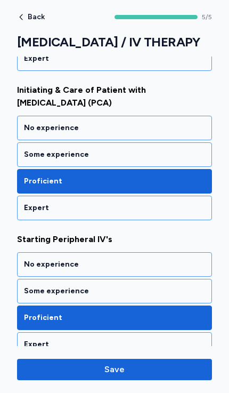
click at [109, 367] on span "Save" at bounding box center [115, 369] width 20 height 13
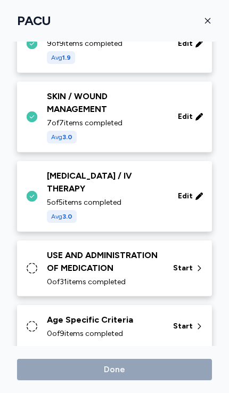
scroll to position [724, 0]
